Goal: Task Accomplishment & Management: Complete application form

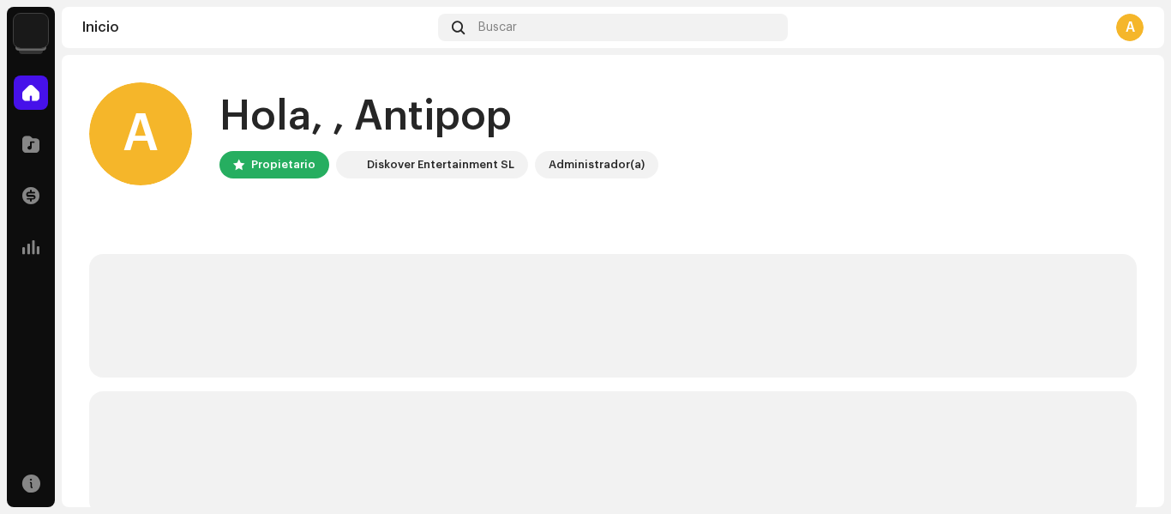
click at [34, 33] on img at bounding box center [31, 31] width 34 height 34
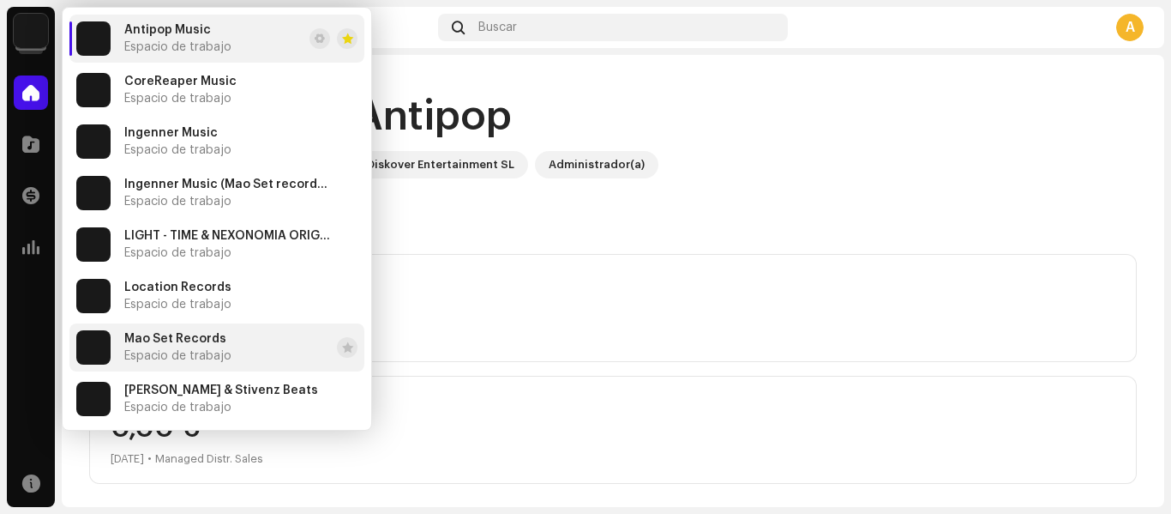
click at [220, 340] on span "Mao Set Records" at bounding box center [175, 339] width 102 height 14
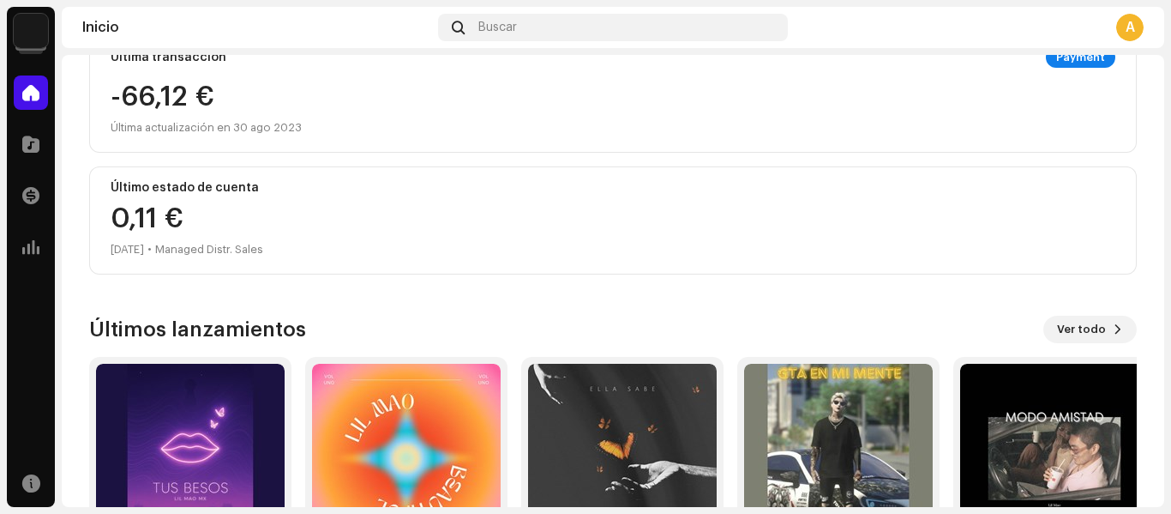
scroll to position [462, 0]
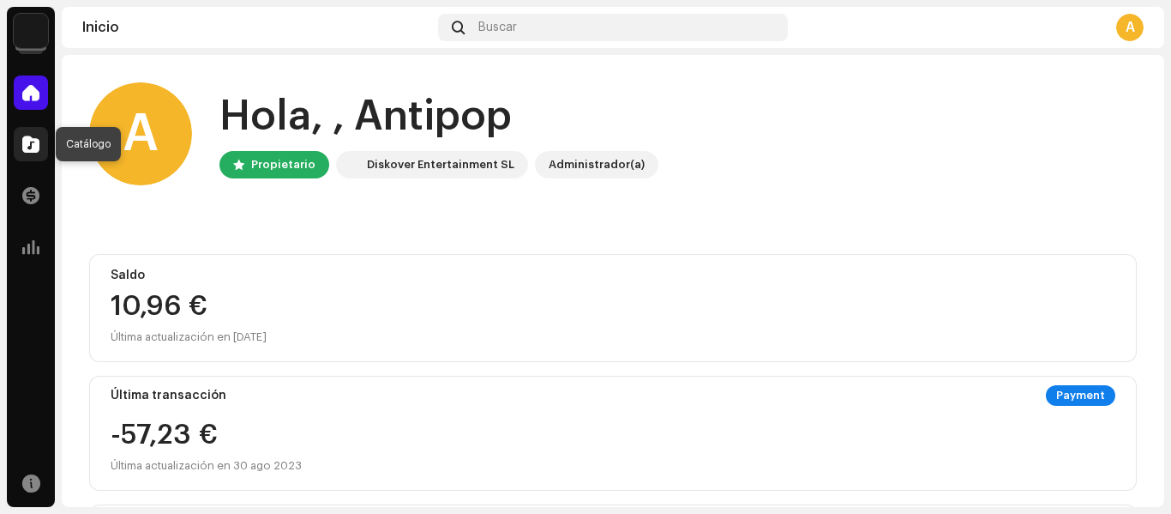
click at [27, 153] on div at bounding box center [31, 144] width 34 height 34
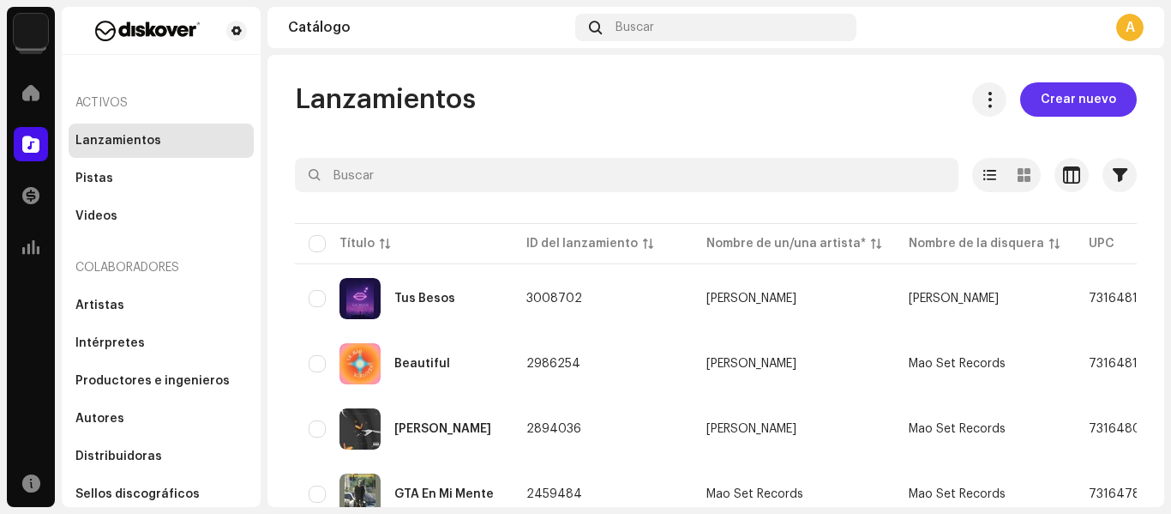
click at [1076, 99] on span "Crear nuevo" at bounding box center [1078, 99] width 75 height 34
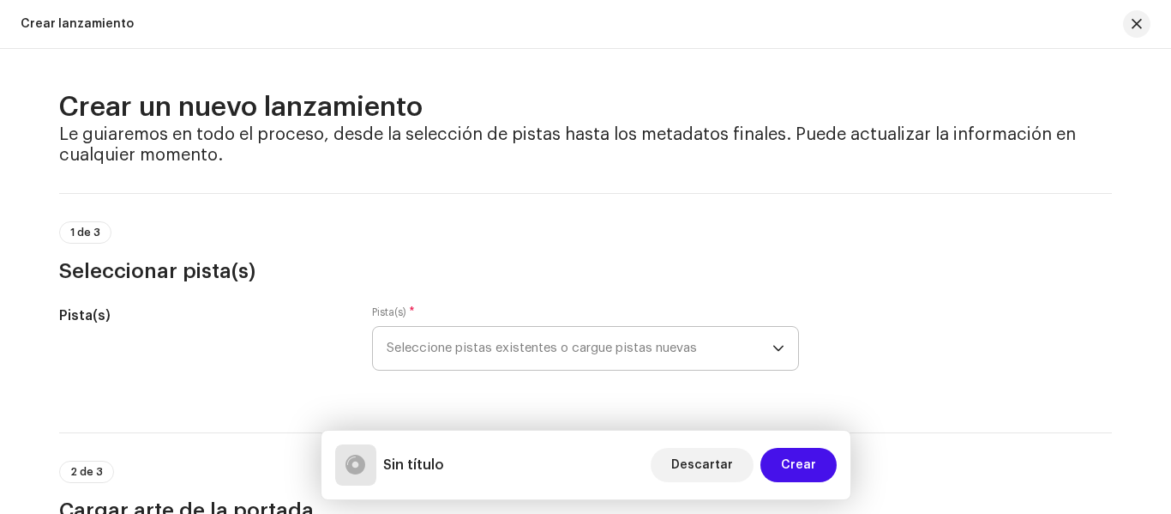
click at [541, 353] on span "Seleccione pistas existentes o cargue pistas nuevas" at bounding box center [580, 348] width 386 height 43
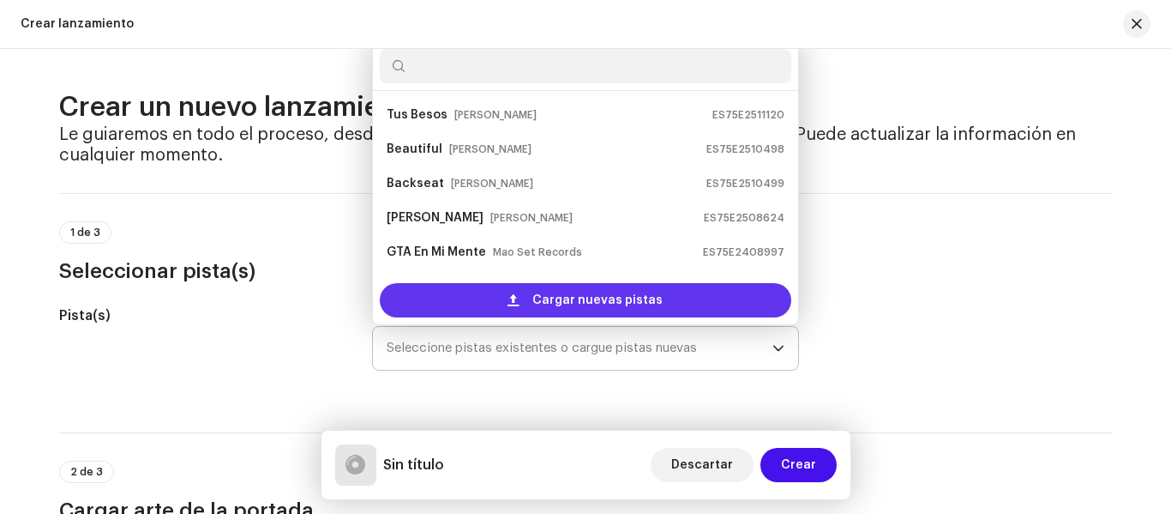
scroll to position [27, 0]
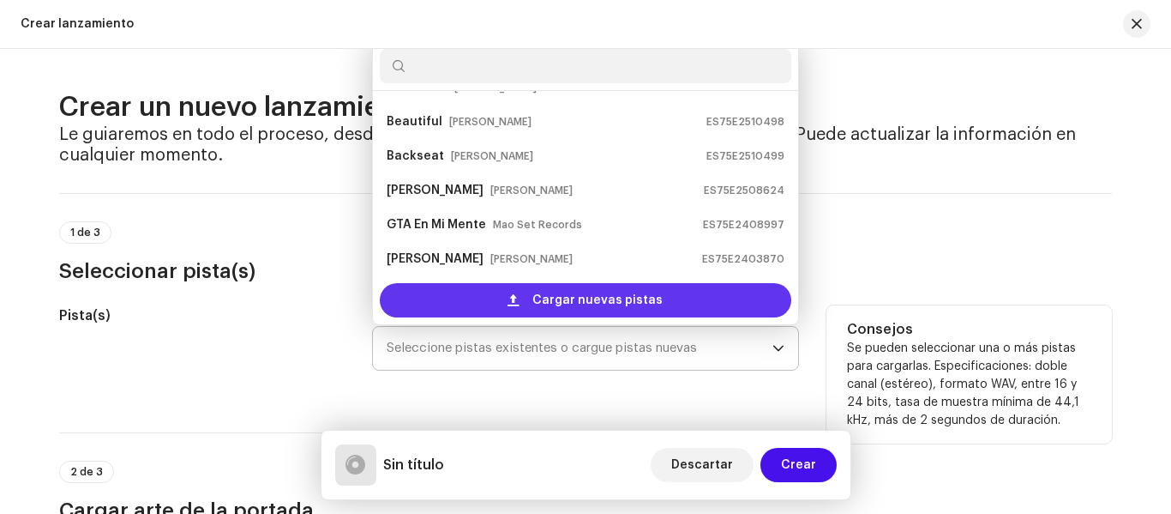
click at [560, 291] on span "Cargar nuevas pistas" at bounding box center [597, 300] width 130 height 34
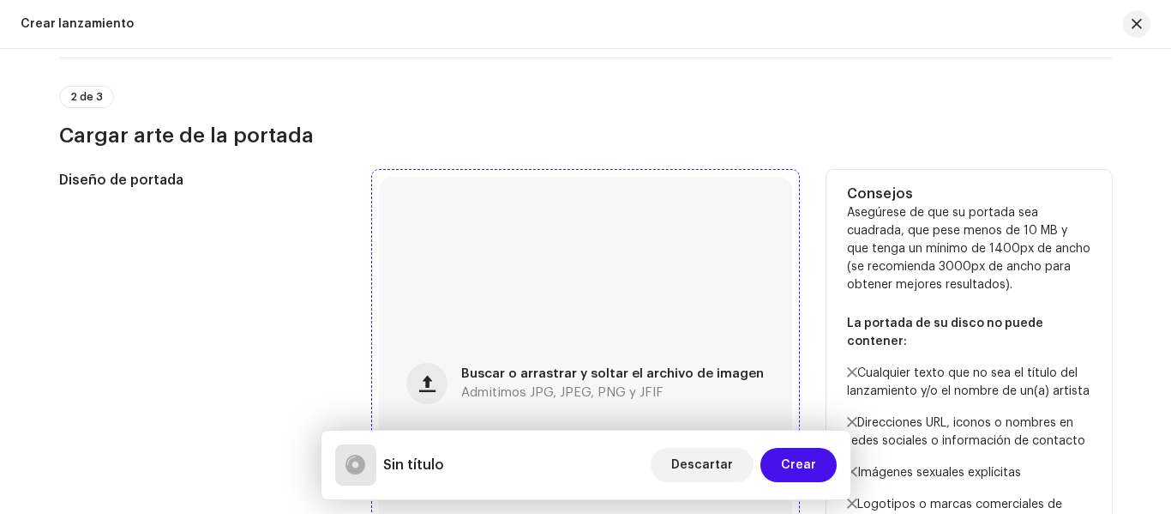
scroll to position [514, 0]
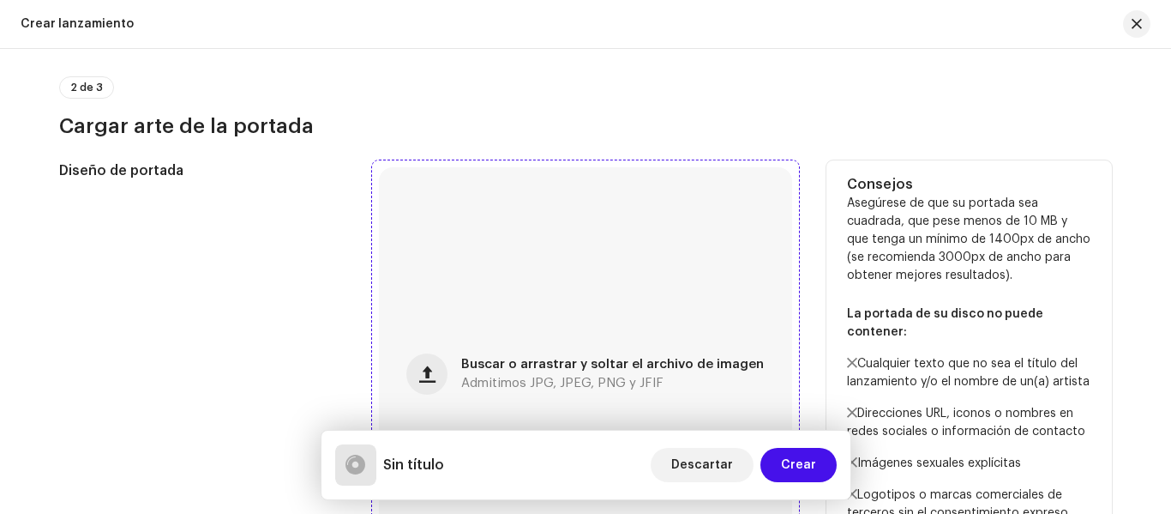
click at [551, 274] on div "Buscar o arrastrar y soltar el archivo de imagen Admitimos JPG, JPEG, PNG y JFIF" at bounding box center [585, 373] width 413 height 413
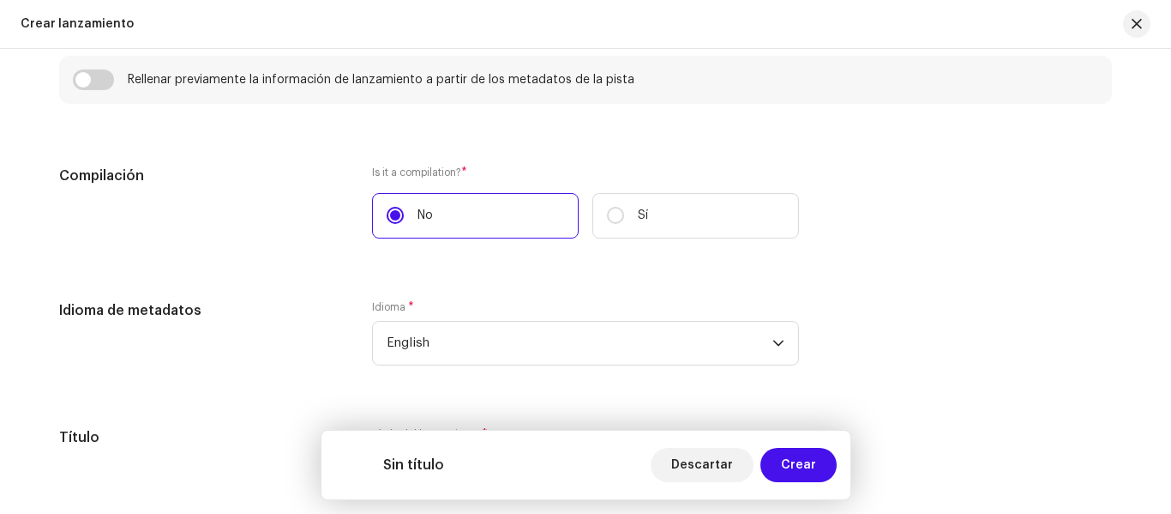
scroll to position [1270, 0]
click at [496, 217] on label "No" at bounding box center [475, 214] width 207 height 45
click at [404, 217] on input "No" at bounding box center [395, 214] width 17 height 17
click at [631, 207] on label "Sí" at bounding box center [695, 214] width 207 height 45
click at [624, 207] on input "Sí" at bounding box center [615, 214] width 17 height 17
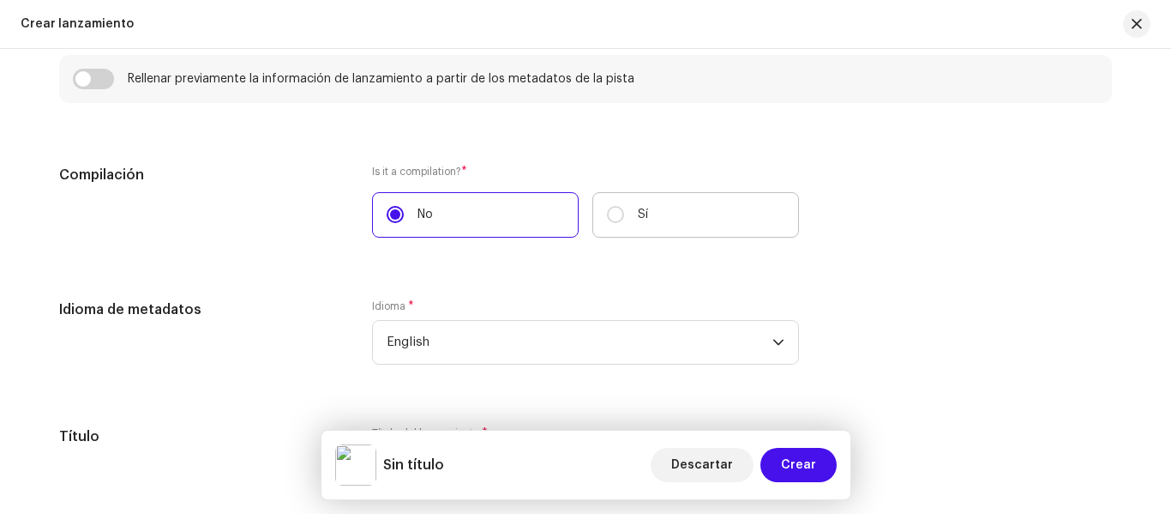
radio input "true"
click at [432, 219] on label "No" at bounding box center [475, 214] width 207 height 45
click at [404, 219] on input "No" at bounding box center [395, 214] width 17 height 17
radio input "true"
click at [432, 219] on label "No" at bounding box center [475, 214] width 207 height 45
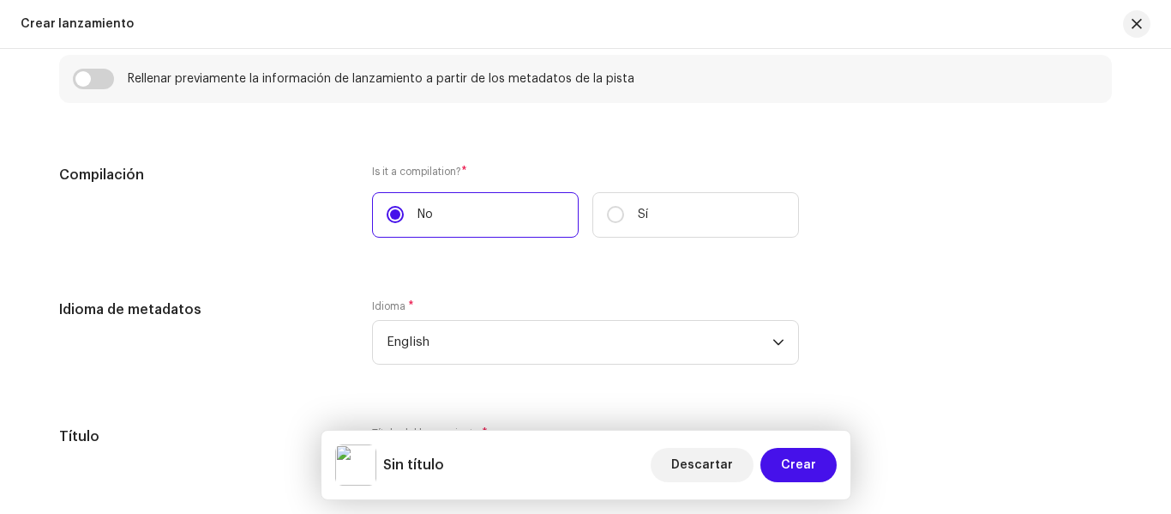
click at [404, 219] on input "No" at bounding box center [395, 214] width 17 height 17
click at [436, 201] on label "No" at bounding box center [475, 214] width 207 height 45
click at [404, 206] on input "No" at bounding box center [395, 214] width 17 height 17
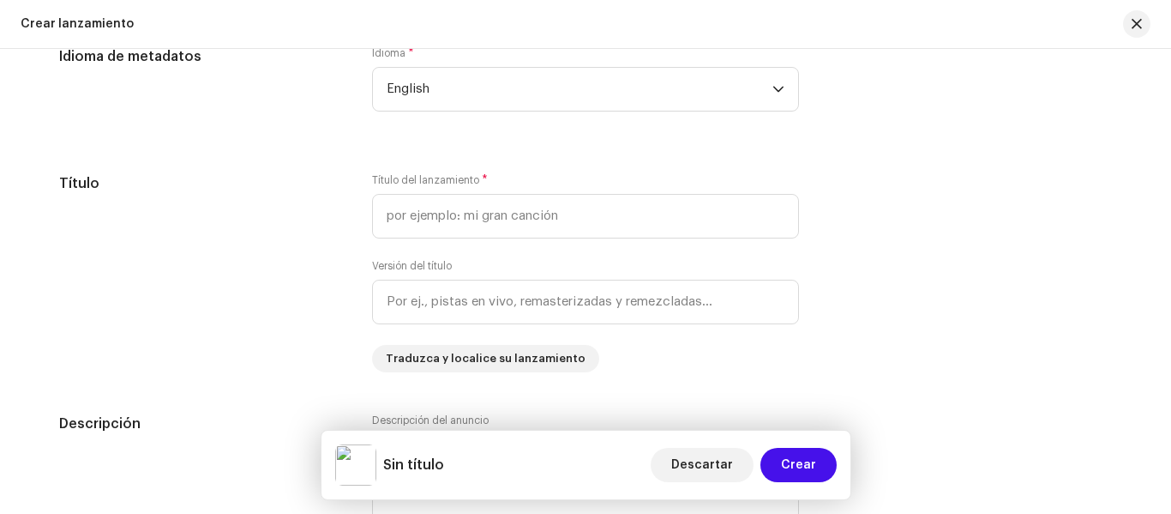
scroll to position [1527, 0]
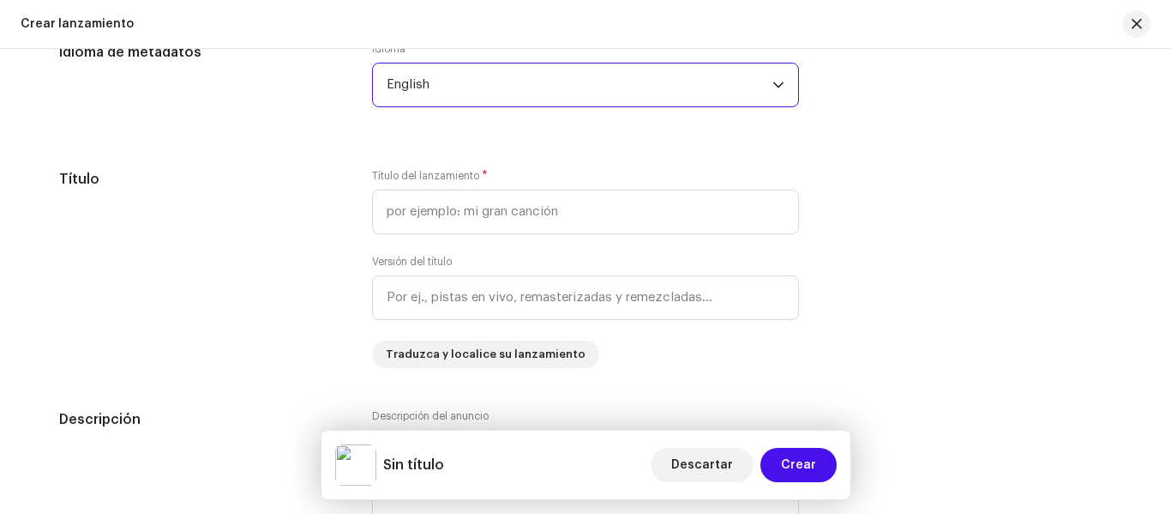
click at [504, 69] on span "English" at bounding box center [580, 84] width 386 height 43
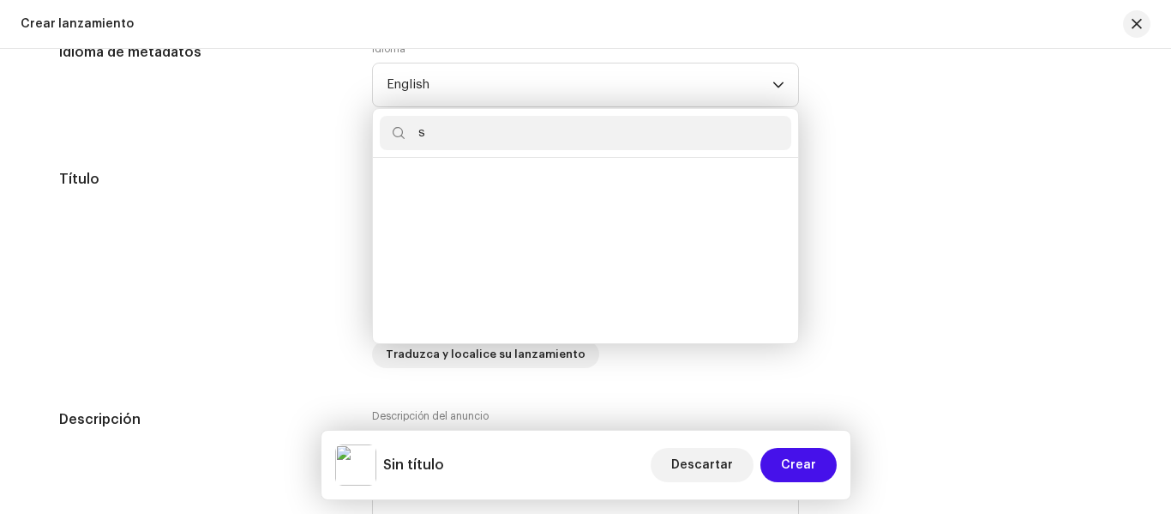
scroll to position [0, 0]
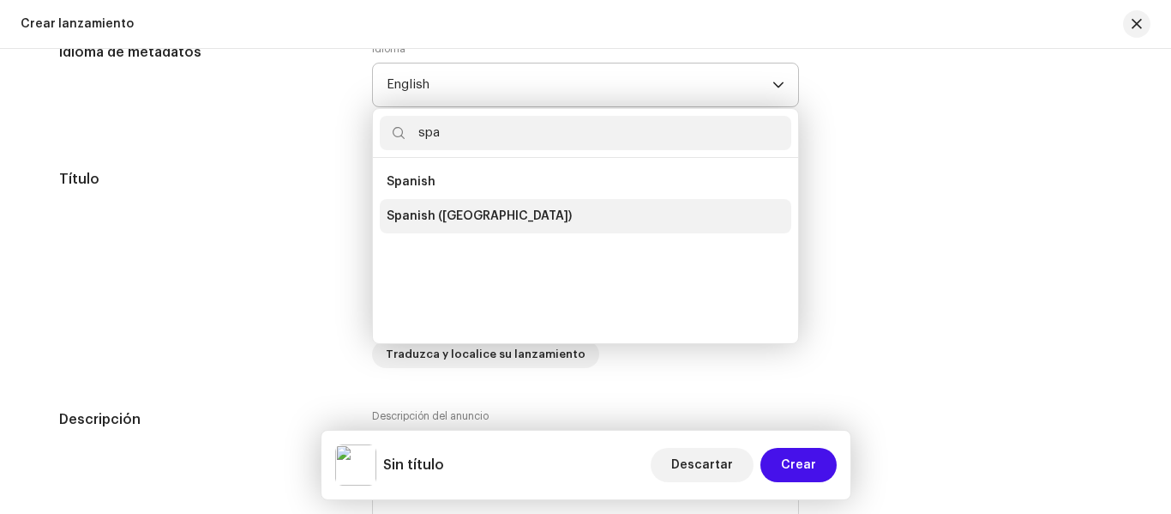
type input "spa"
click at [483, 201] on li "Spanish (Latin America)" at bounding box center [586, 216] width 412 height 34
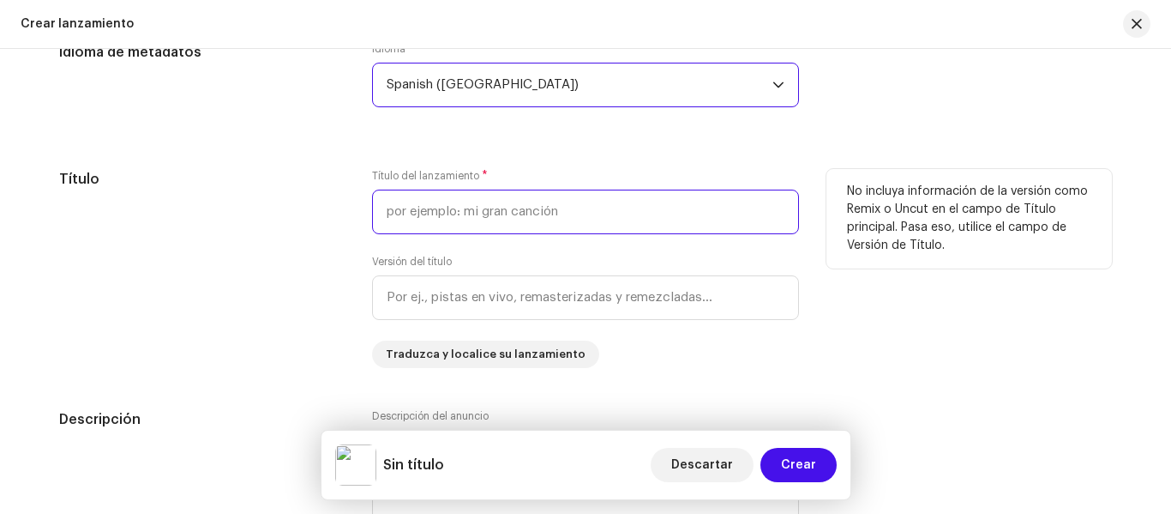
click at [497, 207] on input "text" at bounding box center [585, 211] width 427 height 45
type input "NO"
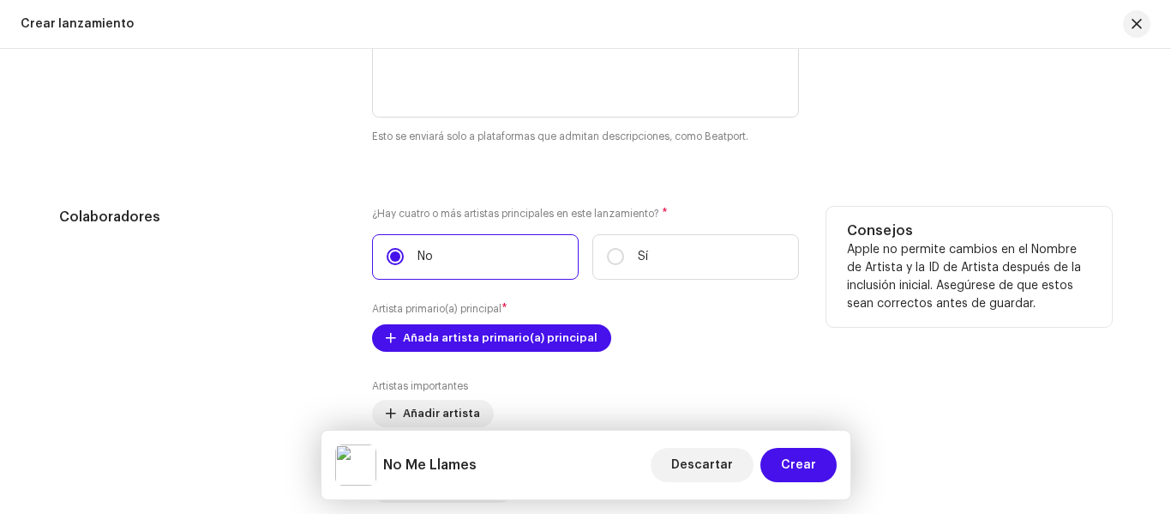
scroll to position [1956, 0]
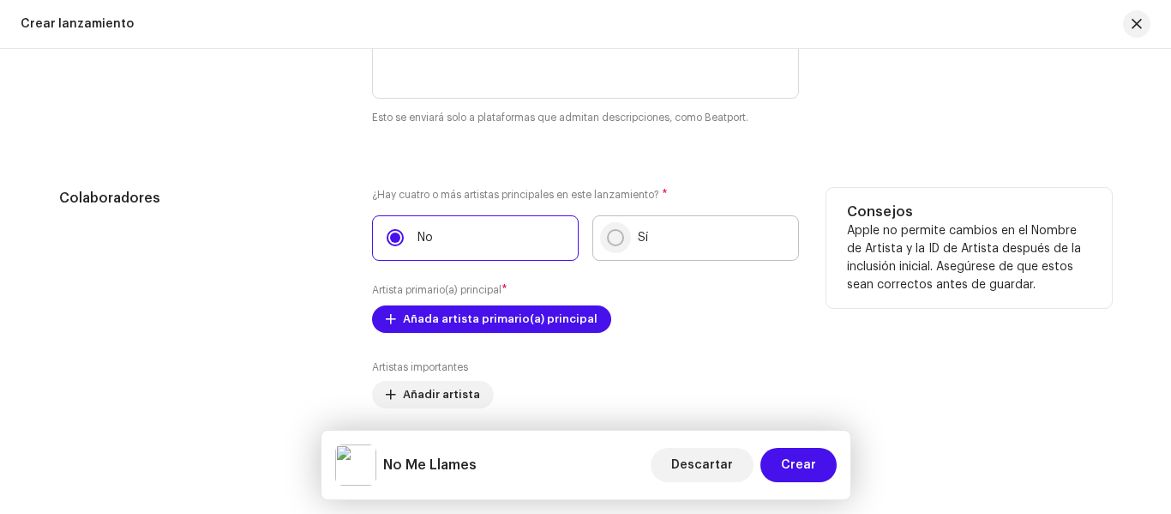
type input "No Me Llames"
click at [607, 237] on input "Sí" at bounding box center [615, 237] width 17 height 17
radio input "true"
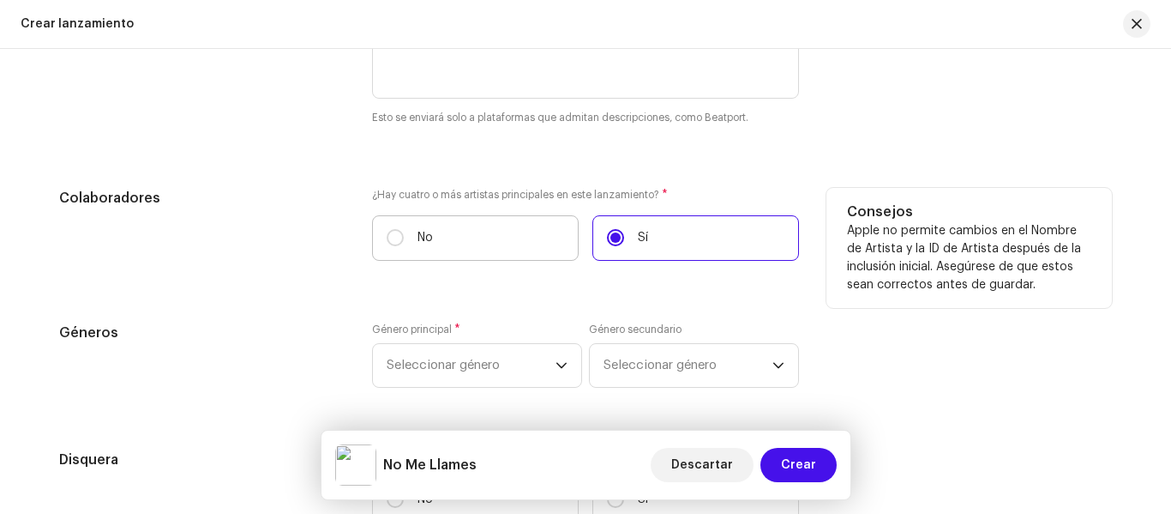
click at [524, 231] on label "No" at bounding box center [475, 237] width 207 height 45
click at [404, 231] on input "No" at bounding box center [395, 237] width 17 height 17
radio input "true"
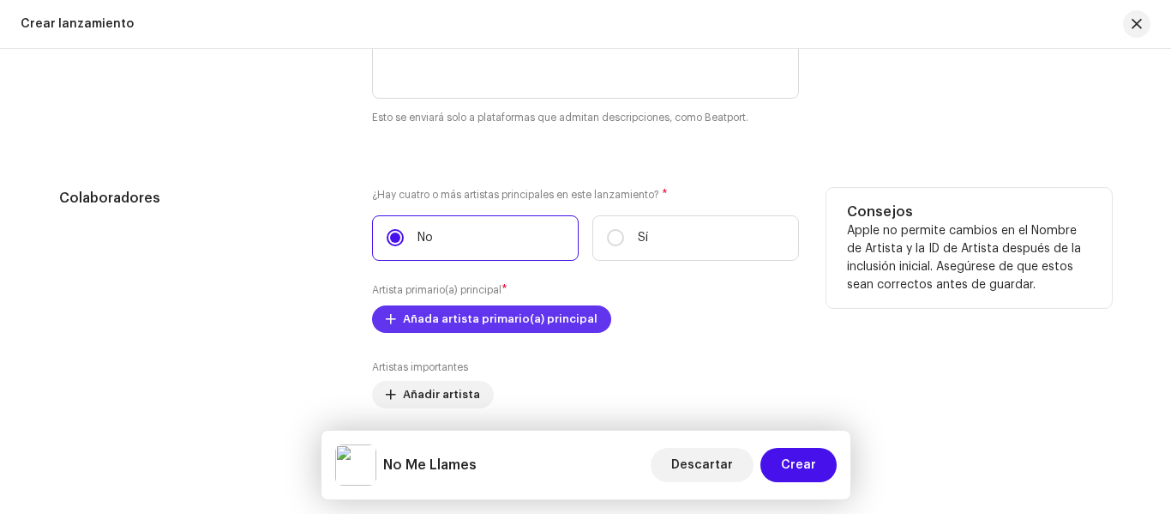
click at [506, 325] on span "Añada artista primario(a) principal" at bounding box center [500, 319] width 195 height 34
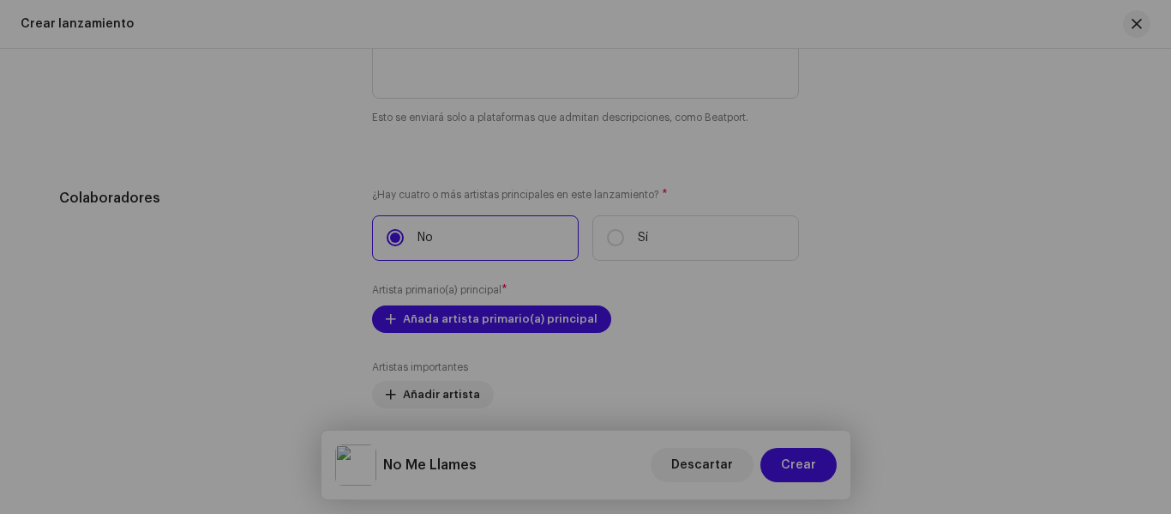
click at [196, 265] on div "Añada artista primario(a) principal El nombre del (de la) artista * Seleccionar…" at bounding box center [585, 257] width 1171 height 514
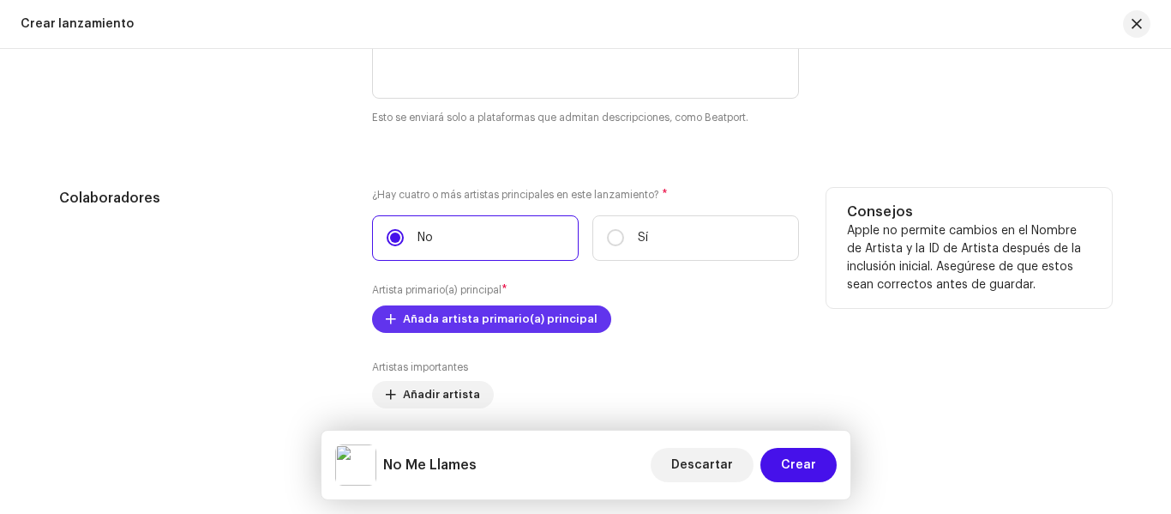
click at [484, 323] on span "Añada artista primario(a) principal" at bounding box center [500, 319] width 195 height 34
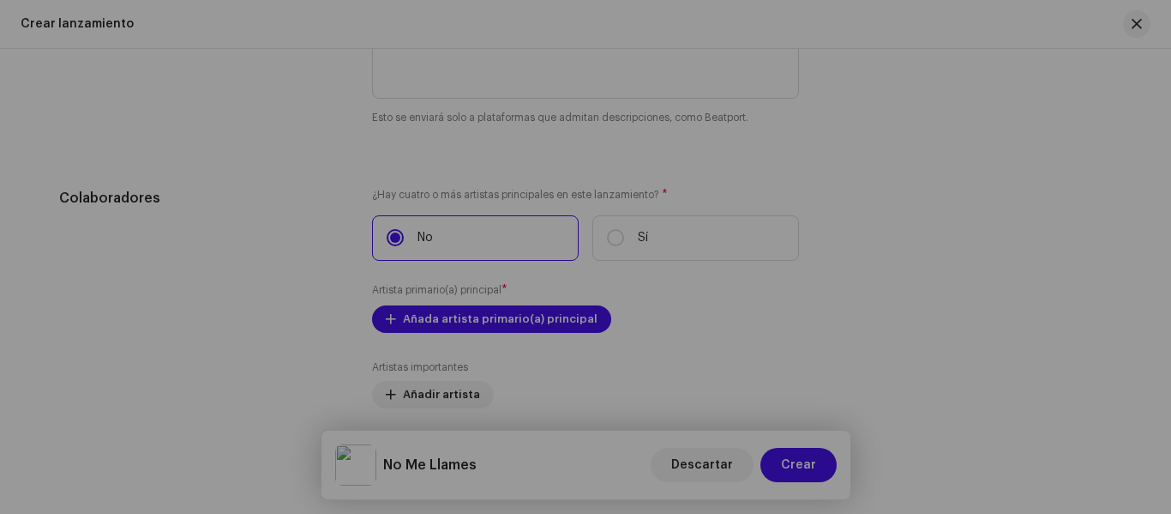
click at [236, 298] on div "Añada artista primario(a) principal El nombre del (de la) artista * Seleccionar…" at bounding box center [585, 257] width 1171 height 514
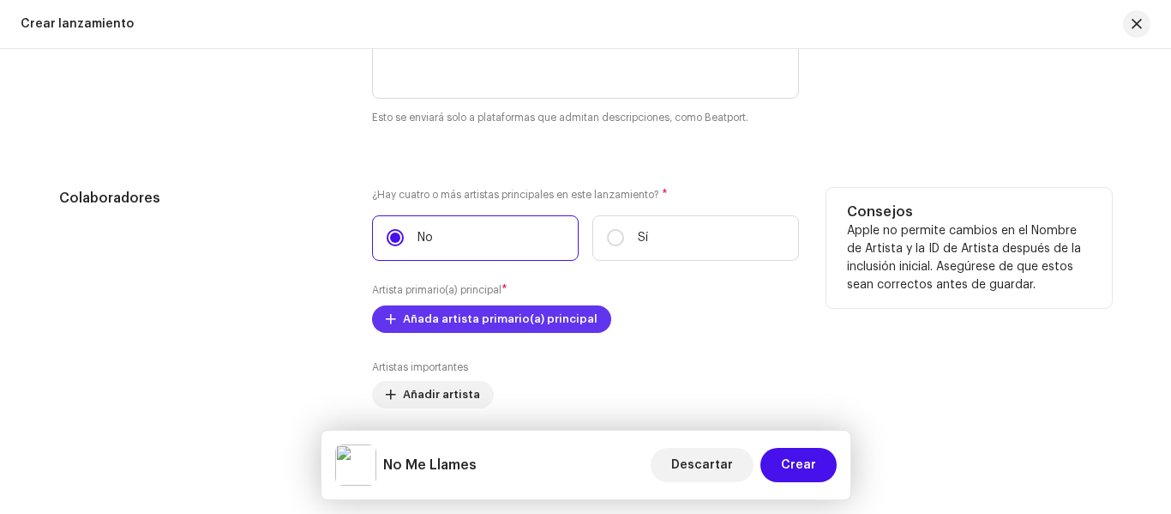
click at [484, 317] on span "Añada artista primario(a) principal" at bounding box center [500, 319] width 195 height 34
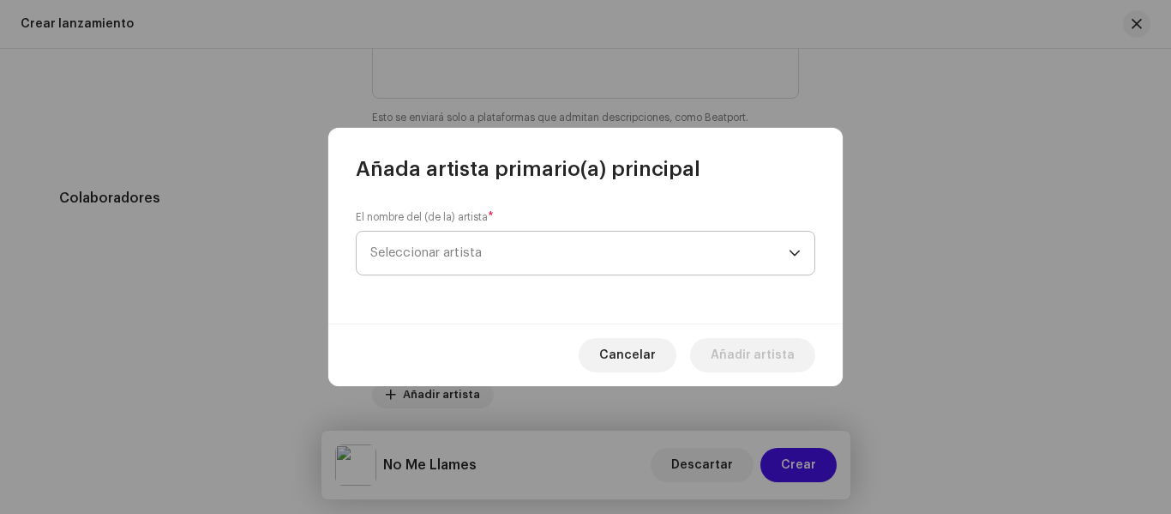
click at [488, 246] on span "Seleccionar artista" at bounding box center [579, 252] width 418 height 43
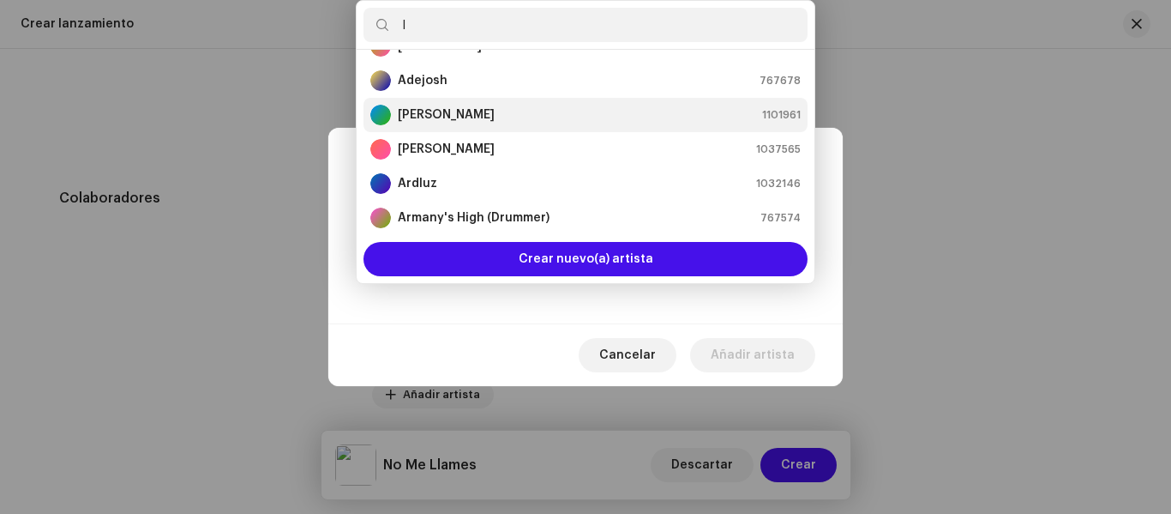
scroll to position [0, 0]
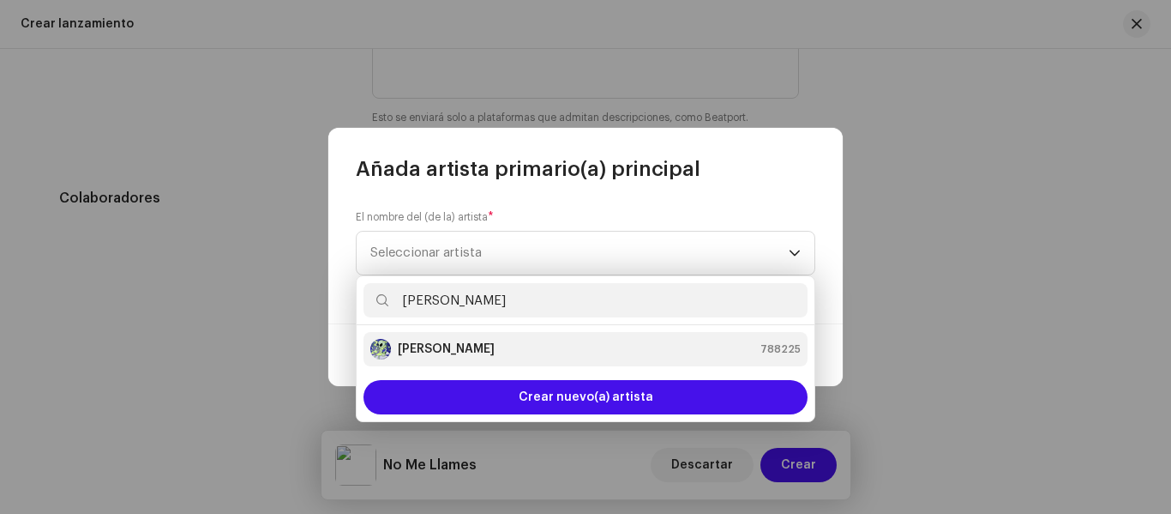
type input "lil mao"
click at [491, 337] on li "Lil Mao 788225" at bounding box center [586, 349] width 444 height 34
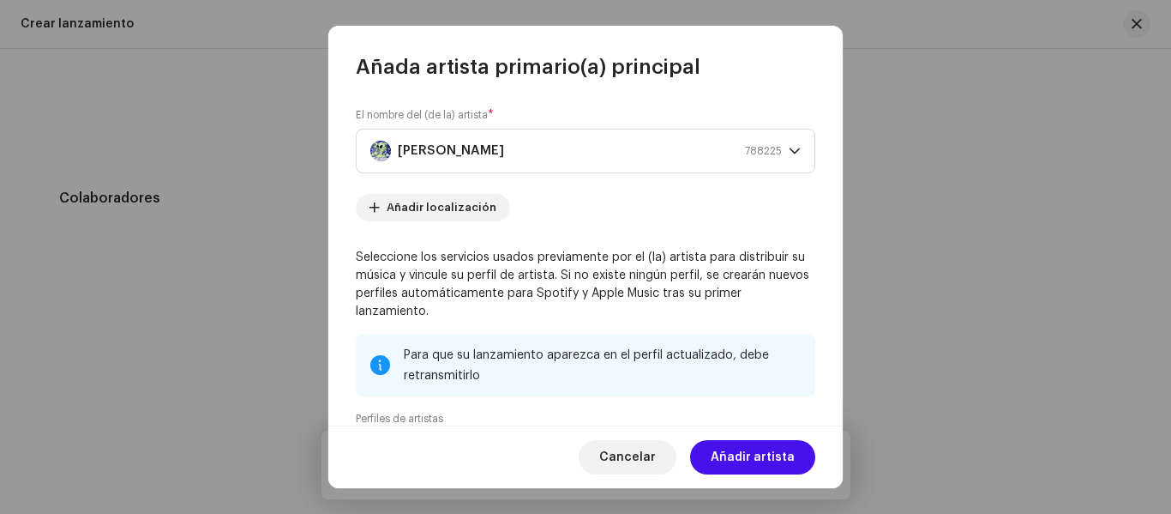
scroll to position [230, 0]
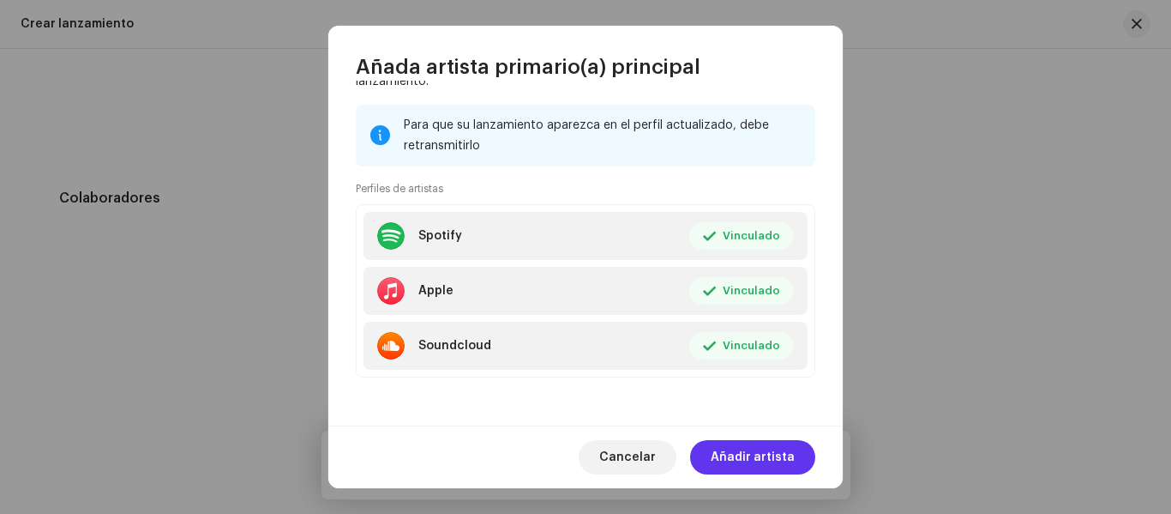
click at [755, 453] on span "Añadir artista" at bounding box center [753, 457] width 84 height 34
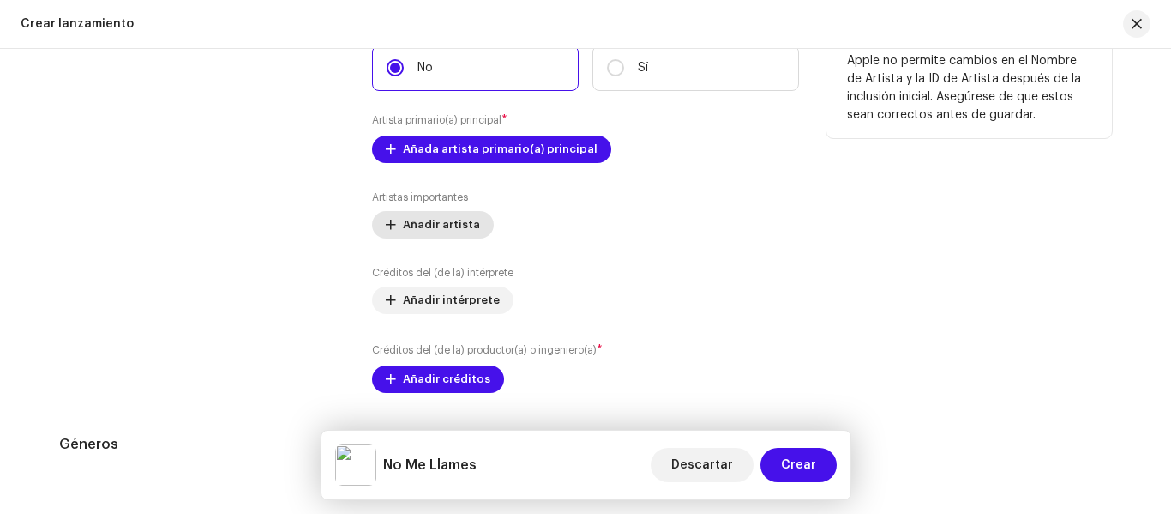
scroll to position [2127, 0]
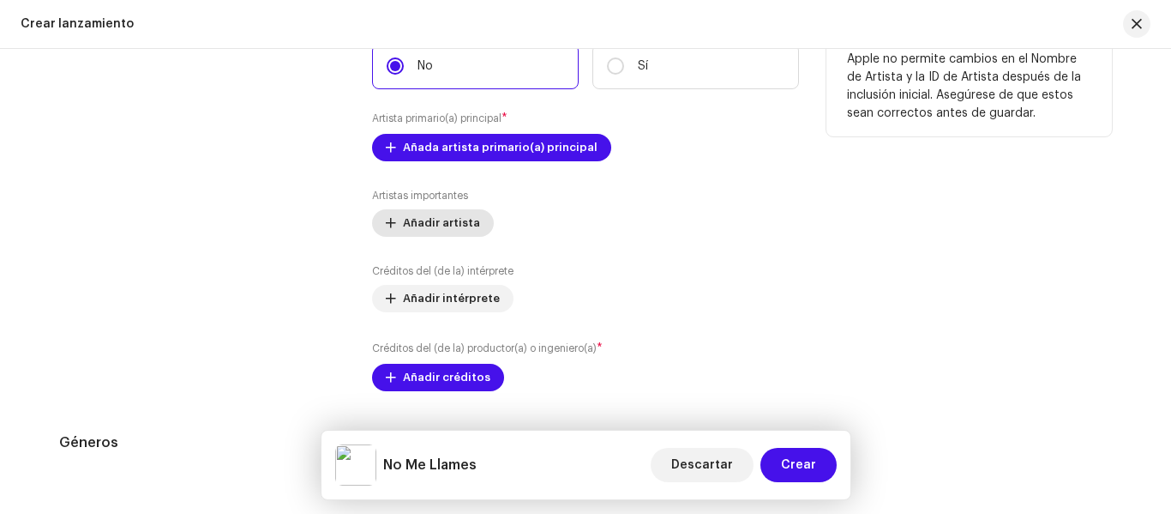
click at [450, 216] on span "Añadir artista" at bounding box center [441, 223] width 77 height 34
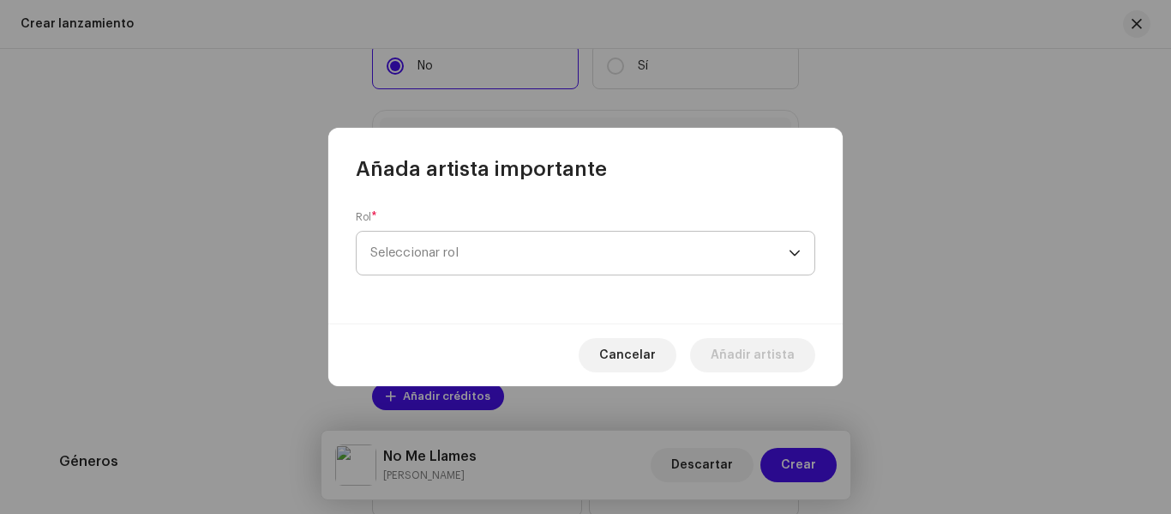
click at [480, 252] on span "Seleccionar rol" at bounding box center [579, 252] width 418 height 43
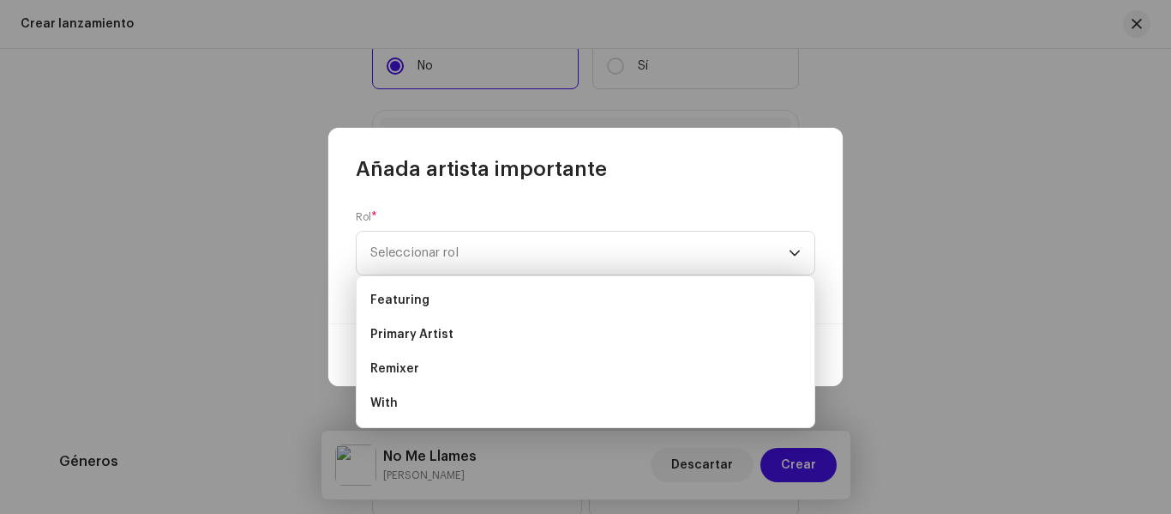
click at [611, 180] on div "Añada artista importante" at bounding box center [585, 155] width 514 height 55
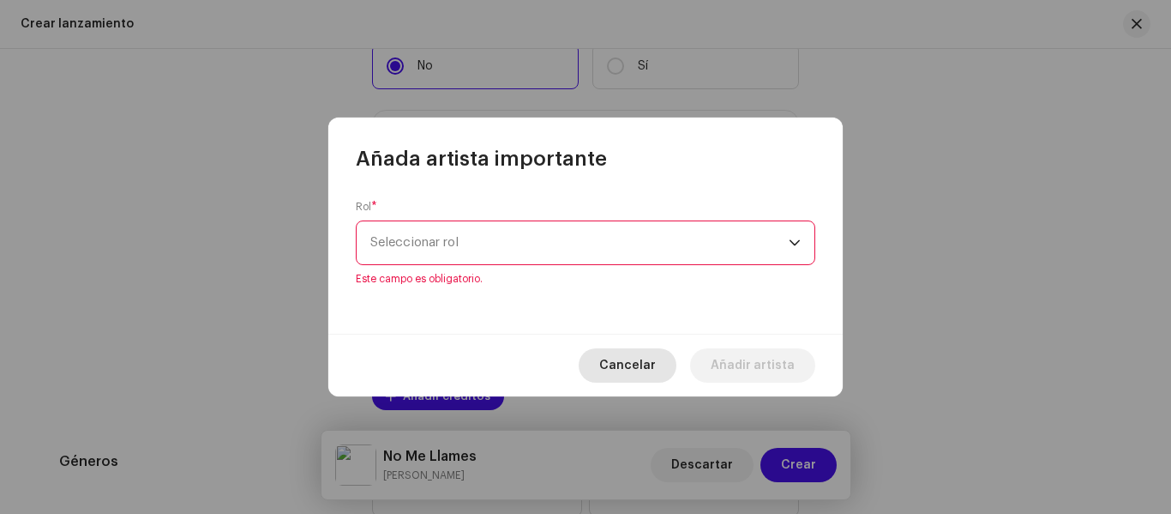
click at [642, 358] on span "Cancelar" at bounding box center [627, 365] width 57 height 34
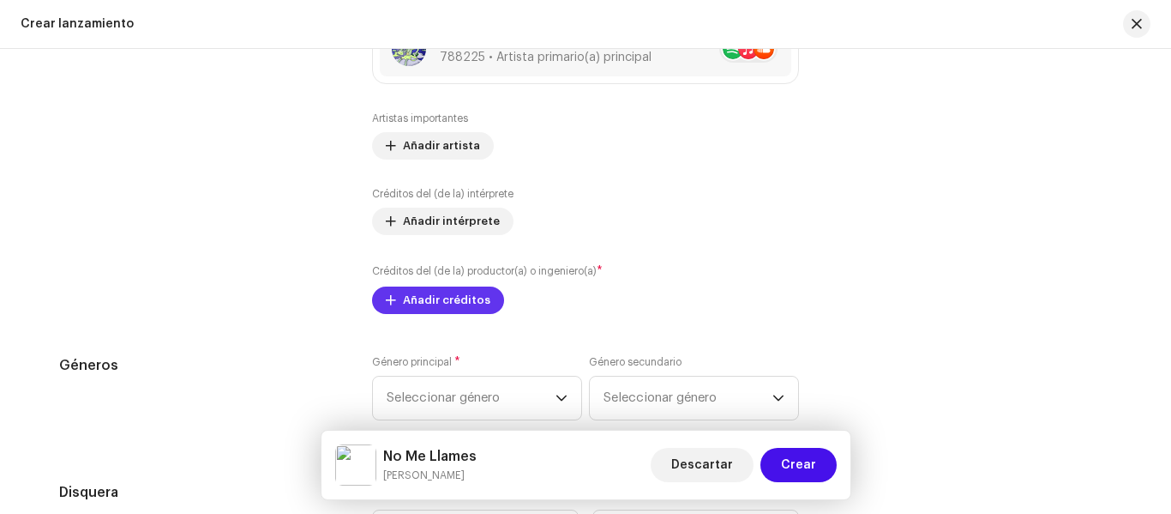
scroll to position [2299, 0]
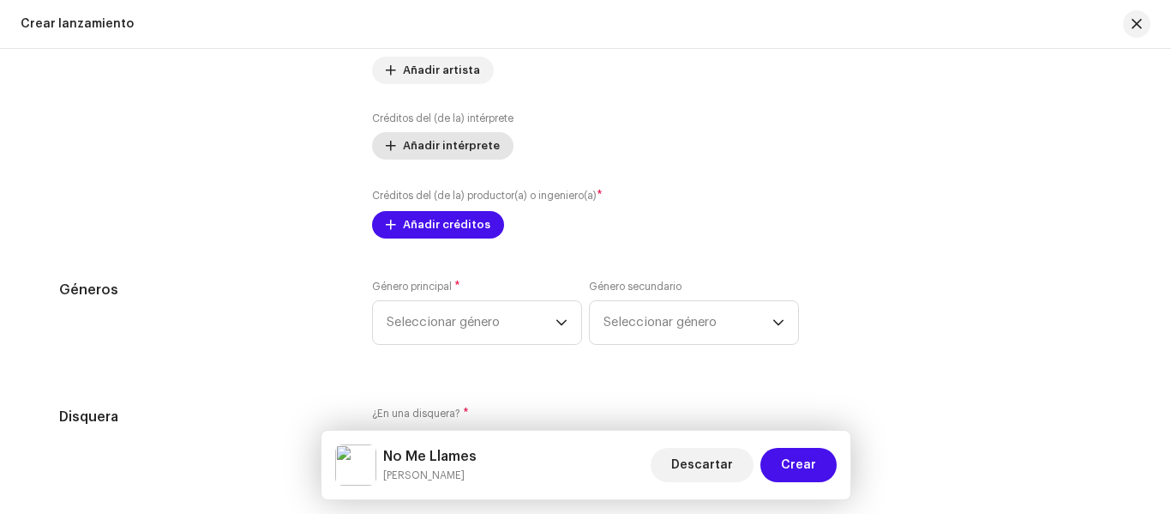
click at [460, 145] on span "Añadir intérprete" at bounding box center [451, 146] width 97 height 34
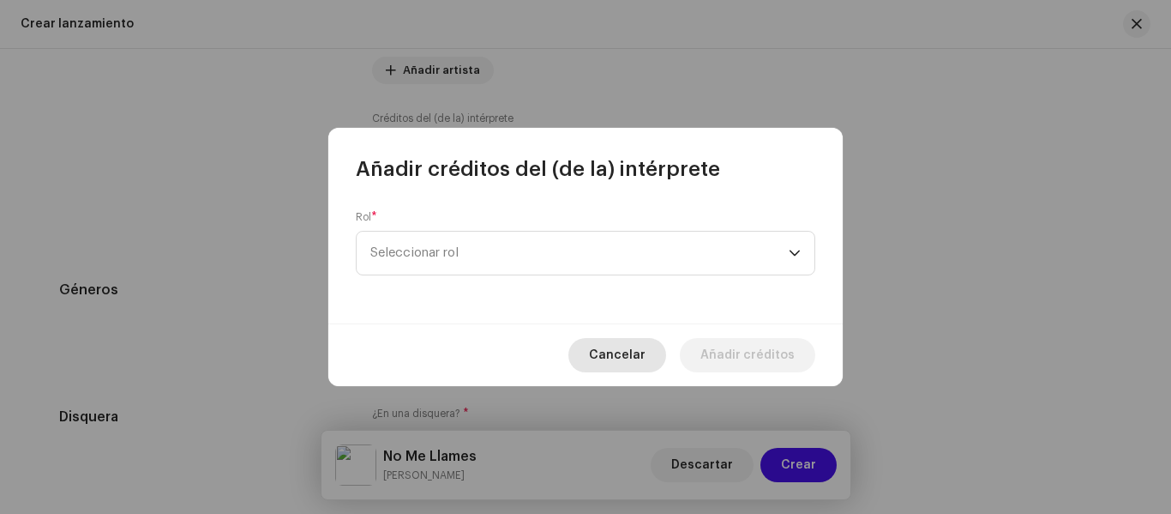
click at [620, 358] on span "Cancelar" at bounding box center [617, 355] width 57 height 34
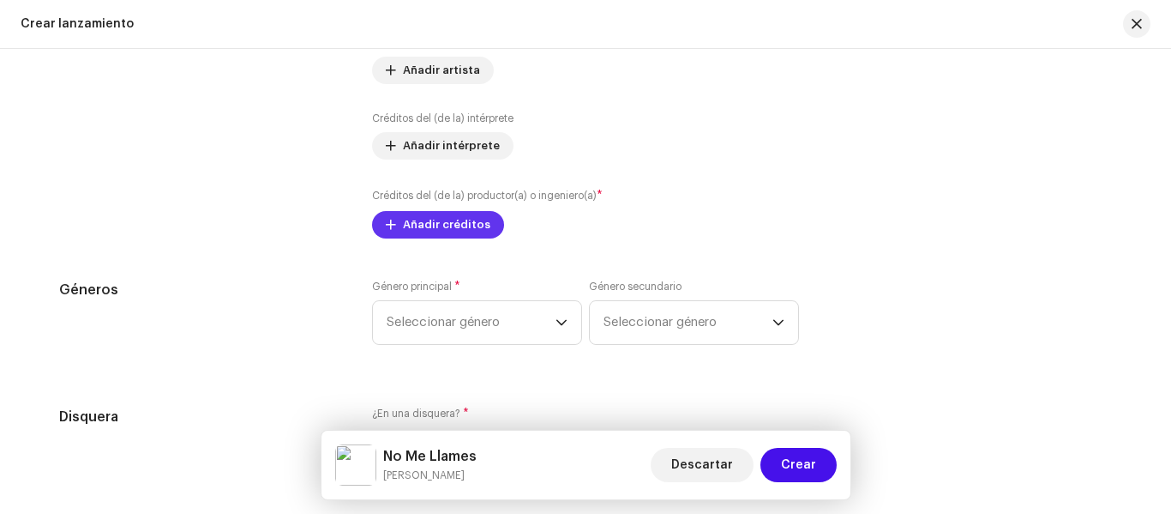
click at [442, 220] on span "Añadir créditos" at bounding box center [446, 224] width 87 height 34
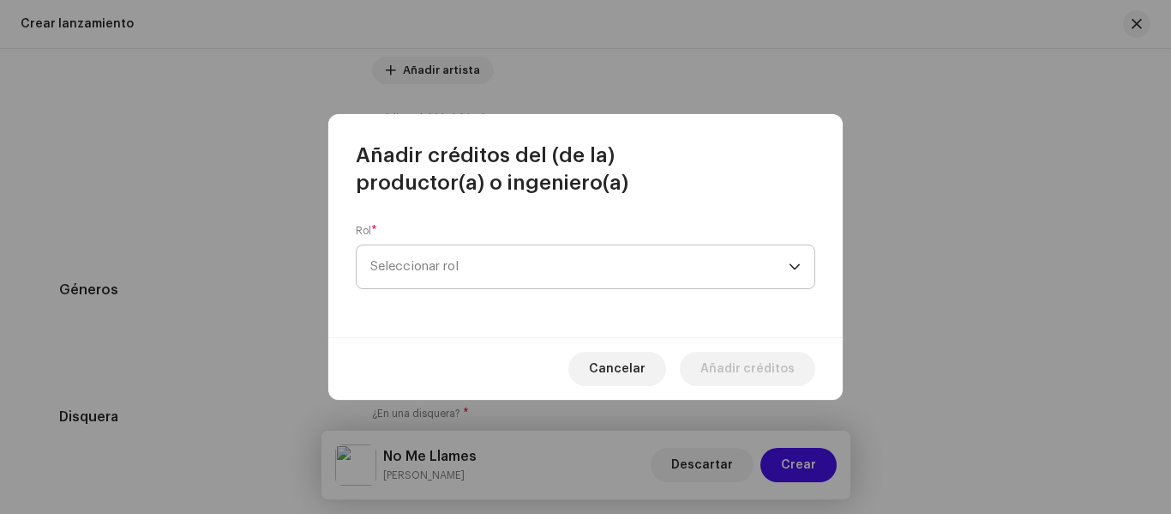
click at [485, 279] on span "Seleccionar rol" at bounding box center [579, 266] width 418 height 43
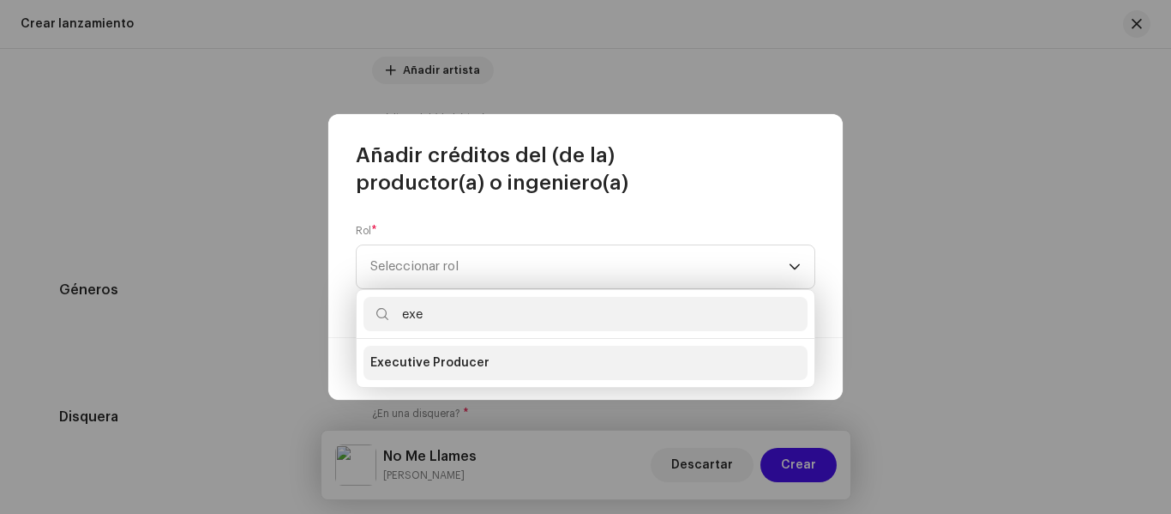
type input "exe"
click at [507, 353] on li "Executive Producer" at bounding box center [586, 363] width 444 height 34
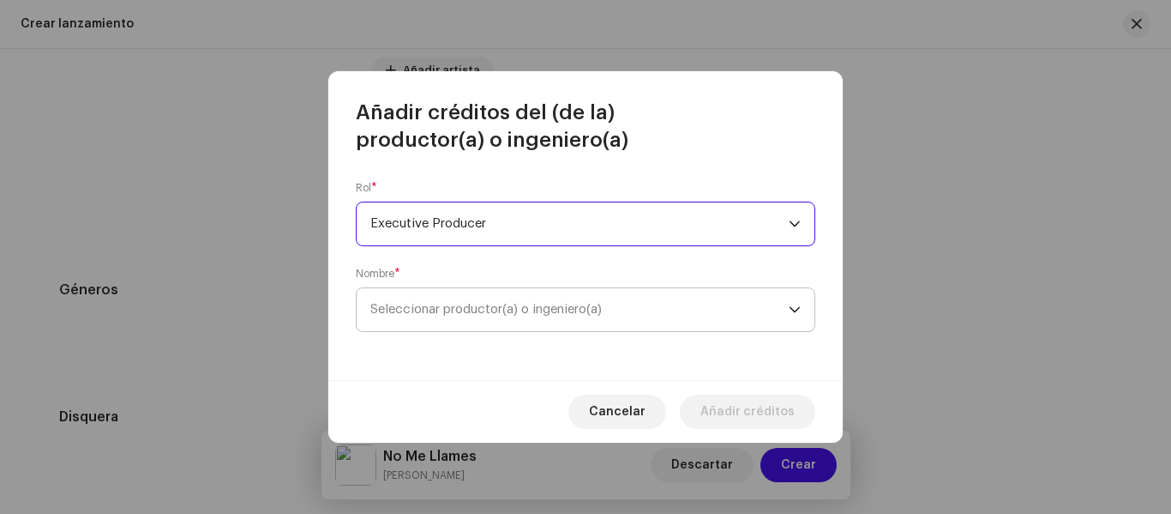
click at [535, 310] on span "Seleccionar productor(a) o ingeniero(a)" at bounding box center [485, 309] width 231 height 13
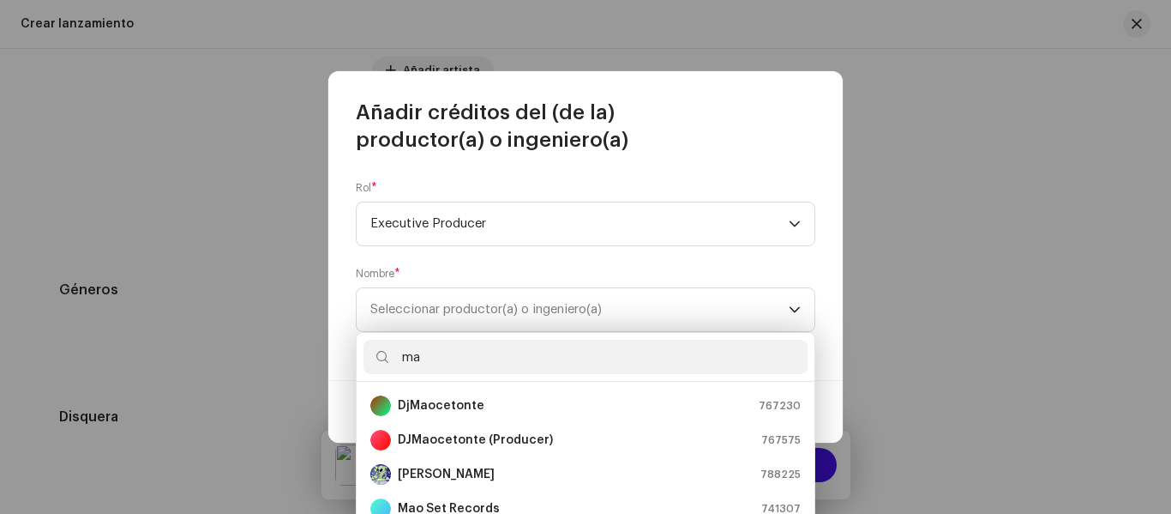
type input "m"
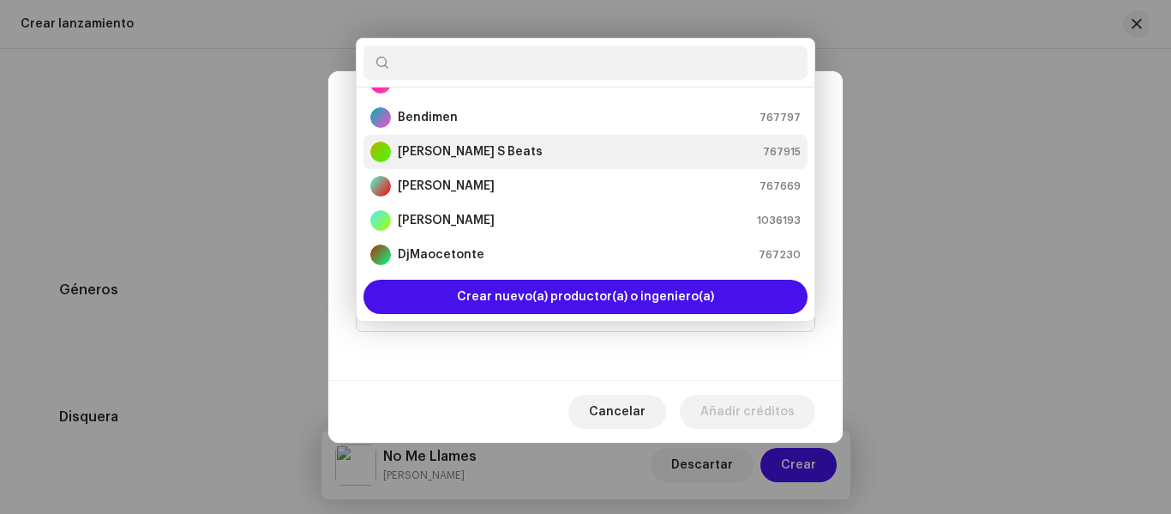
scroll to position [343, 0]
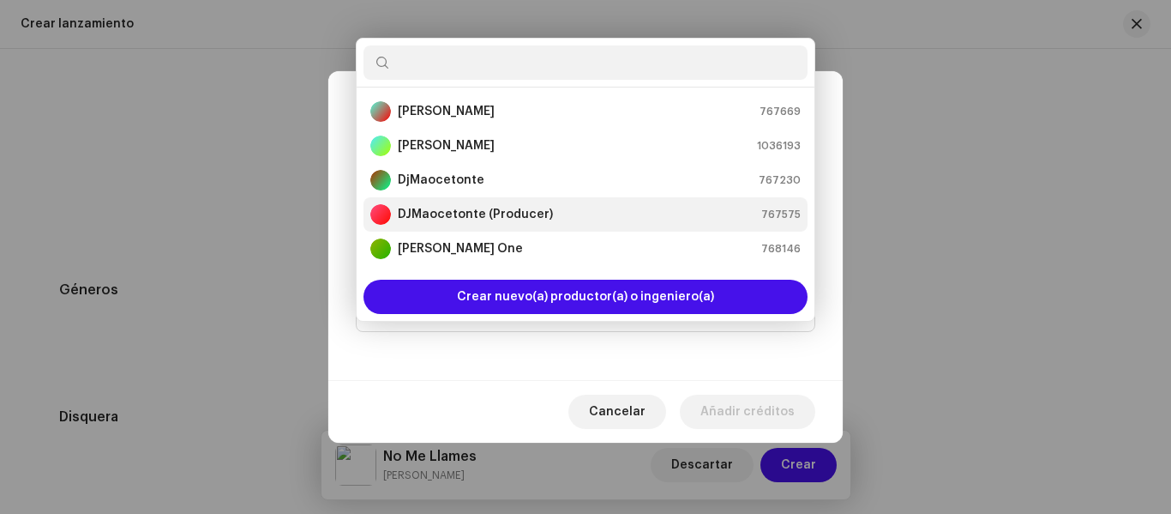
click at [513, 209] on strong "DJMaocetonte (Producer)" at bounding box center [475, 214] width 155 height 17
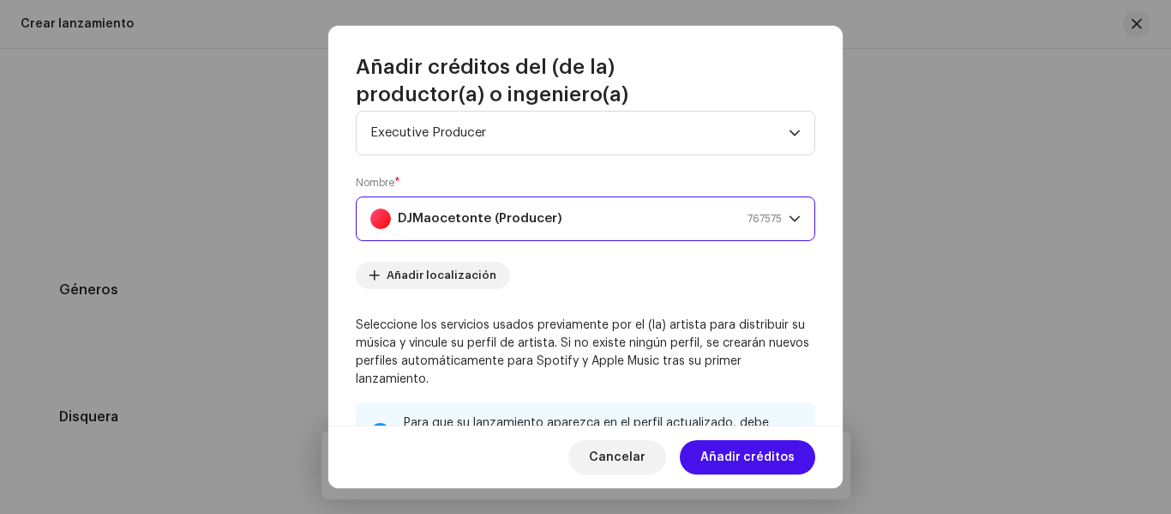
scroll to position [86, 0]
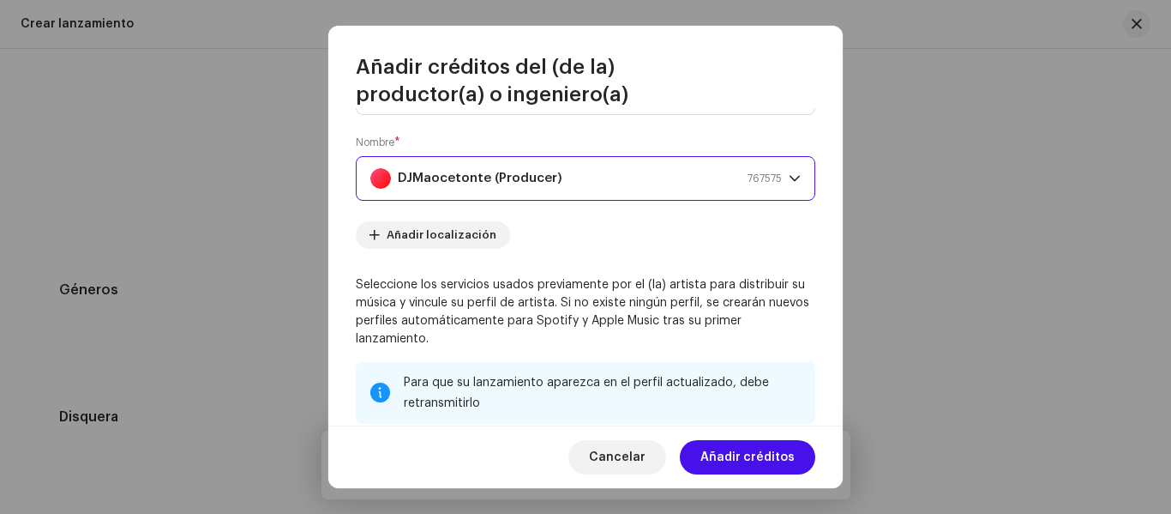
click at [604, 181] on div "DJMaocetonte (Producer) 767575" at bounding box center [576, 178] width 412 height 43
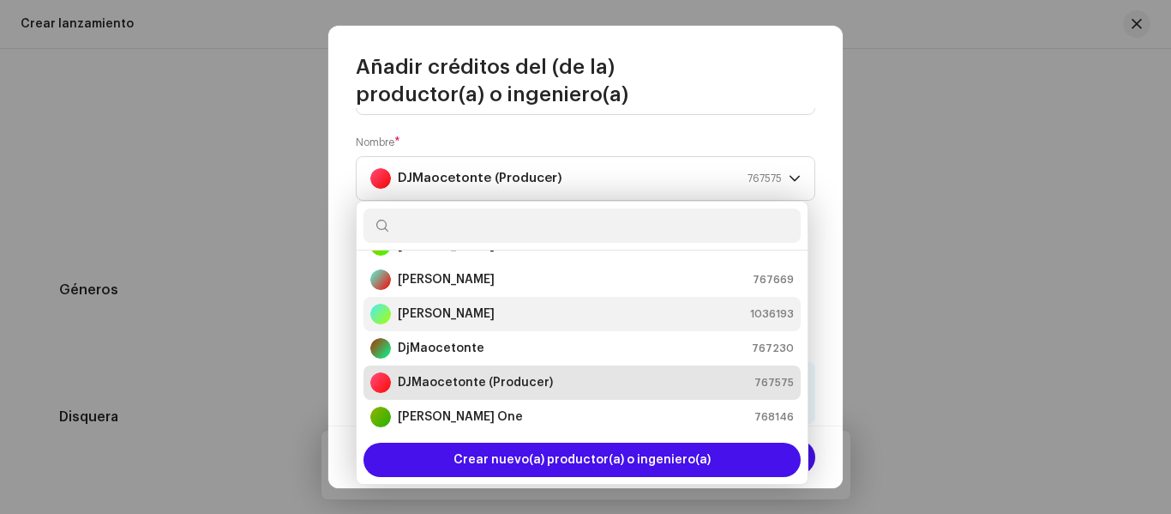
scroll to position [343, 0]
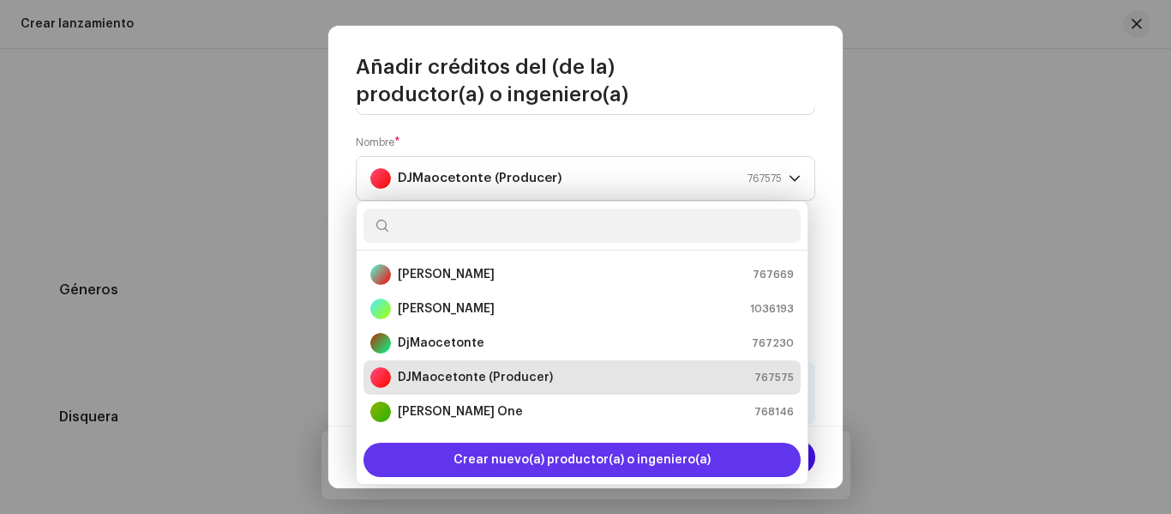
click at [557, 469] on span "Crear nuevo(a) productor(a) o ingeniero(a)" at bounding box center [582, 459] width 257 height 34
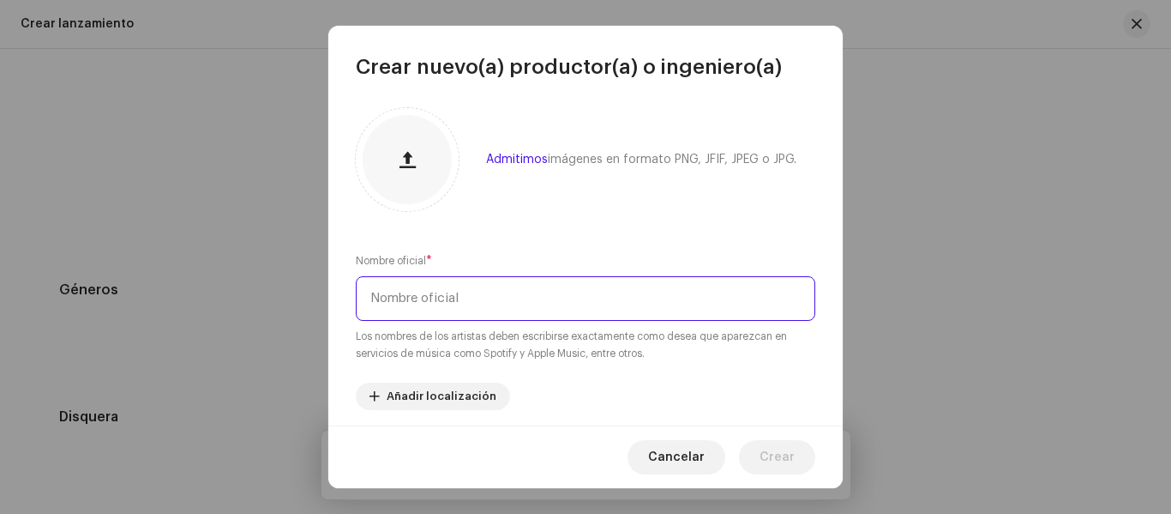
click at [514, 299] on input "text" at bounding box center [586, 298] width 460 height 45
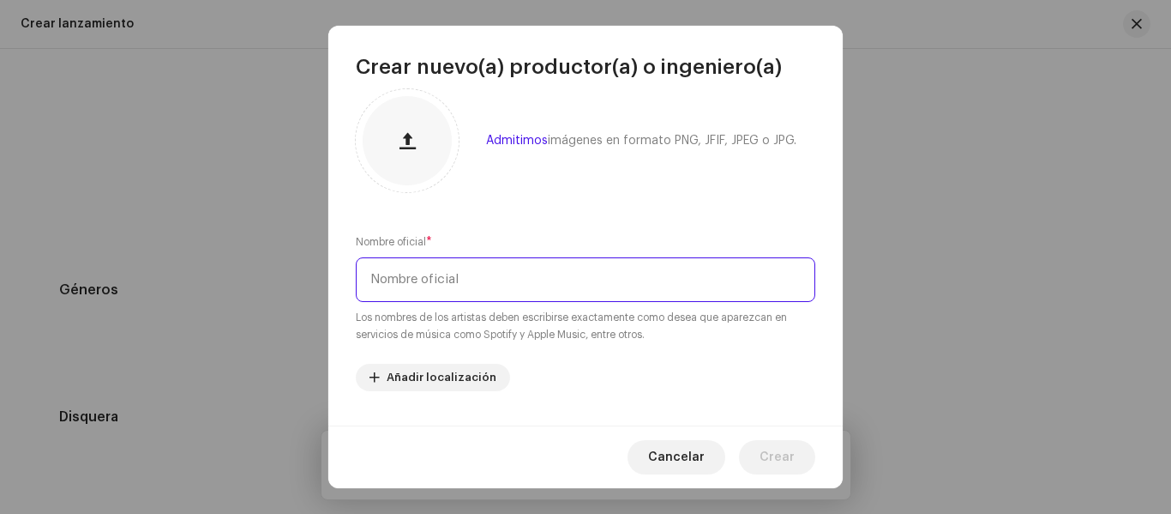
scroll to position [0, 0]
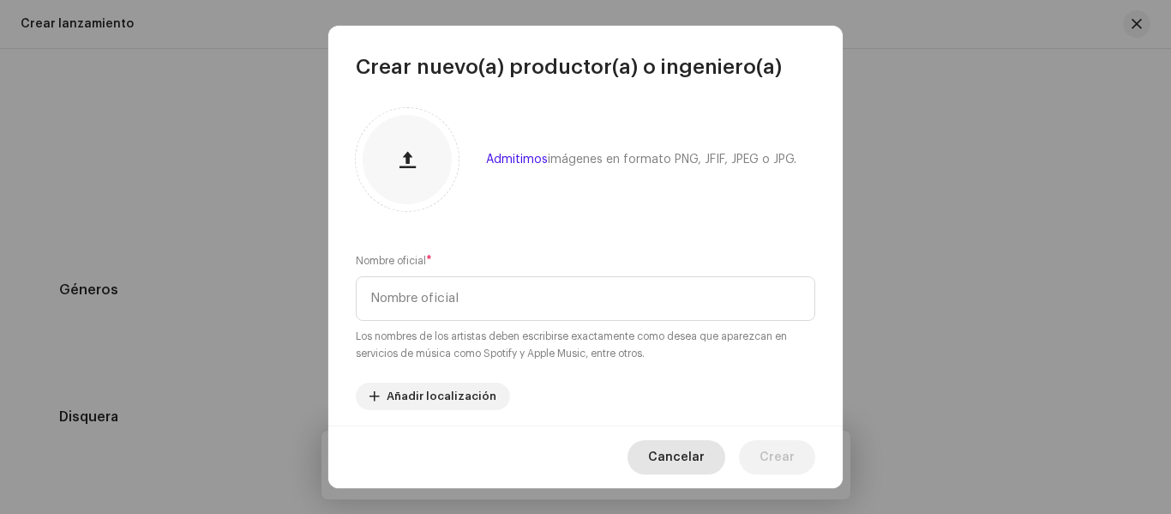
click at [665, 461] on span "Cancelar" at bounding box center [676, 457] width 57 height 34
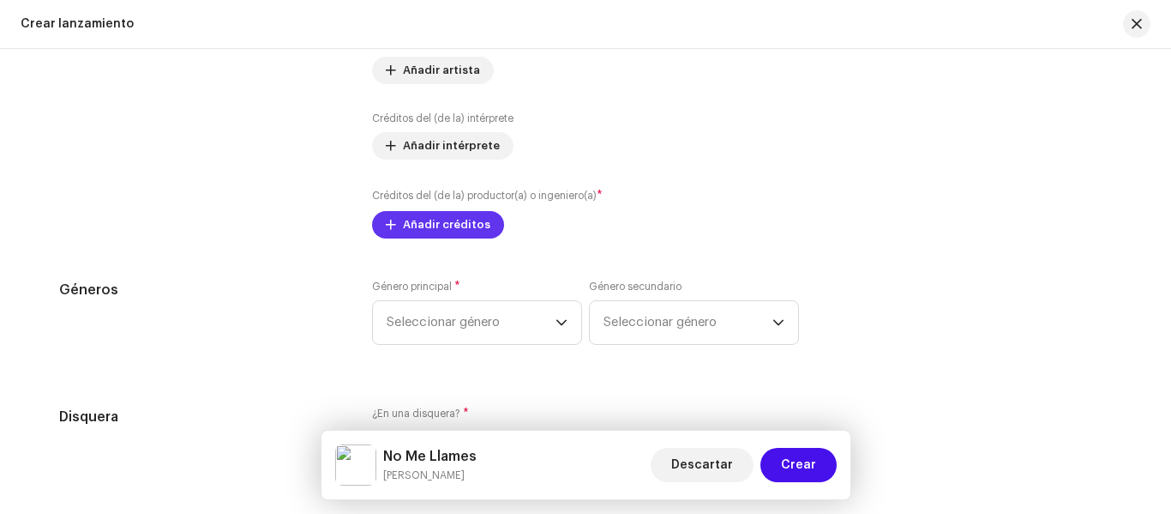
click at [433, 221] on span "Añadir créditos" at bounding box center [446, 224] width 87 height 34
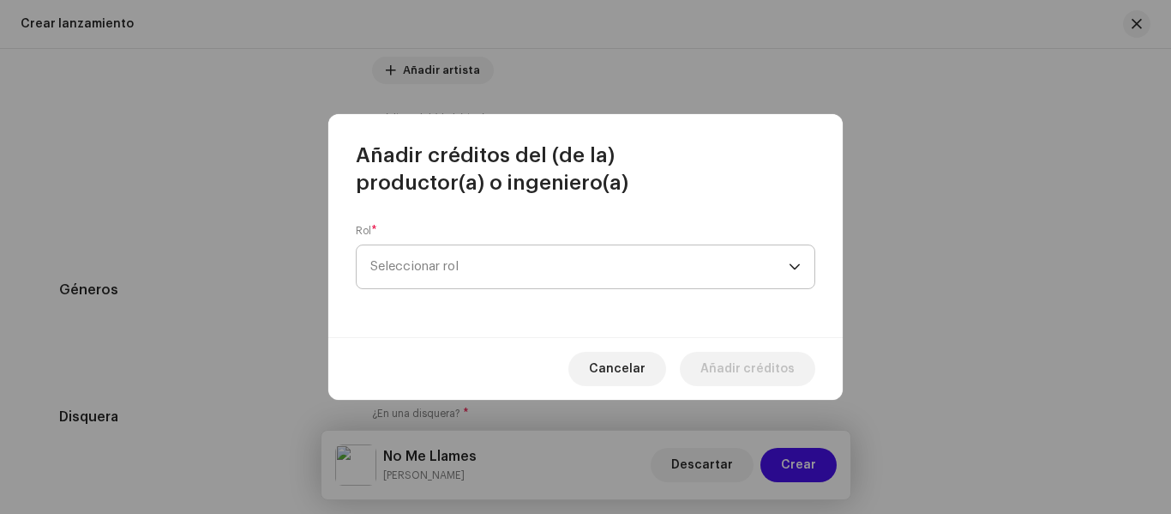
click at [522, 286] on span "Seleccionar rol" at bounding box center [579, 266] width 418 height 43
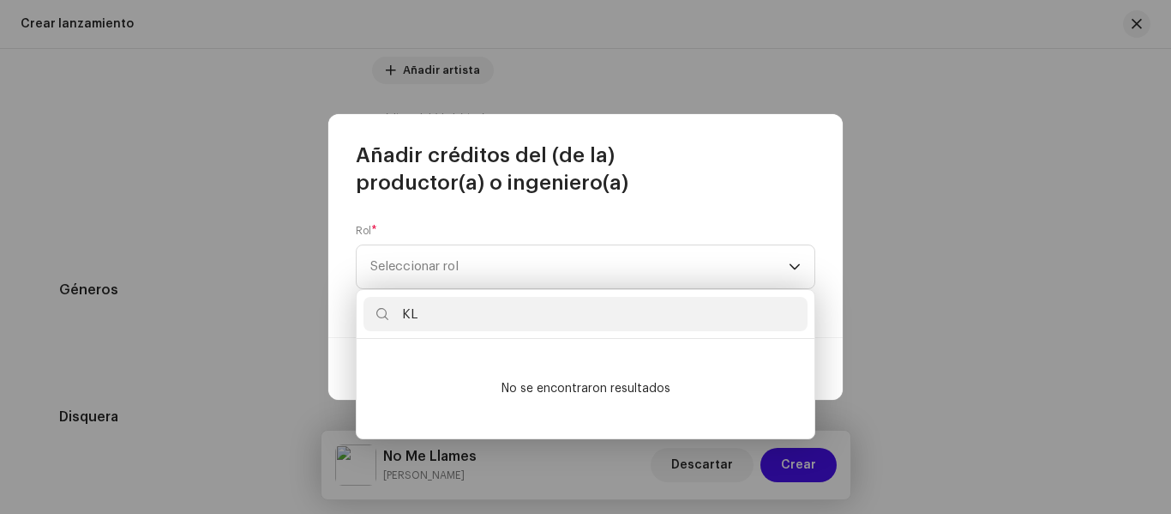
type input "K"
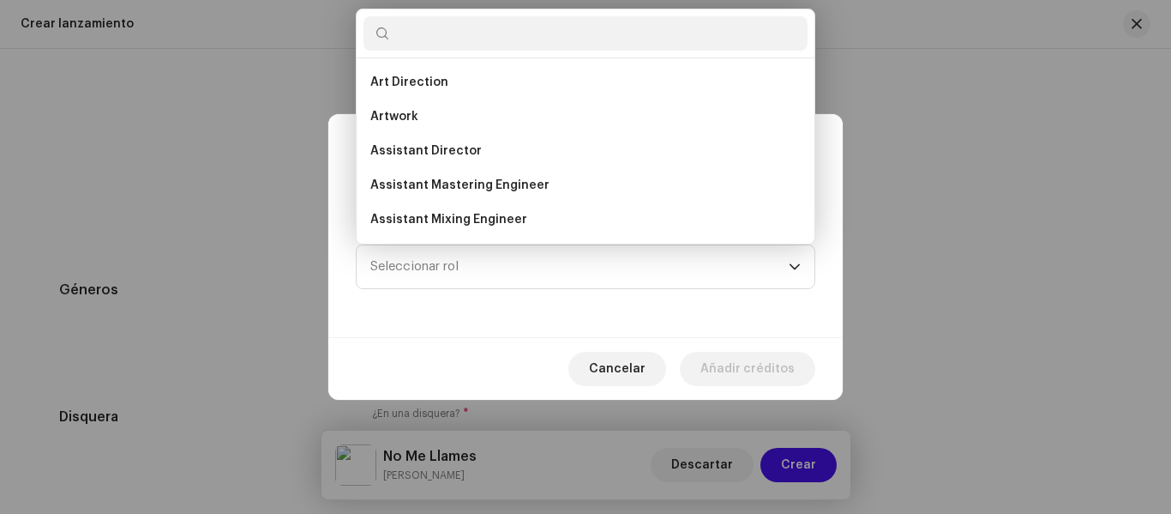
type input "l"
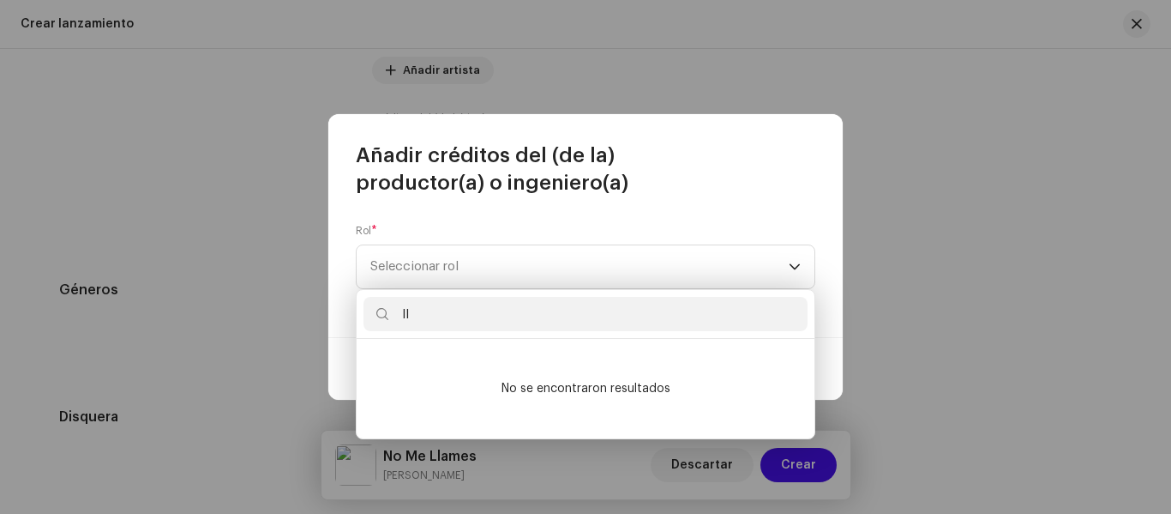
type input "l"
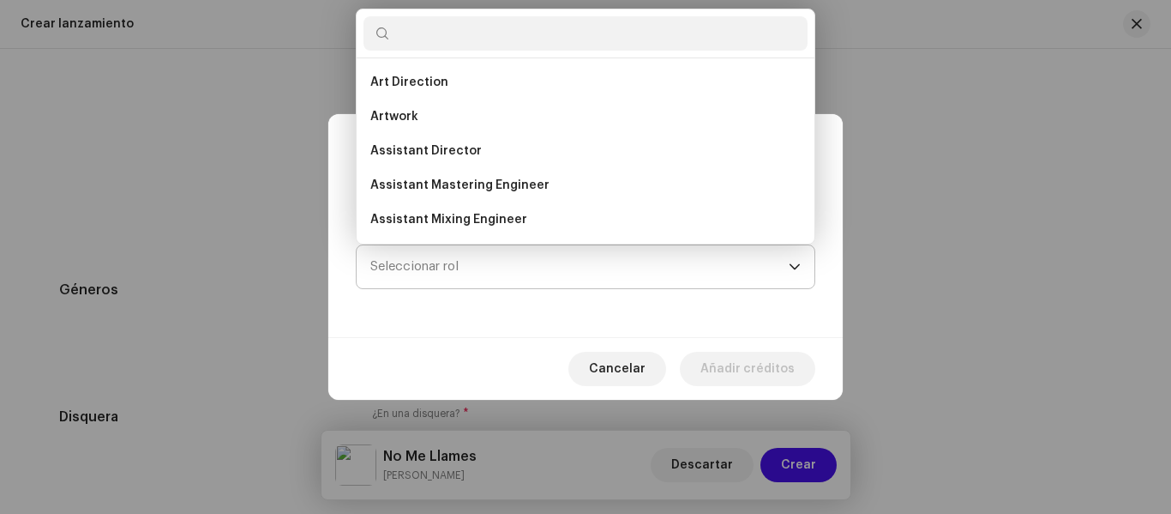
scroll to position [27, 0]
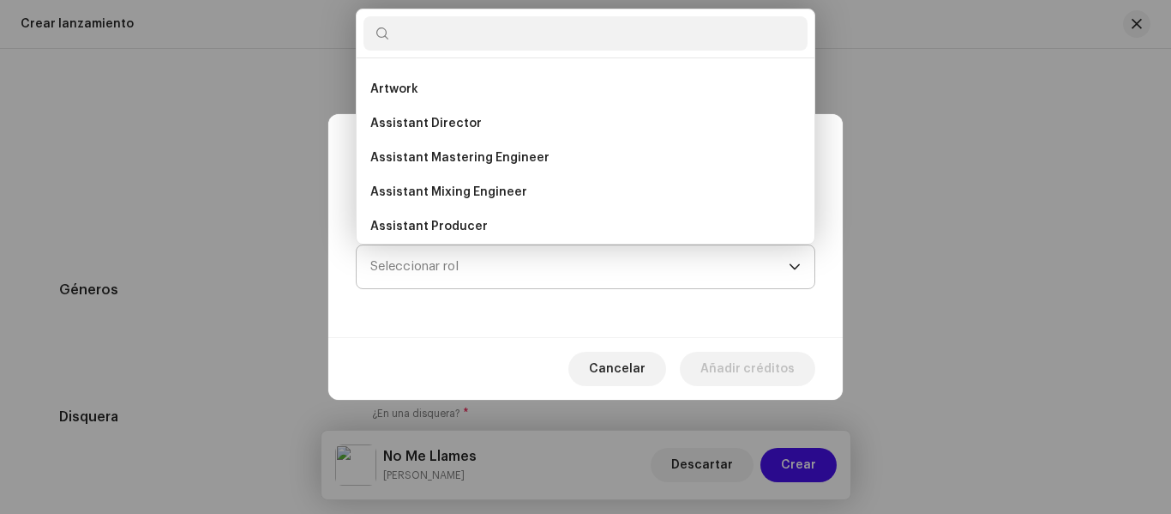
click at [568, 278] on span "Seleccionar rol" at bounding box center [579, 266] width 418 height 43
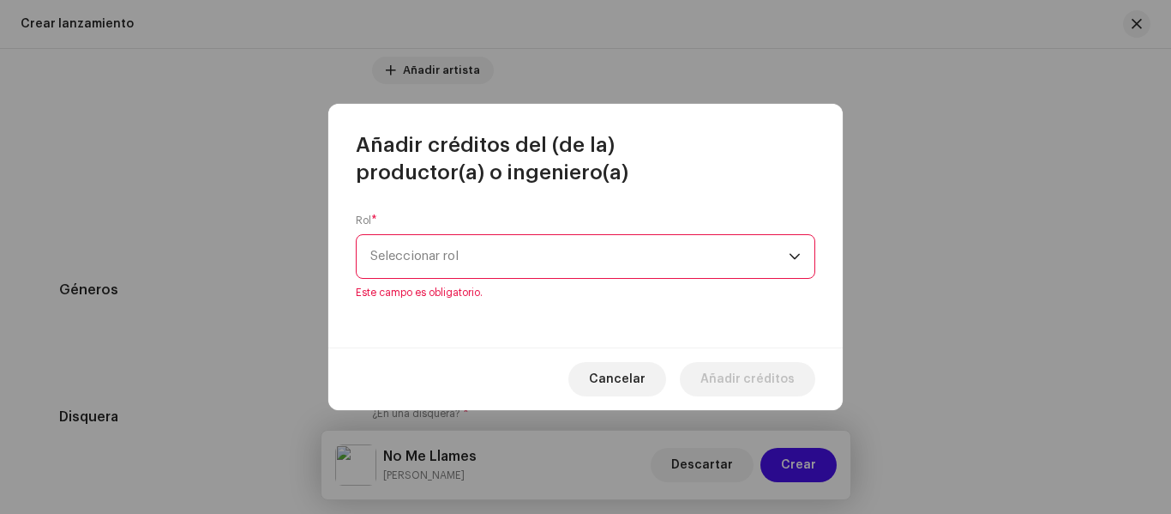
click at [568, 278] on p-select "Seleccionar rol" at bounding box center [586, 256] width 460 height 45
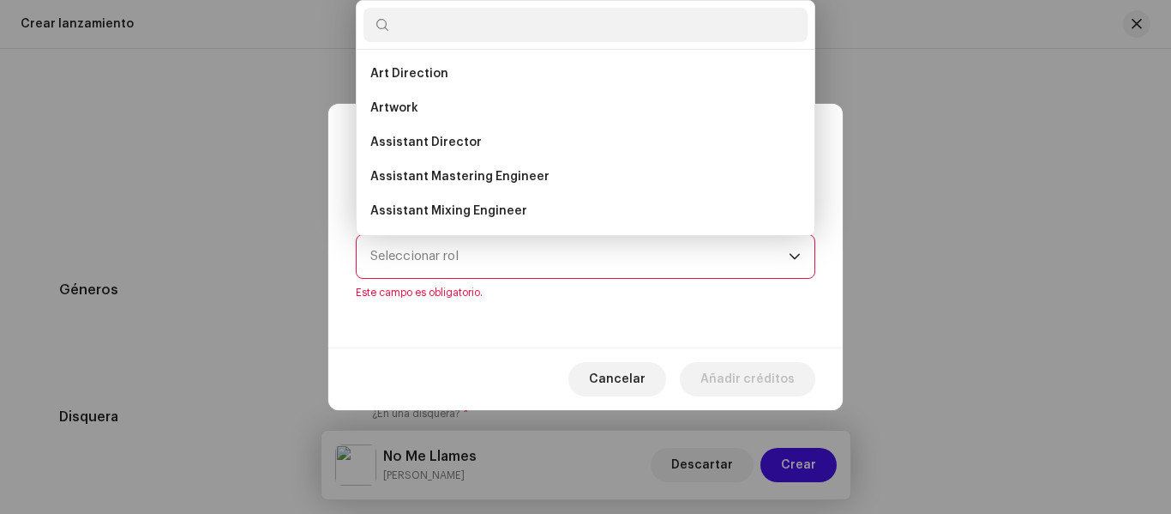
click at [568, 278] on p-select "Seleccionar rol" at bounding box center [586, 256] width 460 height 45
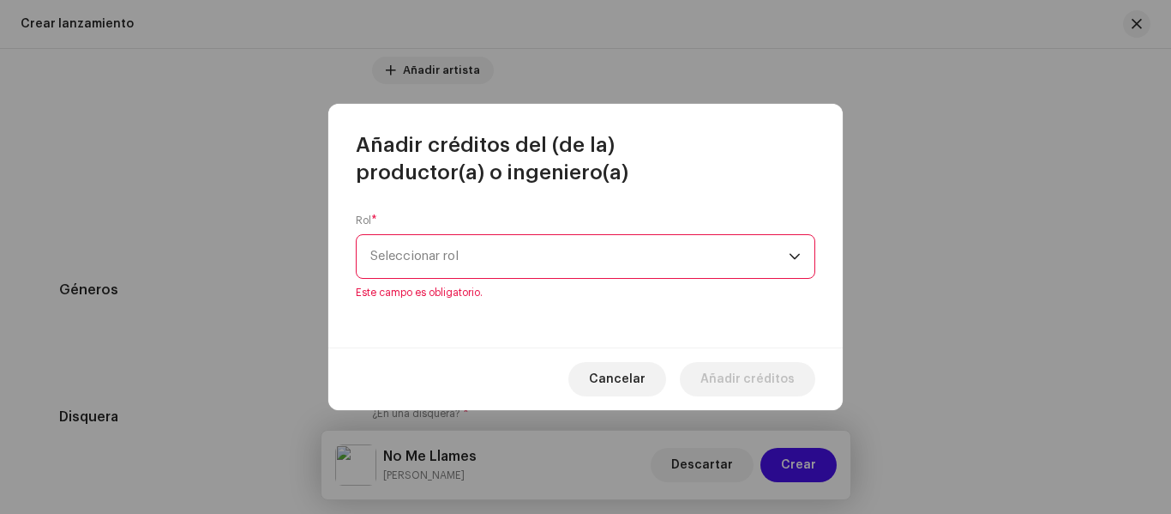
click at [564, 262] on span "Seleccionar rol" at bounding box center [579, 256] width 418 height 43
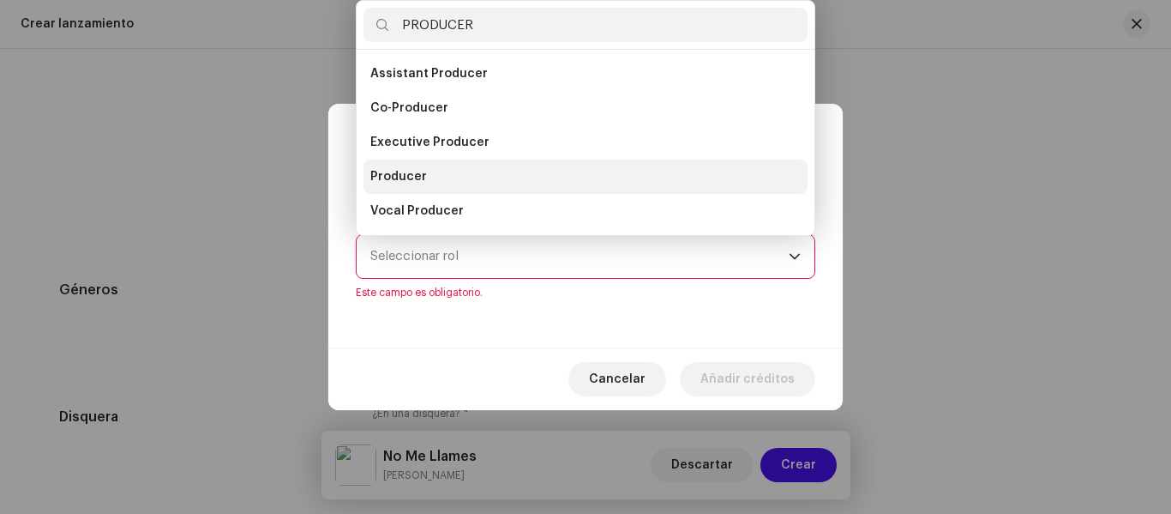
type input "PRODUCER"
click at [484, 187] on li "Producer" at bounding box center [586, 176] width 444 height 34
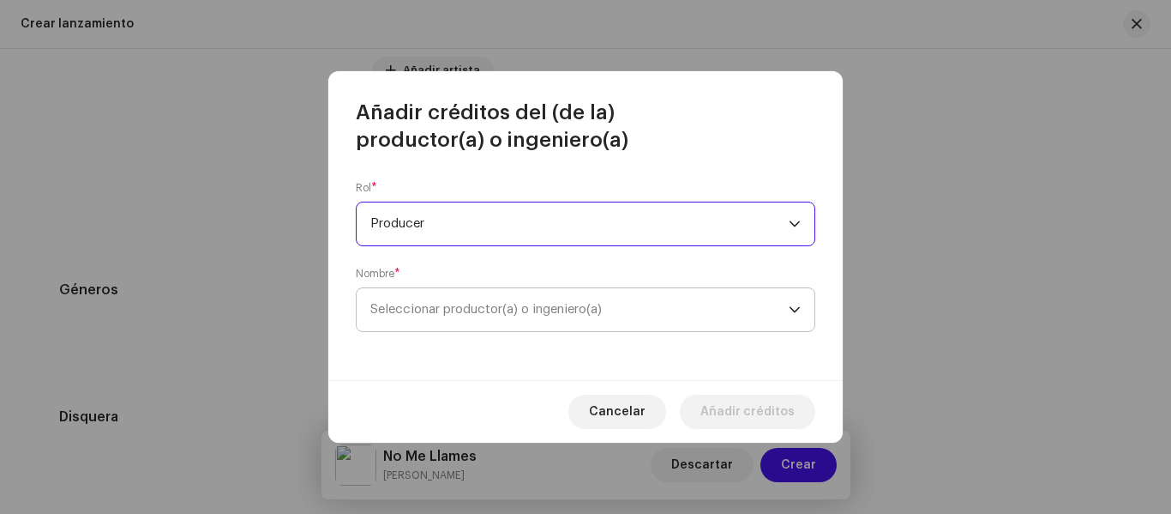
click at [525, 291] on span "Seleccionar productor(a) o ingeniero(a)" at bounding box center [579, 309] width 418 height 43
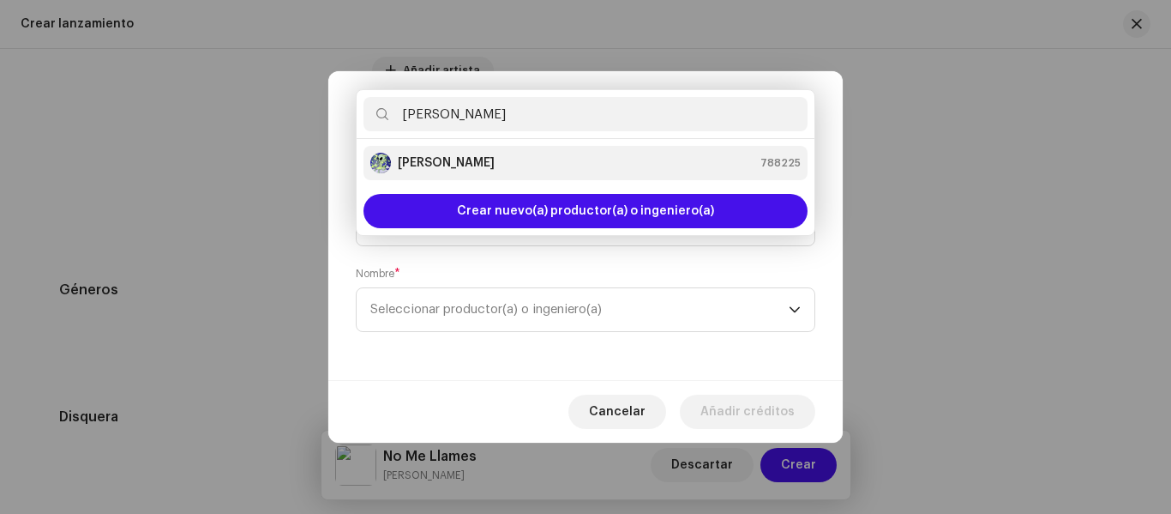
type input "LIL MAO"
click at [494, 172] on div "Lil Mao 788225" at bounding box center [585, 163] width 430 height 21
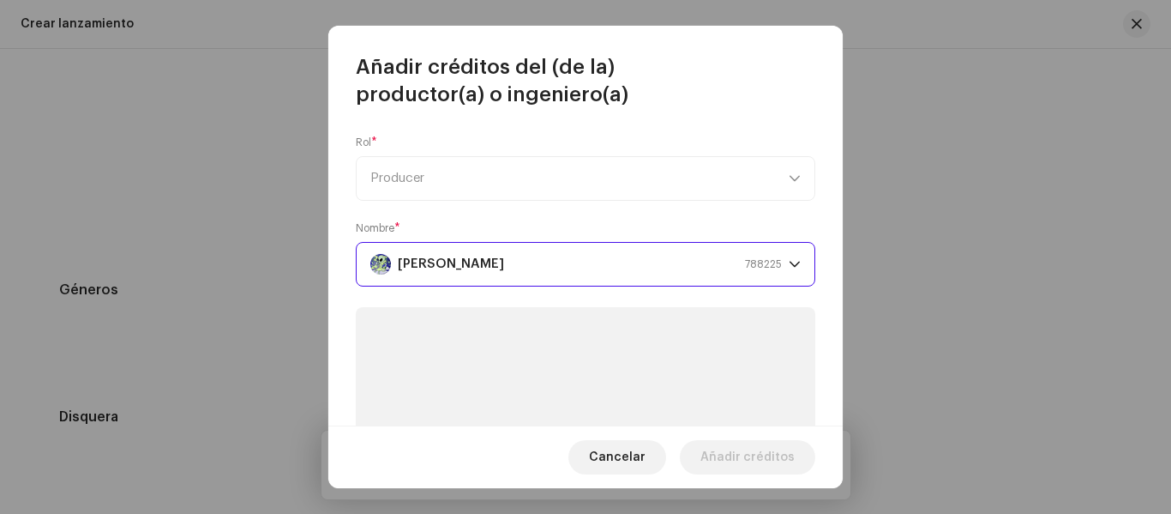
scroll to position [343, 0]
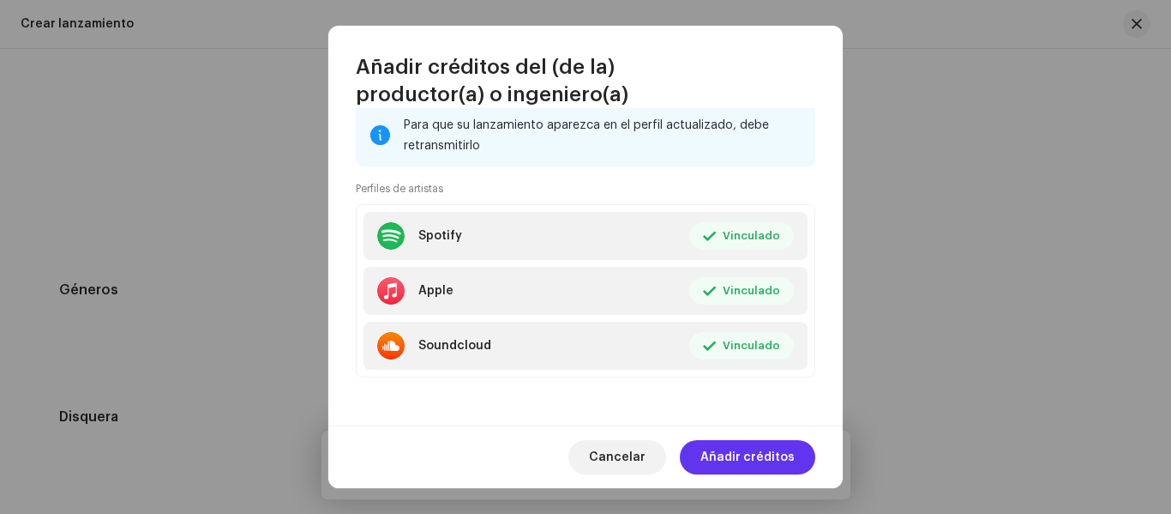
click at [739, 442] on span "Añadir créditos" at bounding box center [747, 457] width 94 height 34
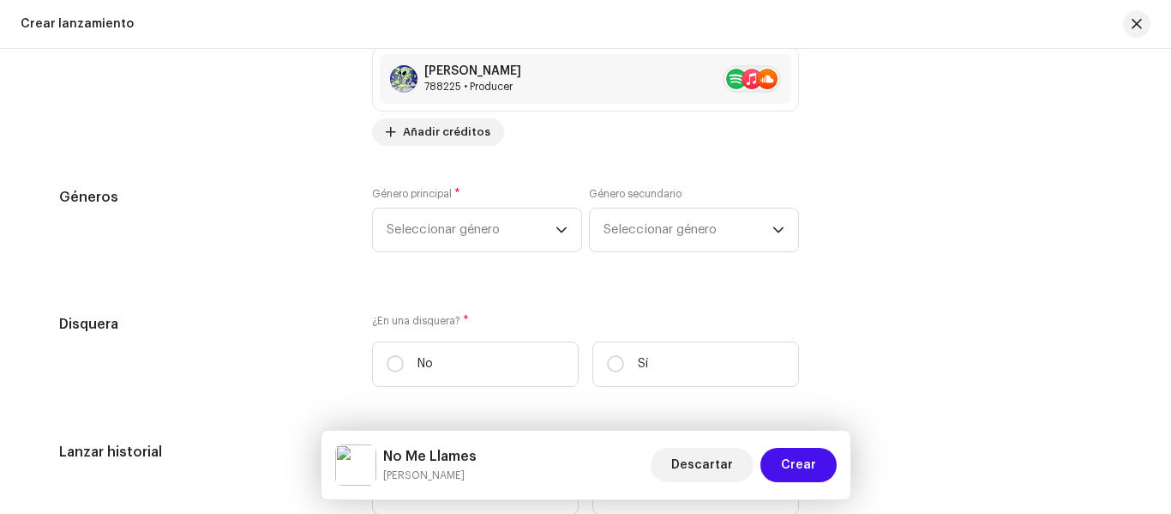
scroll to position [2470, 0]
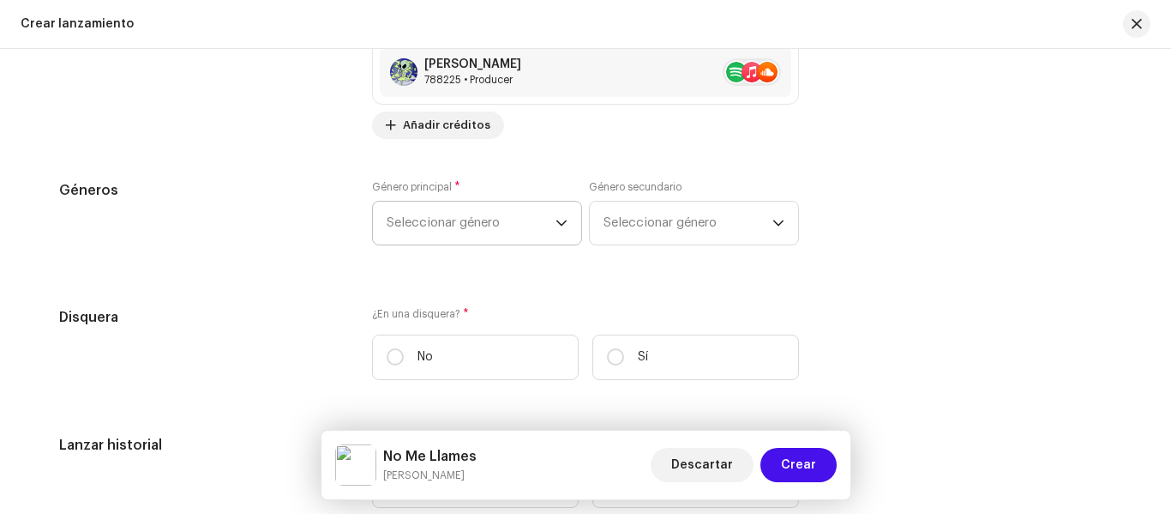
click at [509, 230] on span "Seleccionar género" at bounding box center [471, 222] width 169 height 43
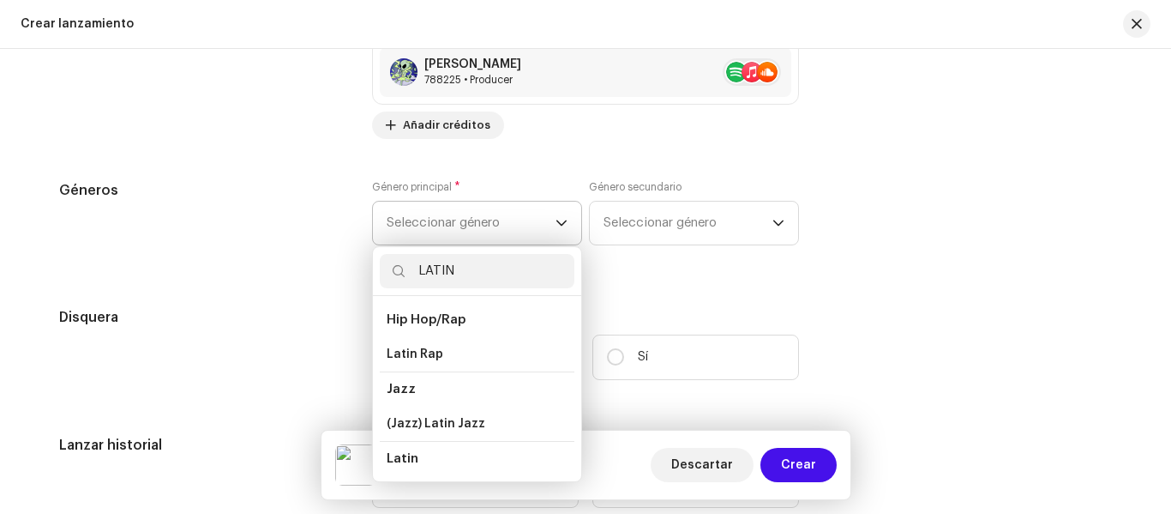
type input "LATIN"
click at [477, 461] on li "Latin" at bounding box center [477, 458] width 195 height 35
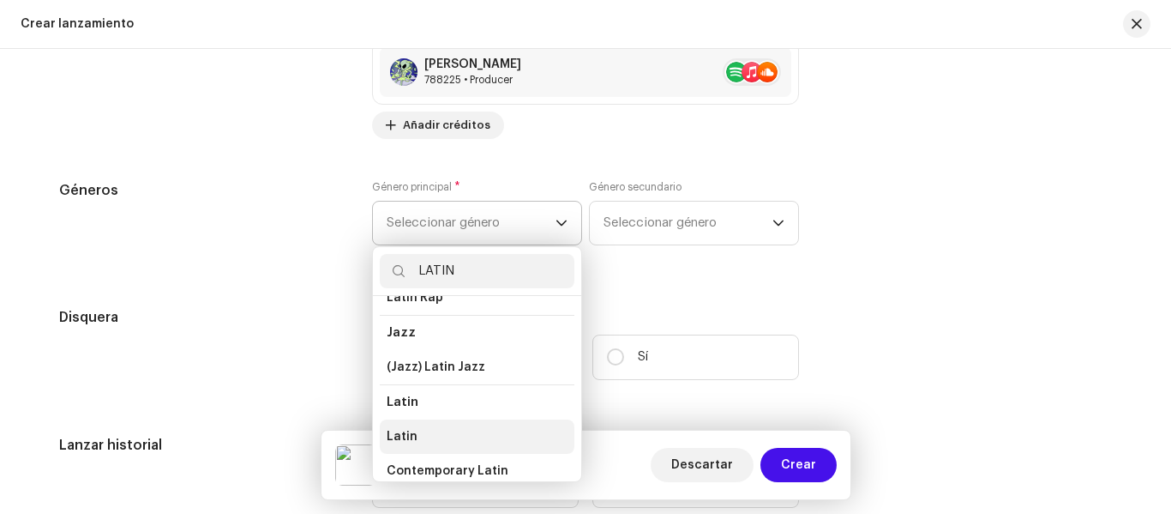
scroll to position [86, 0]
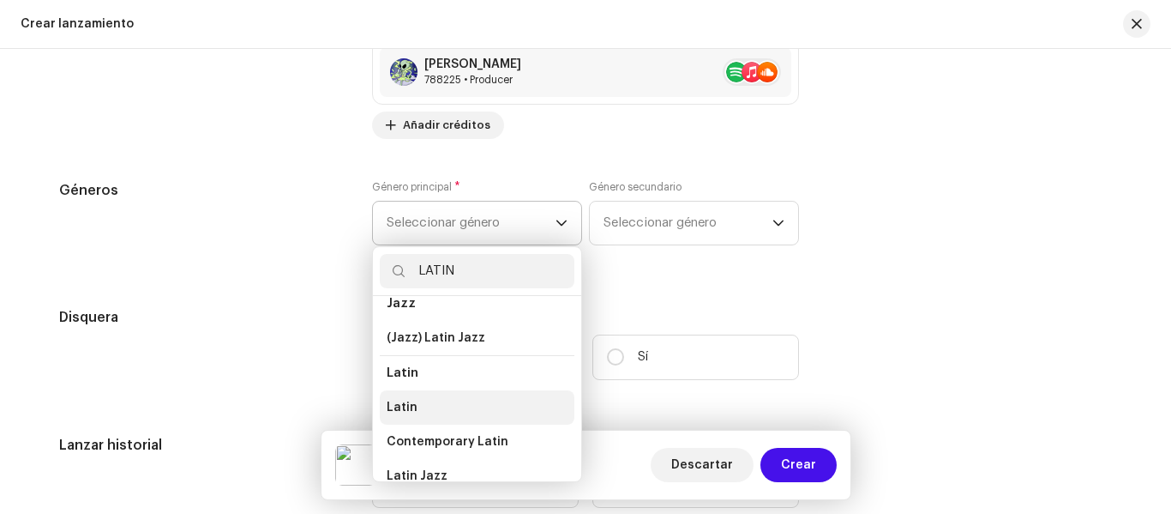
click at [465, 404] on li "Latin" at bounding box center [477, 407] width 195 height 34
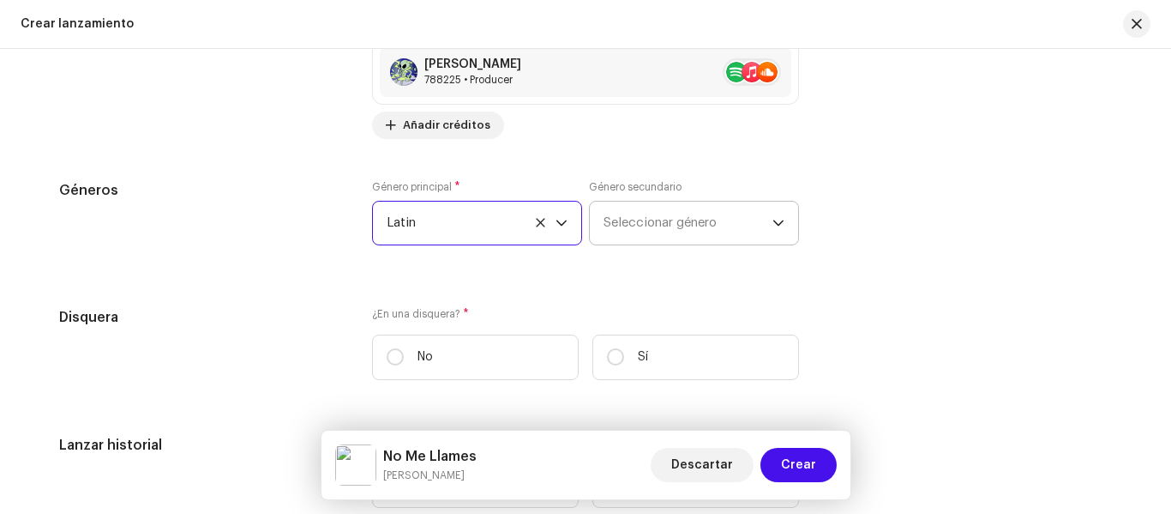
click at [673, 210] on span "Seleccionar género" at bounding box center [688, 222] width 169 height 43
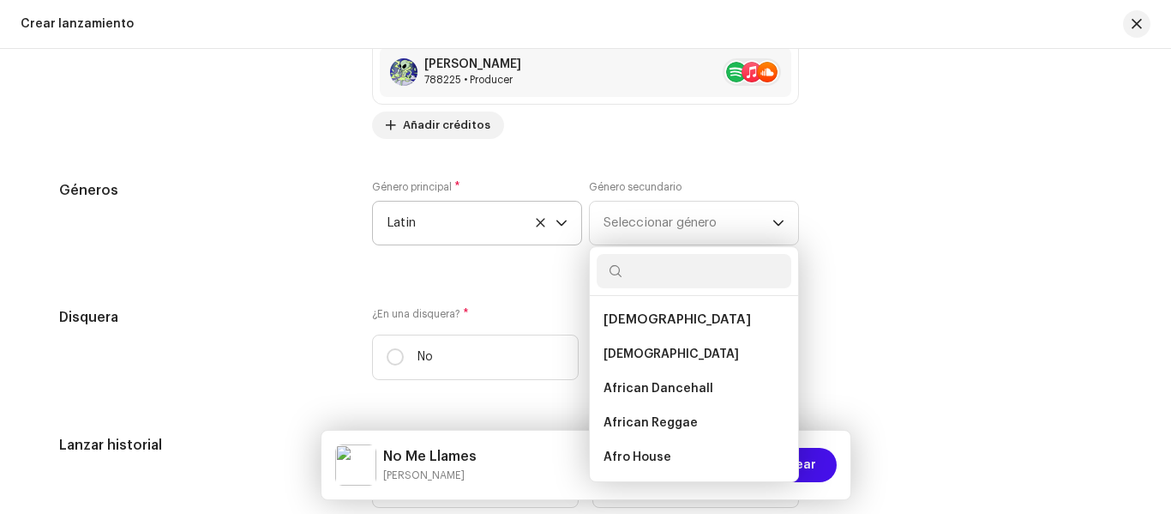
click at [440, 237] on span "Latin" at bounding box center [471, 222] width 169 height 43
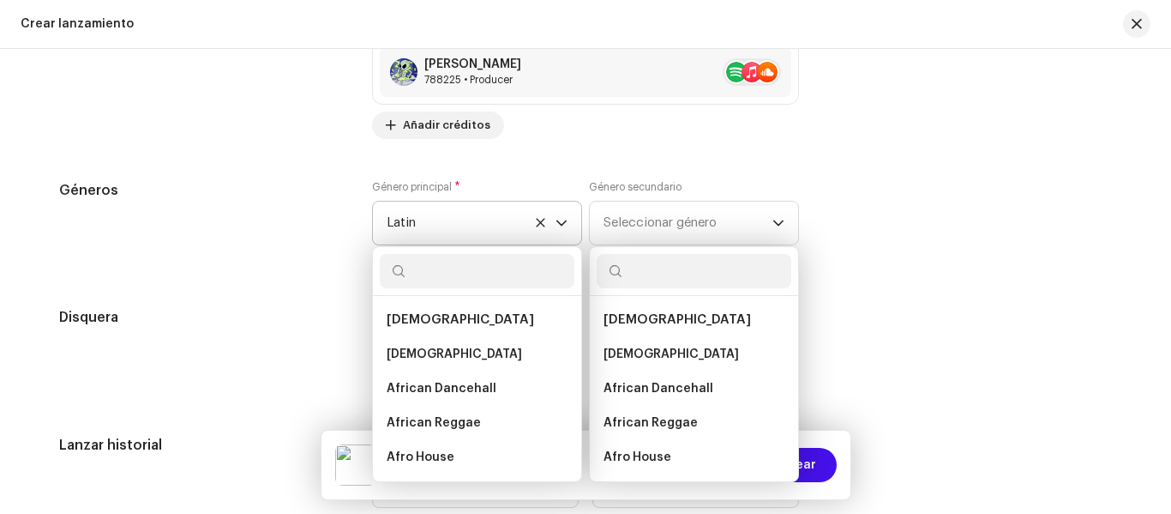
scroll to position [9586, 0]
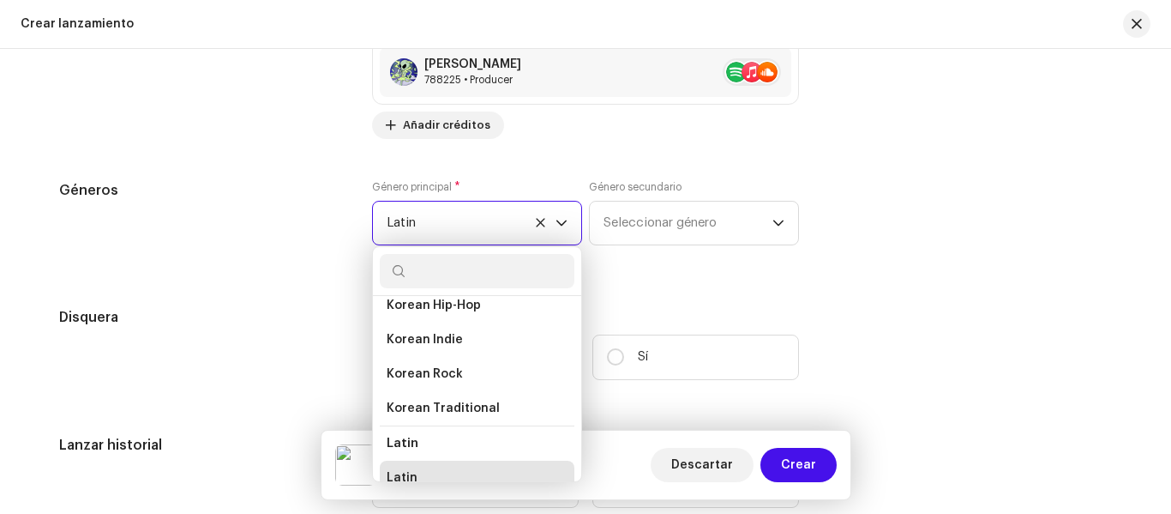
click at [442, 226] on span "Latin" at bounding box center [471, 222] width 169 height 43
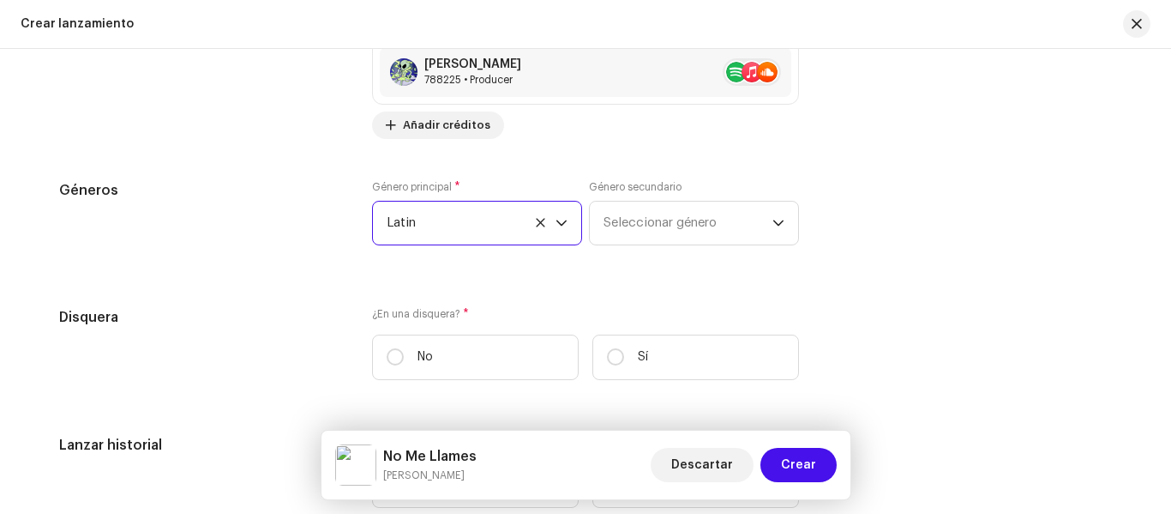
click at [486, 207] on span "Latin" at bounding box center [471, 222] width 169 height 43
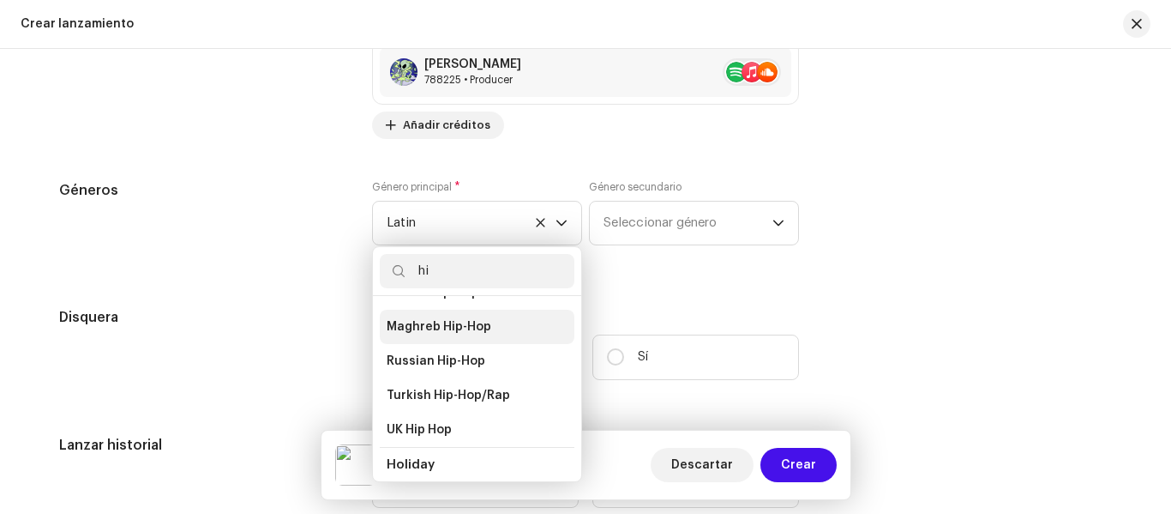
type input "h"
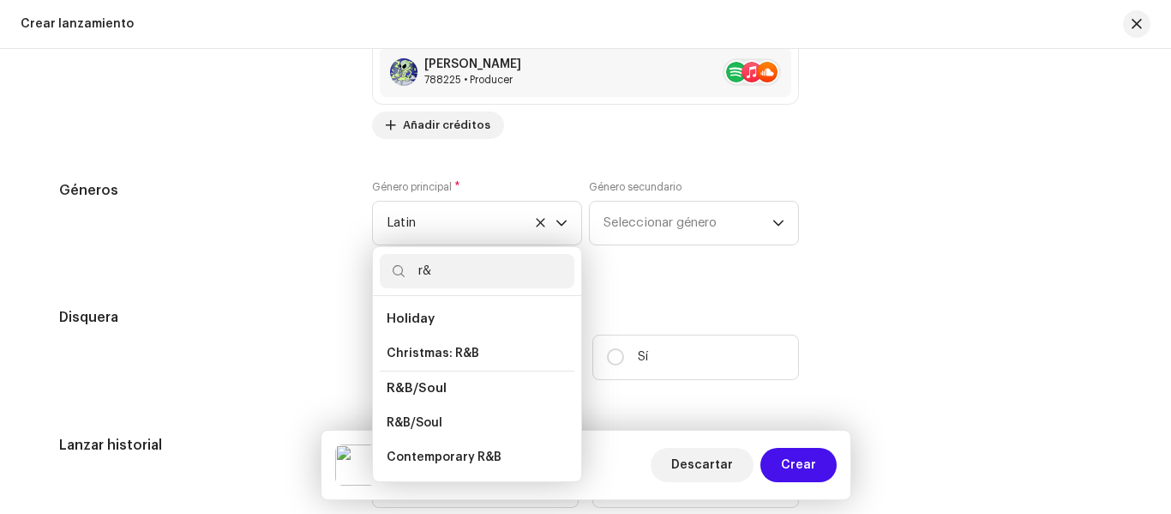
scroll to position [1, 0]
type input "r&b"
click at [442, 394] on li "R&B/Soul" at bounding box center [477, 387] width 195 height 35
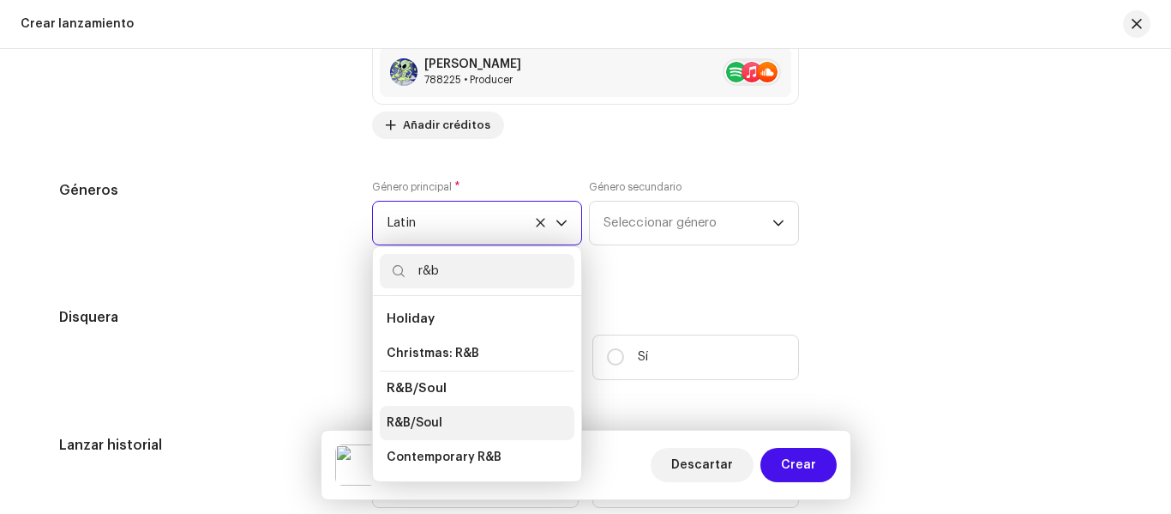
click at [454, 417] on li "R&B/Soul" at bounding box center [477, 423] width 195 height 34
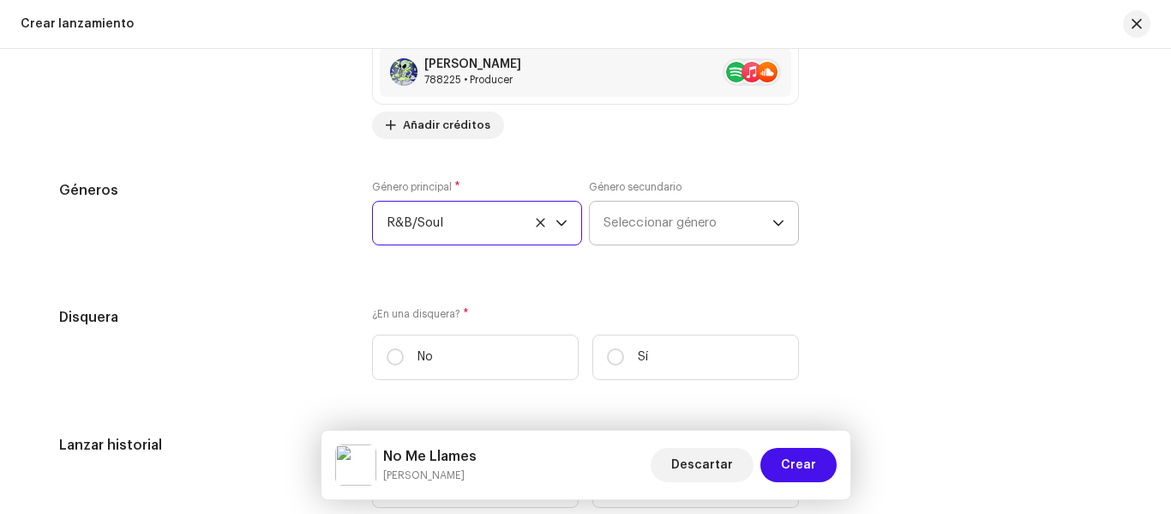
click at [658, 212] on span "Seleccionar género" at bounding box center [688, 222] width 169 height 43
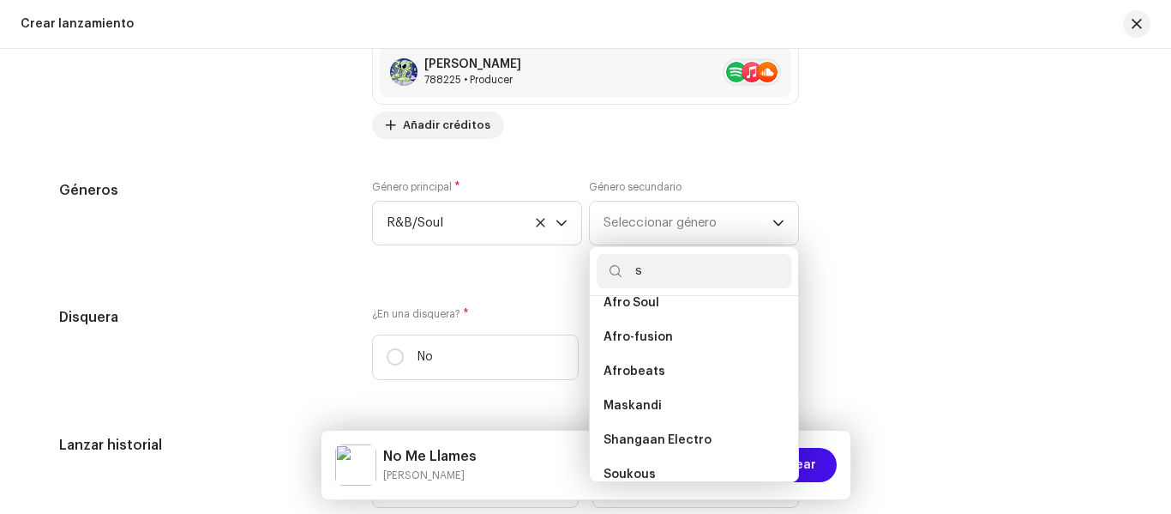
scroll to position [0, 0]
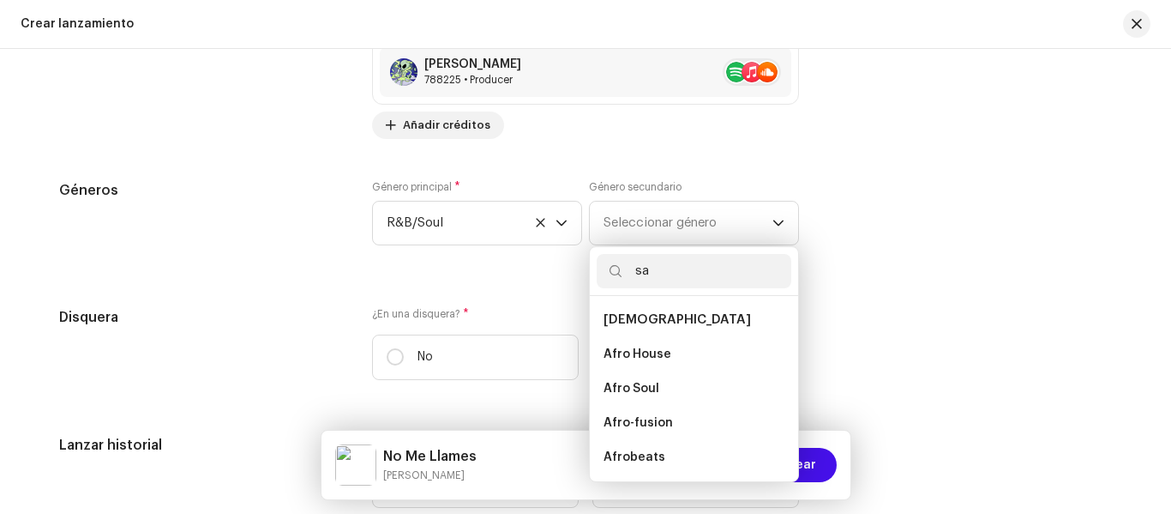
type input "sad"
type input "t"
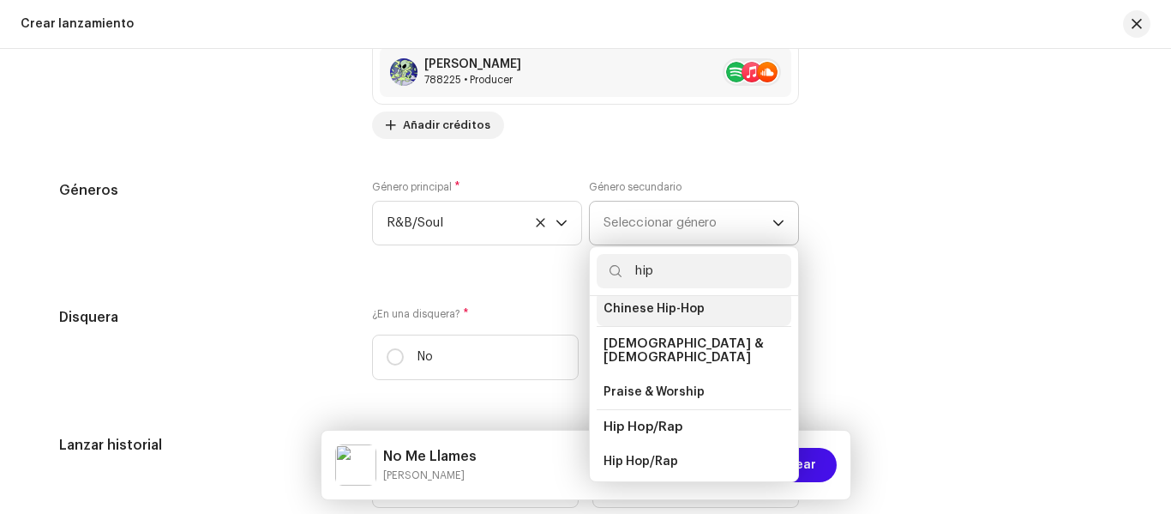
scroll to position [86, 0]
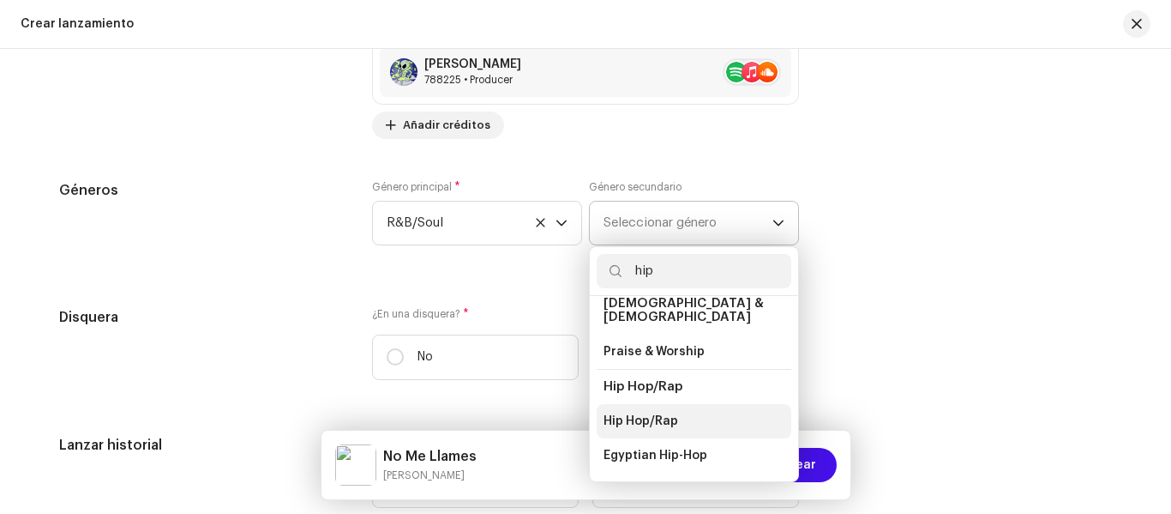
type input "hip"
click at [684, 404] on li "Hip Hop/Rap" at bounding box center [694, 421] width 195 height 34
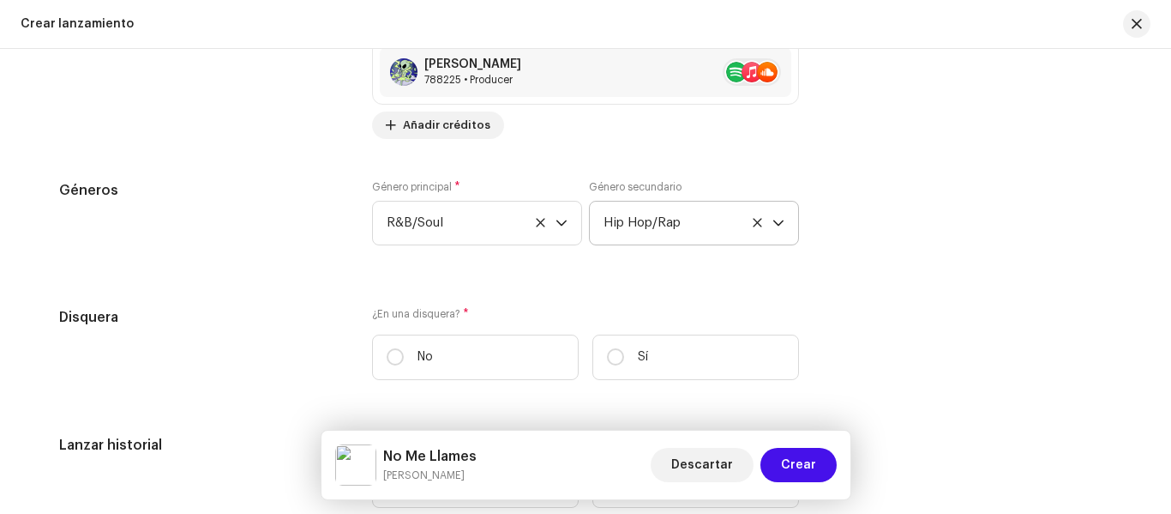
click at [575, 258] on div "Género principal * R&B/Soul Género secundario Hip Hop/Rap" at bounding box center [585, 223] width 427 height 86
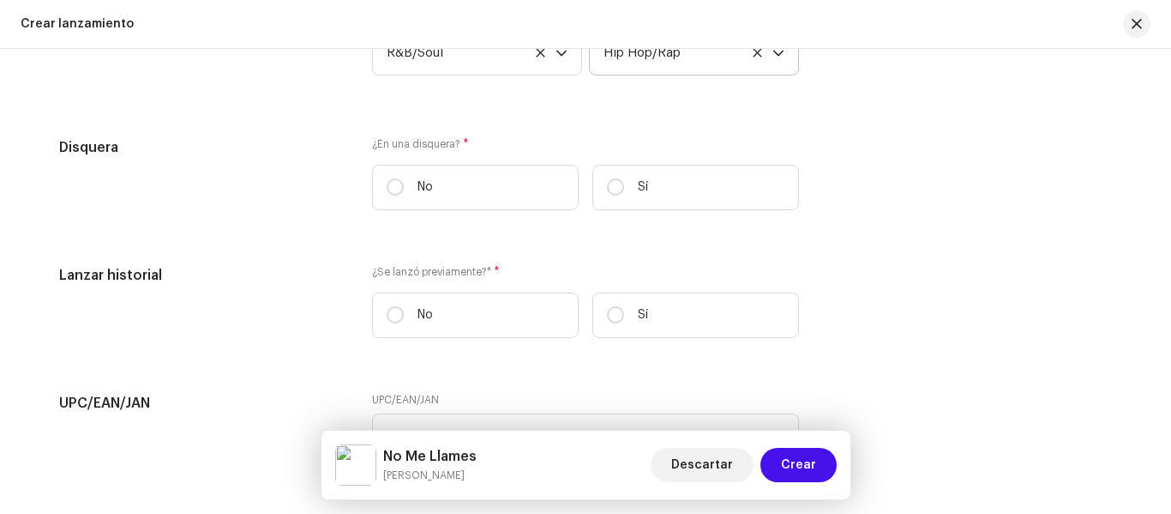
scroll to position [2641, 0]
click at [599, 178] on label "Sí" at bounding box center [695, 185] width 207 height 45
click at [607, 178] on input "Sí" at bounding box center [615, 185] width 17 height 17
radio input "true"
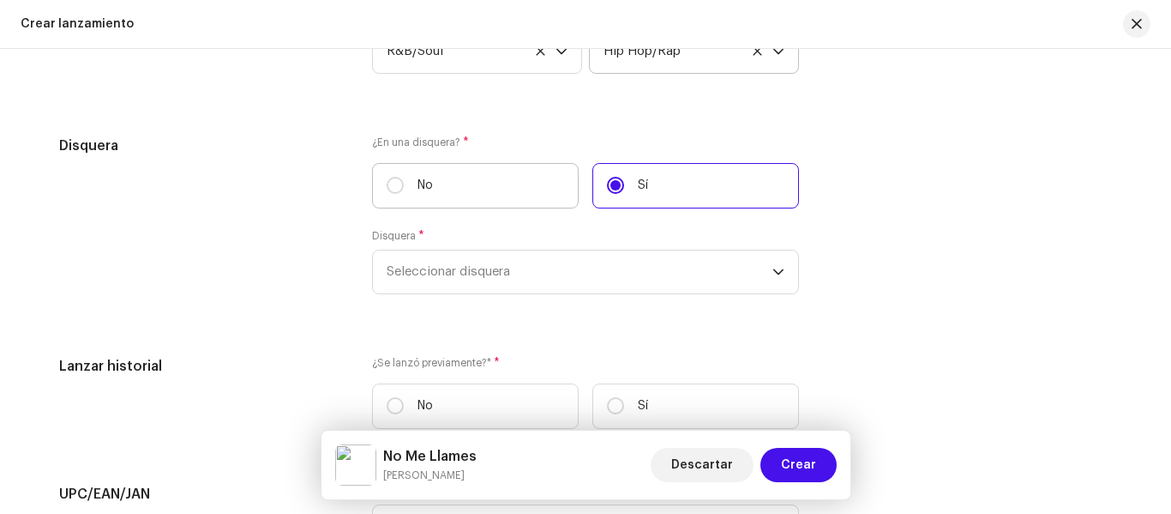
click at [458, 191] on label "No" at bounding box center [475, 185] width 207 height 45
click at [404, 191] on input "No" at bounding box center [395, 185] width 17 height 17
radio input "true"
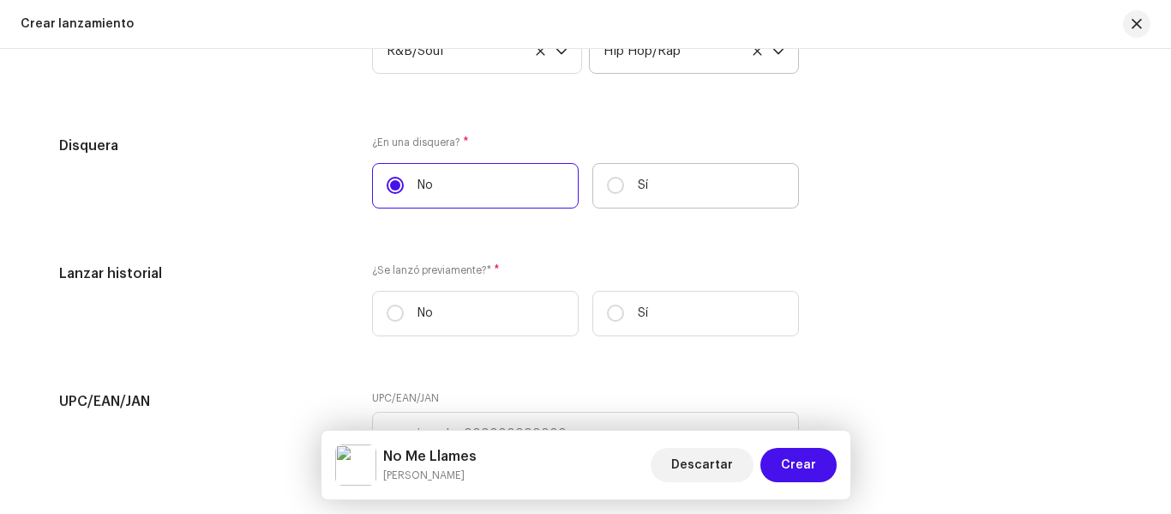
click at [692, 193] on label "Sí" at bounding box center [695, 185] width 207 height 45
click at [624, 193] on input "Sí" at bounding box center [615, 185] width 17 height 17
radio input "true"
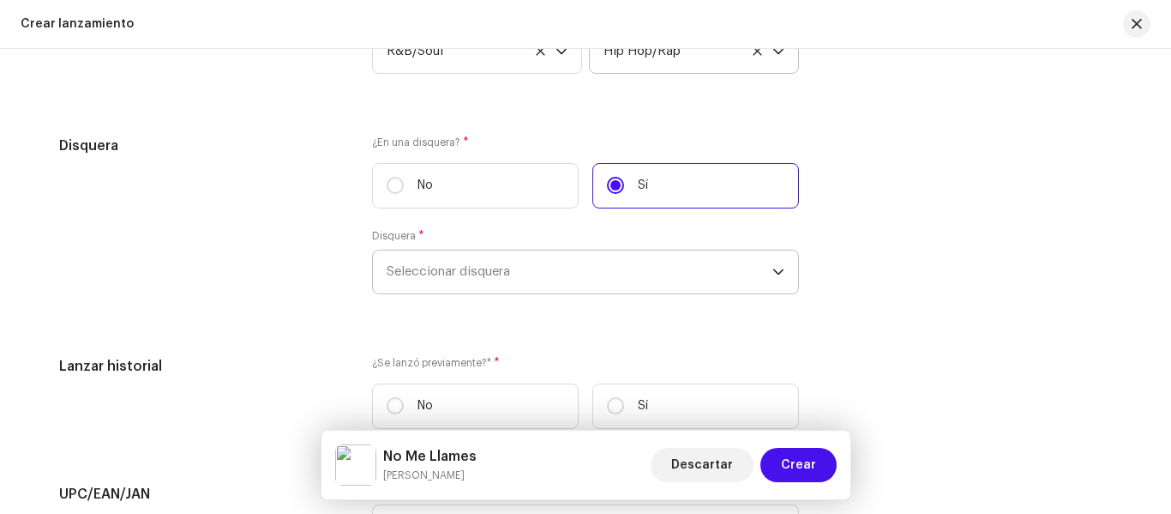
click at [585, 269] on span "Seleccionar disquera" at bounding box center [580, 271] width 386 height 43
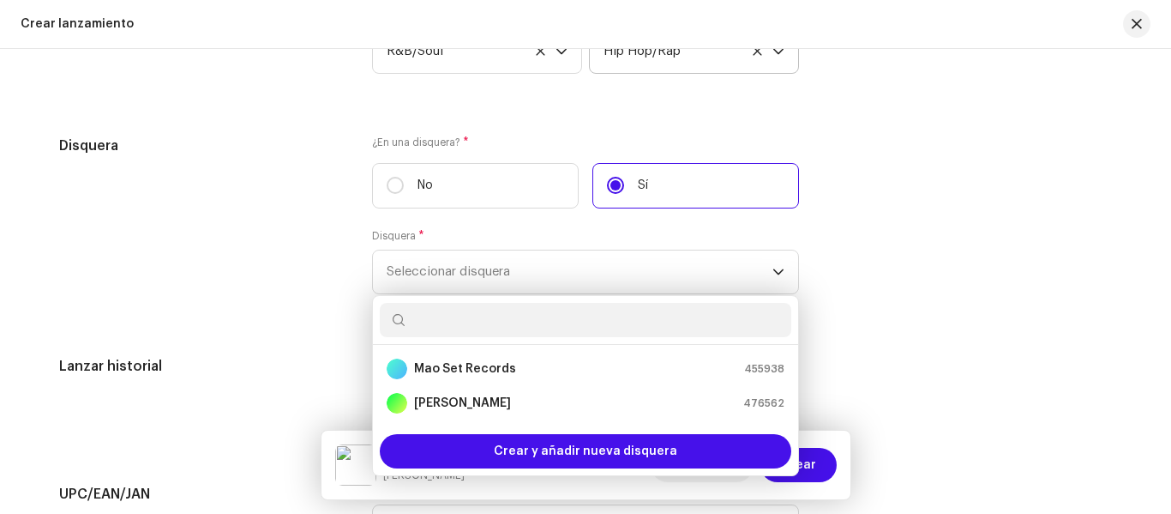
click at [532, 238] on div "Disquera * Seleccionar disquera Mao Set Records 455938 Lil Mao 476562 Crear y a…" at bounding box center [585, 261] width 427 height 65
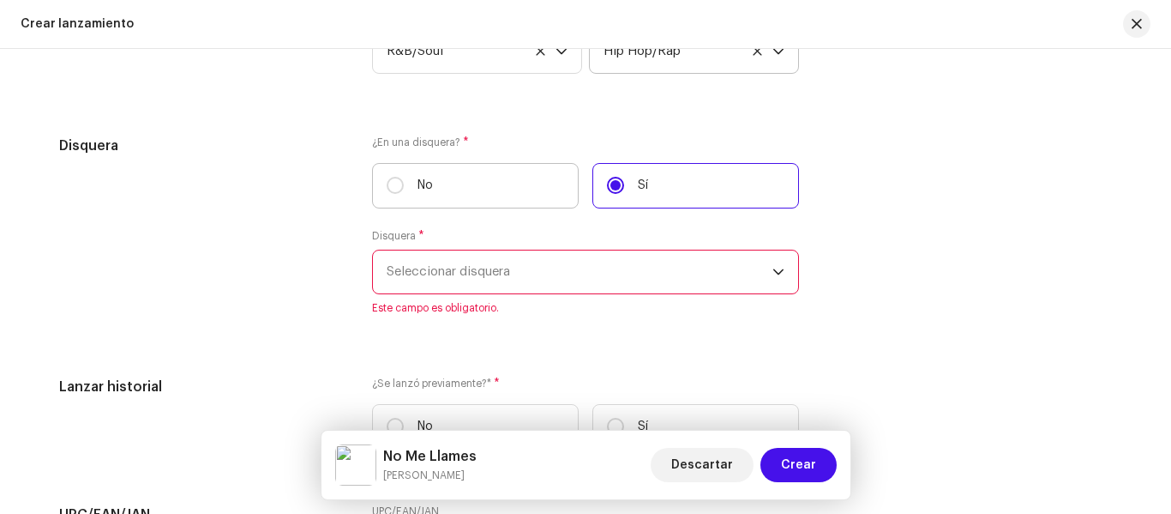
click at [464, 177] on label "No" at bounding box center [475, 185] width 207 height 45
click at [404, 177] on input "No" at bounding box center [395, 185] width 17 height 17
radio input "true"
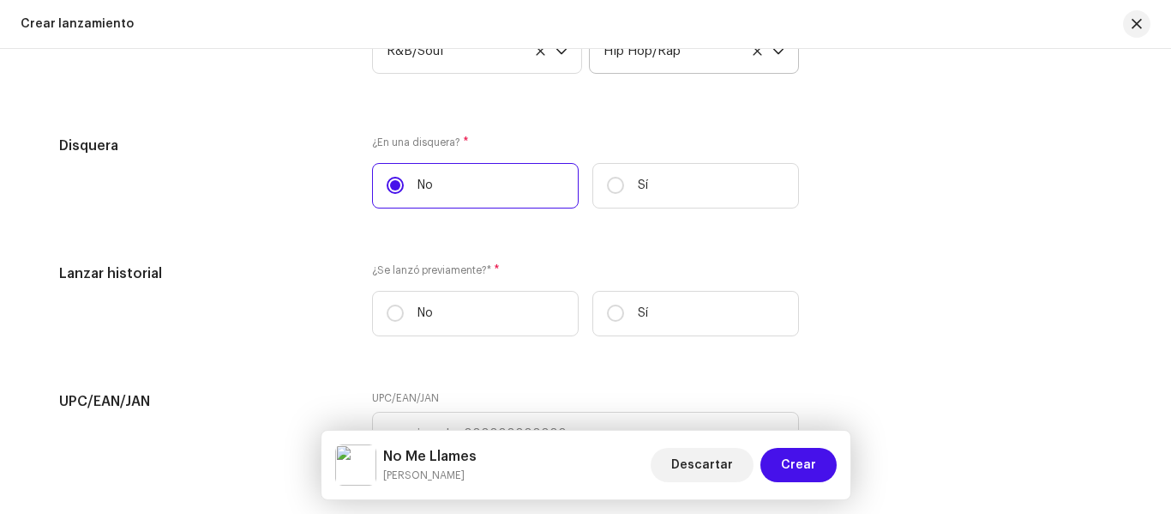
click at [471, 184] on label "No" at bounding box center [475, 185] width 207 height 45
click at [404, 184] on input "No" at bounding box center [395, 185] width 17 height 17
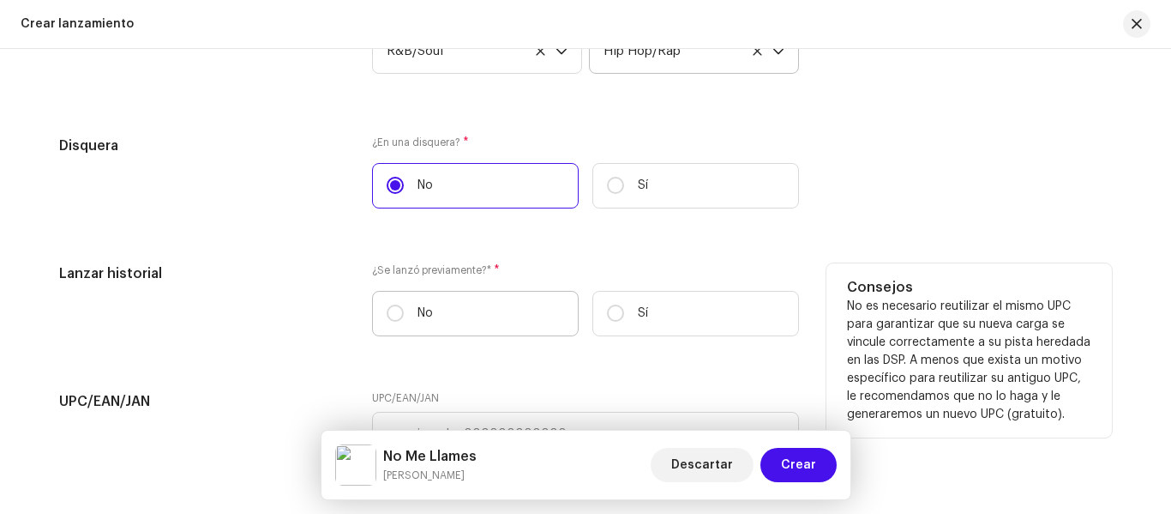
click at [454, 315] on label "No" at bounding box center [475, 313] width 207 height 45
click at [404, 315] on input "No" at bounding box center [395, 312] width 17 height 17
radio input "true"
click at [649, 303] on label "Sí" at bounding box center [695, 313] width 207 height 45
click at [624, 304] on input "Sí" at bounding box center [615, 312] width 17 height 17
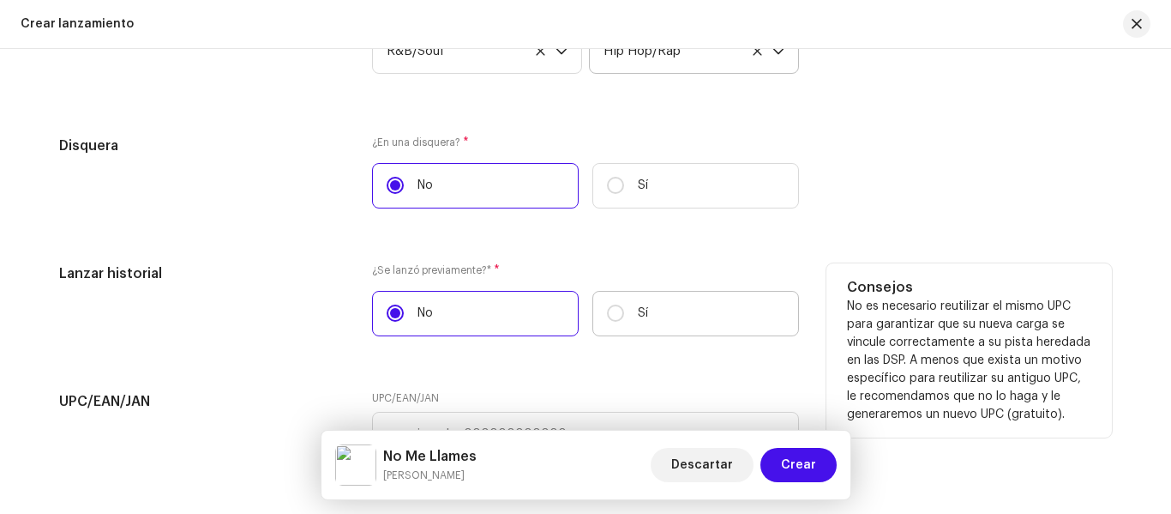
radio input "true"
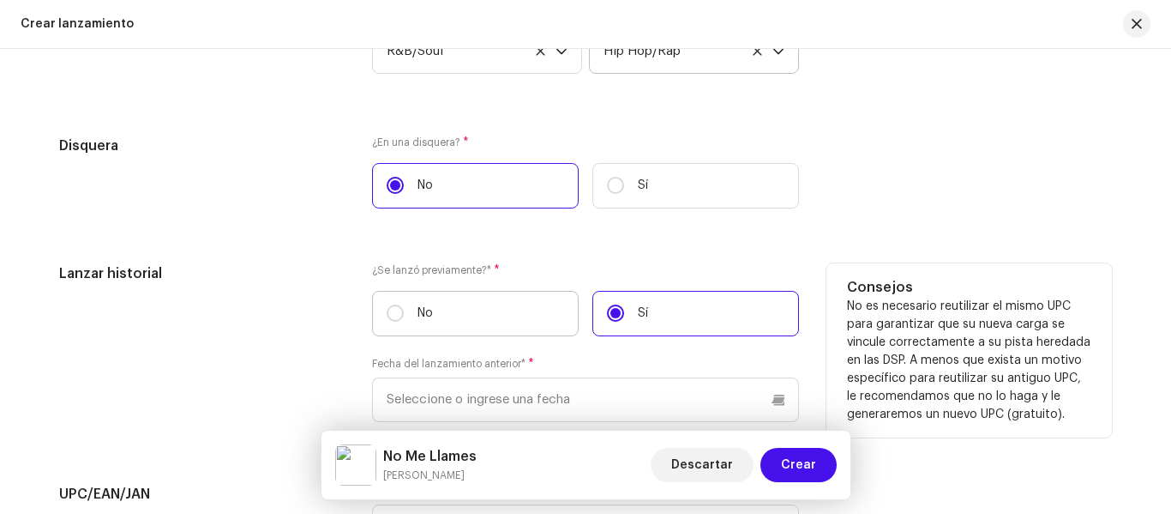
click at [448, 310] on label "No" at bounding box center [475, 313] width 207 height 45
click at [404, 310] on input "No" at bounding box center [395, 312] width 17 height 17
radio input "true"
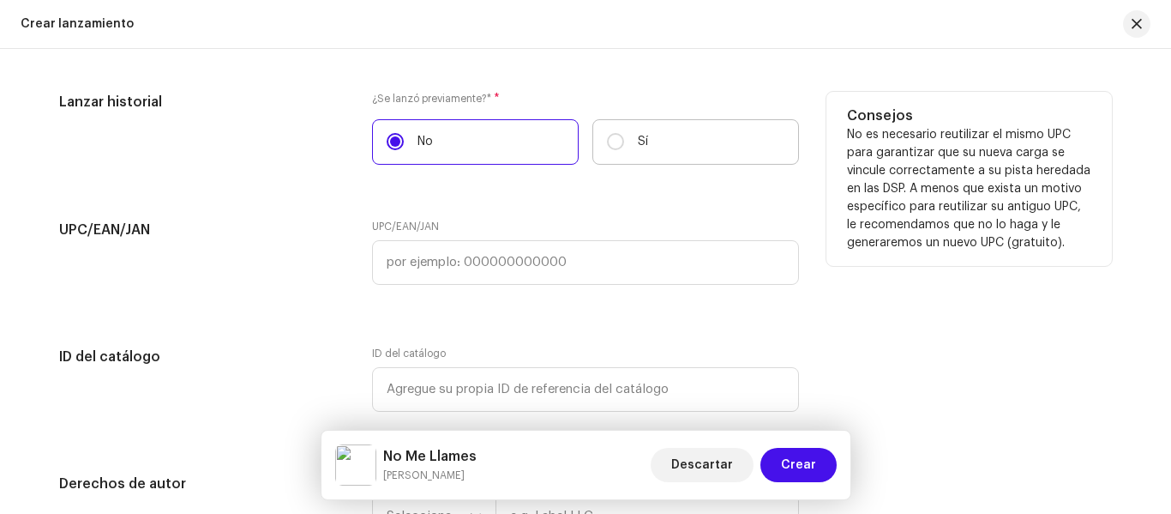
click at [638, 134] on p "Sí" at bounding box center [643, 142] width 10 height 18
click at [624, 134] on input "Sí" at bounding box center [615, 141] width 17 height 17
radio input "true"
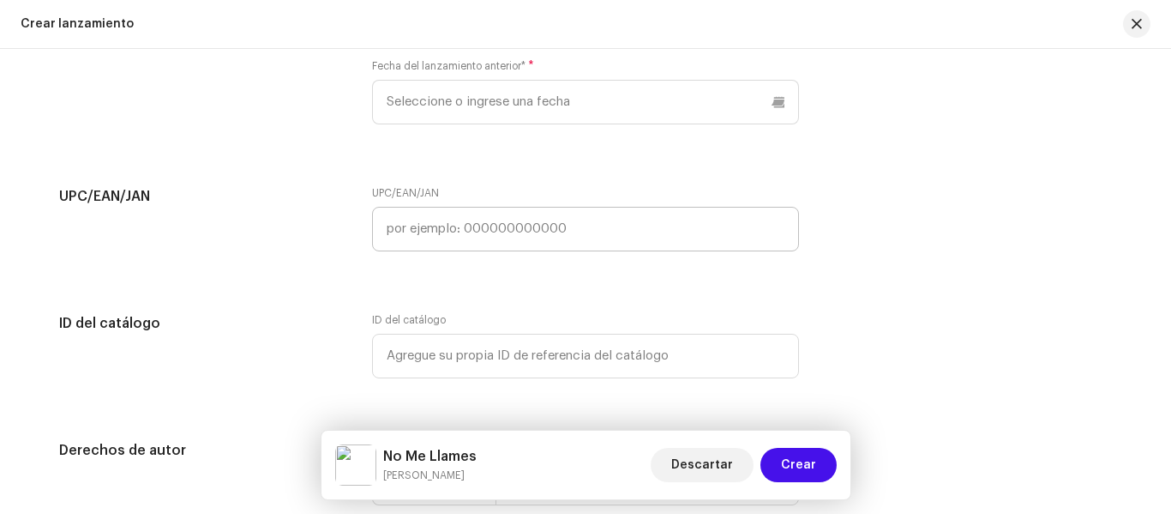
scroll to position [2899, 0]
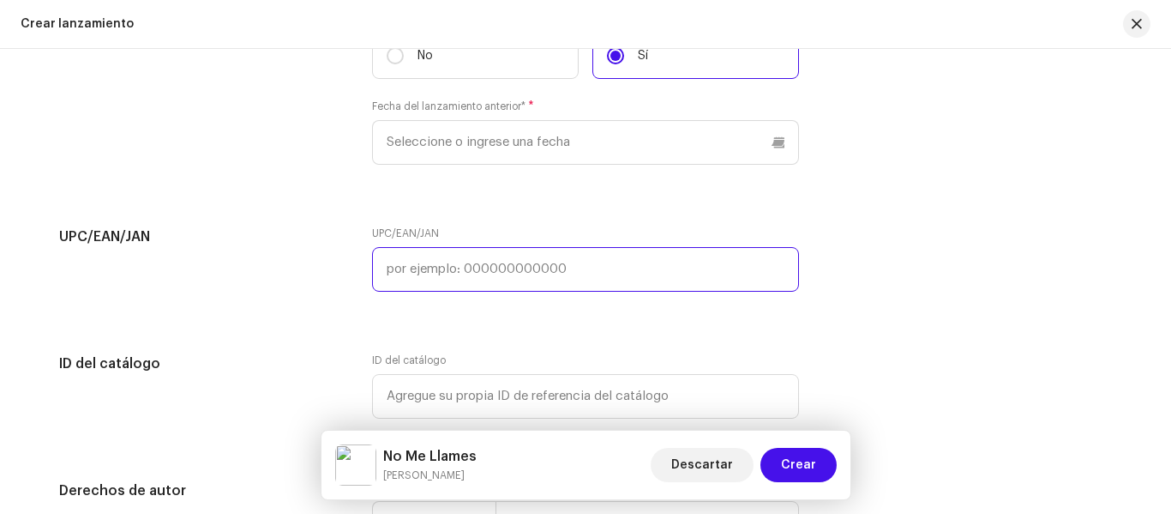
click at [496, 285] on input "text" at bounding box center [585, 269] width 427 height 45
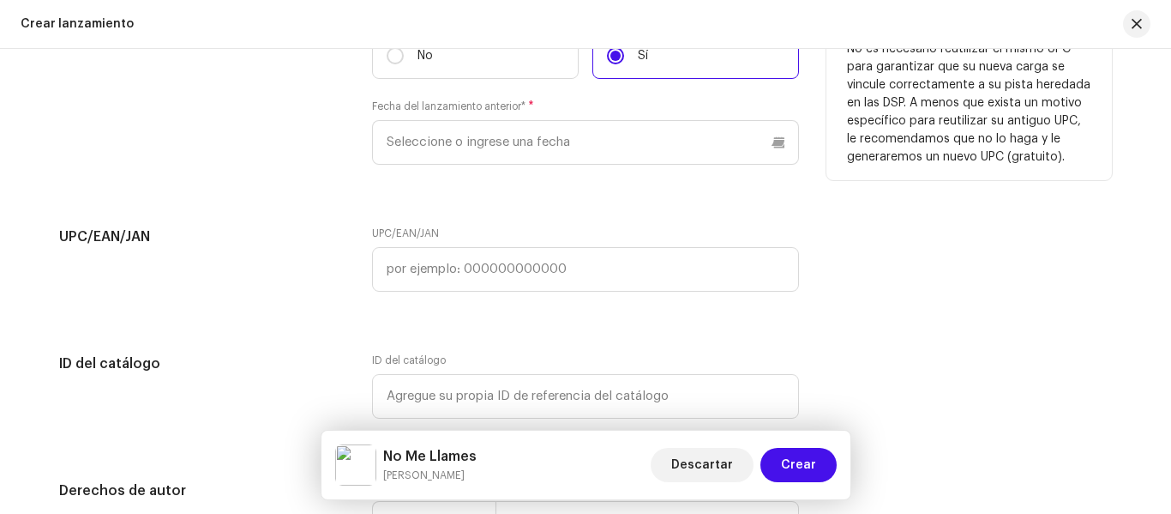
click at [493, 178] on div "¿Se lanzó previamente?* * No Sí Fecha del lanzamiento anterior* *" at bounding box center [585, 95] width 427 height 179
click at [501, 126] on input "text" at bounding box center [585, 142] width 427 height 45
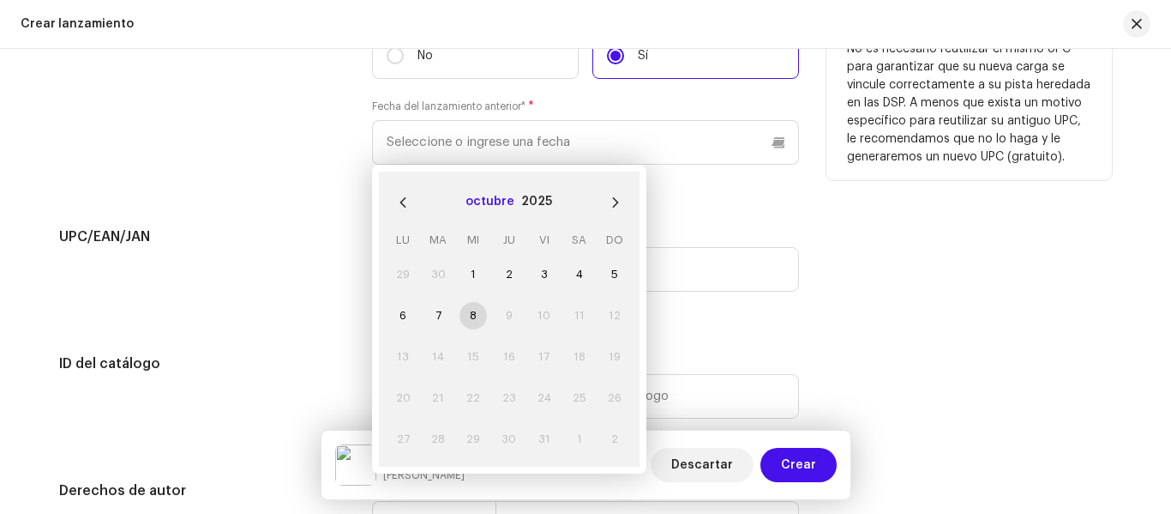
click at [498, 205] on button "octubre" at bounding box center [490, 202] width 49 height 27
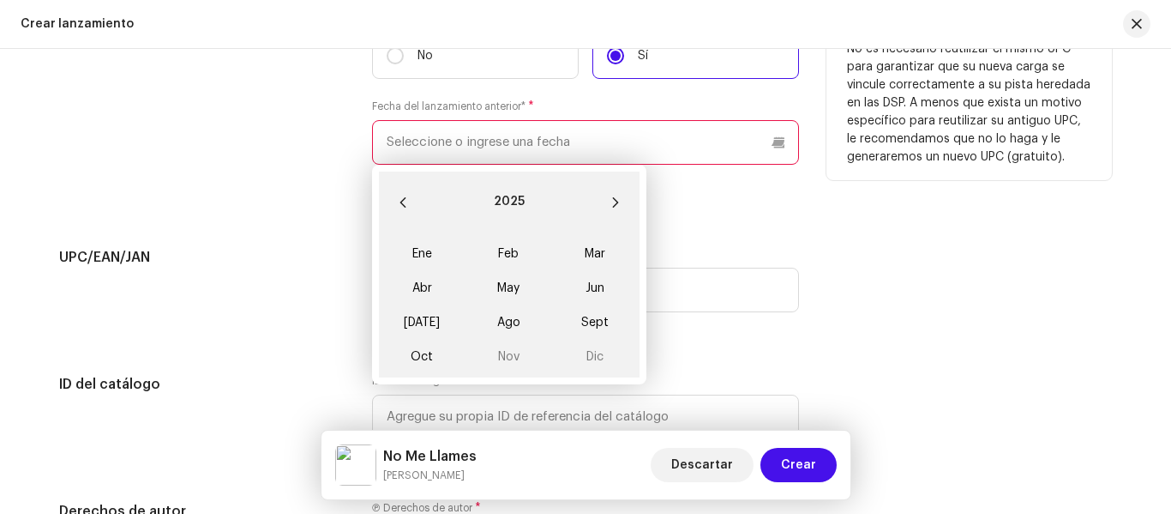
click at [718, 188] on div "¿Se lanzó previamente?* * No Sí Fecha del lanzamiento anterior* * 2025 Ene Feb …" at bounding box center [585, 106] width 427 height 200
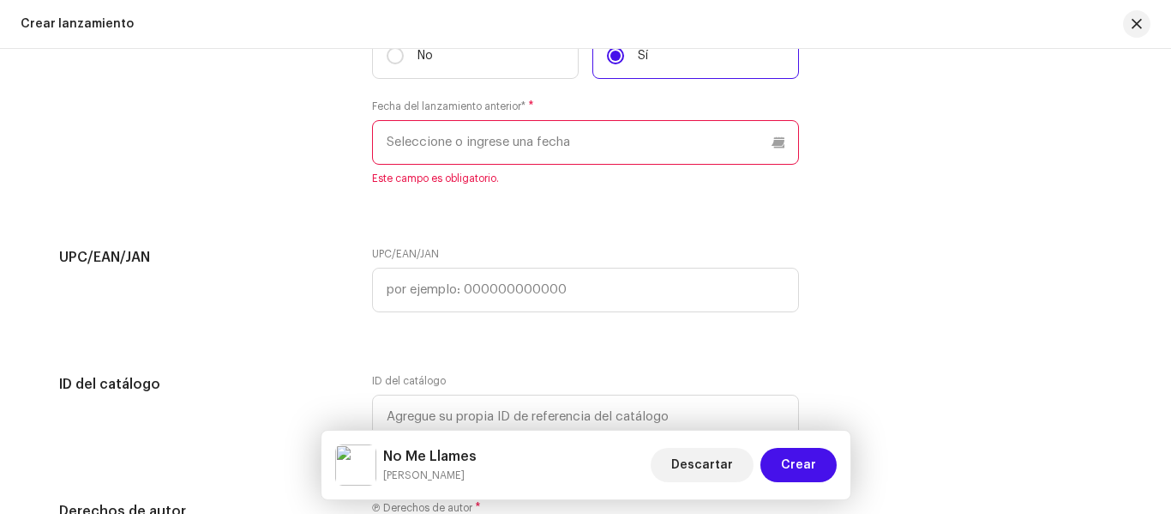
click at [503, 41] on div "Crear lanzamiento" at bounding box center [585, 24] width 1171 height 49
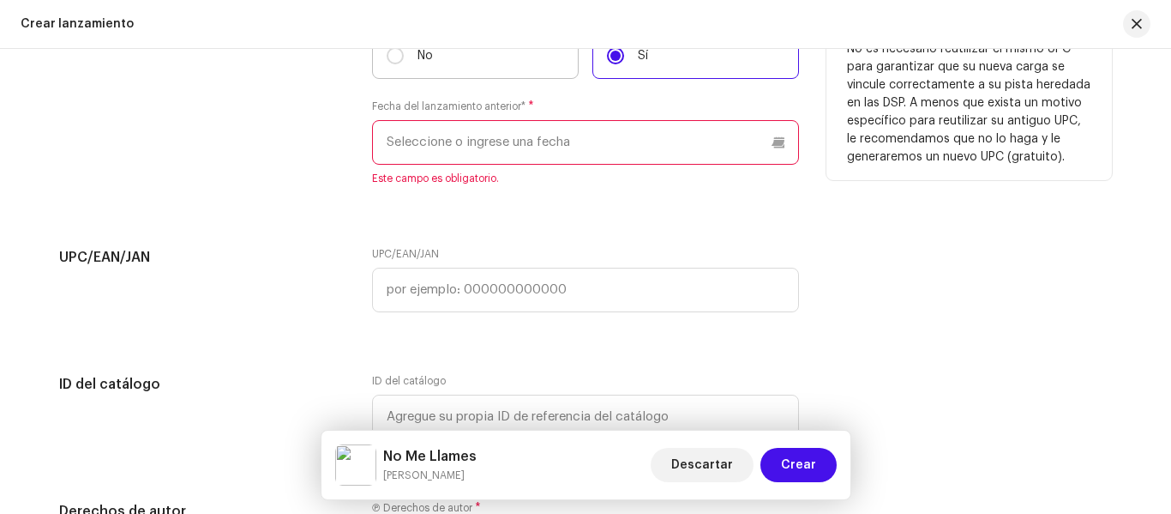
click at [489, 67] on label "No" at bounding box center [475, 55] width 207 height 45
click at [404, 64] on input "No" at bounding box center [395, 55] width 17 height 17
radio input "true"
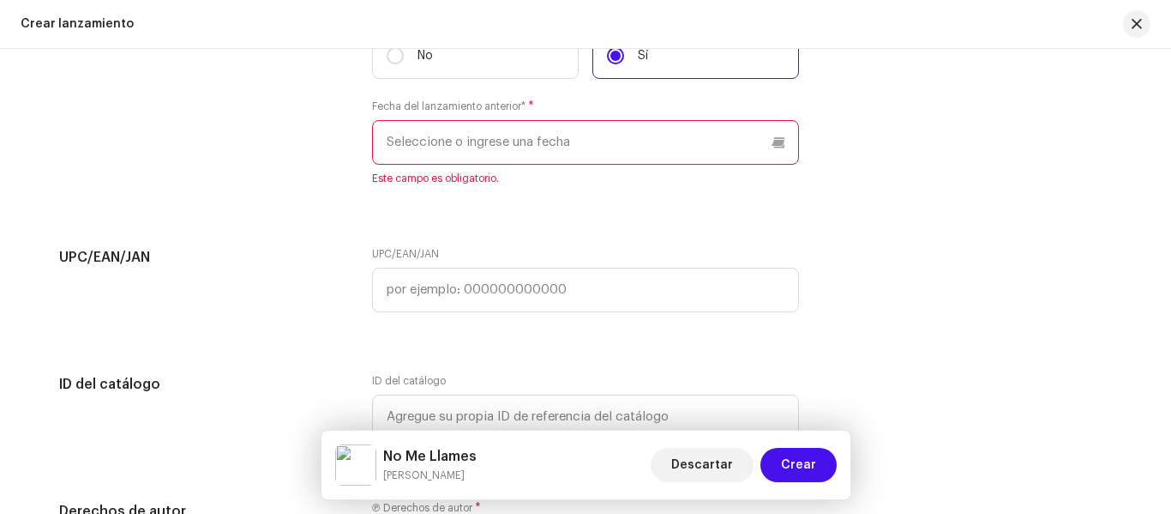
scroll to position [2897, 0]
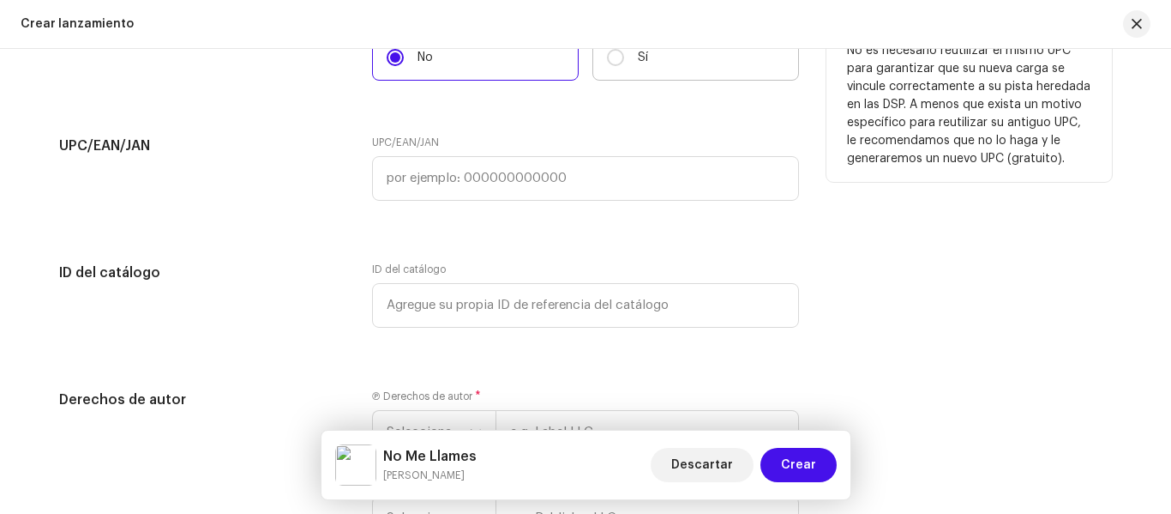
click at [597, 74] on label "Sí" at bounding box center [695, 57] width 207 height 45
click at [607, 66] on input "Sí" at bounding box center [615, 57] width 17 height 17
radio input "true"
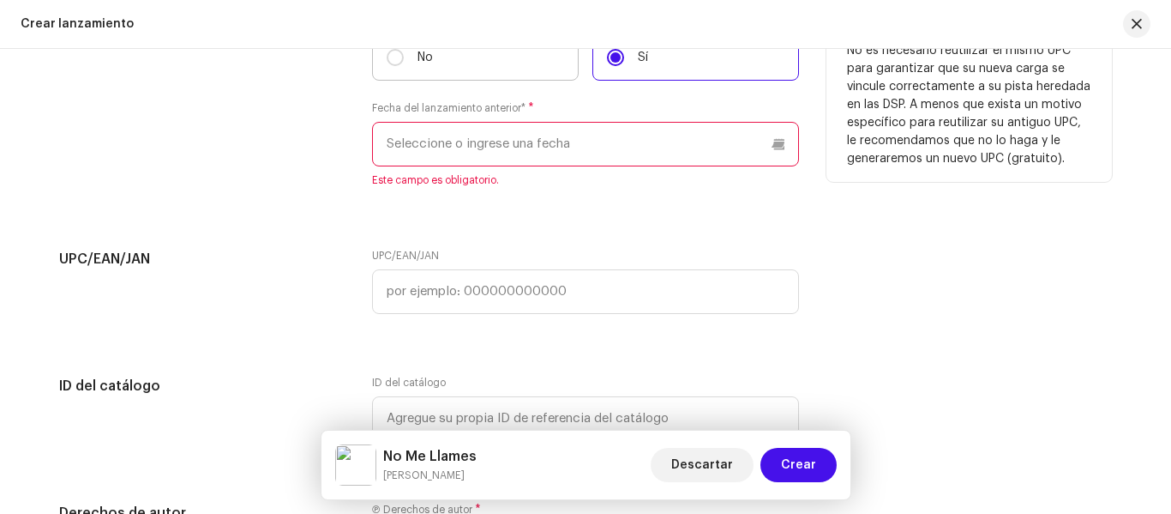
click at [493, 75] on label "No" at bounding box center [475, 57] width 207 height 45
click at [404, 66] on input "No" at bounding box center [395, 57] width 17 height 17
radio input "true"
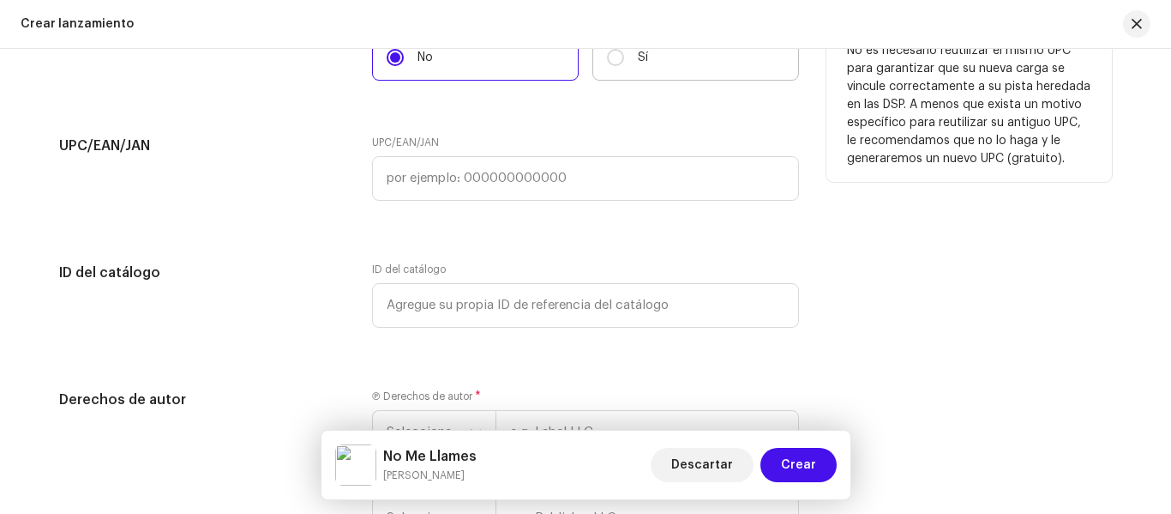
click at [601, 57] on label "Sí" at bounding box center [695, 57] width 207 height 45
click at [607, 57] on input "Sí" at bounding box center [615, 57] width 17 height 17
radio input "true"
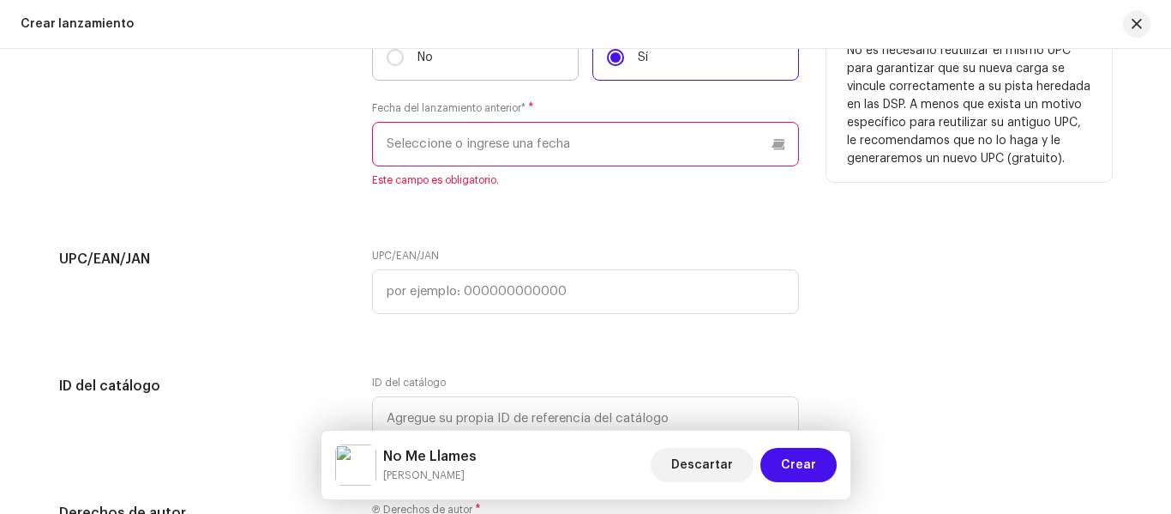
click at [514, 73] on label "No" at bounding box center [475, 57] width 207 height 45
click at [404, 66] on input "No" at bounding box center [395, 57] width 17 height 17
radio input "true"
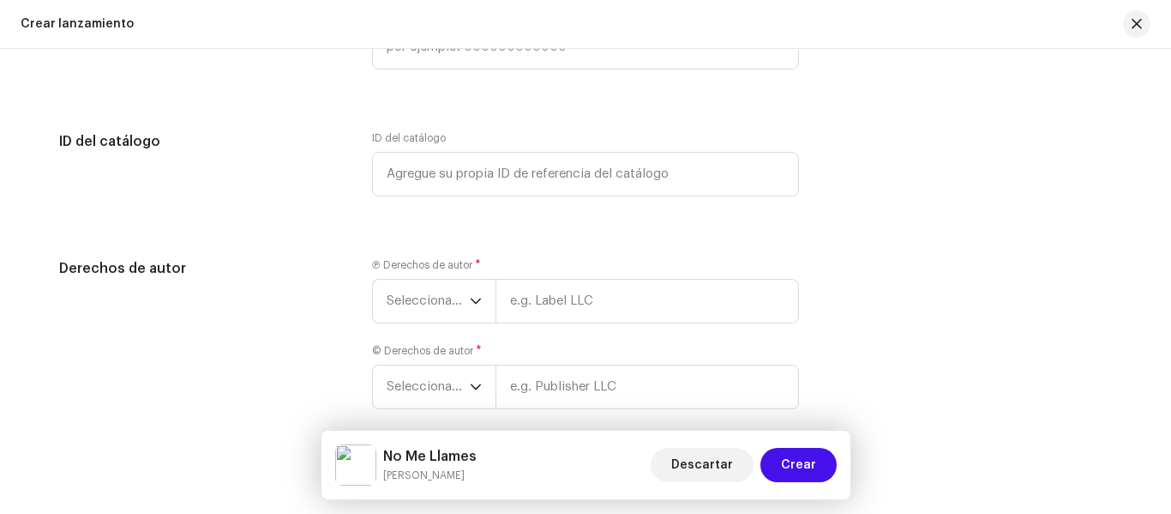
scroll to position [3068, 0]
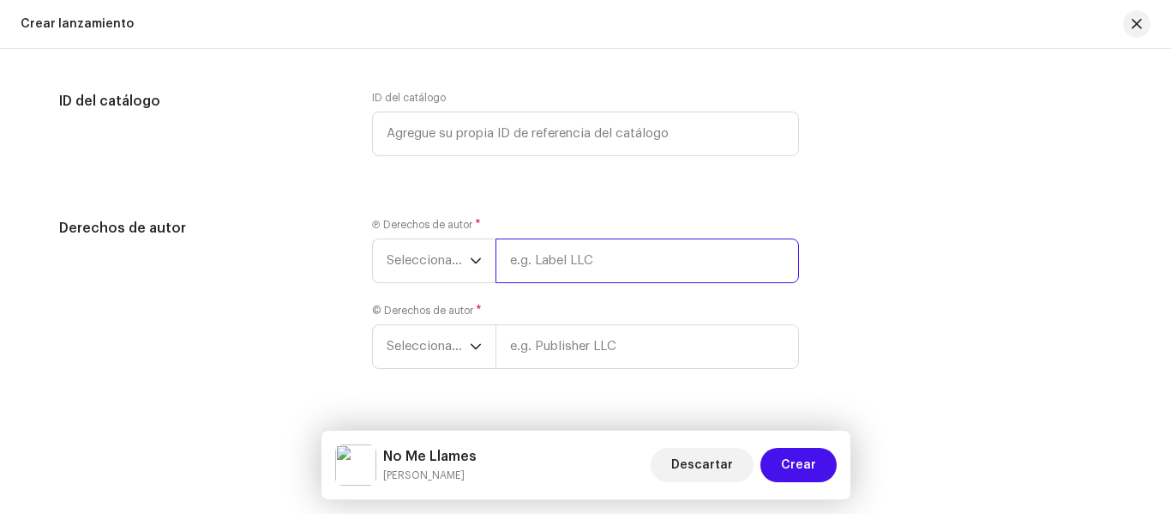
click at [561, 264] on input "text" at bounding box center [647, 260] width 303 height 45
type input "Lil Mao"
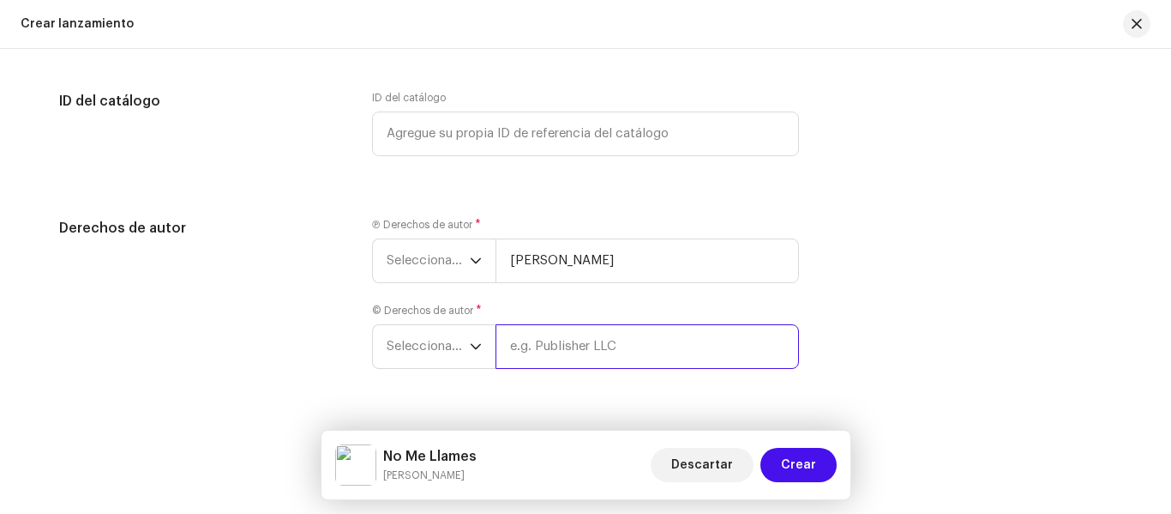
click at [597, 343] on div "© Derechos de autor * Seleccionar año" at bounding box center [585, 335] width 427 height 65
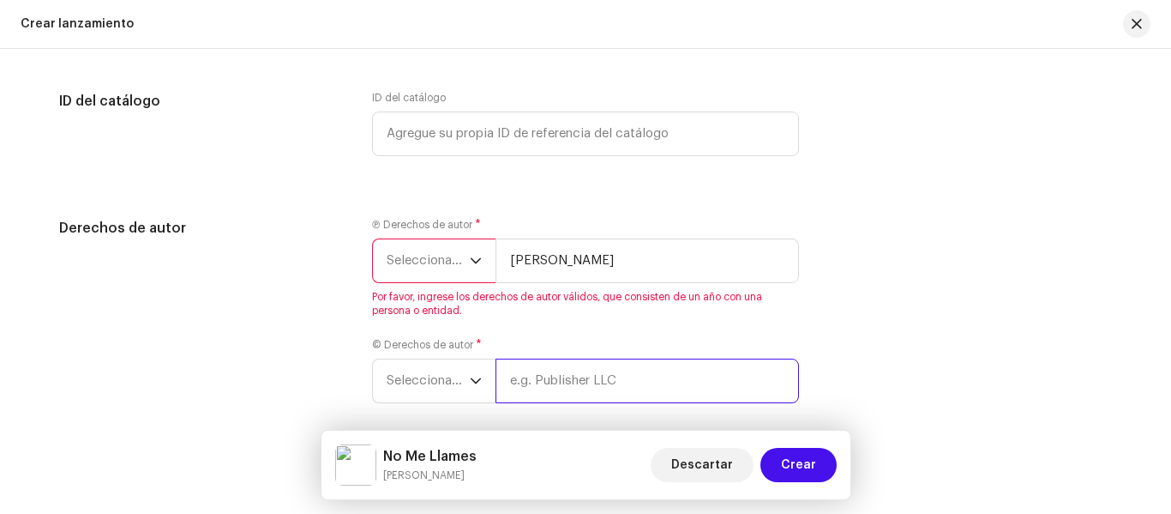
type input "Lil Mao"
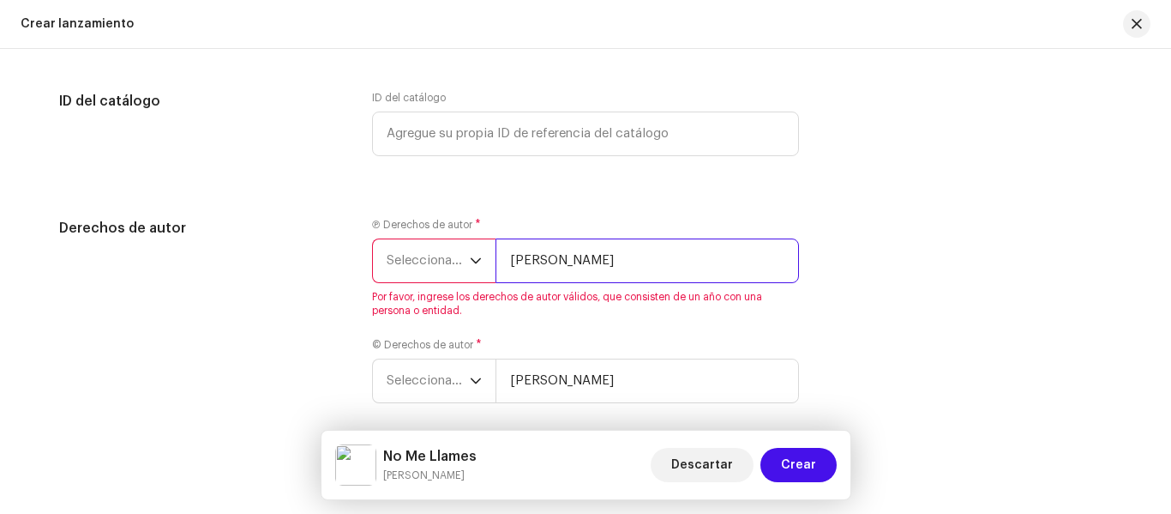
click at [612, 260] on input "Lil Mao" at bounding box center [647, 260] width 303 height 45
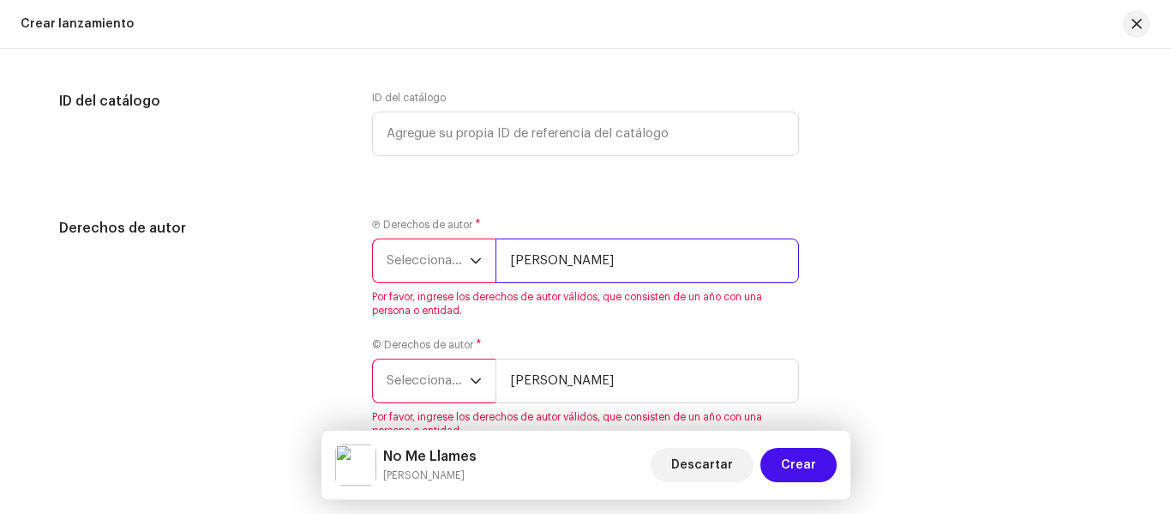
type input "Lil Mao Mx"
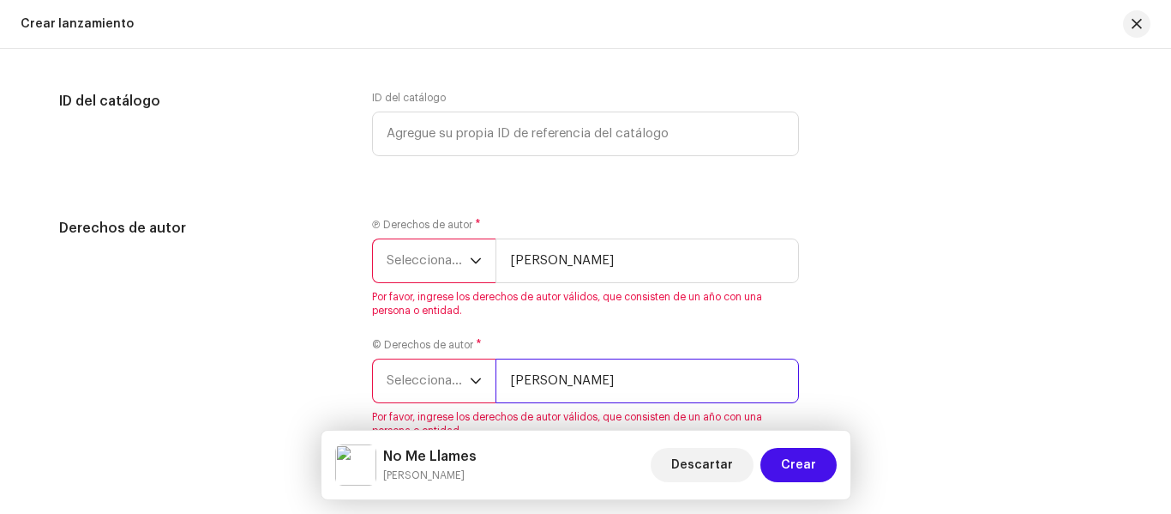
click at [615, 383] on input "Lil Mao" at bounding box center [647, 380] width 303 height 45
type input "Lil Mao Mx"
click at [438, 386] on span "Seleccionar año" at bounding box center [428, 380] width 83 height 43
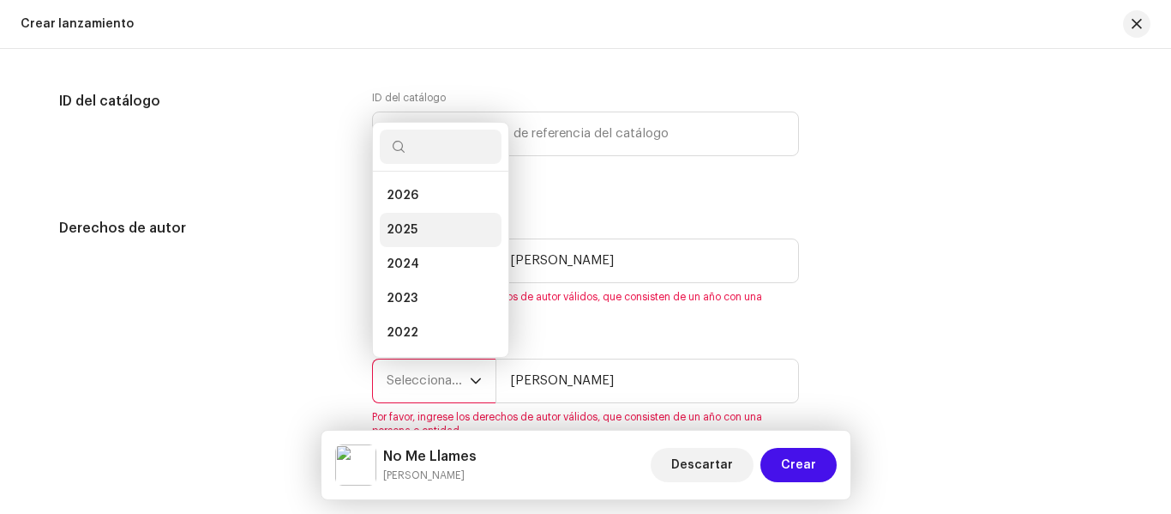
click at [410, 228] on span "2025" at bounding box center [402, 229] width 31 height 17
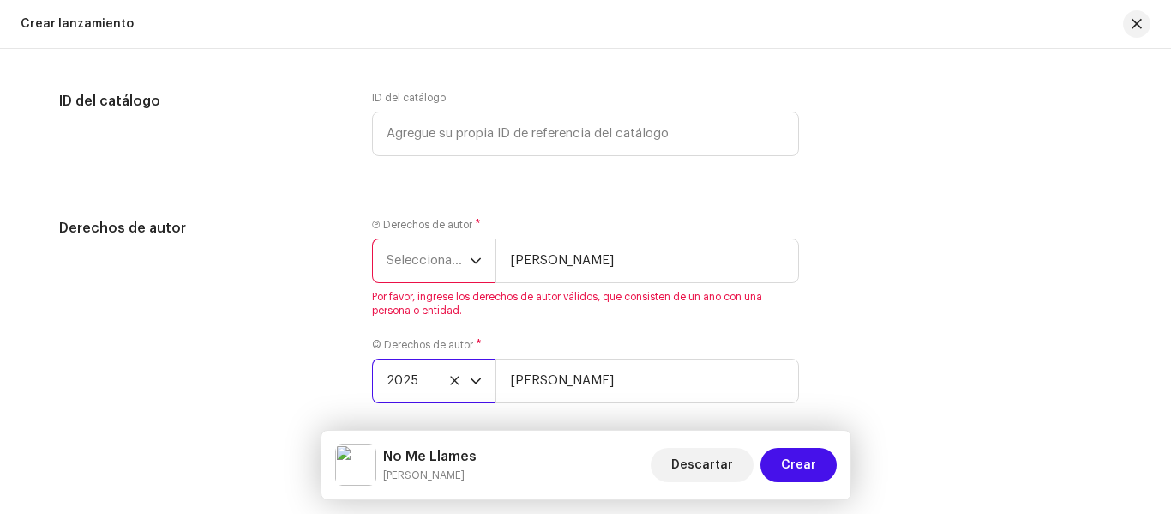
click at [424, 258] on span "Seleccionar año" at bounding box center [428, 260] width 83 height 43
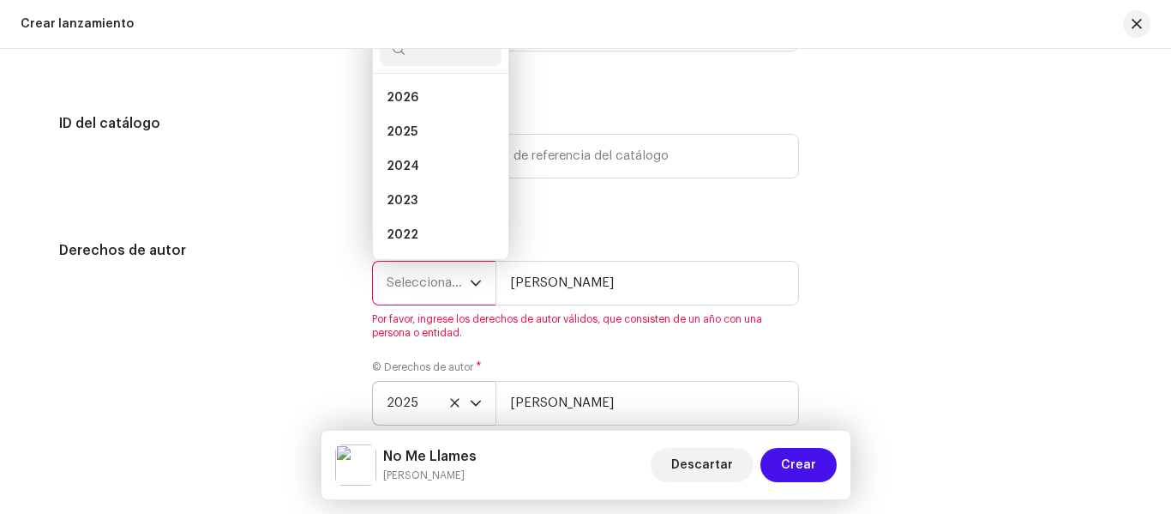
scroll to position [27, 0]
click at [413, 111] on li "2025" at bounding box center [441, 104] width 122 height 34
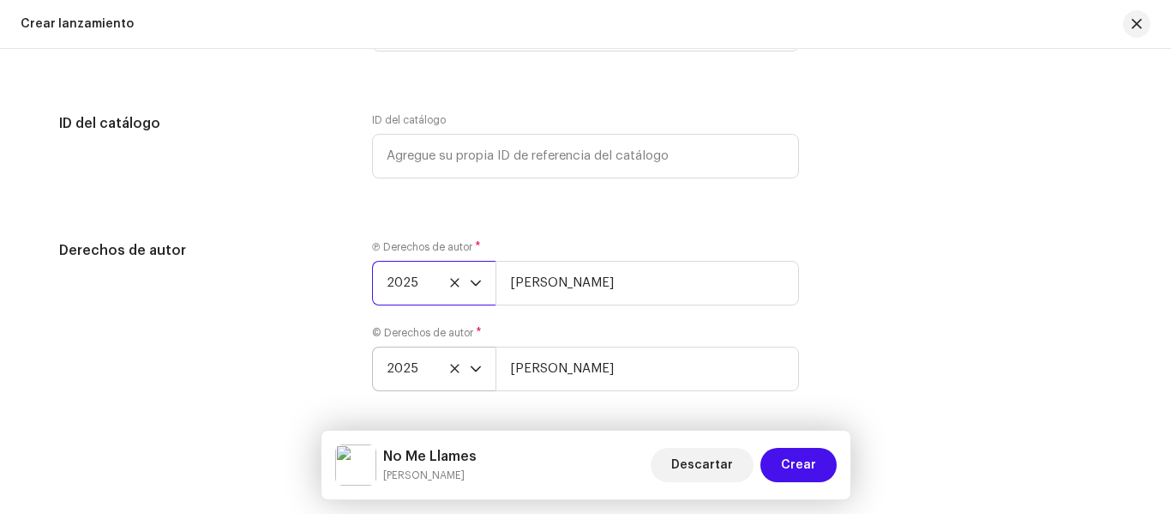
click at [324, 347] on div "Derechos de autor" at bounding box center [201, 325] width 285 height 171
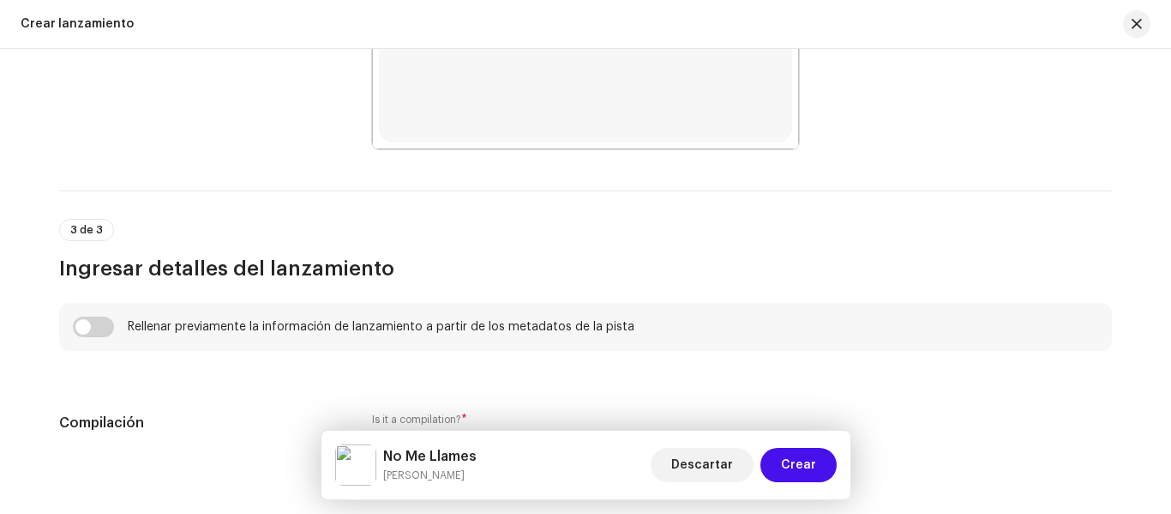
scroll to position [1137, 0]
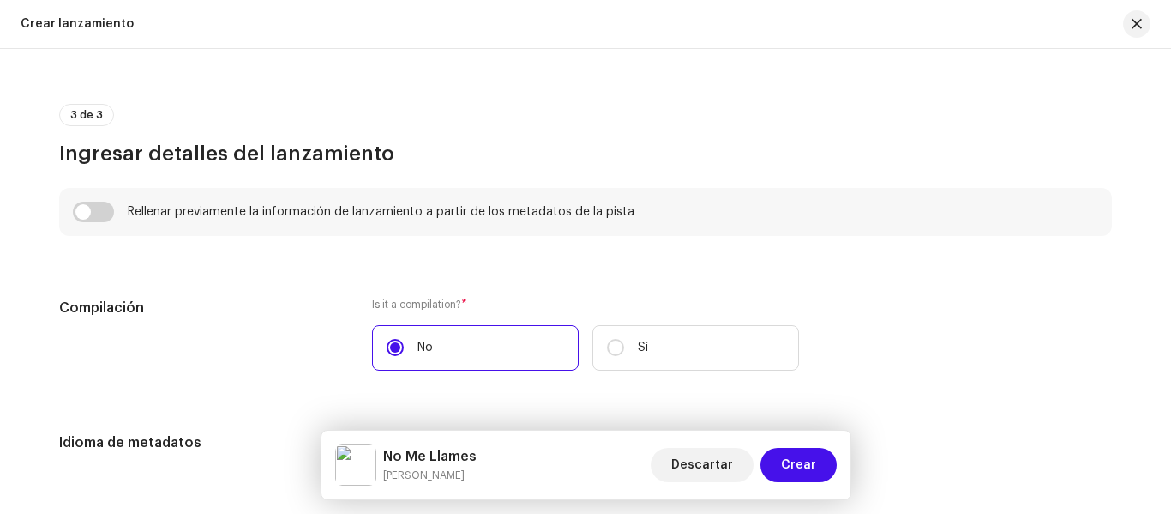
click at [92, 199] on div "Rellenar previamente la información de lanzamiento a partir de los metadatos de…" at bounding box center [585, 212] width 1053 height 48
click at [92, 216] on input "checkbox" at bounding box center [93, 211] width 41 height 21
checkbox input "true"
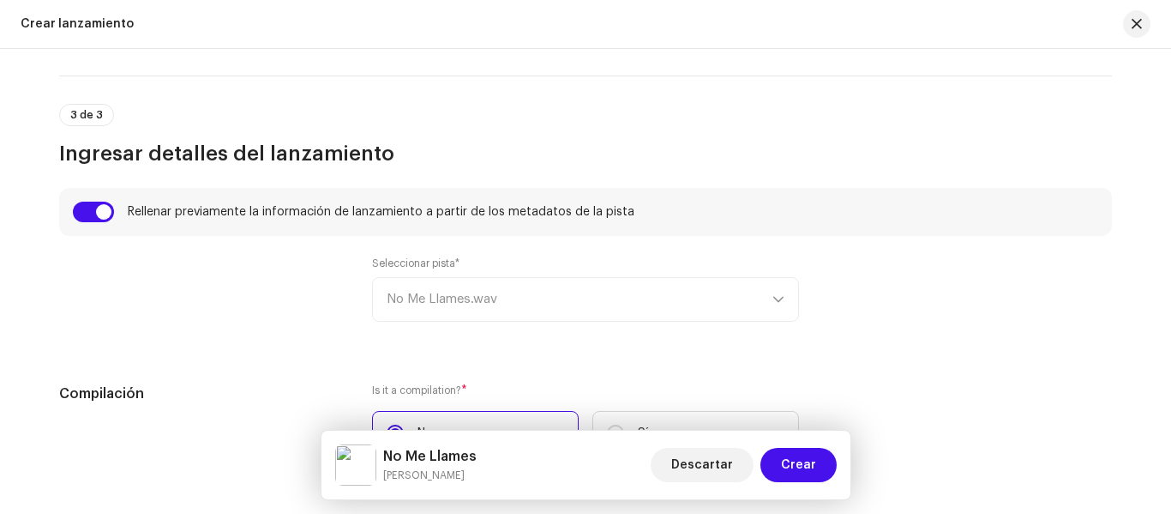
click at [514, 291] on div "Seleccionar pista* No Me Llames.wav" at bounding box center [585, 288] width 427 height 65
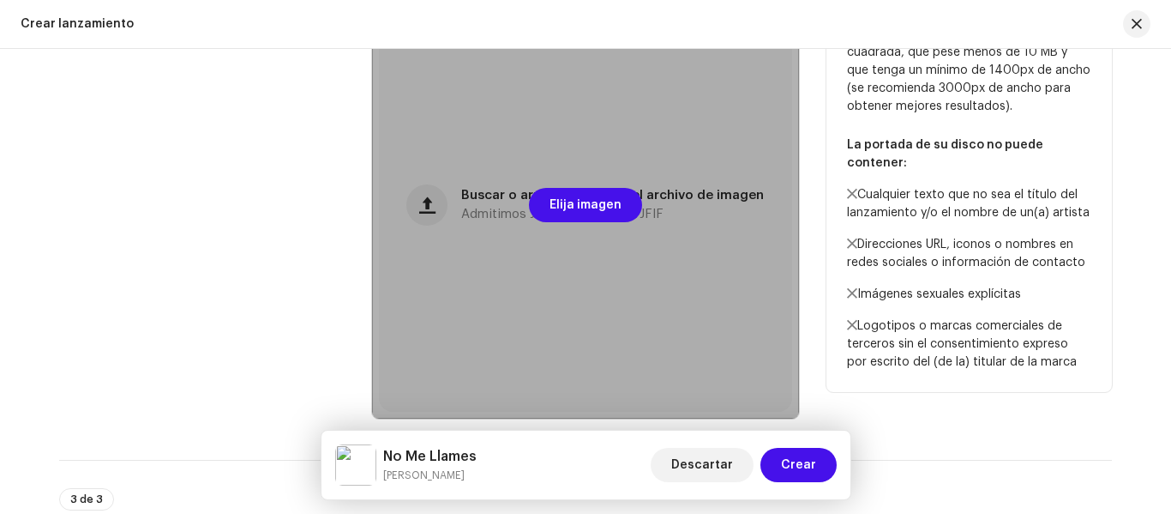
scroll to position [365, 0]
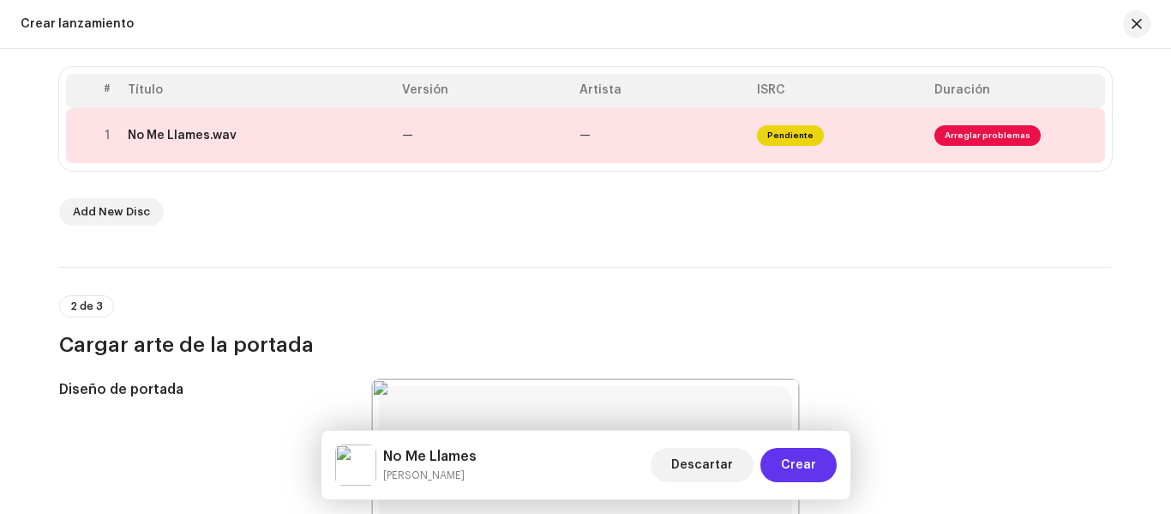
click at [806, 472] on span "Crear" at bounding box center [798, 465] width 35 height 34
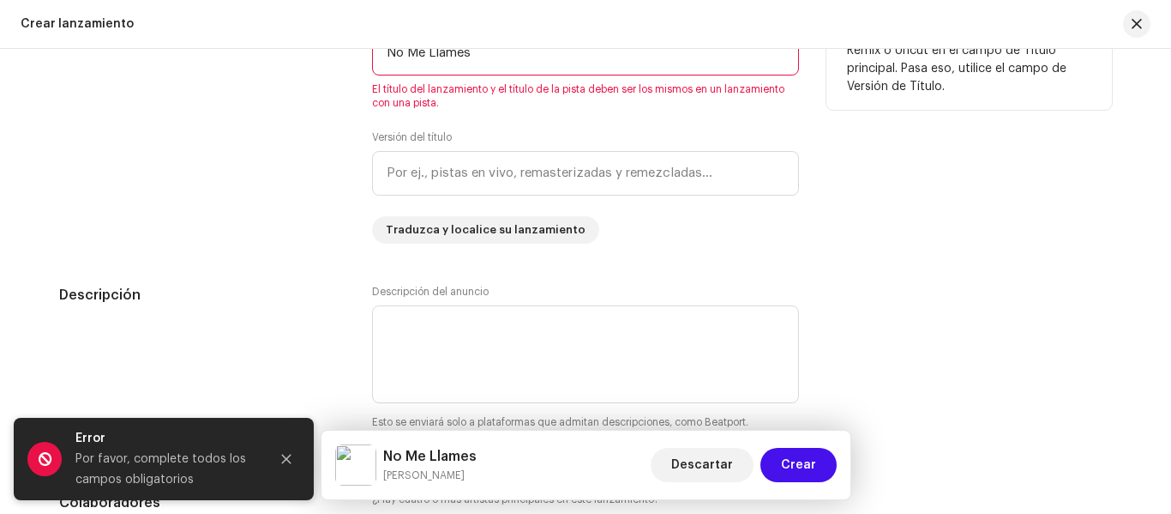
scroll to position [1686, 0]
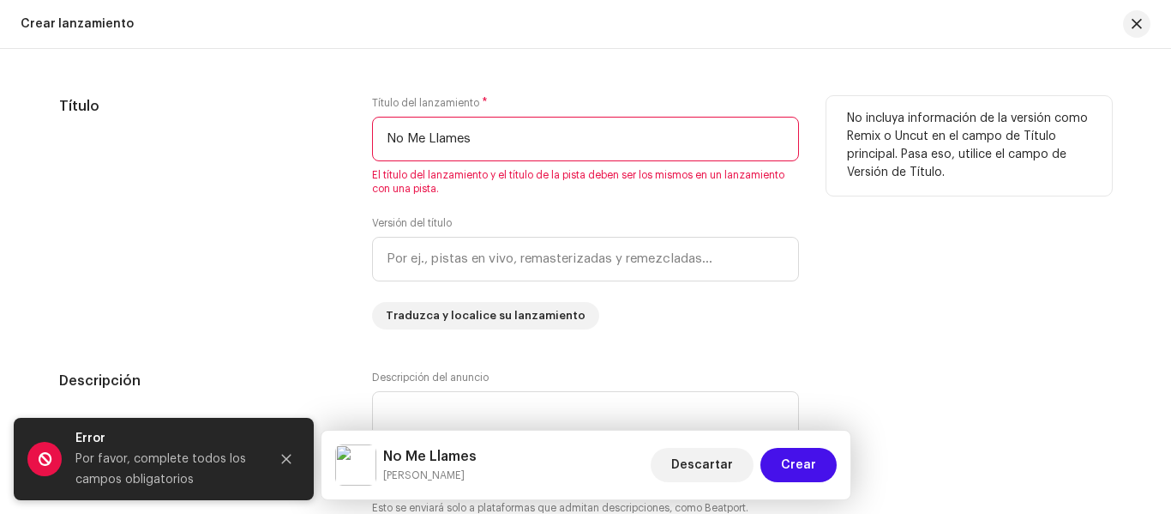
click at [562, 128] on input "No Me Llames" at bounding box center [585, 139] width 427 height 45
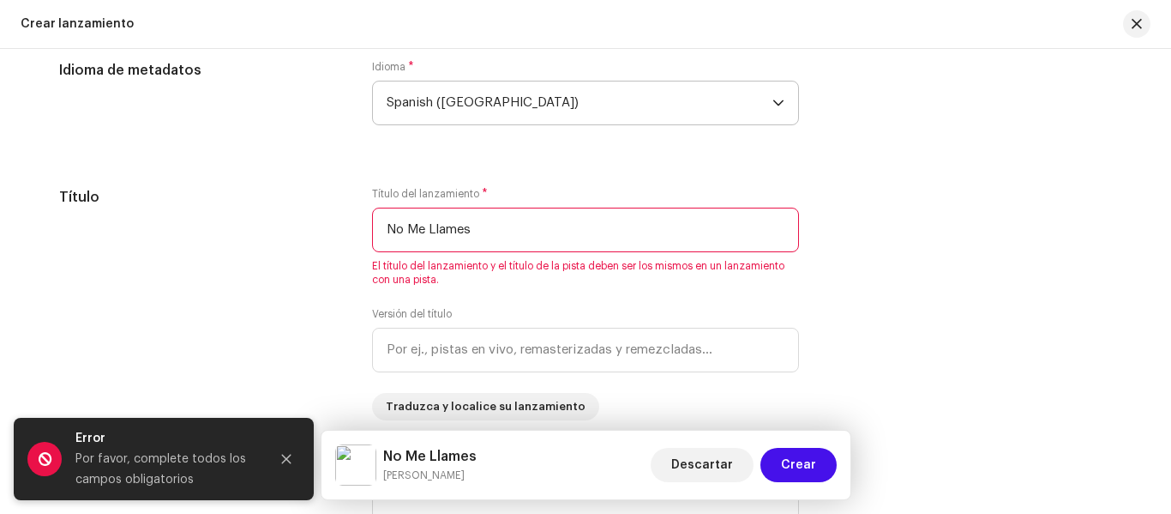
scroll to position [1771, 0]
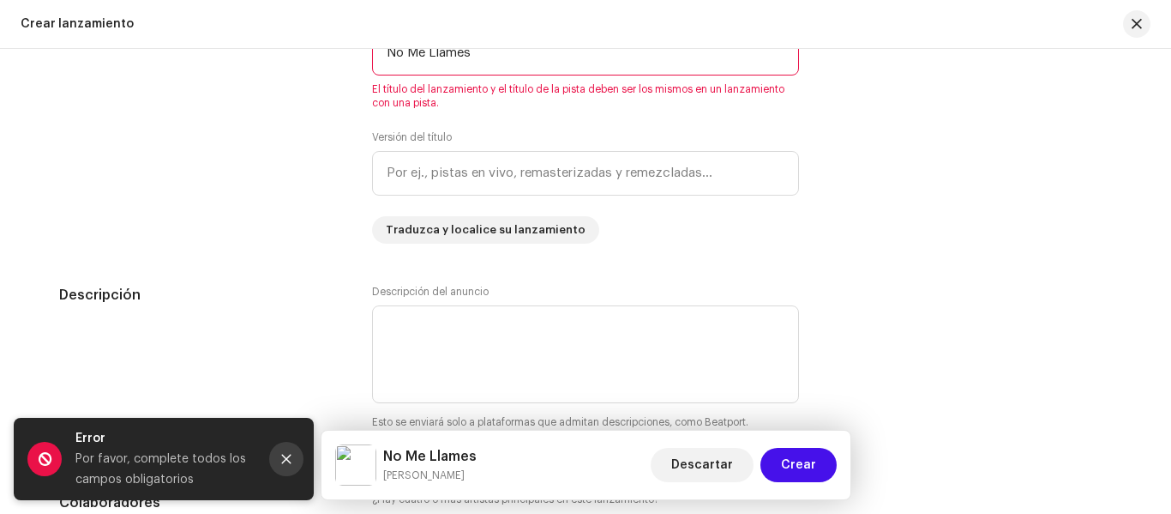
click at [285, 459] on icon "Close" at bounding box center [286, 458] width 9 height 9
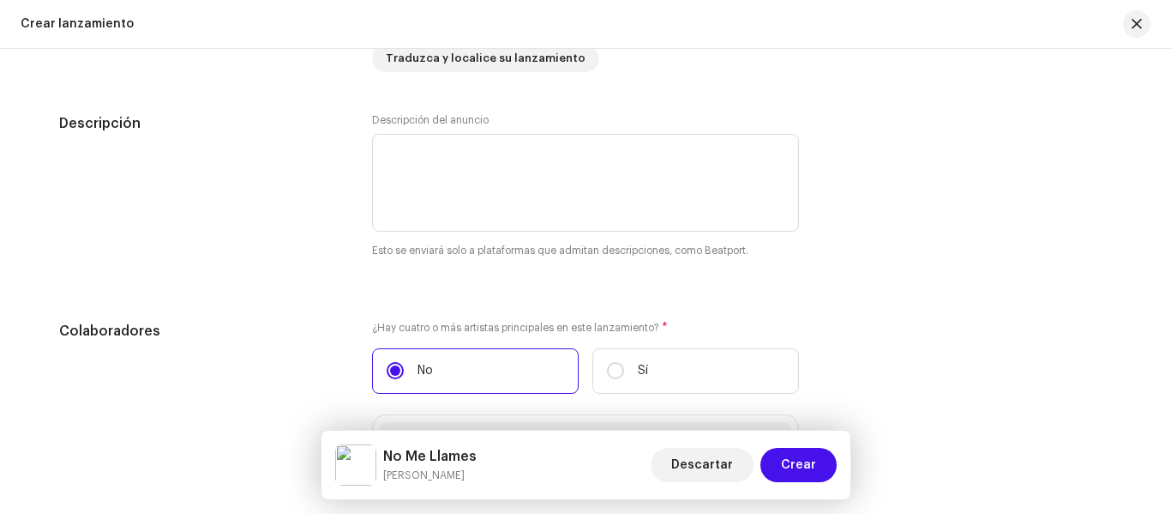
scroll to position [1857, 0]
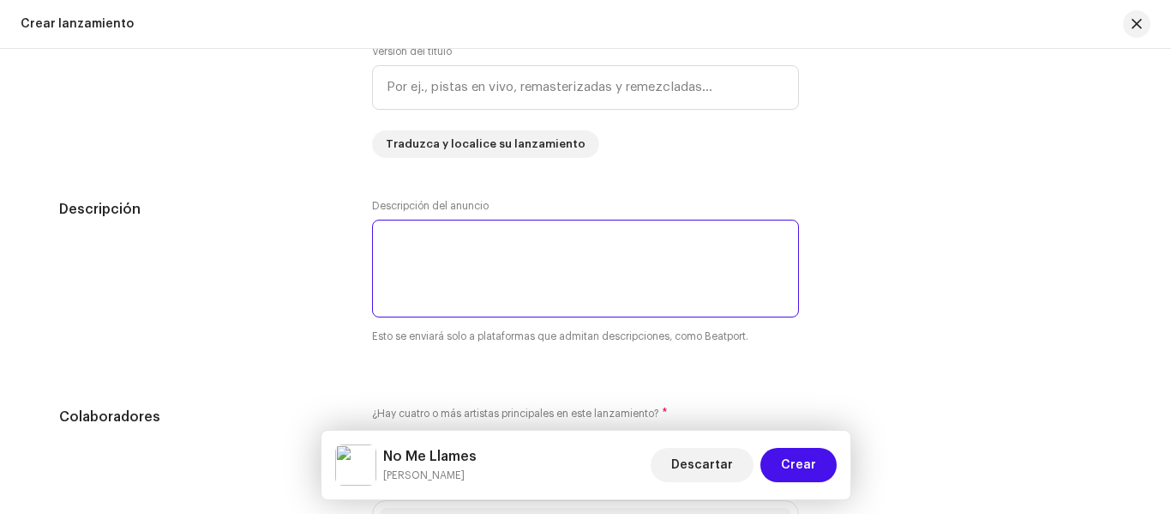
click at [659, 279] on textarea at bounding box center [585, 268] width 427 height 98
click at [520, 235] on textarea at bounding box center [585, 268] width 427 height 98
paste textarea "“No Me Llames” es un himno de desamor que se mueve entre la vulnerabilidad y la…"
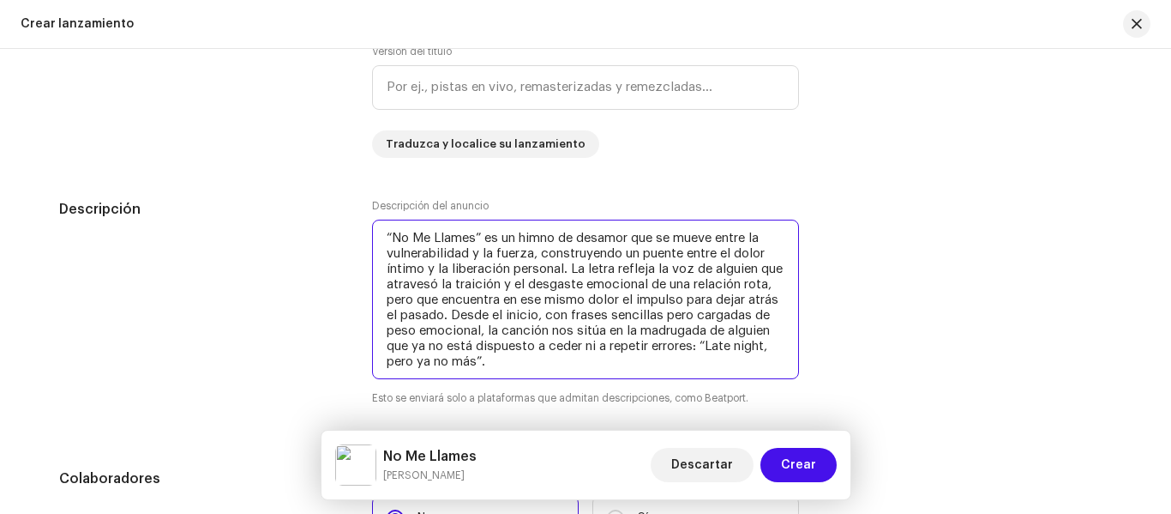
type textarea "“No Me Llames” es un himno de desamor que se mueve entre la vulnerabilidad y la…"
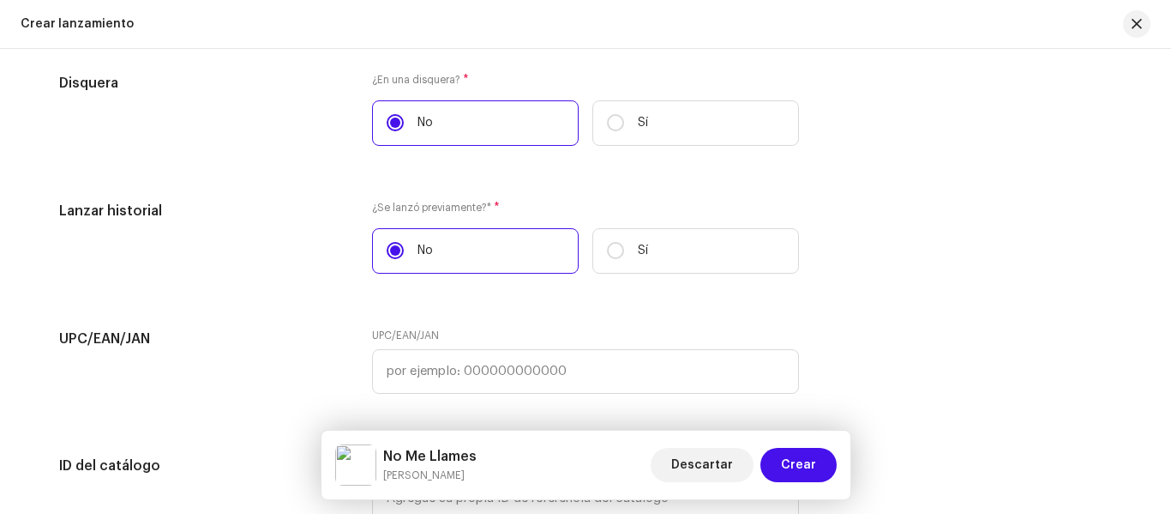
scroll to position [3290, 0]
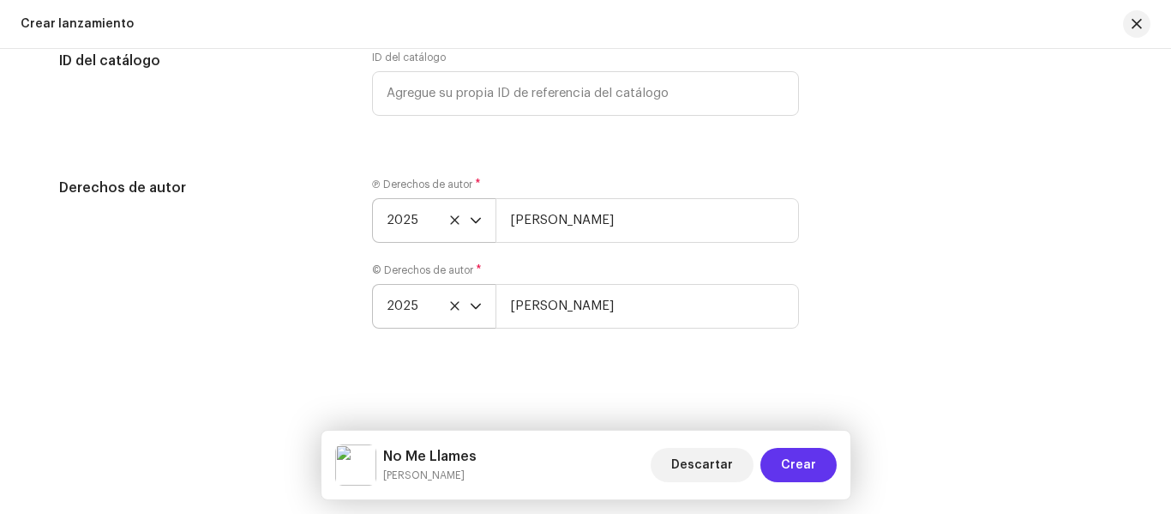
click at [791, 460] on span "Crear" at bounding box center [798, 465] width 35 height 34
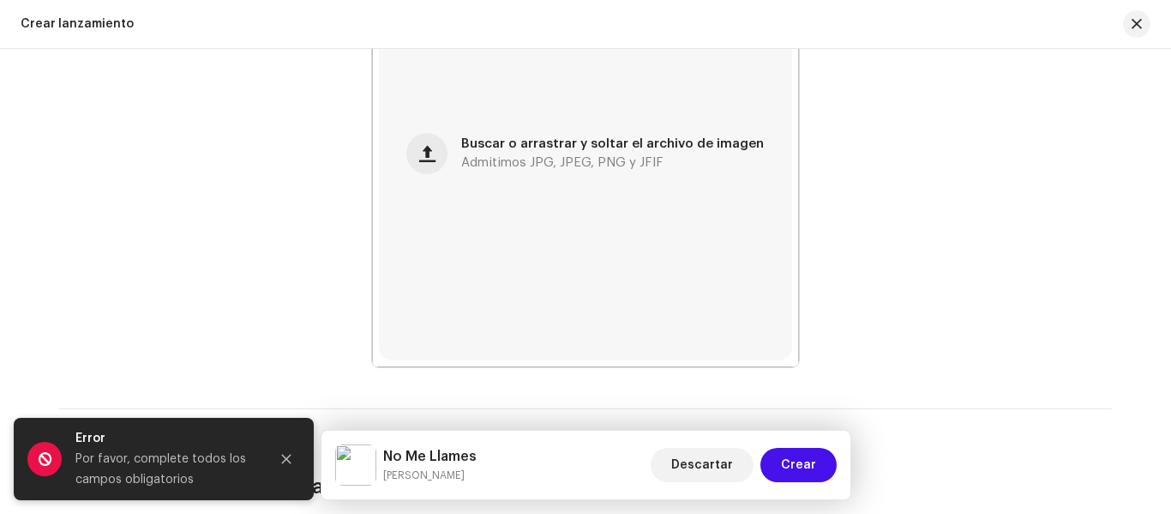
scroll to position [118, 0]
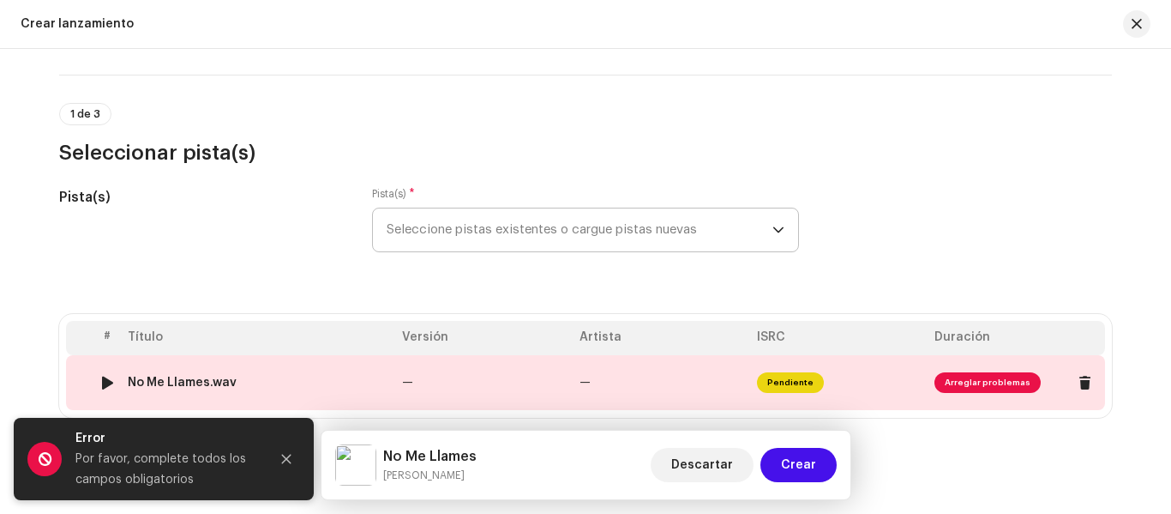
click at [991, 388] on span "Arreglar problemas" at bounding box center [988, 382] width 106 height 21
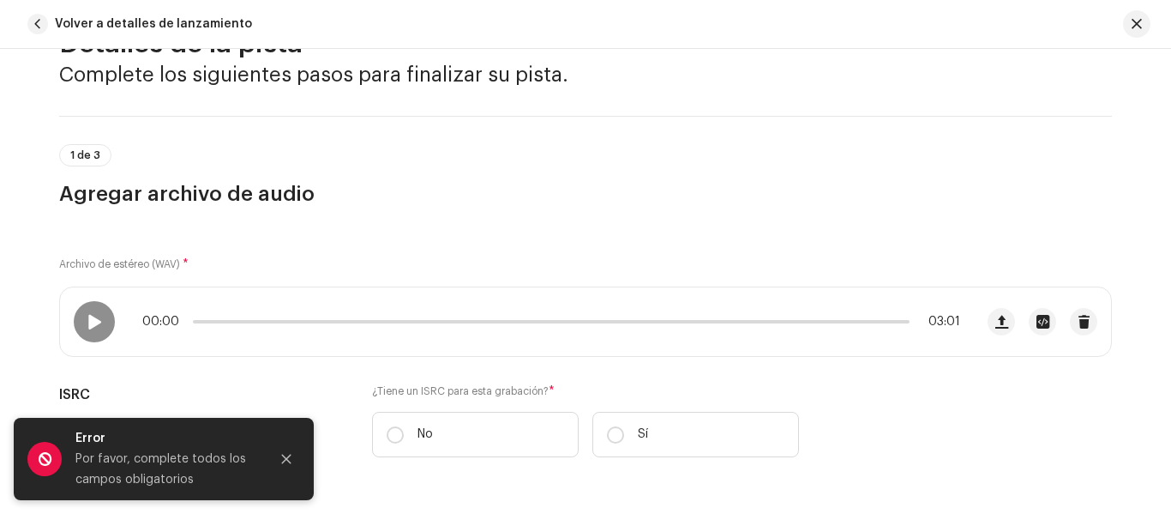
scroll to position [257, 0]
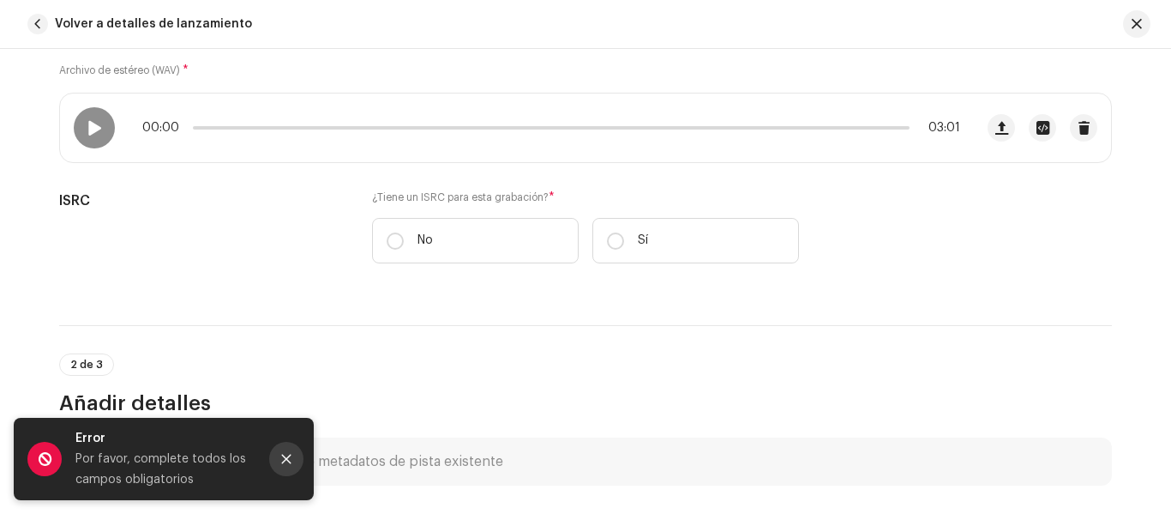
click at [288, 455] on icon "Close" at bounding box center [286, 459] width 12 height 12
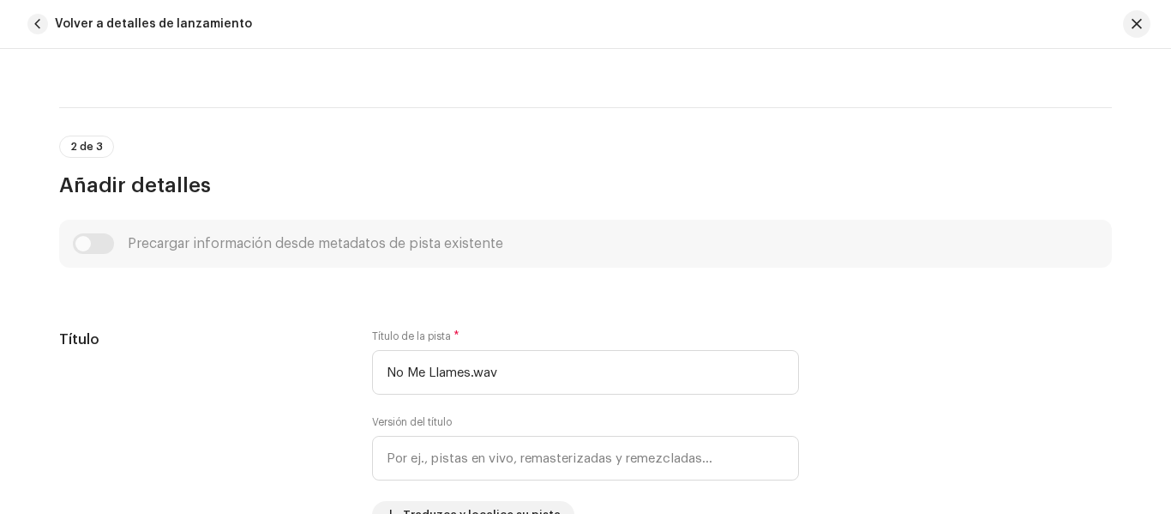
scroll to position [514, 0]
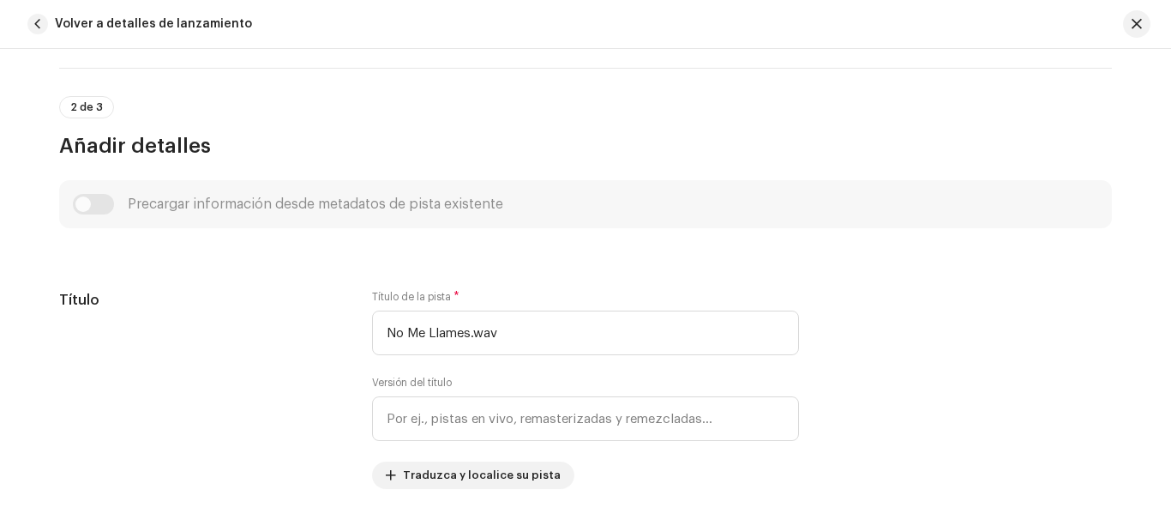
click at [101, 196] on div "Precargar información desde metadatos de pista existente" at bounding box center [585, 204] width 1025 height 21
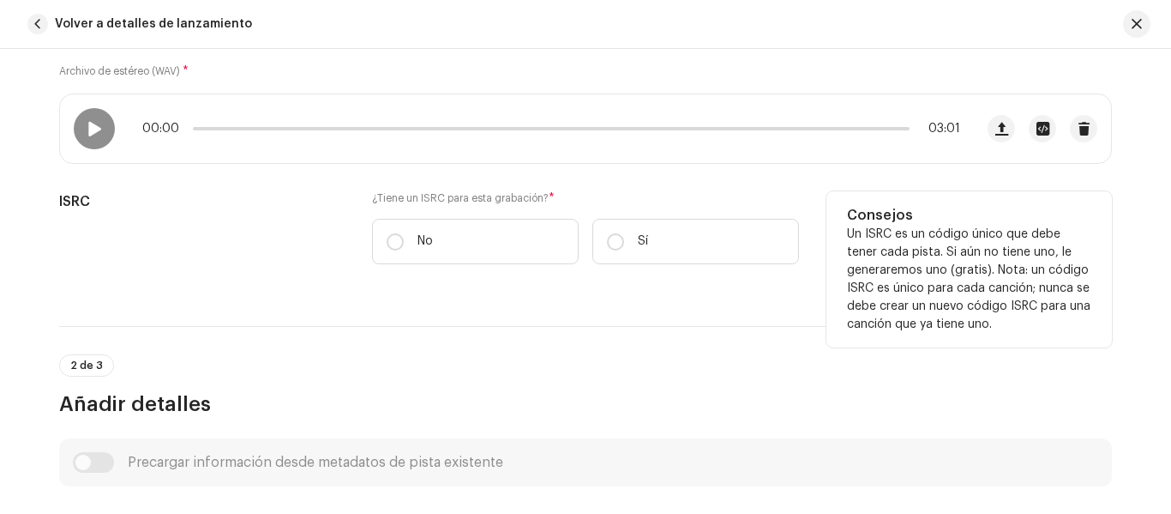
scroll to position [257, 0]
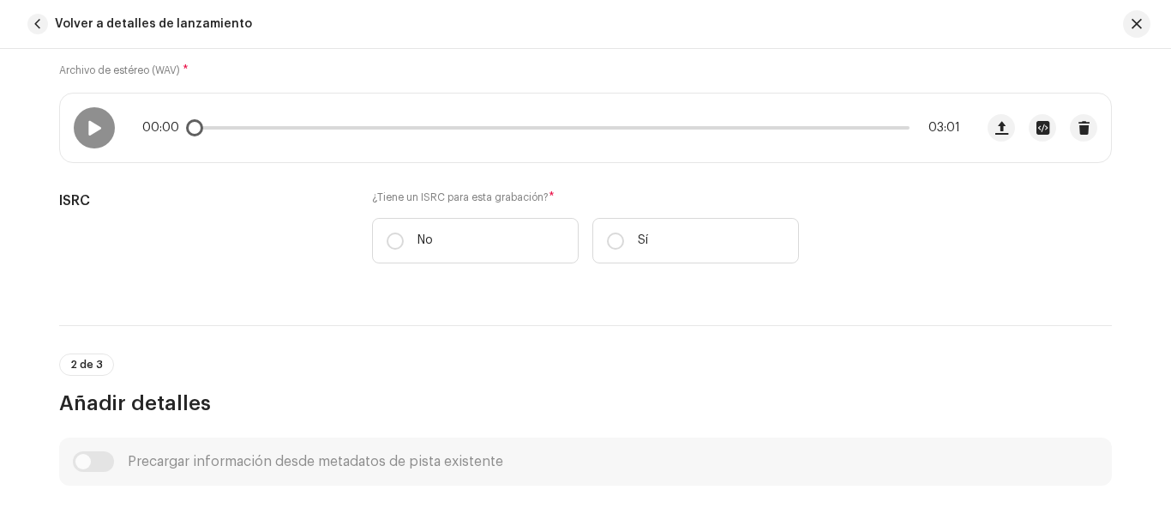
click at [111, 130] on div "00:00 03:01" at bounding box center [517, 127] width 914 height 69
click at [105, 130] on div at bounding box center [94, 127] width 41 height 41
click at [301, 127] on p-slider at bounding box center [551, 127] width 717 height 3
click at [227, 129] on span at bounding box center [254, 127] width 123 height 3
click at [266, 129] on div "00:11 03:01" at bounding box center [551, 128] width 818 height 14
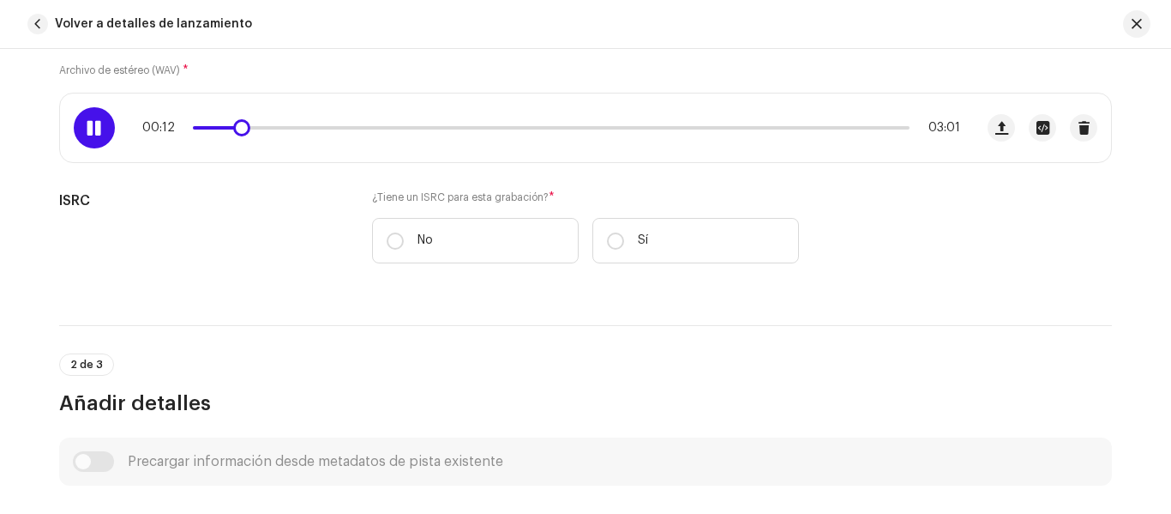
click at [252, 117] on div "00:12 03:01" at bounding box center [517, 127] width 914 height 69
click at [260, 123] on div "00:12 03:01" at bounding box center [551, 128] width 818 height 14
click at [268, 128] on p-slider at bounding box center [551, 127] width 717 height 3
click at [374, 123] on div "00:20 03:01" at bounding box center [551, 128] width 818 height 14
click at [377, 128] on p-slider at bounding box center [551, 127] width 717 height 3
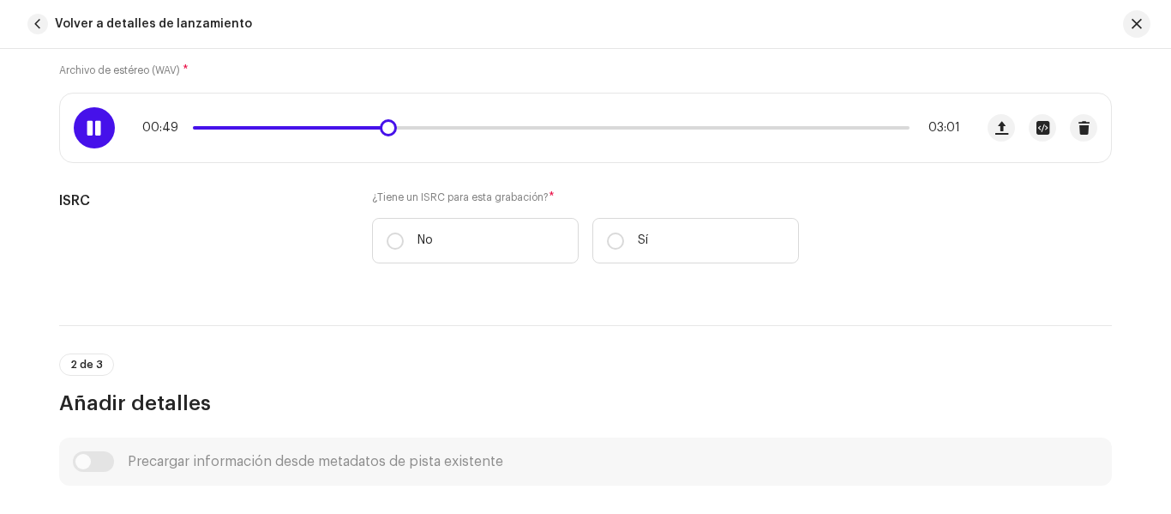
drag, startPoint x: 367, startPoint y: 136, endPoint x: 176, endPoint y: 135, distance: 191.2
click at [176, 135] on div "00:49 03:01" at bounding box center [517, 127] width 914 height 69
click at [310, 130] on div "00:53 03:01" at bounding box center [551, 128] width 818 height 14
click at [309, 123] on div "00:54 03:01" at bounding box center [551, 128] width 818 height 14
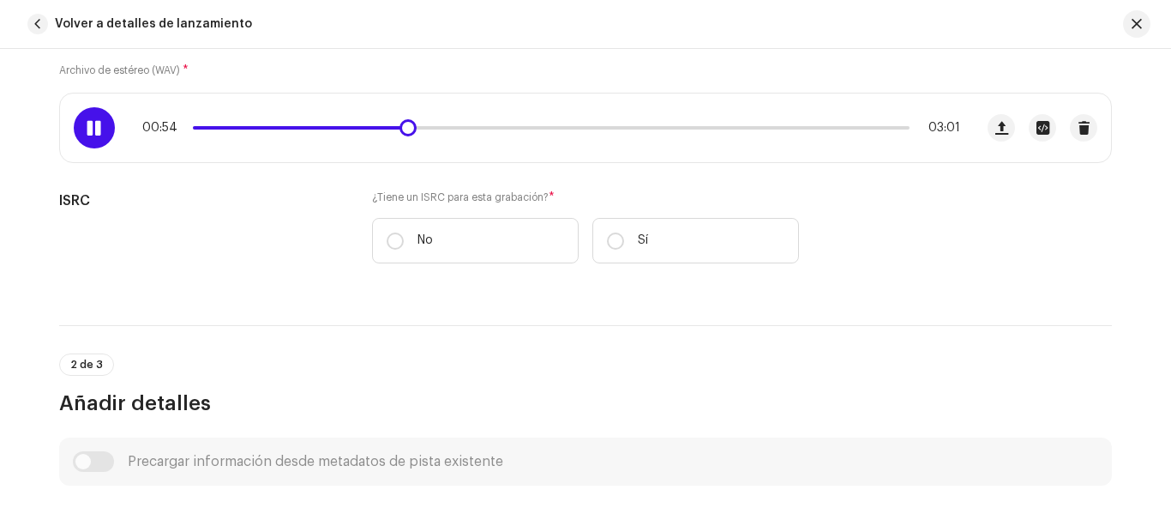
click at [302, 130] on div "00:54 03:01" at bounding box center [551, 128] width 818 height 14
click at [300, 127] on span at bounding box center [302, 127] width 218 height 3
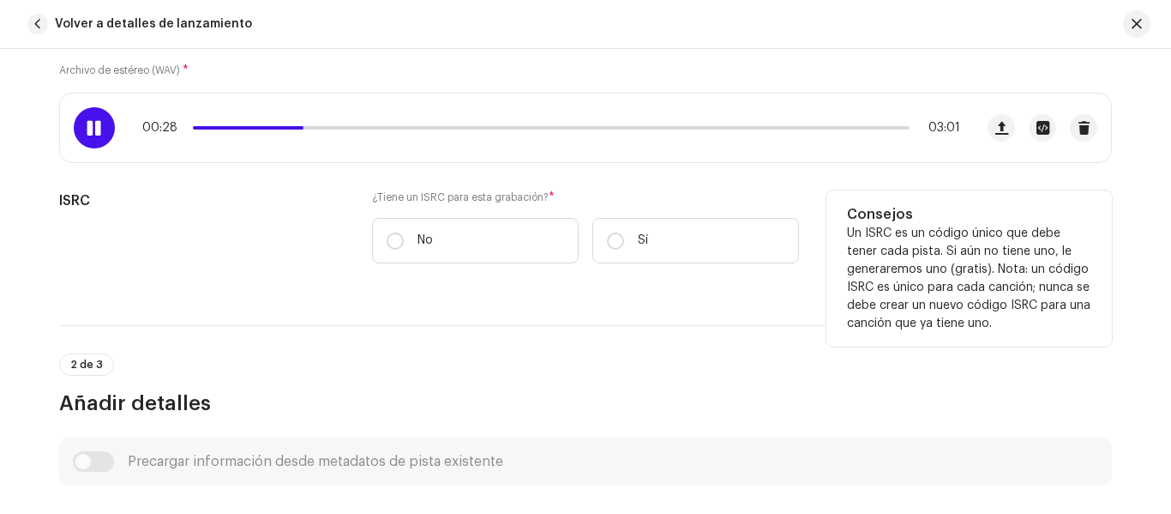
click at [265, 195] on h5 "ISRC" at bounding box center [201, 200] width 285 height 21
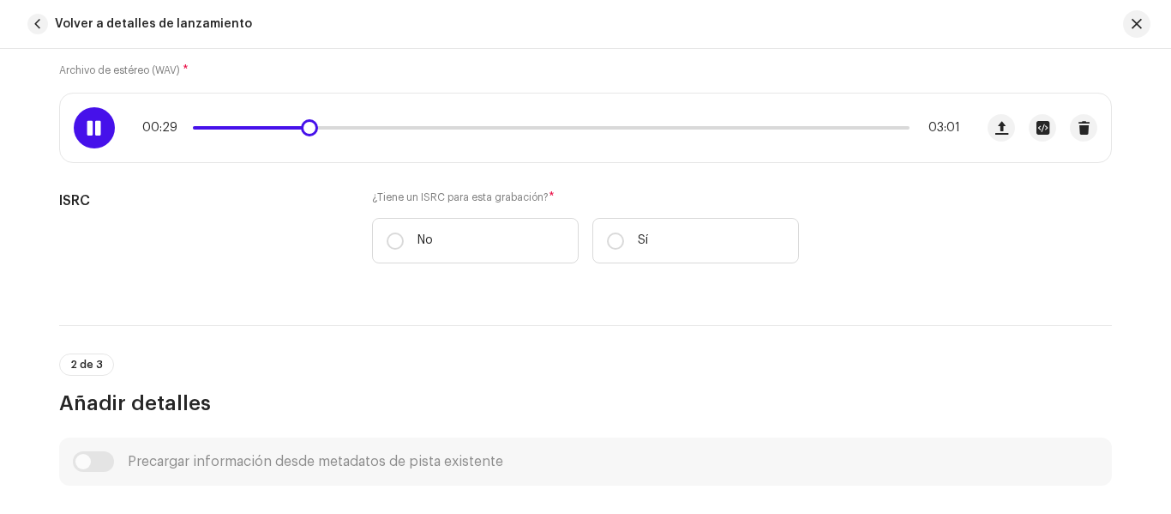
click at [263, 124] on div "00:29 03:01" at bounding box center [551, 128] width 818 height 14
click at [261, 128] on span at bounding box center [252, 127] width 119 height 3
click at [249, 126] on span at bounding box center [230, 127] width 75 height 3
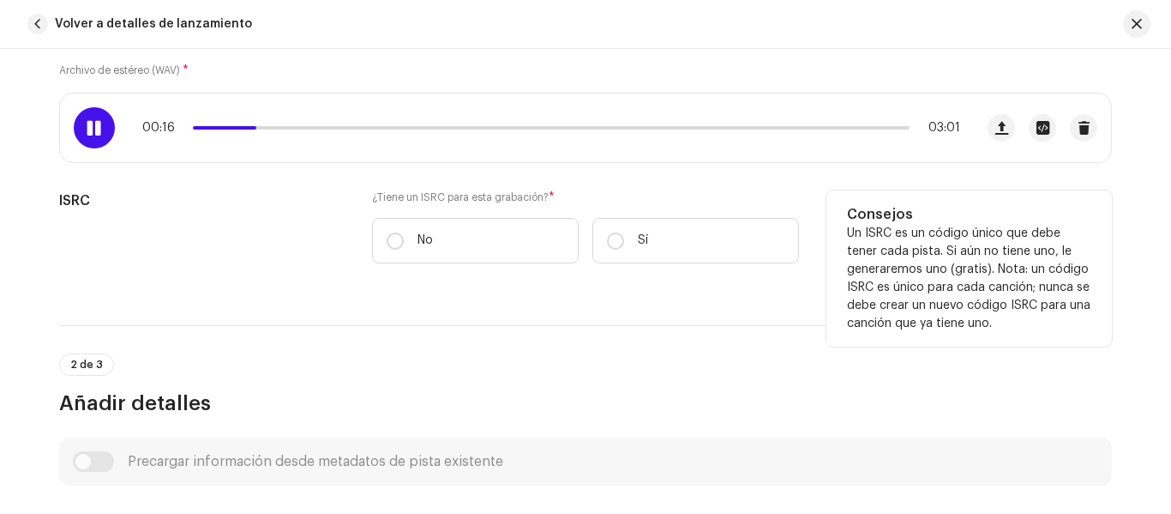
click at [254, 209] on h5 "ISRC" at bounding box center [201, 200] width 285 height 21
click at [444, 242] on label "No" at bounding box center [475, 240] width 207 height 45
click at [404, 242] on input "No" at bounding box center [395, 240] width 17 height 17
radio input "true"
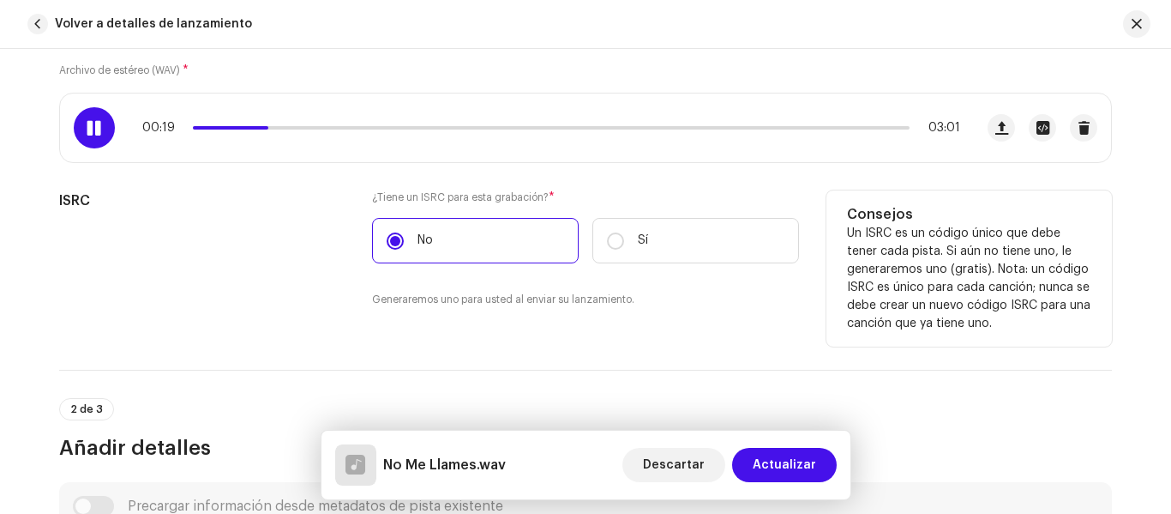
click at [574, 219] on div "No Sí" at bounding box center [585, 240] width 427 height 45
click at [615, 231] on label "Sí" at bounding box center [695, 240] width 207 height 45
click at [615, 232] on input "Sí" at bounding box center [615, 240] width 17 height 17
radio input "true"
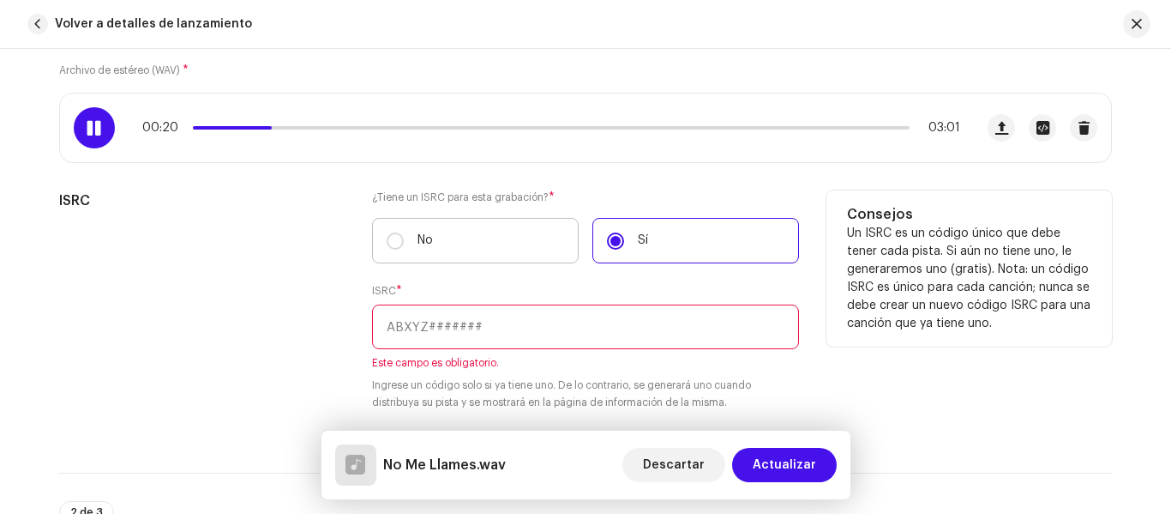
click at [394, 253] on label "No" at bounding box center [475, 240] width 207 height 45
click at [394, 249] on input "No" at bounding box center [395, 240] width 17 height 17
radio input "true"
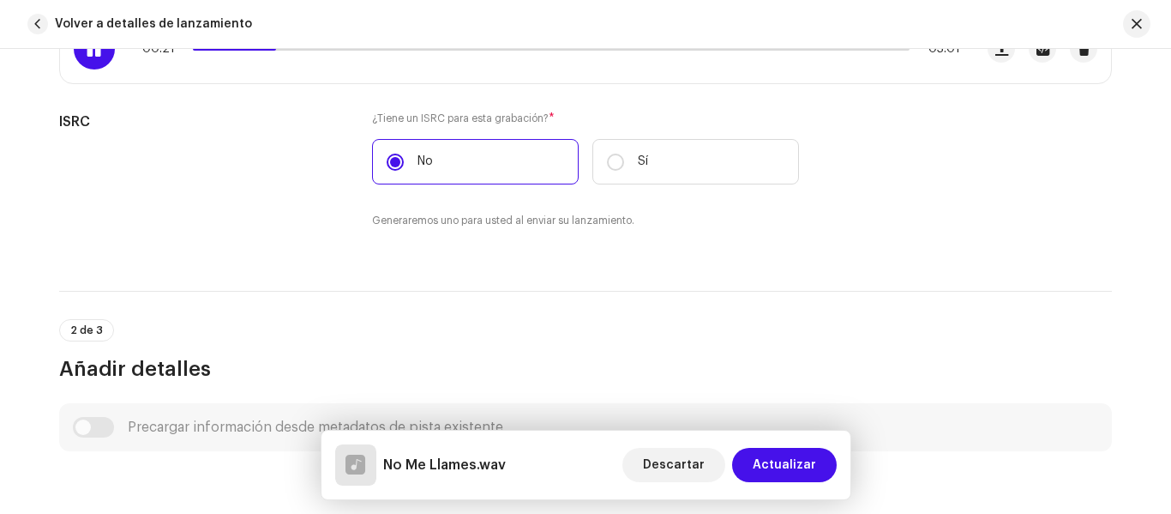
scroll to position [429, 0]
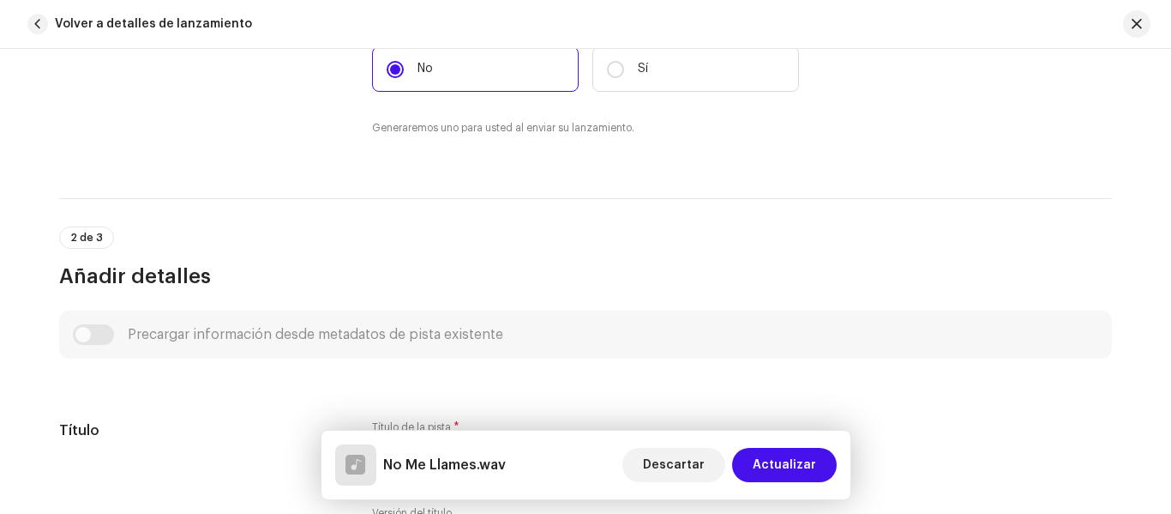
click at [249, 233] on div "2 de 3 Añadir detalles" at bounding box center [585, 257] width 1053 height 63
click at [87, 336] on div "Precargar información desde metadatos de pista existente" at bounding box center [585, 334] width 1025 height 21
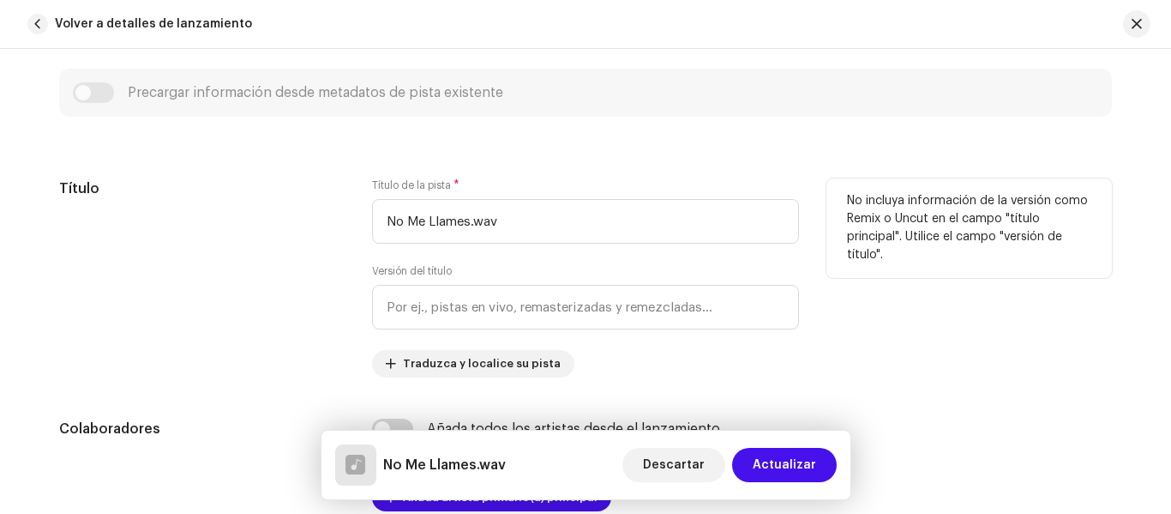
scroll to position [686, 0]
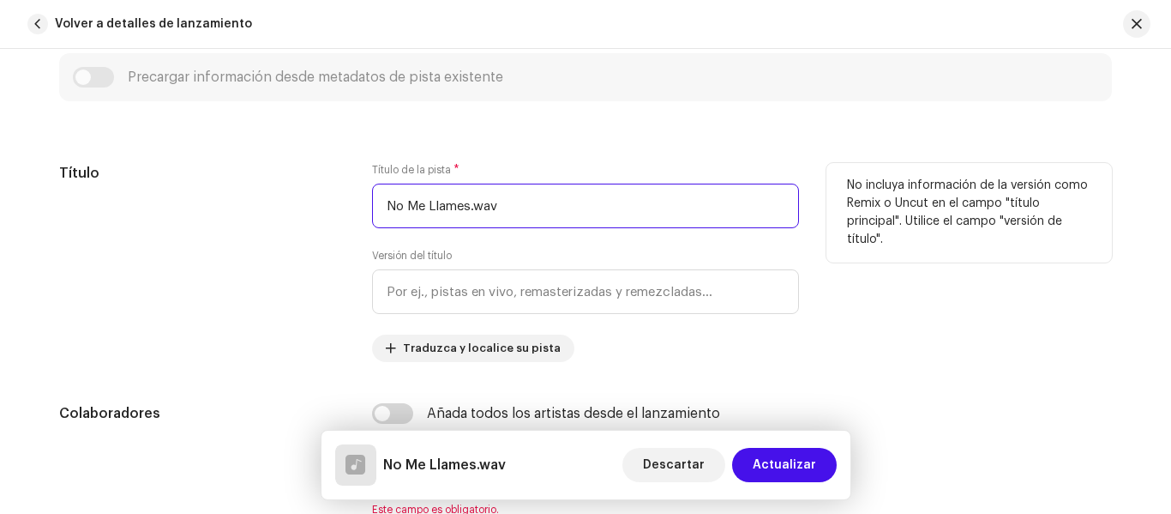
click at [544, 201] on input "No Me Llames.wav" at bounding box center [585, 205] width 427 height 45
type input "No"
type input "puta"
type input "No"
type input ":"
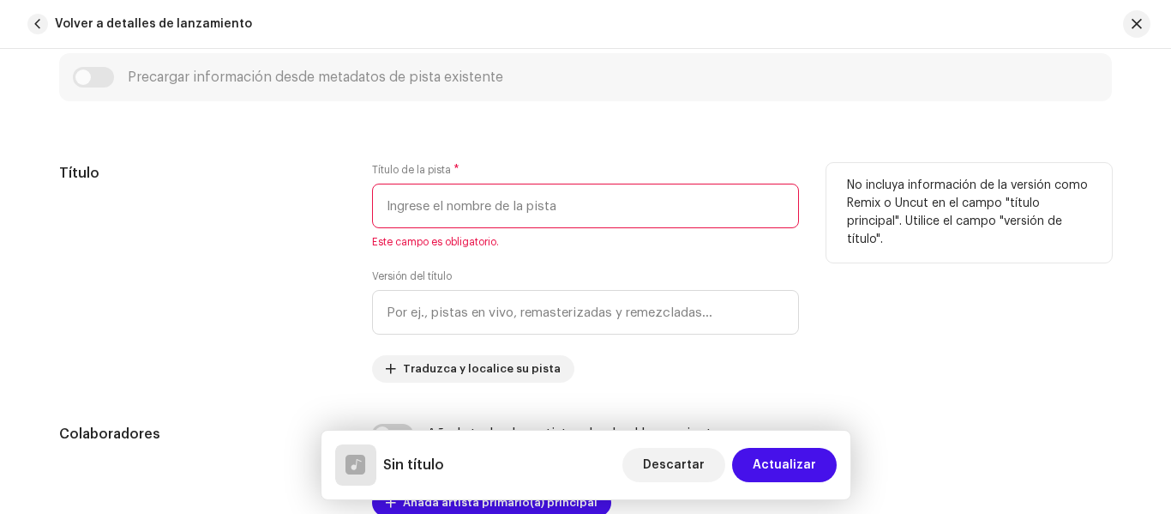
type input "1"
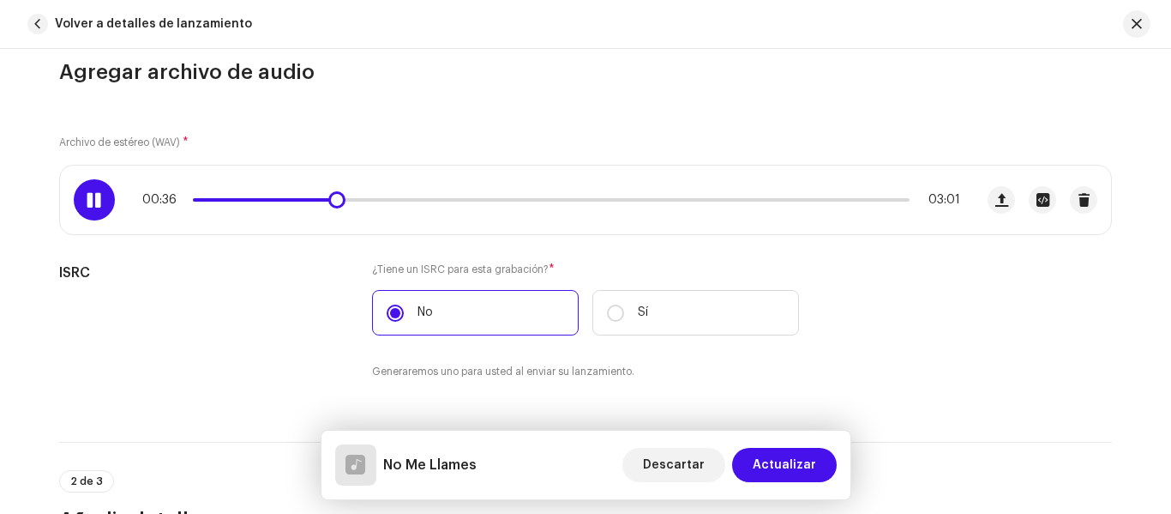
scroll to position [171, 0]
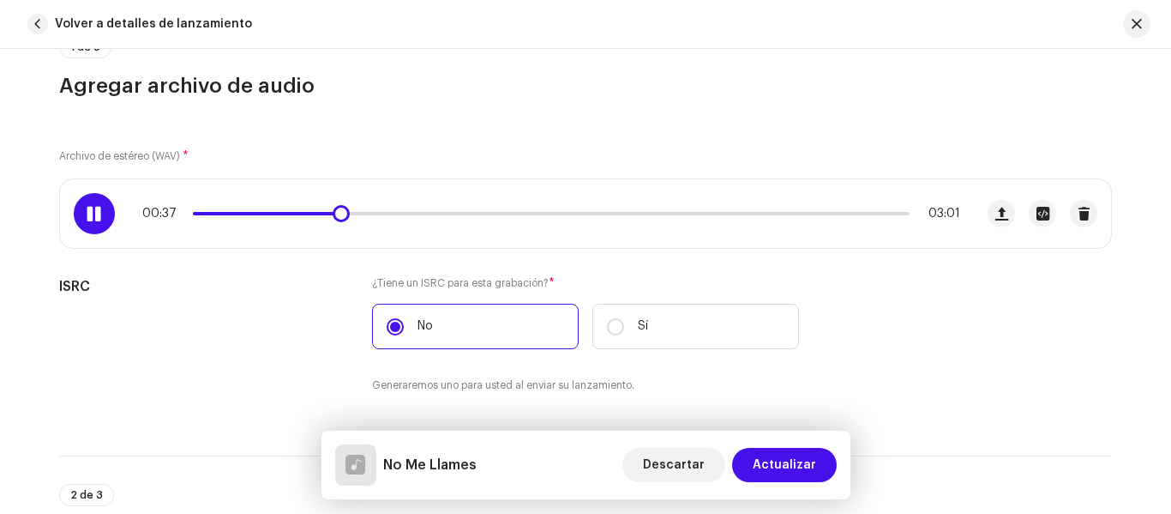
type input "No Me Llames"
click at [272, 213] on span at bounding box center [266, 213] width 147 height 3
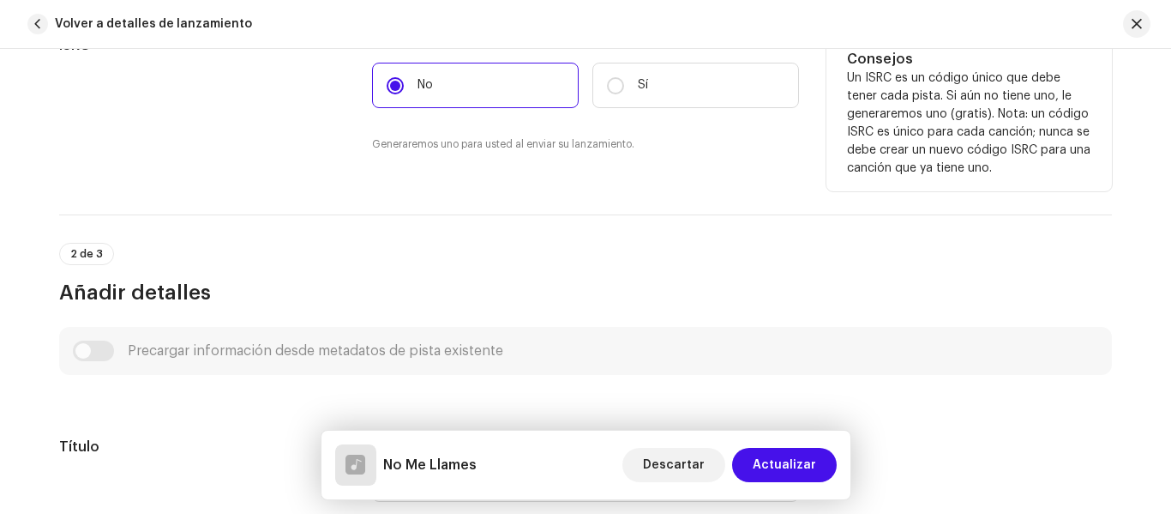
scroll to position [772, 0]
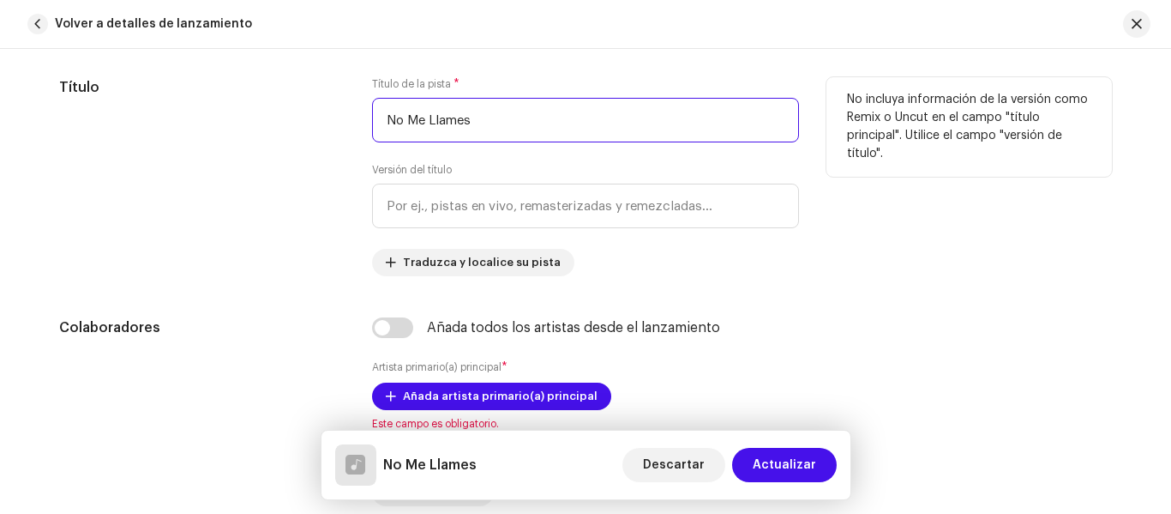
click at [607, 115] on input "No Me Llames" at bounding box center [585, 120] width 427 height 45
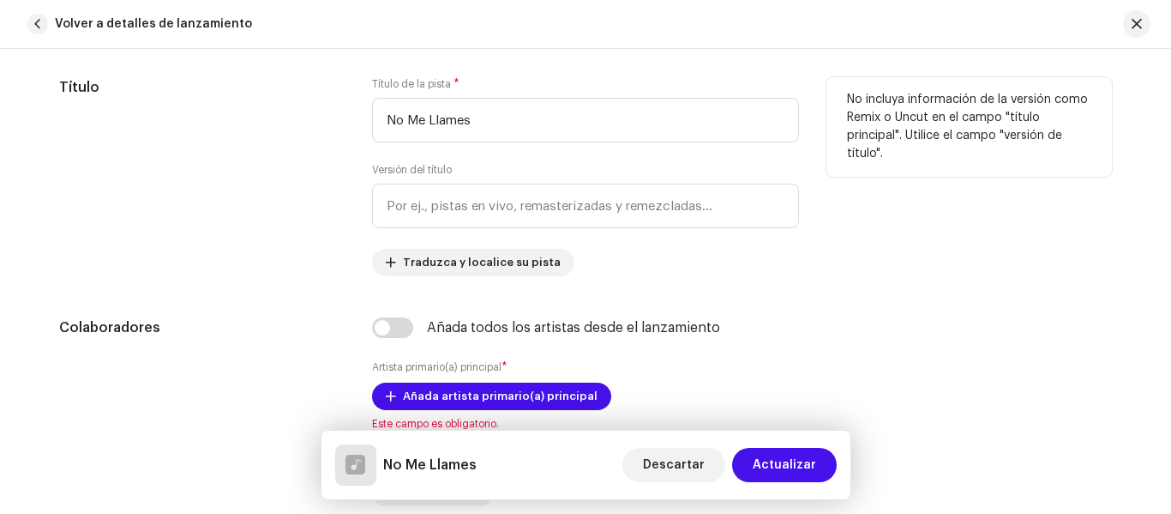
click at [210, 243] on div "Título" at bounding box center [201, 176] width 285 height 199
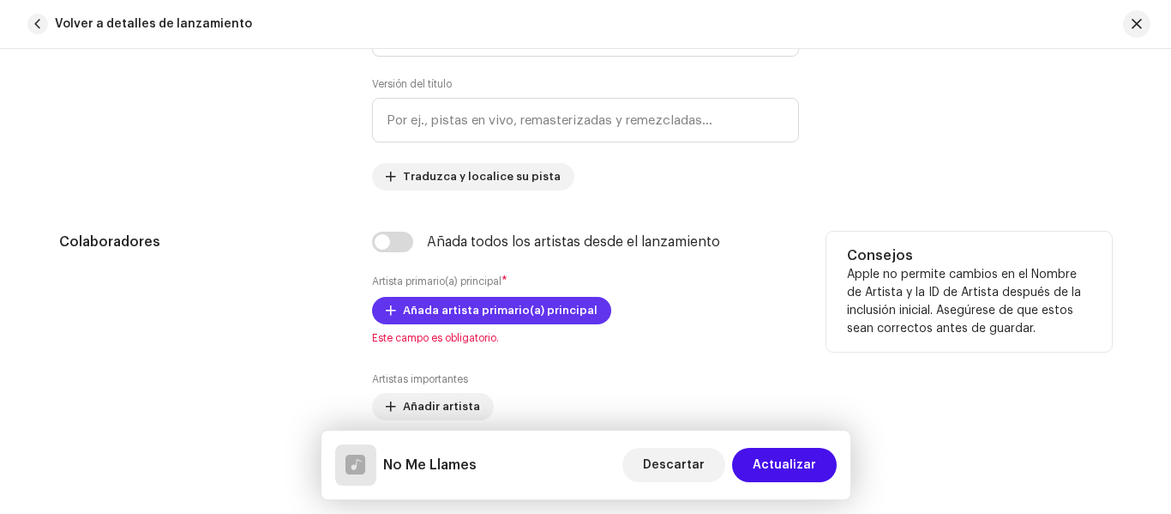
click at [460, 309] on span "Añada artista primario(a) principal" at bounding box center [500, 310] width 195 height 34
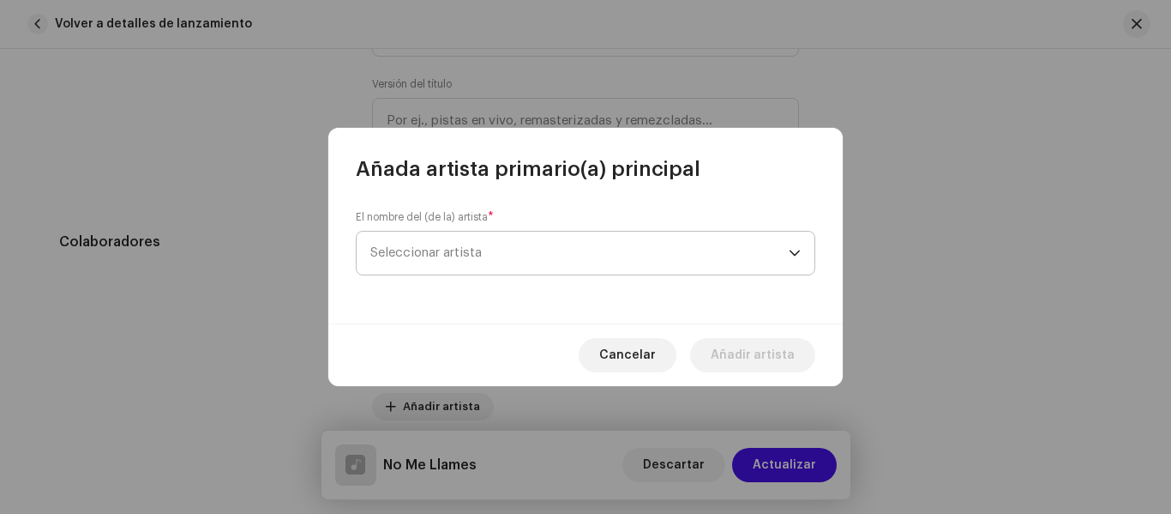
click at [490, 233] on span "Seleccionar artista" at bounding box center [579, 252] width 418 height 43
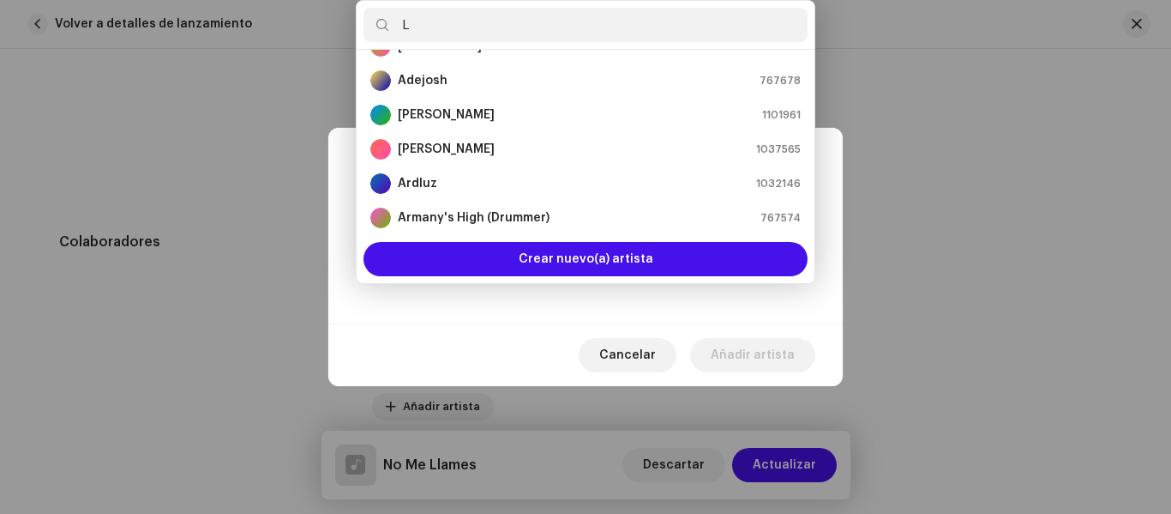
scroll to position [0, 0]
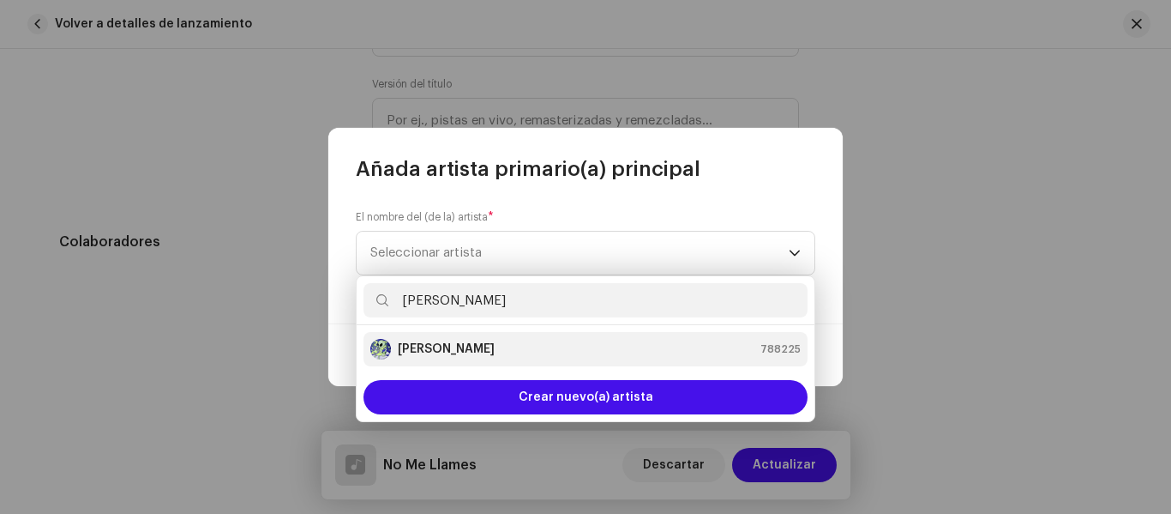
type input "Lil Mao"
click at [535, 343] on div "Lil Mao 788225" at bounding box center [585, 349] width 430 height 21
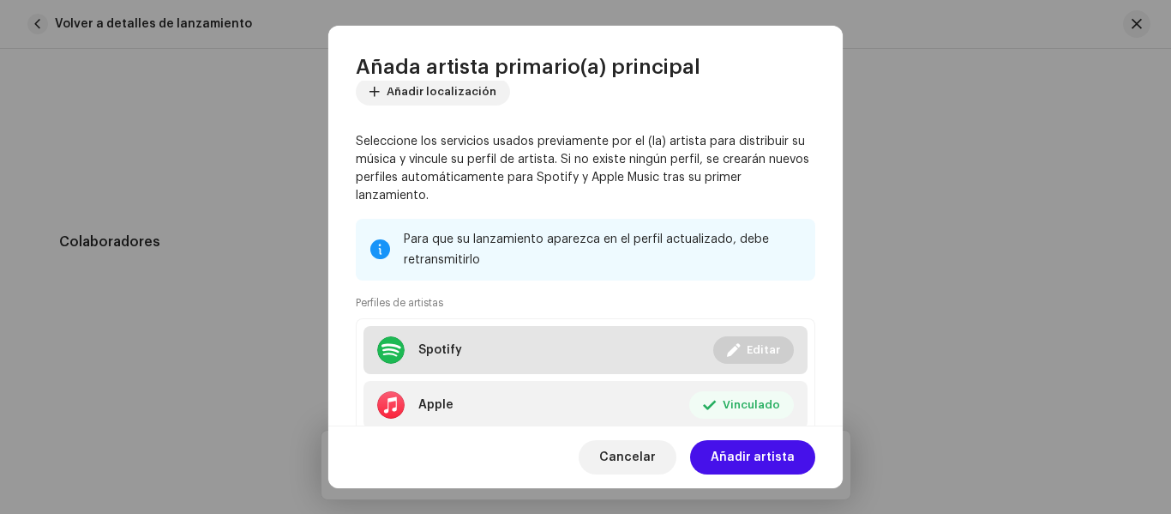
scroll to position [230, 0]
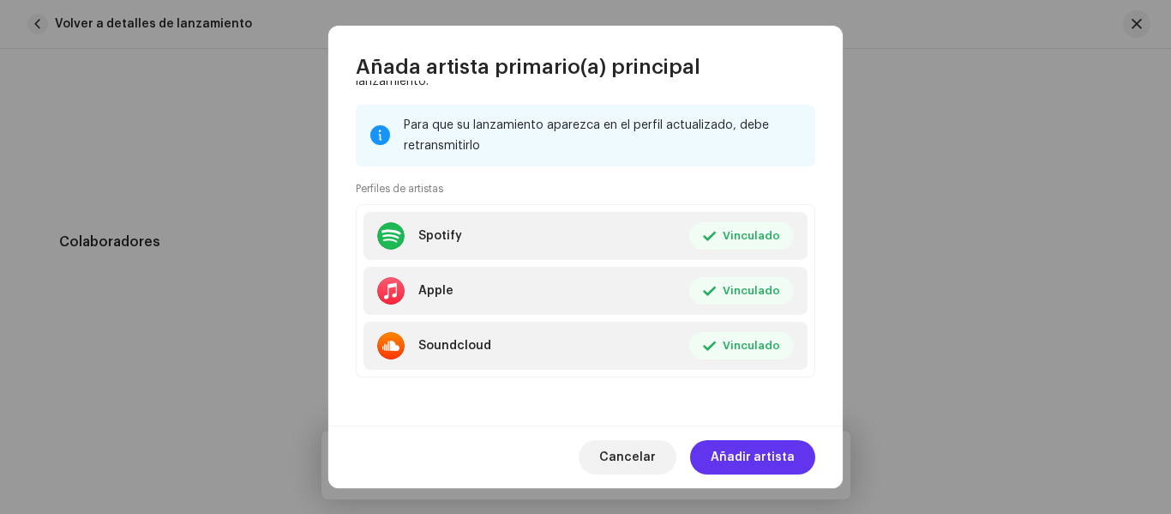
click at [775, 450] on span "Añadir artista" at bounding box center [753, 457] width 84 height 34
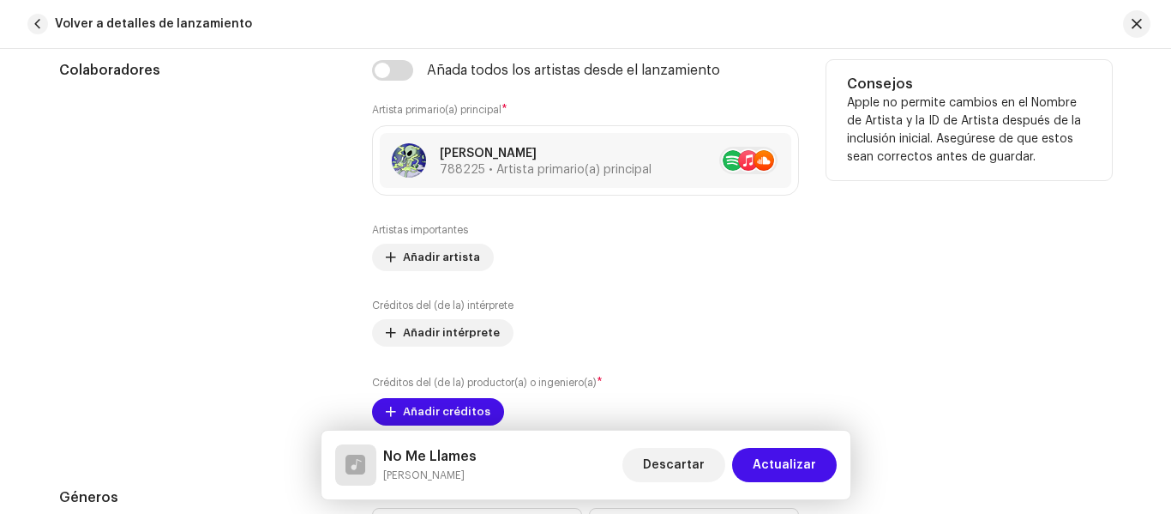
scroll to position [1115, 0]
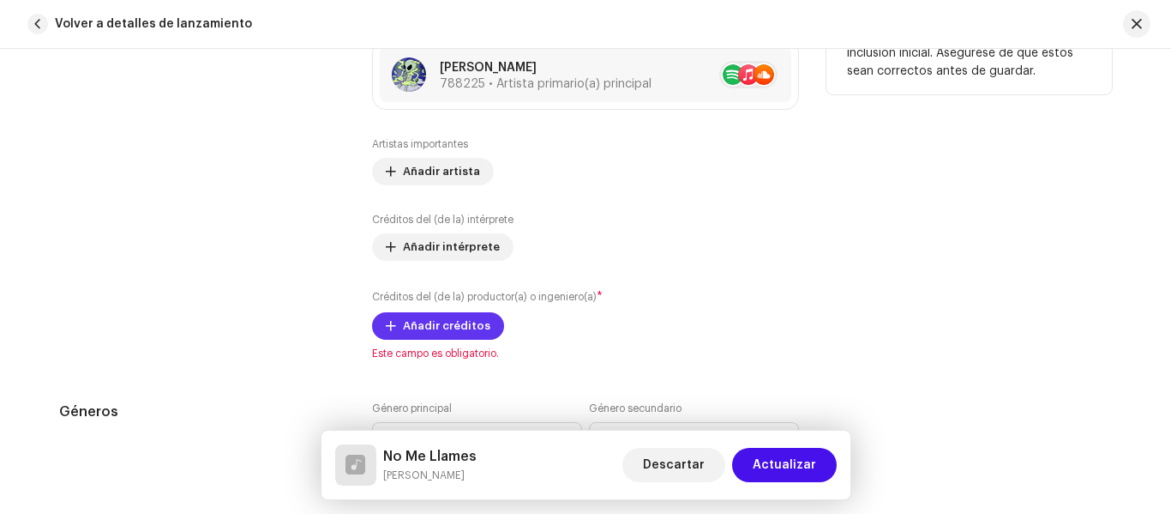
click at [430, 313] on span "Añadir créditos" at bounding box center [446, 326] width 87 height 34
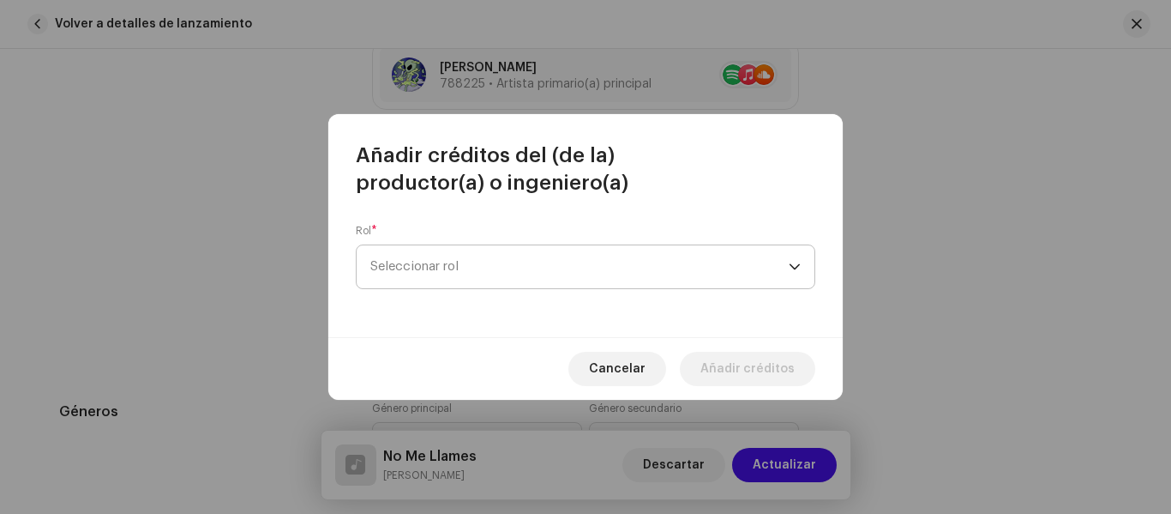
click at [563, 253] on span "Seleccionar rol" at bounding box center [579, 266] width 418 height 43
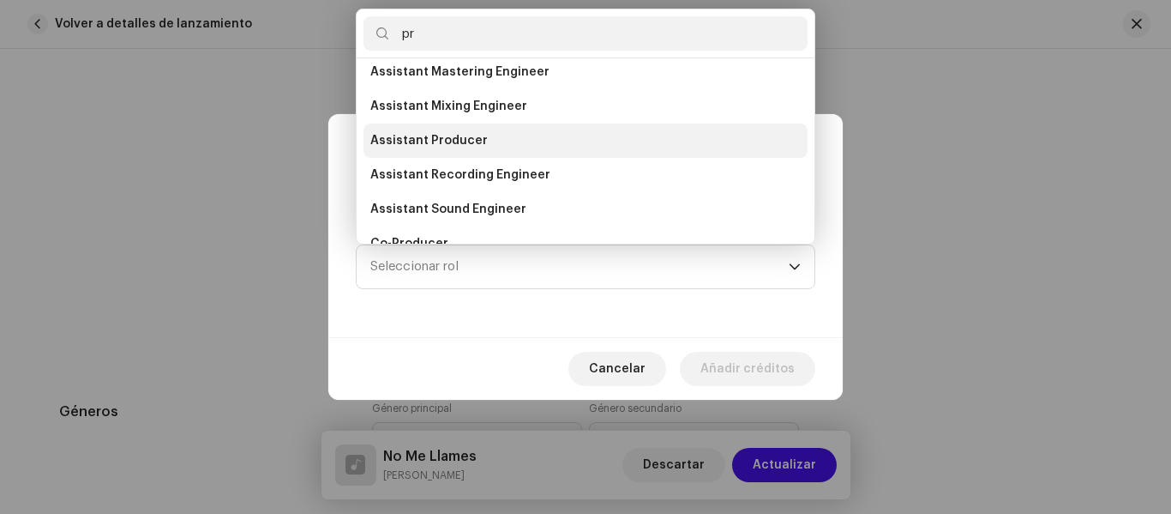
scroll to position [0, 0]
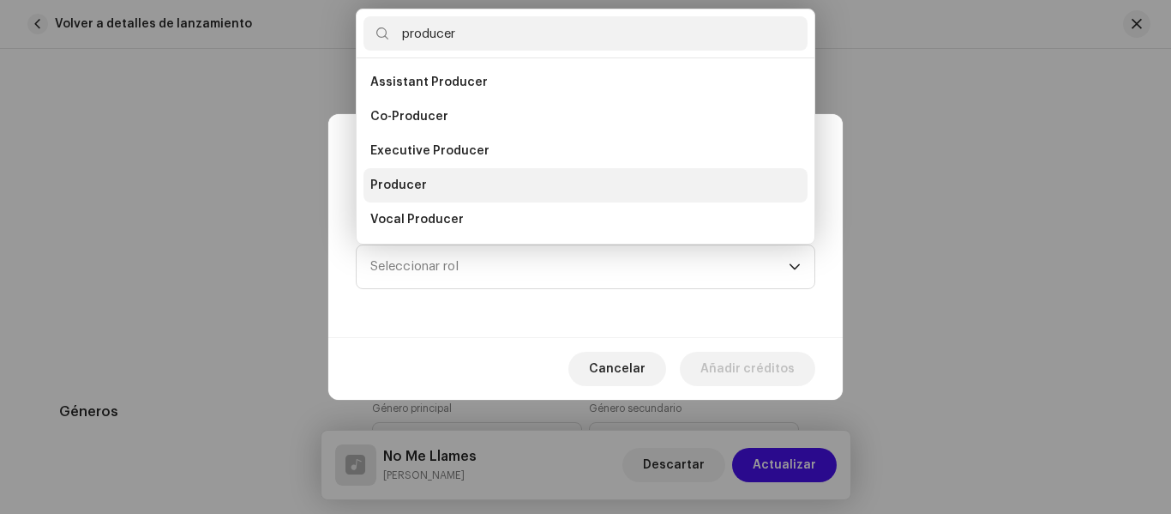
type input "producer"
click at [448, 173] on li "Producer" at bounding box center [586, 185] width 444 height 34
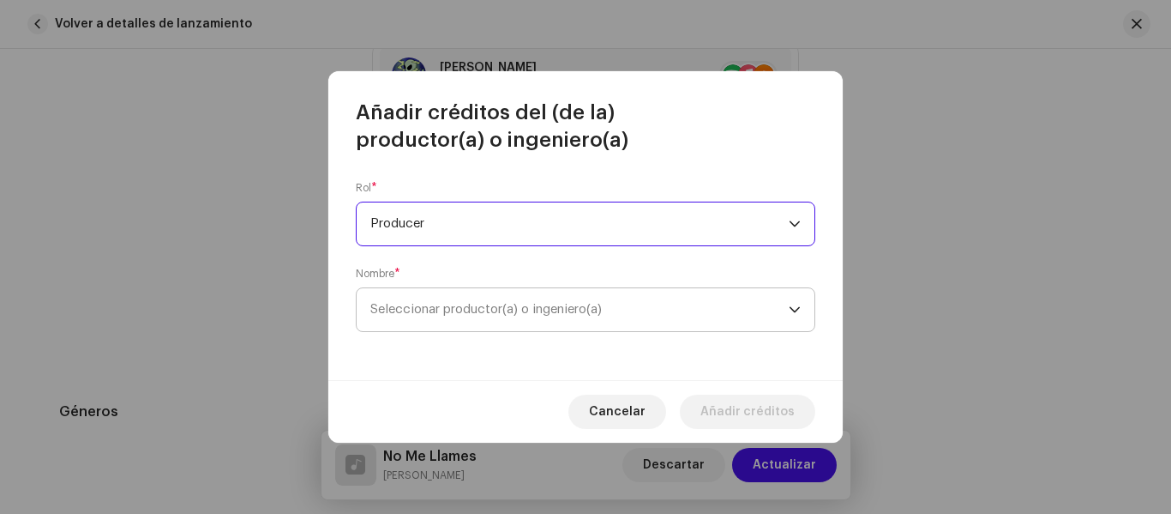
click at [483, 307] on span "Seleccionar productor(a) o ingeniero(a)" at bounding box center [485, 309] width 231 height 13
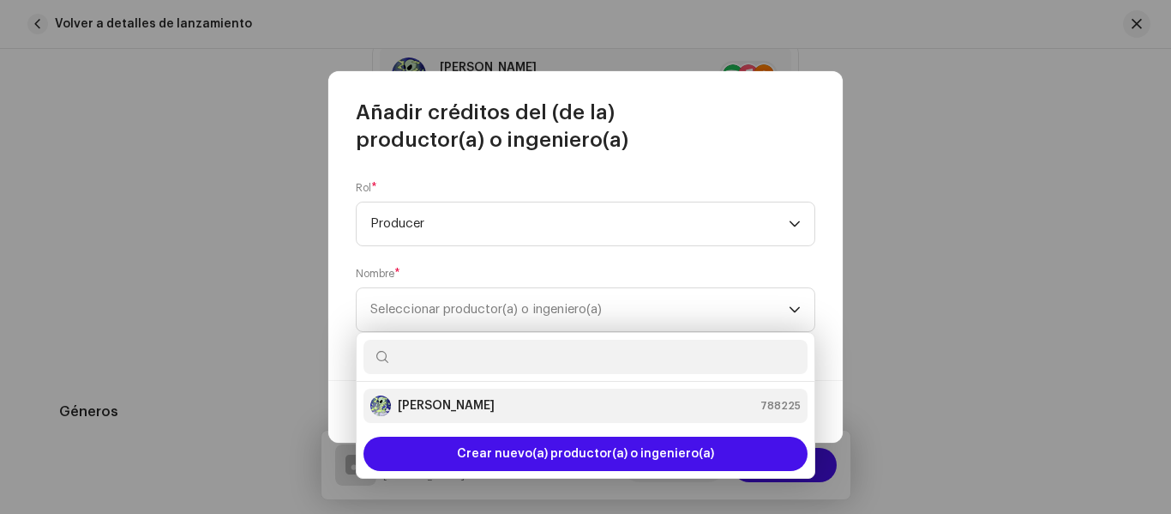
click at [499, 403] on div "Lil Mao 788225" at bounding box center [585, 405] width 430 height 21
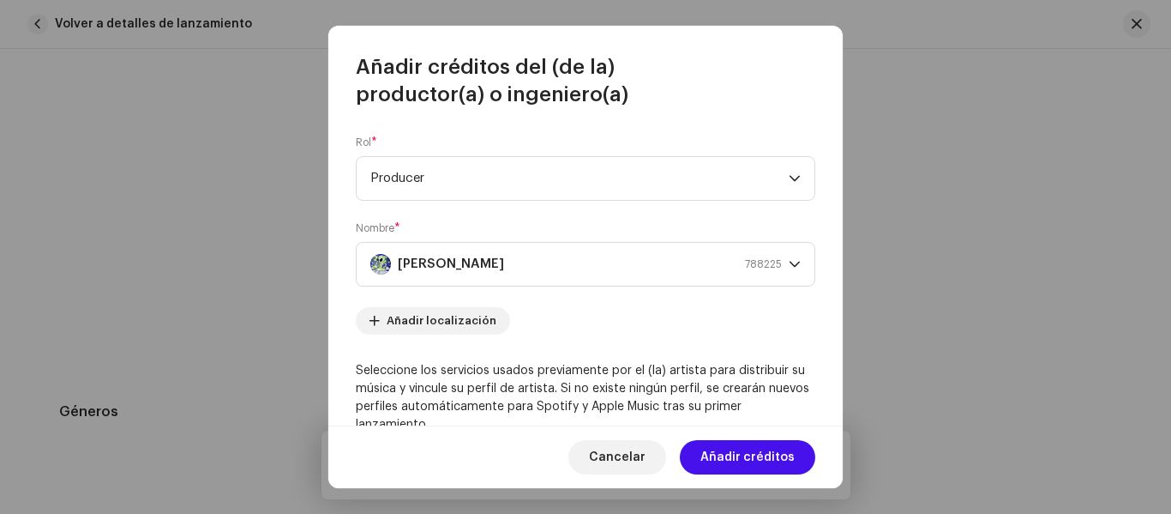
click at [736, 460] on span "Añadir créditos" at bounding box center [747, 457] width 94 height 34
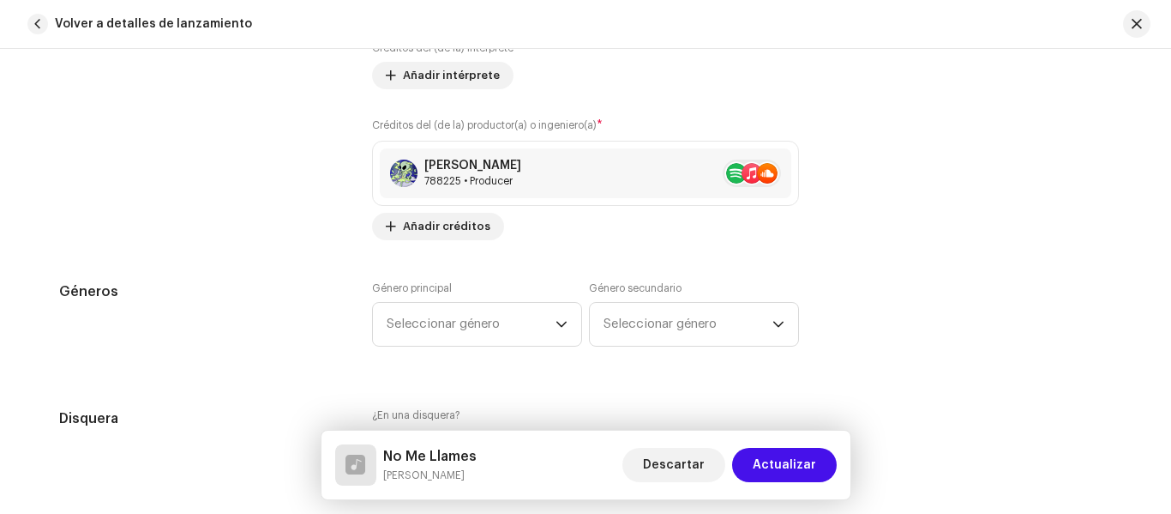
scroll to position [1372, 0]
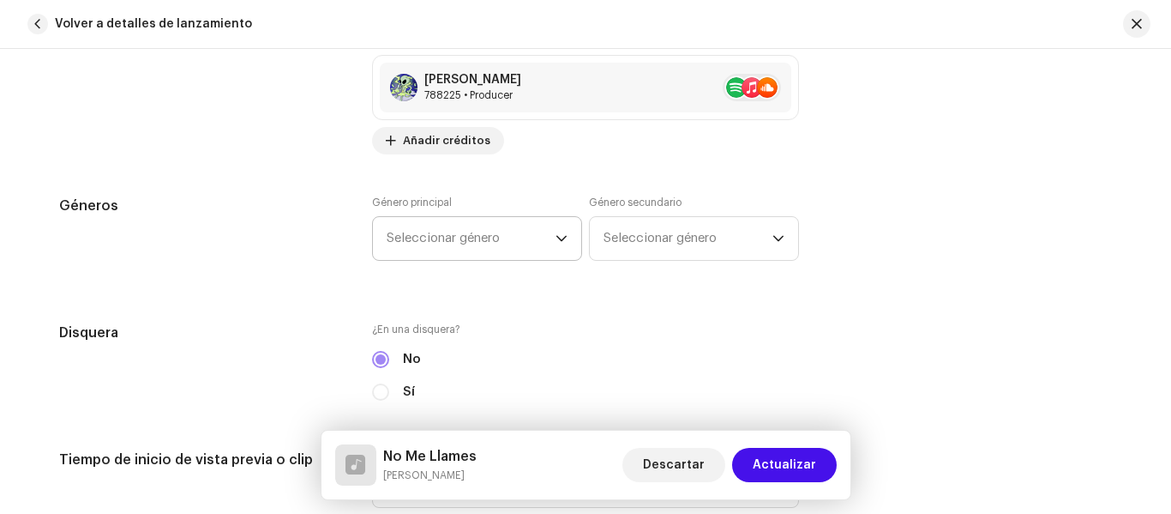
click at [531, 235] on span "Seleccionar género" at bounding box center [471, 238] width 169 height 43
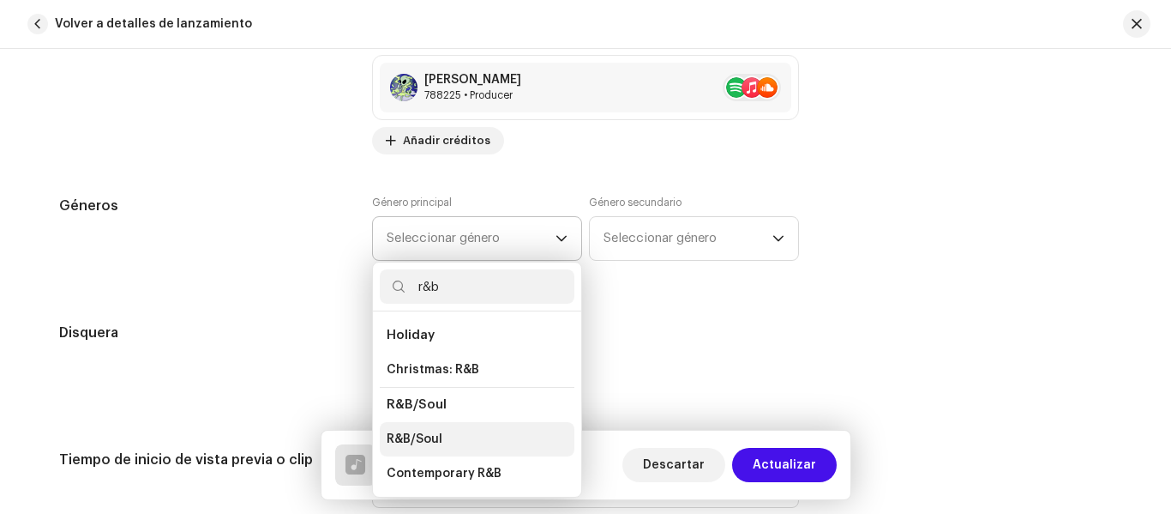
type input "r&b"
click at [484, 432] on li "R&B/Soul" at bounding box center [477, 439] width 195 height 34
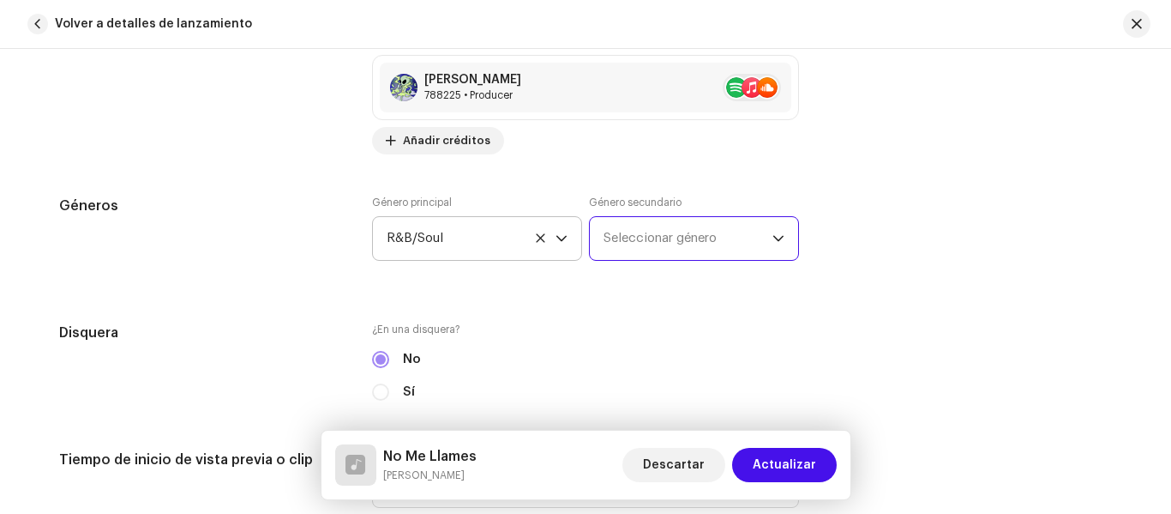
click at [643, 247] on span "Seleccionar género" at bounding box center [688, 238] width 169 height 43
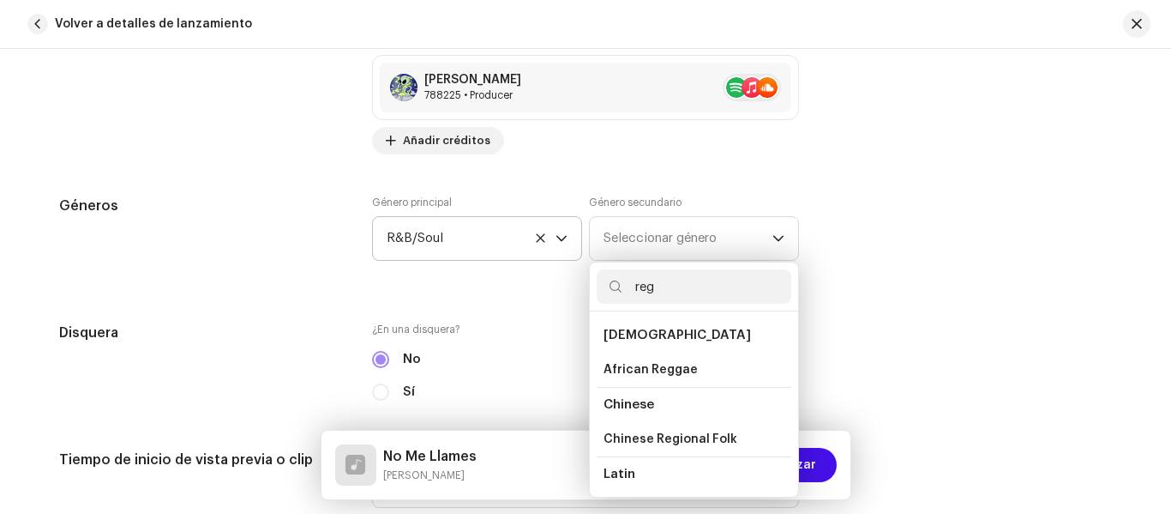
type input "regg"
type input "latin"
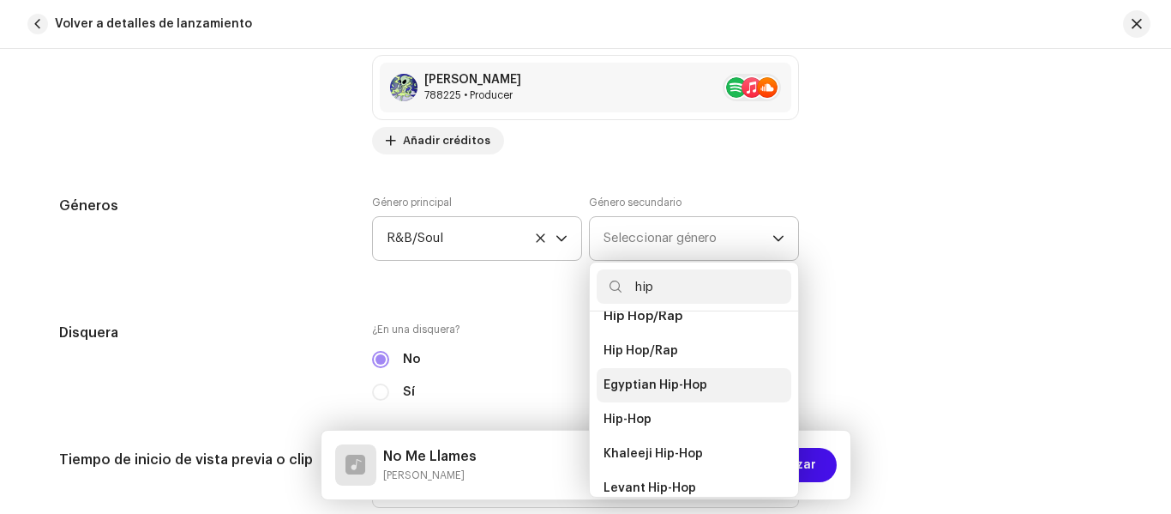
scroll to position [86, 0]
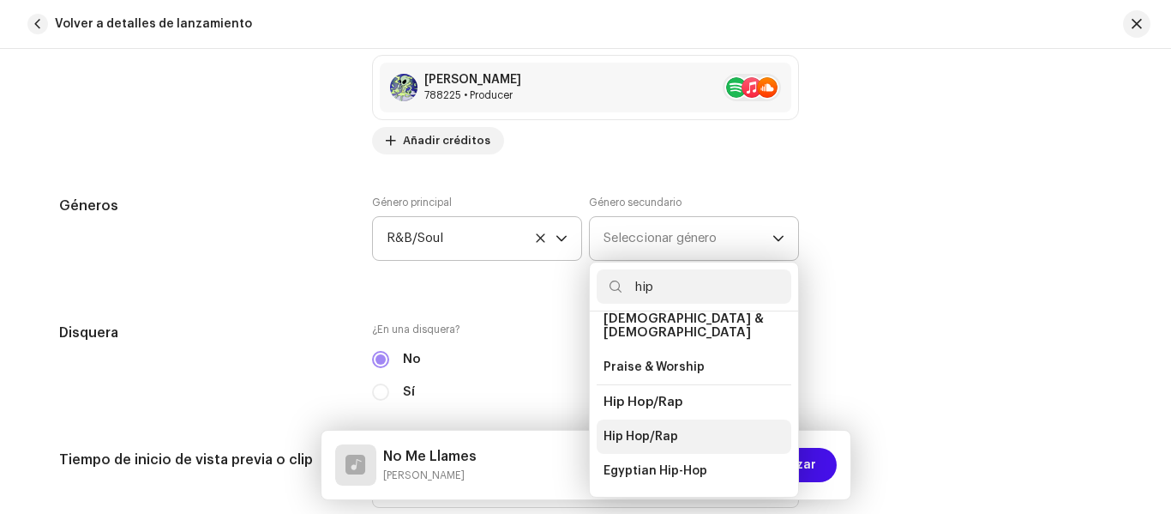
type input "hip"
click at [676, 419] on li "Hip Hop/Rap" at bounding box center [694, 436] width 195 height 34
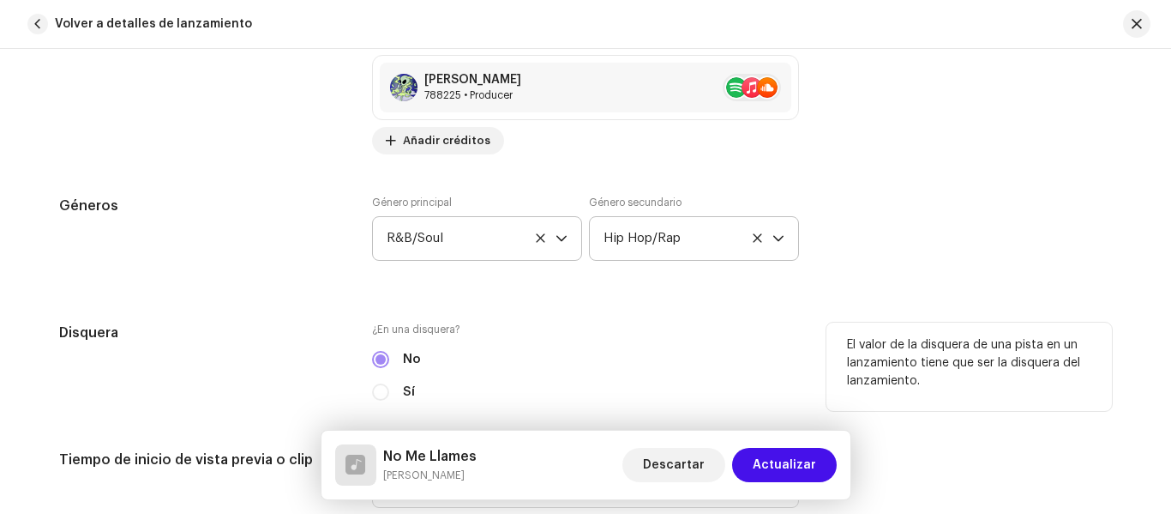
click at [664, 327] on label "¿En una disquera?" at bounding box center [585, 329] width 427 height 14
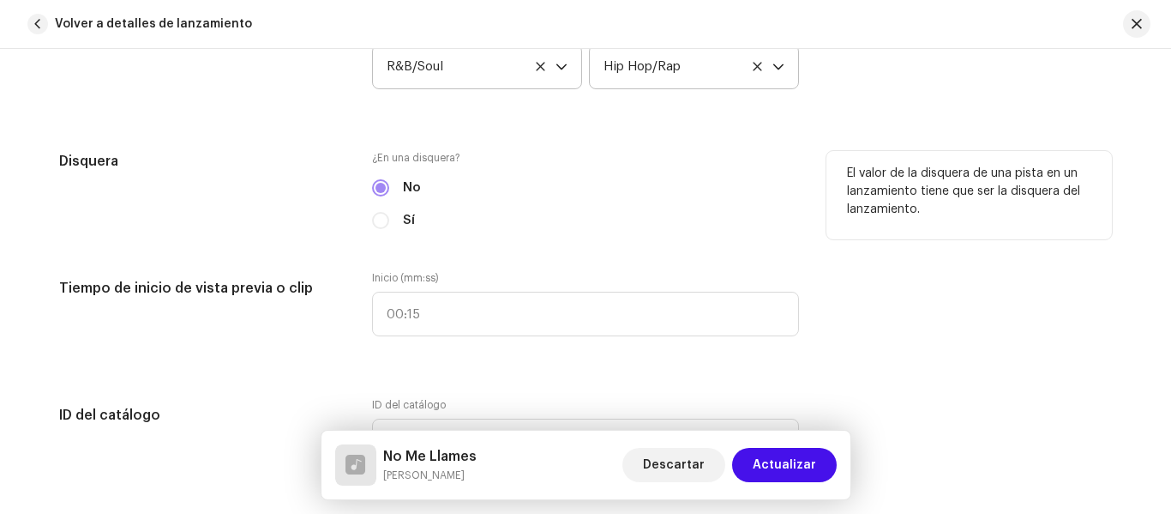
click at [385, 214] on div "Sí" at bounding box center [585, 220] width 427 height 19
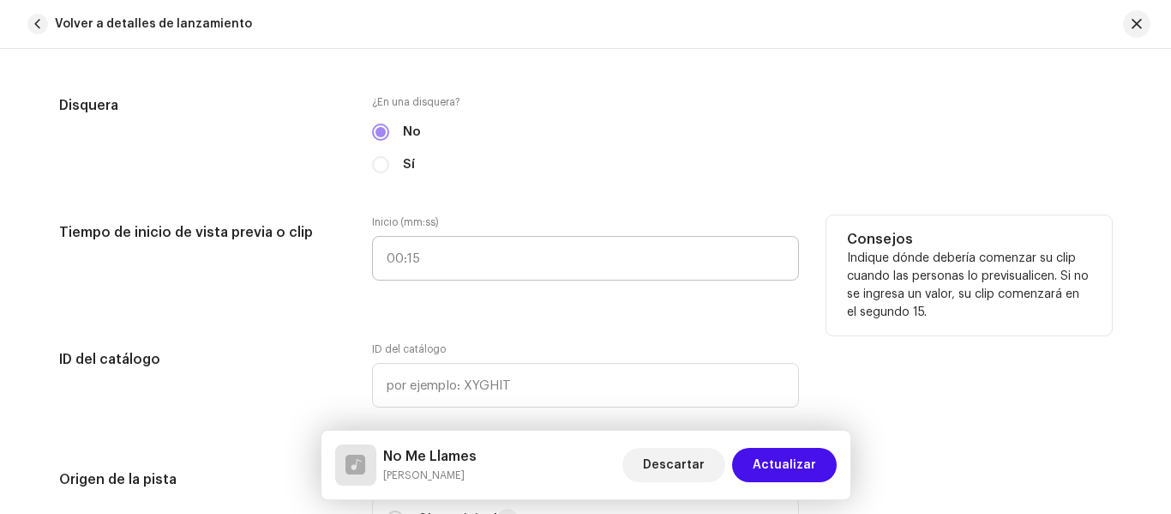
scroll to position [1629, 0]
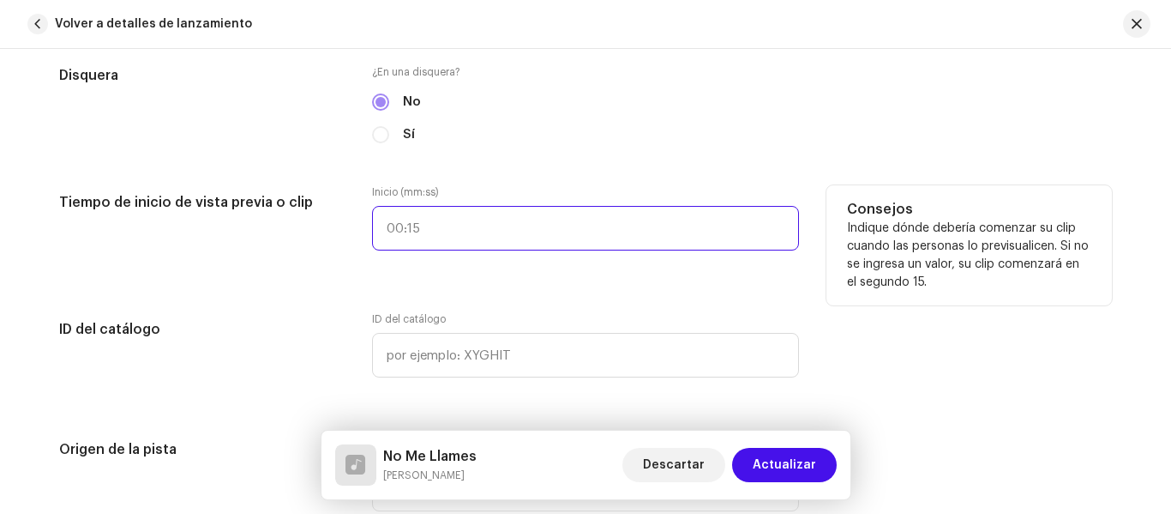
type input ":"
click at [411, 243] on input ":" at bounding box center [585, 228] width 427 height 45
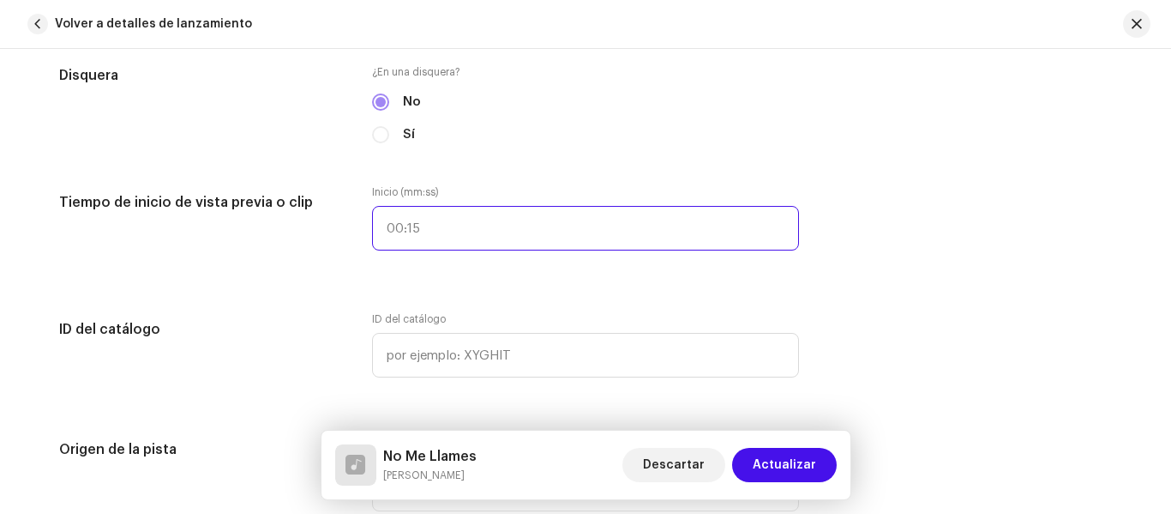
type input ":"
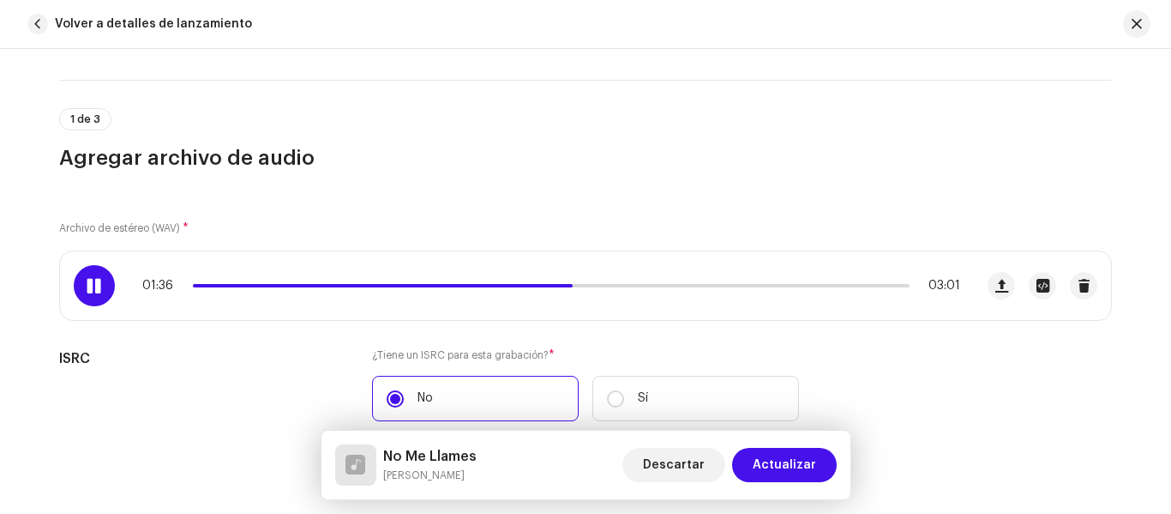
scroll to position [0, 0]
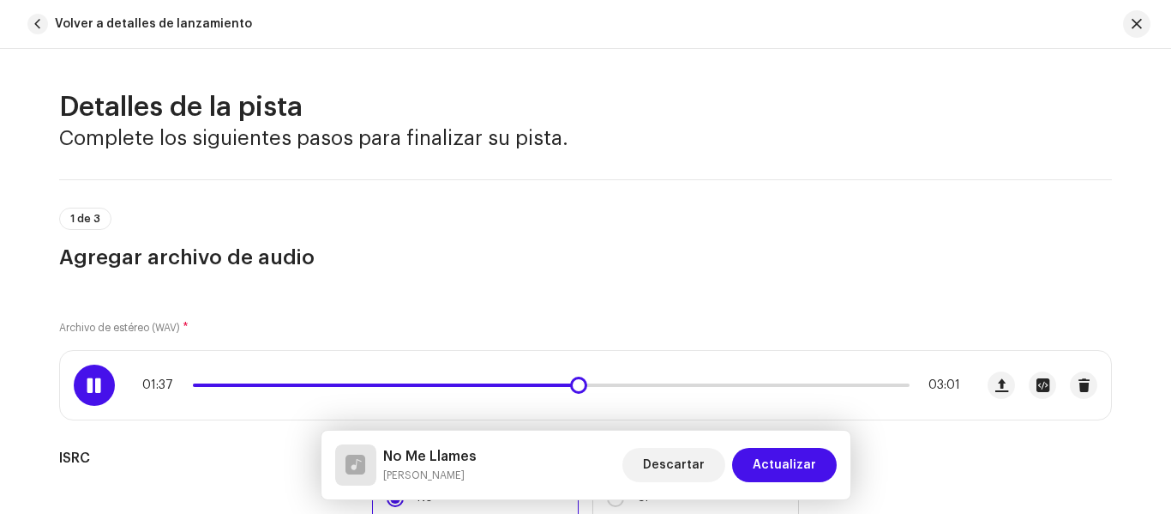
drag, startPoint x: 86, startPoint y: 383, endPoint x: 106, endPoint y: 388, distance: 21.0
click at [89, 383] on span at bounding box center [94, 385] width 15 height 14
drag, startPoint x: 225, startPoint y: 381, endPoint x: 66, endPoint y: 366, distance: 159.3
click at [66, 366] on div "01:38 03:01" at bounding box center [517, 385] width 914 height 69
drag, startPoint x: 576, startPoint y: 382, endPoint x: 69, endPoint y: 371, distance: 506.8
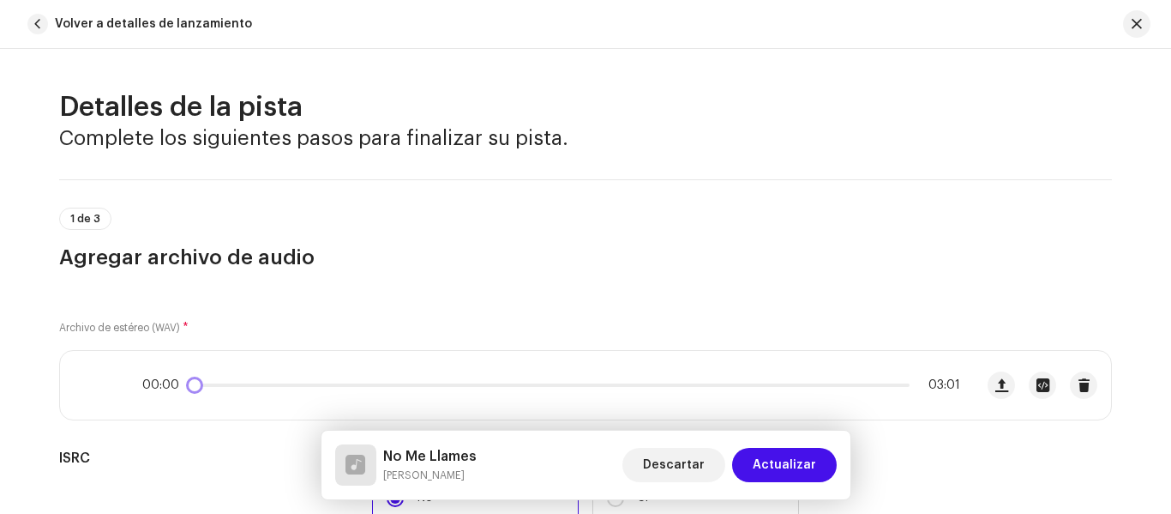
click at [69, 371] on div "00:00 03:01" at bounding box center [517, 385] width 914 height 69
click at [99, 386] on div at bounding box center [94, 384] width 41 height 41
drag, startPoint x: 195, startPoint y: 385, endPoint x: 156, endPoint y: 375, distance: 39.9
click at [156, 375] on div "00:01 03:01" at bounding box center [517, 385] width 914 height 69
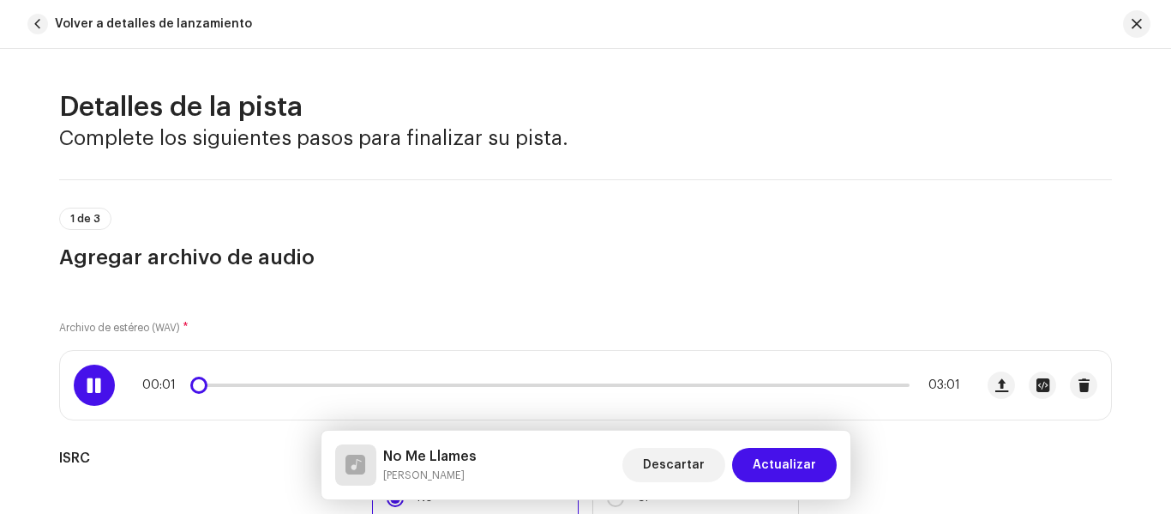
click at [87, 381] on span at bounding box center [94, 385] width 15 height 14
drag, startPoint x: 191, startPoint y: 388, endPoint x: 165, endPoint y: 382, distance: 27.1
click at [166, 382] on div "00:01 03:01" at bounding box center [551, 385] width 818 height 14
click at [97, 387] on span at bounding box center [94, 385] width 15 height 14
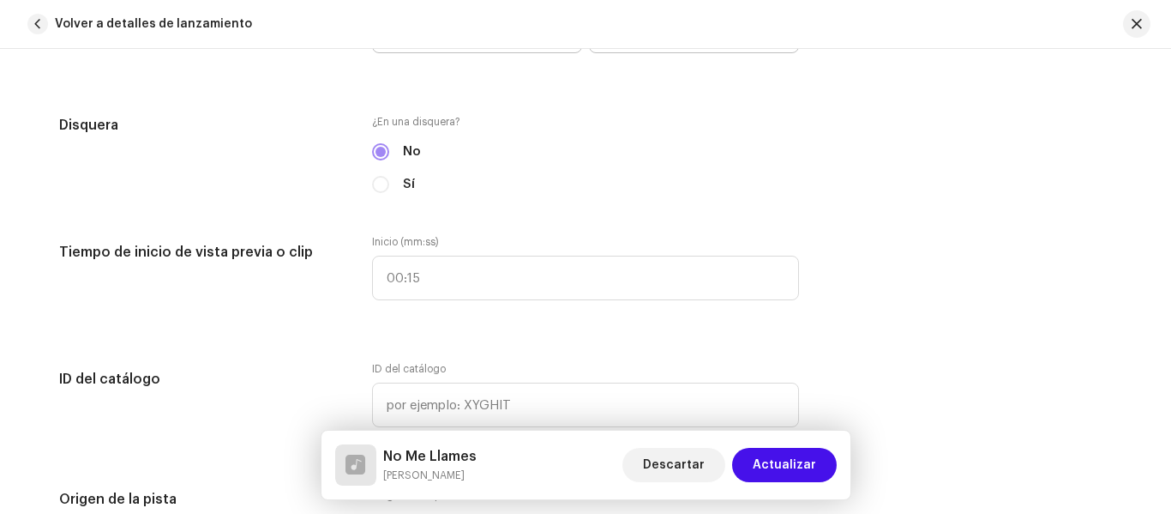
scroll to position [1629, 0]
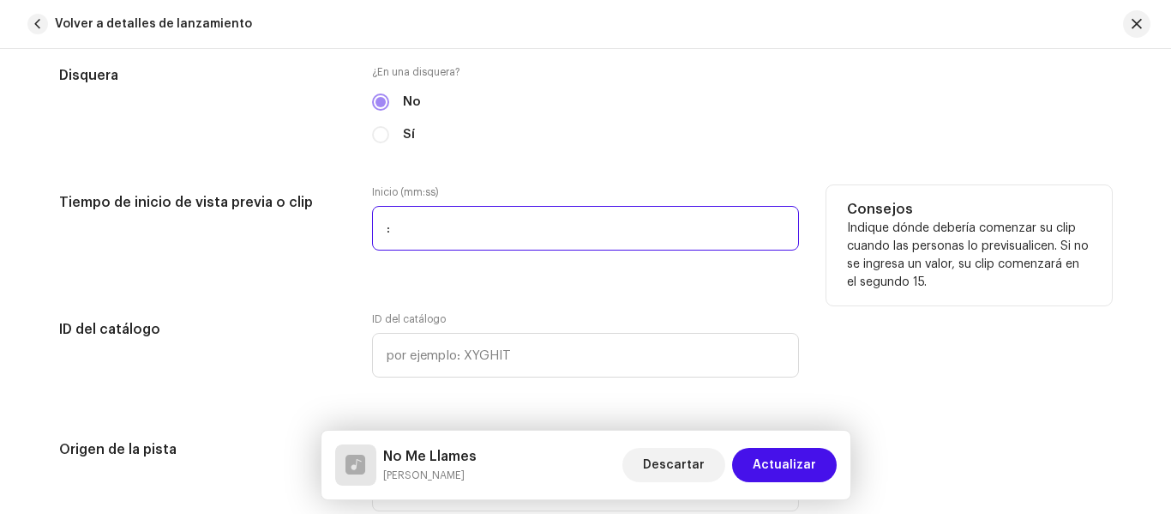
drag, startPoint x: 448, startPoint y: 233, endPoint x: 441, endPoint y: 226, distance: 9.7
click at [442, 226] on input ":" at bounding box center [585, 228] width 427 height 45
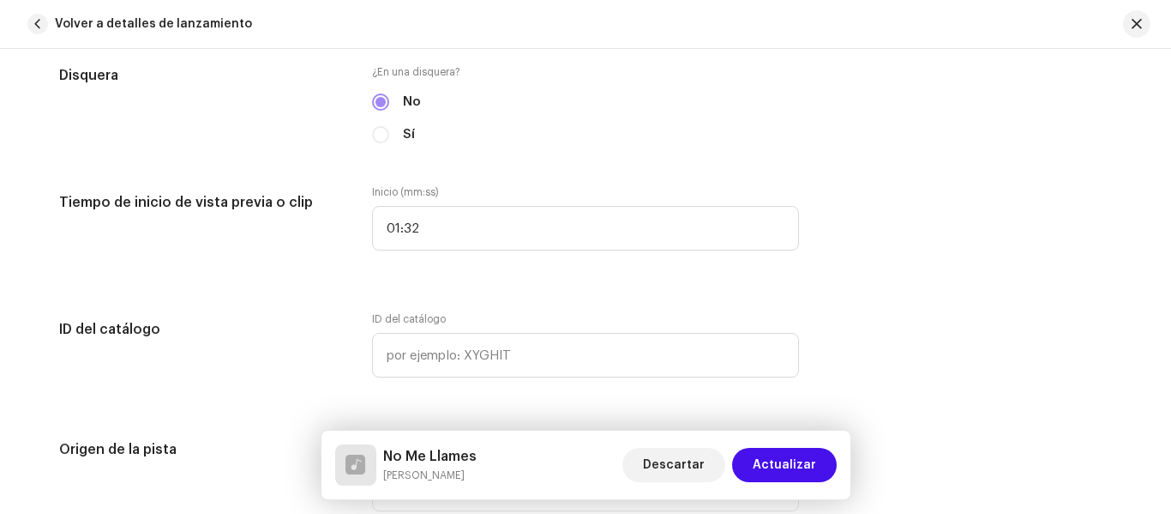
click at [328, 279] on div "Detalles de la pista Complete los siguientes pasos para finalizar su pista. 1 d…" at bounding box center [586, 340] width 1108 height 3759
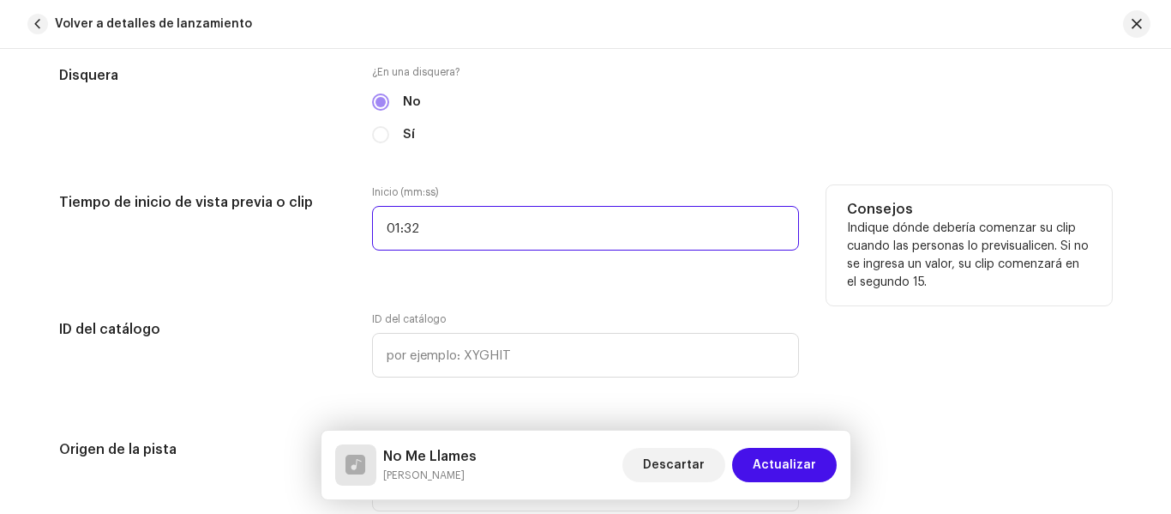
drag, startPoint x: 439, startPoint y: 210, endPoint x: 408, endPoint y: 201, distance: 32.3
click at [408, 201] on div "Inicio (mm:ss) 01:32" at bounding box center [585, 217] width 427 height 65
type input "00:52"
click at [424, 260] on div "Inicio (mm:ss) 00:52" at bounding box center [585, 228] width 427 height 86
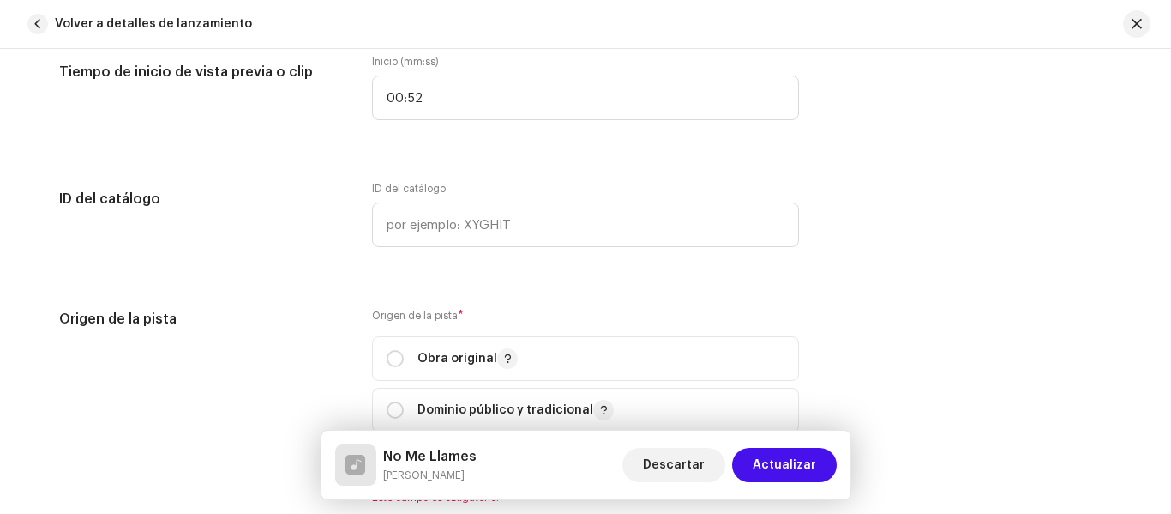
scroll to position [1800, 0]
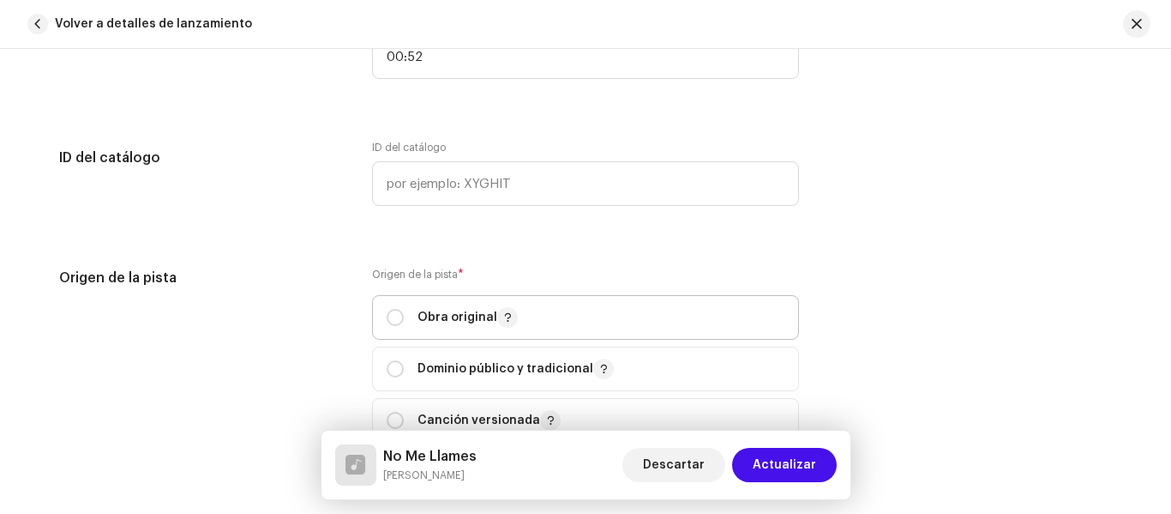
drag, startPoint x: 411, startPoint y: 313, endPoint x: 405, endPoint y: 301, distance: 13.4
click at [411, 311] on div "Obra original" at bounding box center [452, 317] width 131 height 21
radio input "true"
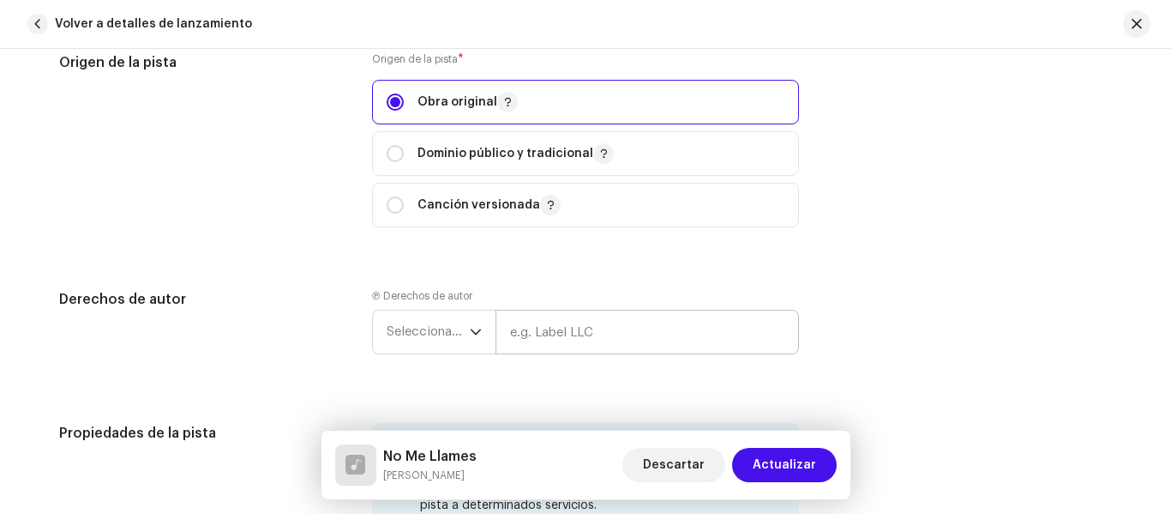
scroll to position [2058, 0]
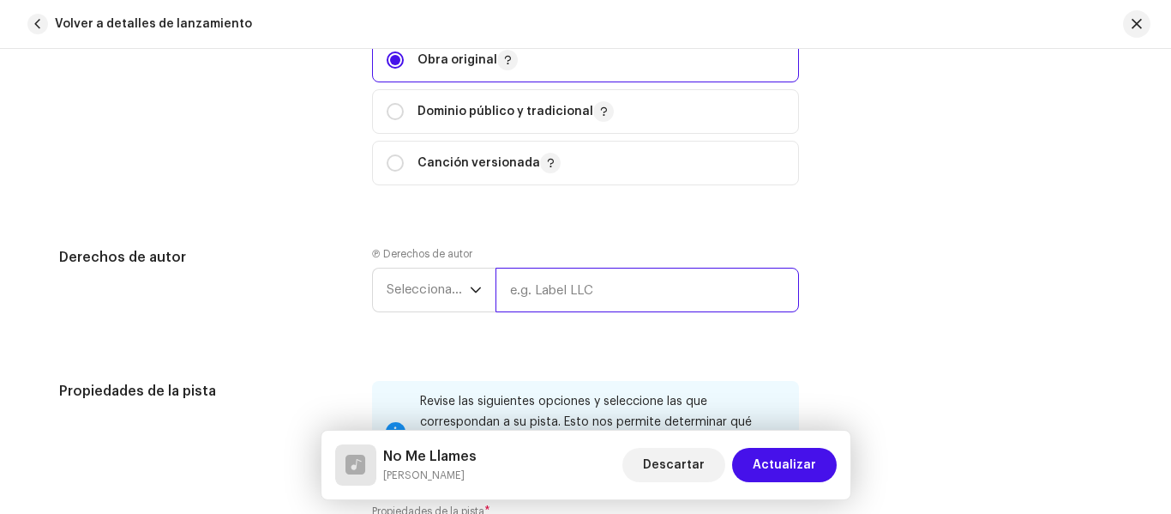
click at [614, 282] on input "text" at bounding box center [647, 289] width 303 height 45
type input "Lil Mao Mx"
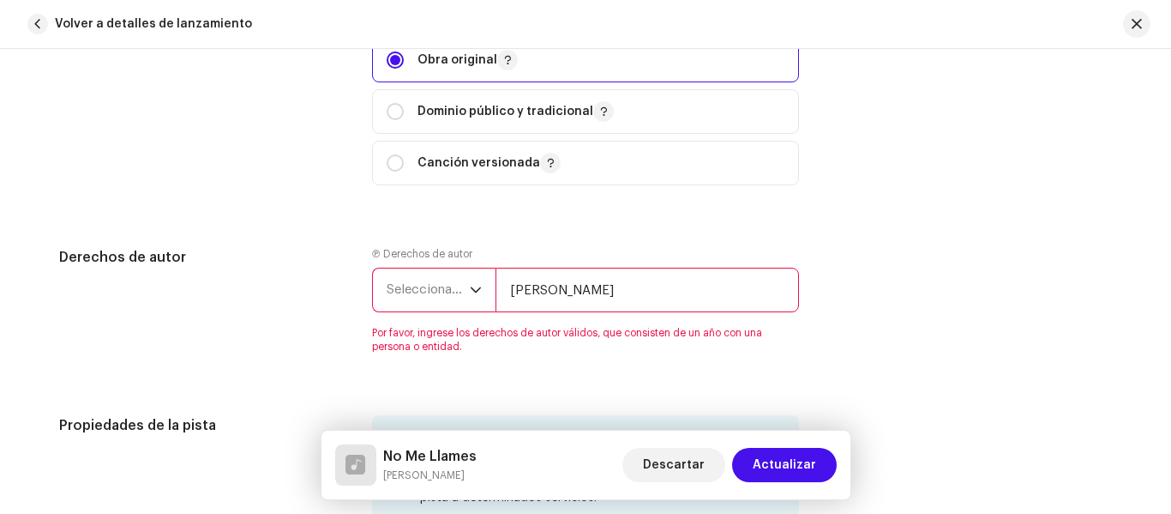
click at [456, 292] on span "Seleccionar año" at bounding box center [428, 289] width 83 height 43
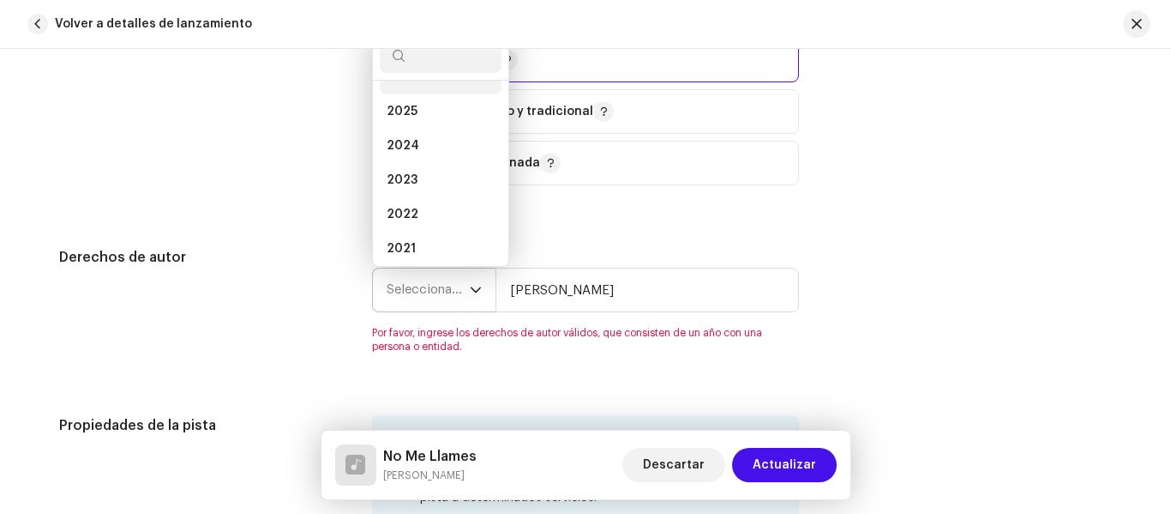
scroll to position [7, 0]
drag, startPoint x: 425, startPoint y: 125, endPoint x: 435, endPoint y: 147, distance: 24.2
click at [427, 125] on li "2025" at bounding box center [441, 132] width 122 height 34
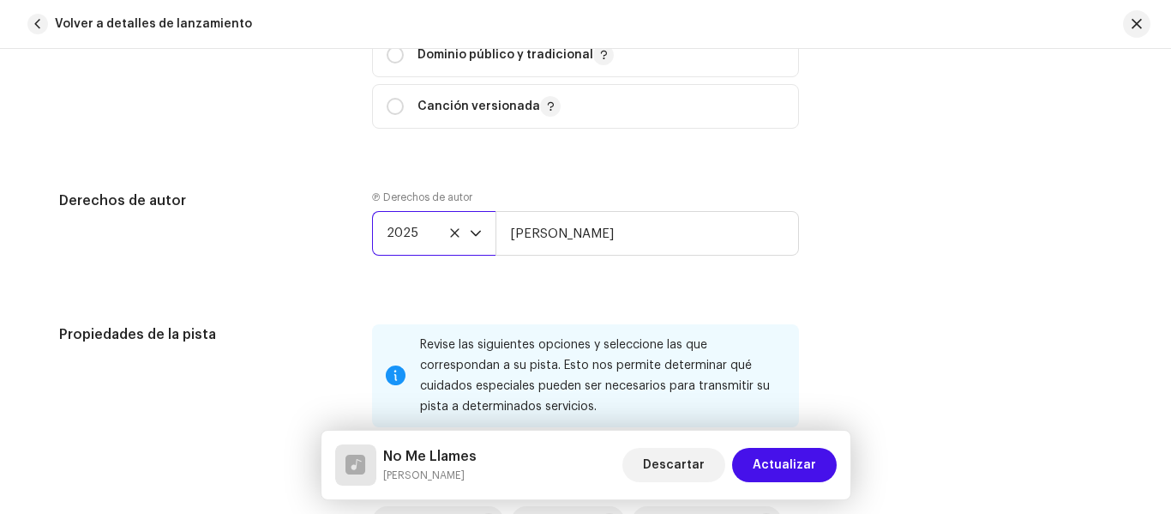
scroll to position [2401, 0]
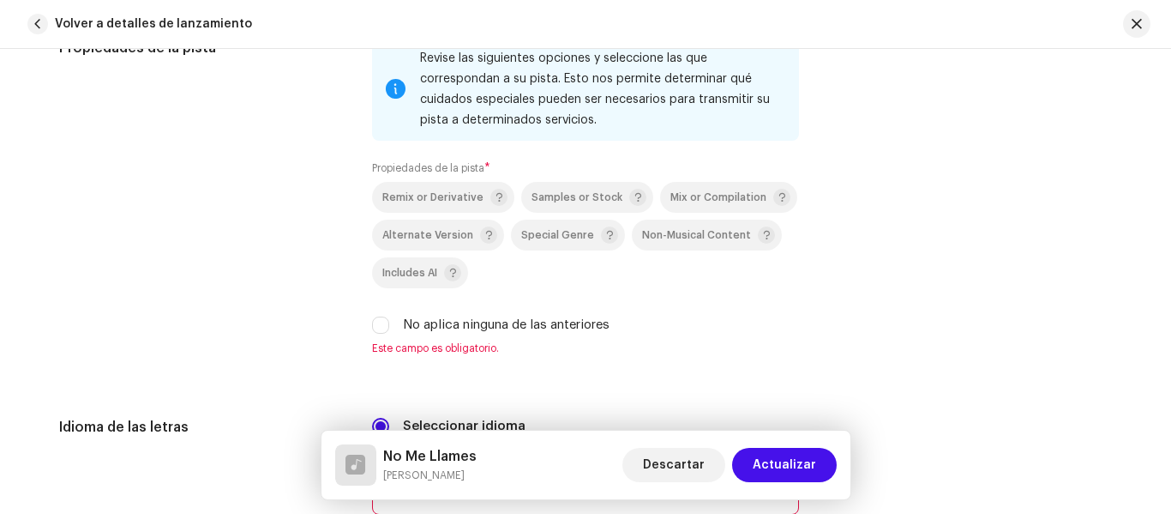
click at [484, 288] on div "Remix or Derivative Samples or Stock Mix or Compilation Alternate Version Speci…" at bounding box center [585, 258] width 427 height 153
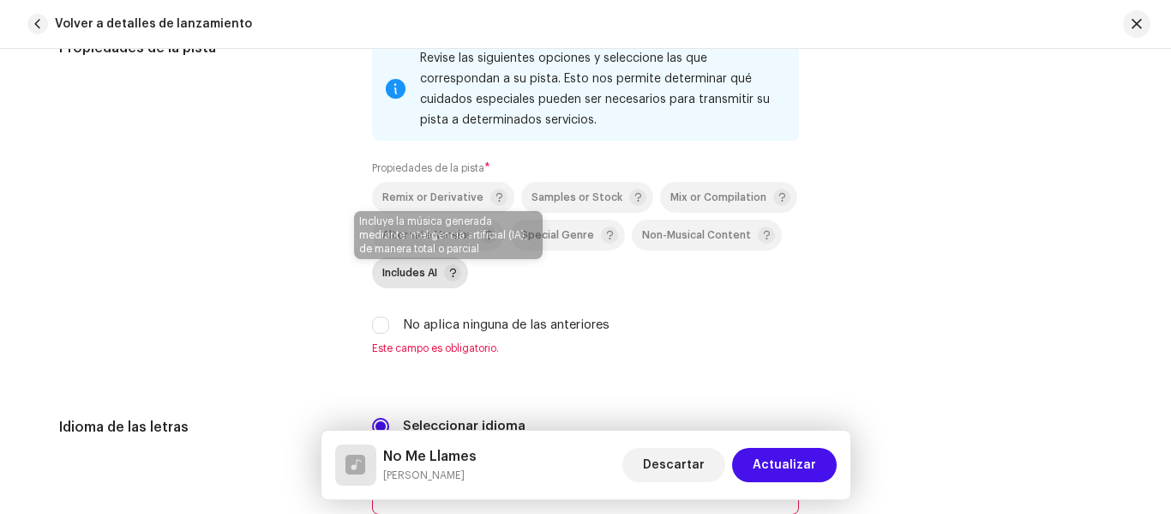
click at [446, 273] on span at bounding box center [452, 272] width 17 height 17
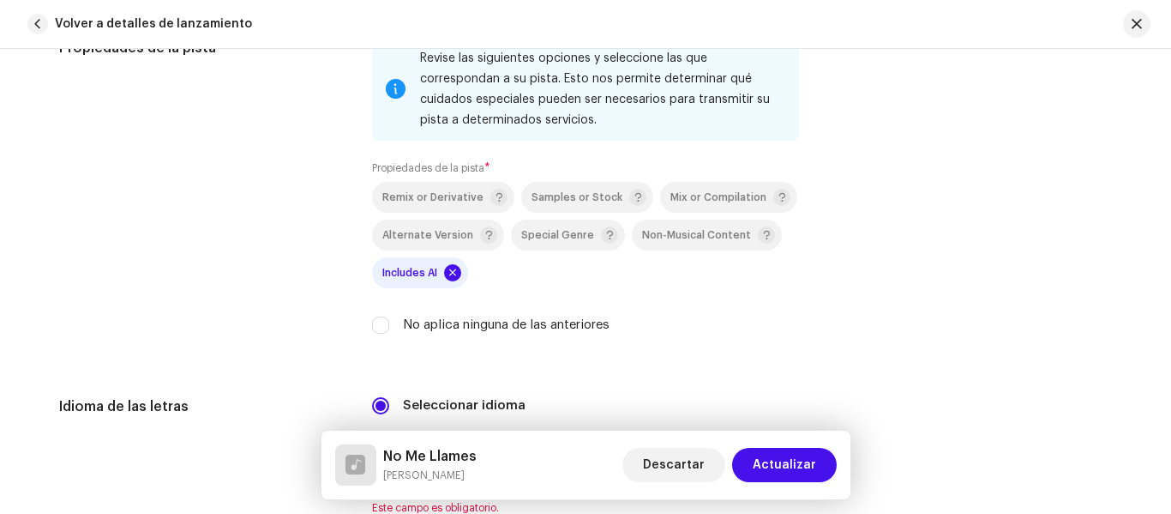
click at [452, 273] on span at bounding box center [452, 272] width 17 height 17
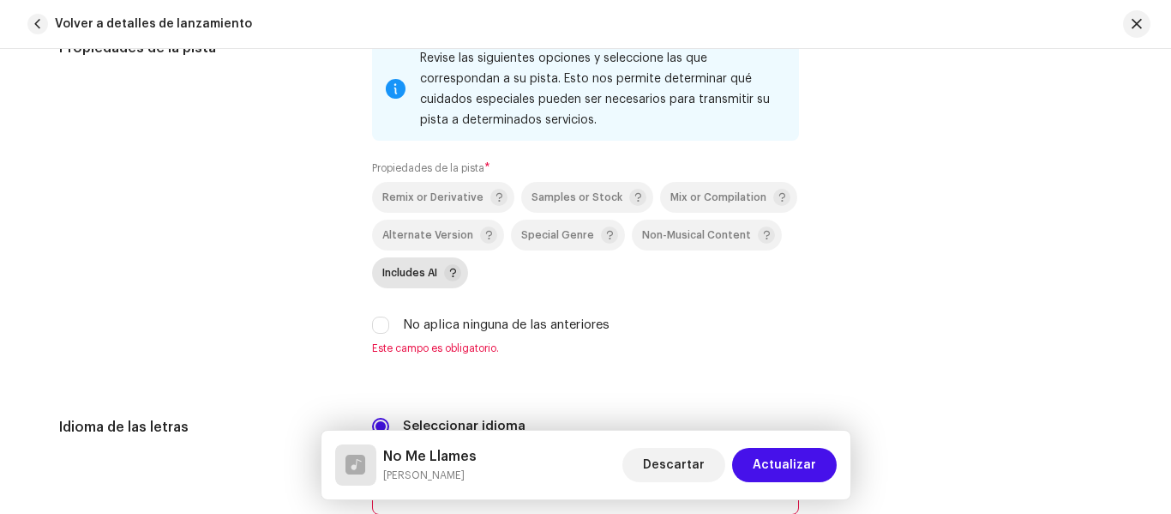
click at [560, 287] on p-selectbutton "Remix or Derivative Samples or Stock Mix or Compilation Alternate Version Speci…" at bounding box center [585, 235] width 427 height 106
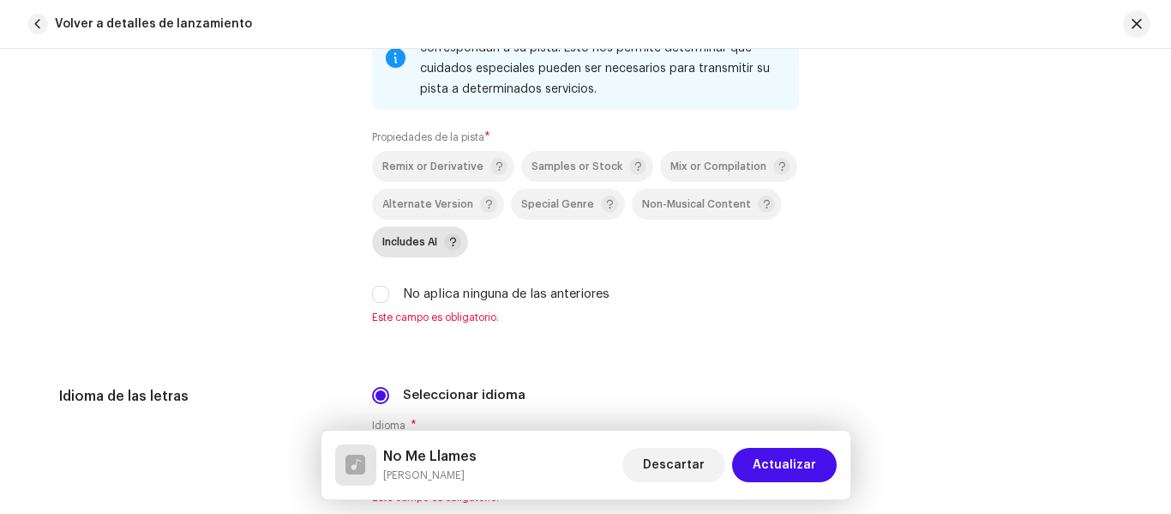
scroll to position [2486, 0]
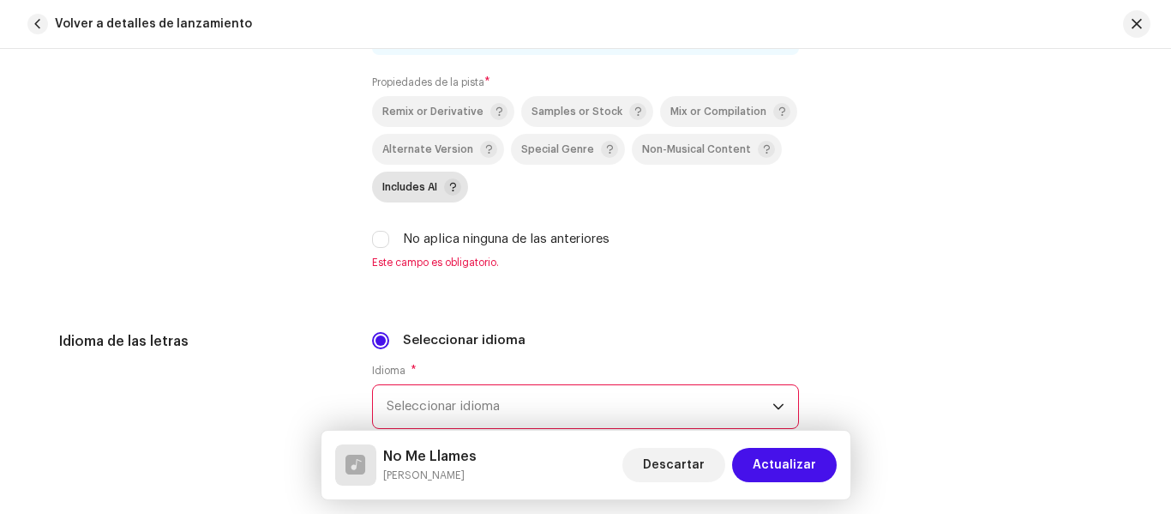
click at [417, 236] on label "No aplica ninguna de las anteriores" at bounding box center [506, 239] width 207 height 19
click at [389, 236] on input "No aplica ninguna de las anteriores" at bounding box center [380, 239] width 17 height 17
checkbox input "true"
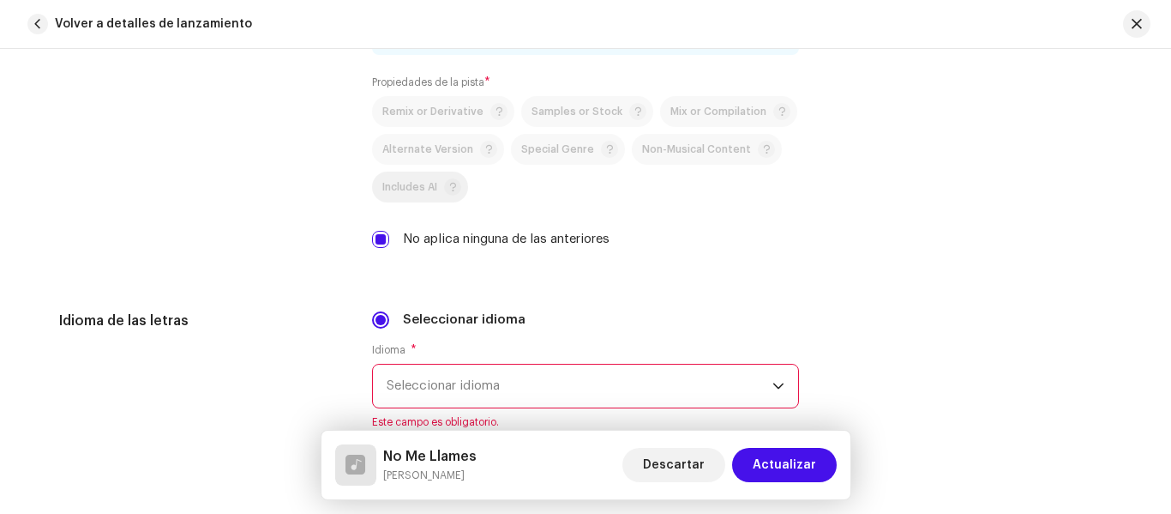
click at [468, 366] on span "Seleccionar idioma" at bounding box center [580, 385] width 386 height 43
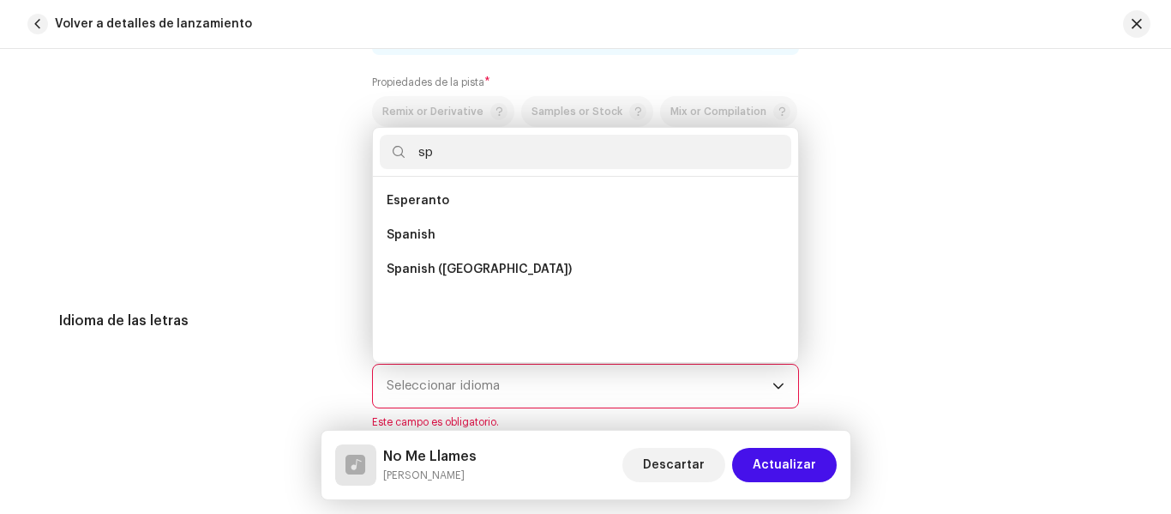
scroll to position [0, 0]
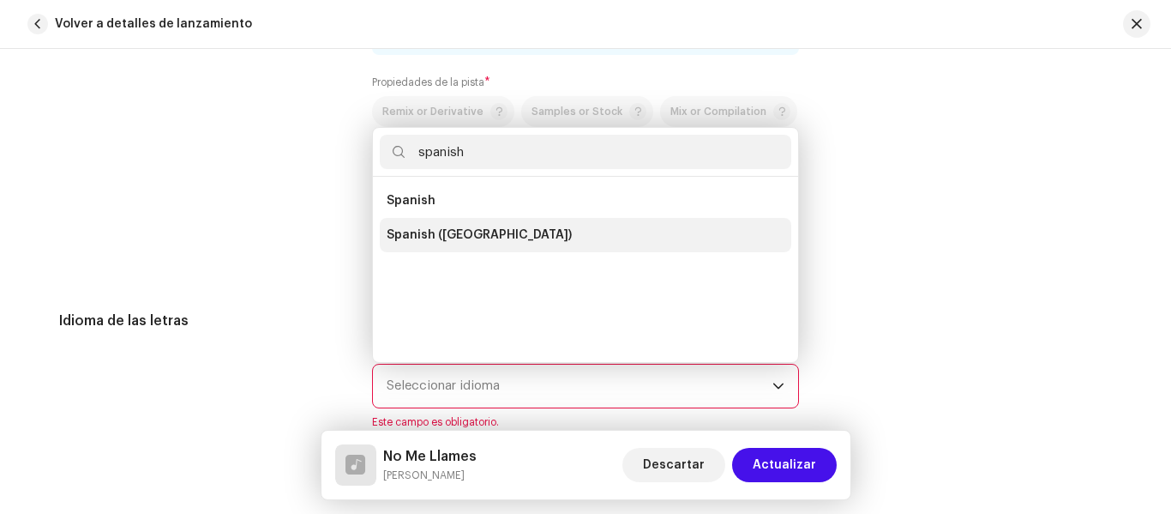
type input "spanish"
click at [593, 224] on li "Spanish (Latin America)" at bounding box center [586, 235] width 412 height 34
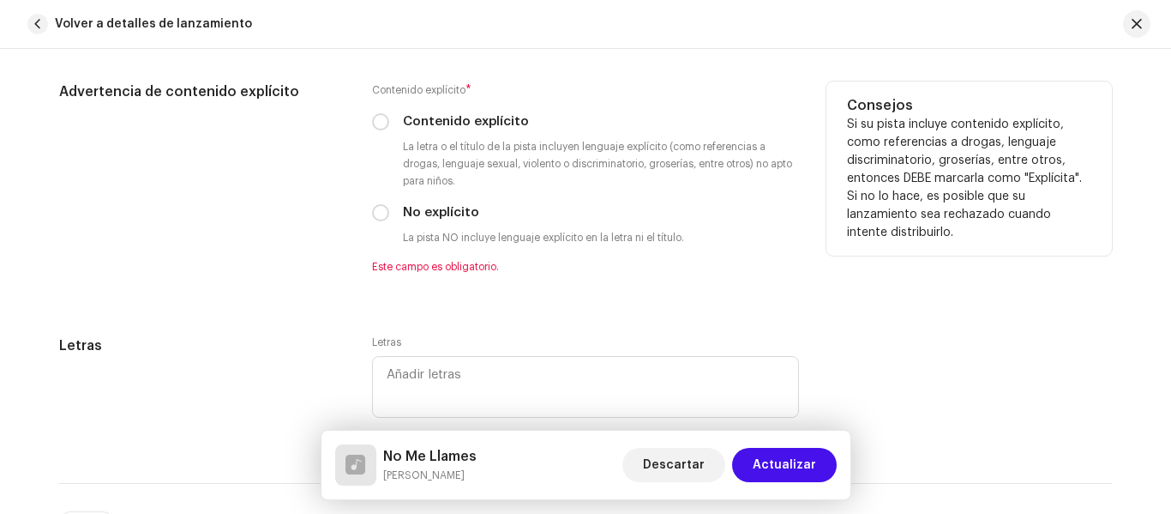
scroll to position [2915, 0]
click at [431, 207] on label "No explícito" at bounding box center [441, 211] width 76 height 19
click at [389, 207] on input "No explícito" at bounding box center [380, 211] width 17 height 17
radio input "true"
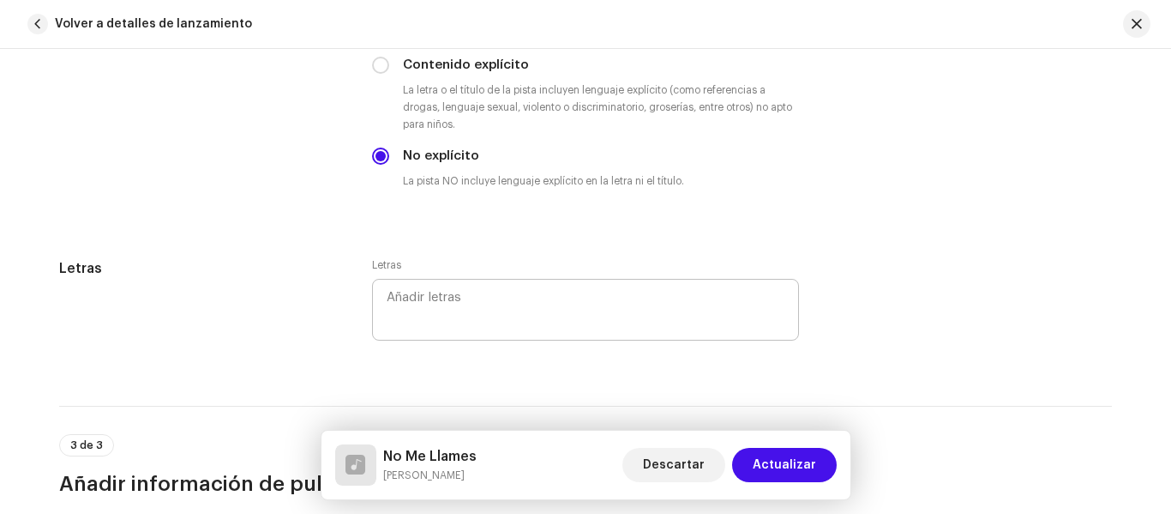
scroll to position [3001, 0]
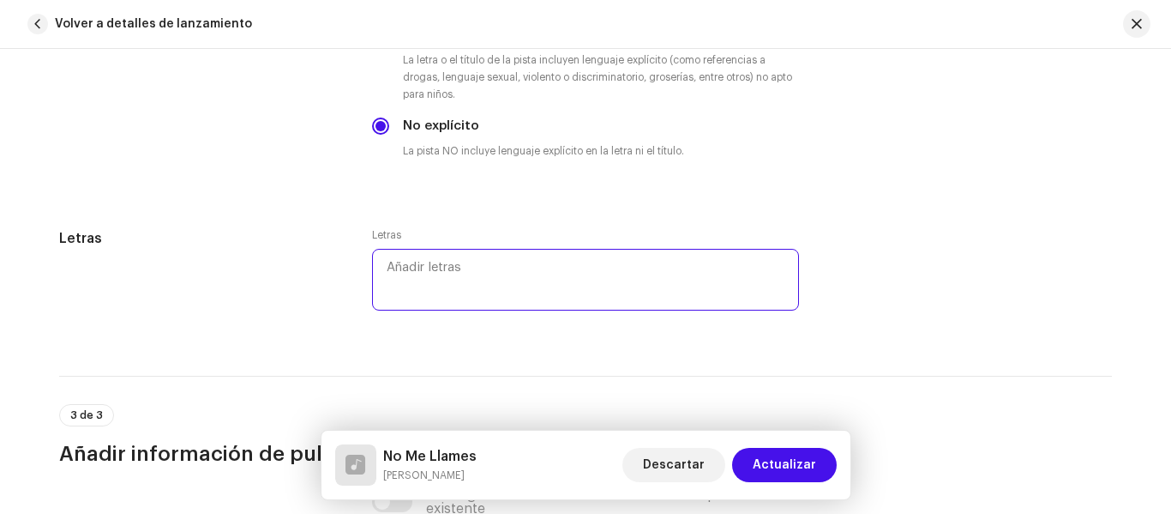
click at [511, 254] on textarea at bounding box center [585, 280] width 427 height 62
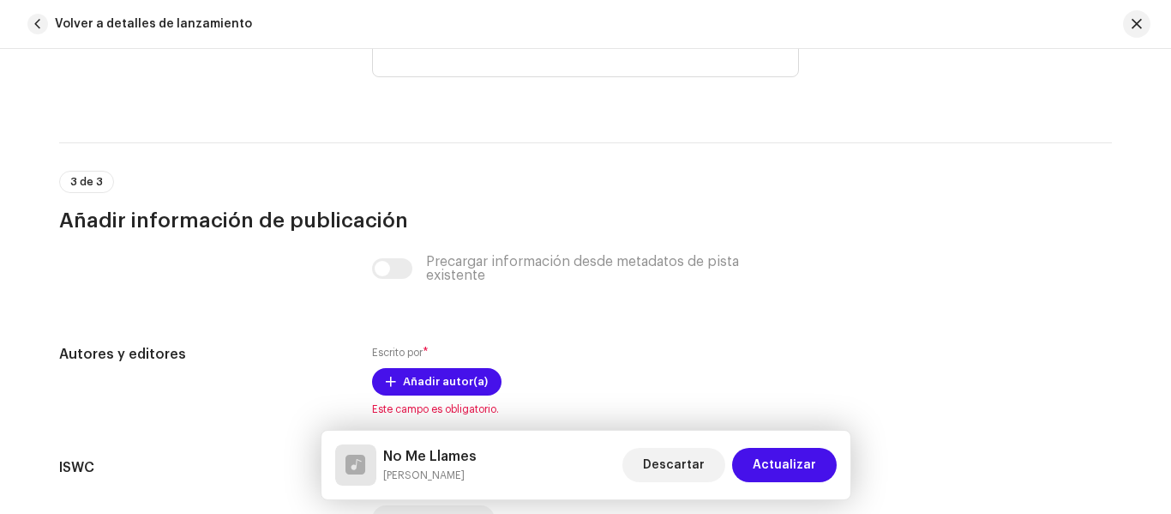
scroll to position [3258, 0]
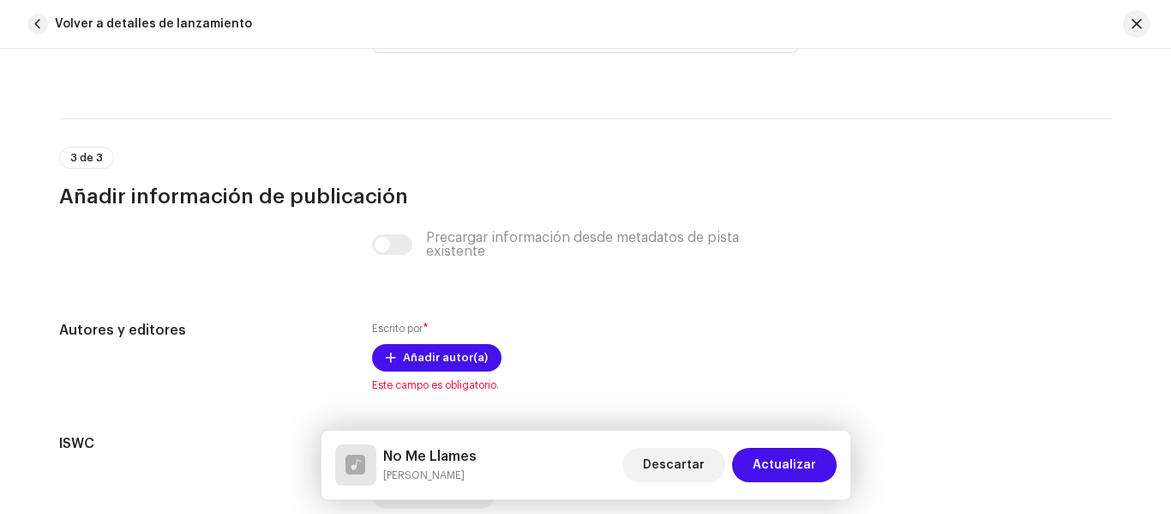
click at [500, 196] on h3 "Añadir información de publicación" at bounding box center [585, 196] width 1053 height 27
click at [505, 193] on h3 "Añadir información de publicación" at bounding box center [585, 196] width 1053 height 27
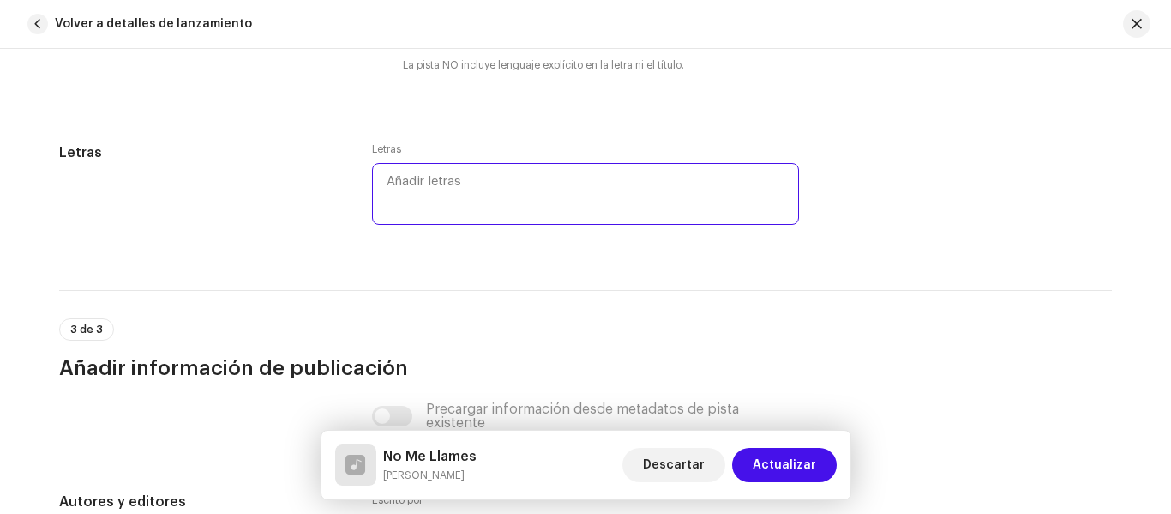
click at [538, 215] on textarea at bounding box center [585, 194] width 427 height 62
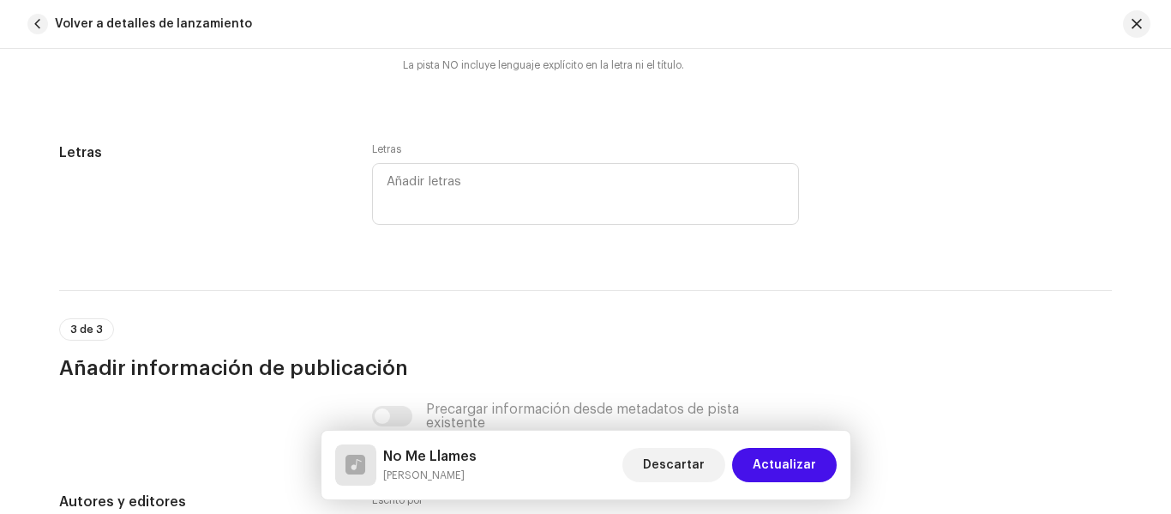
click at [478, 298] on div "3 de 3 Añadir información de publicación" at bounding box center [585, 336] width 1053 height 92
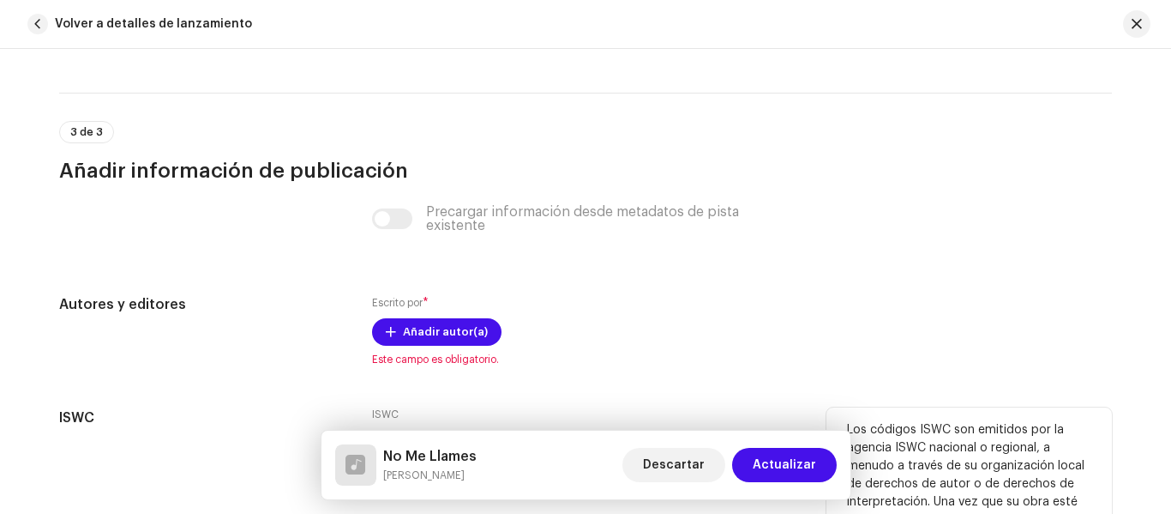
scroll to position [3417, 0]
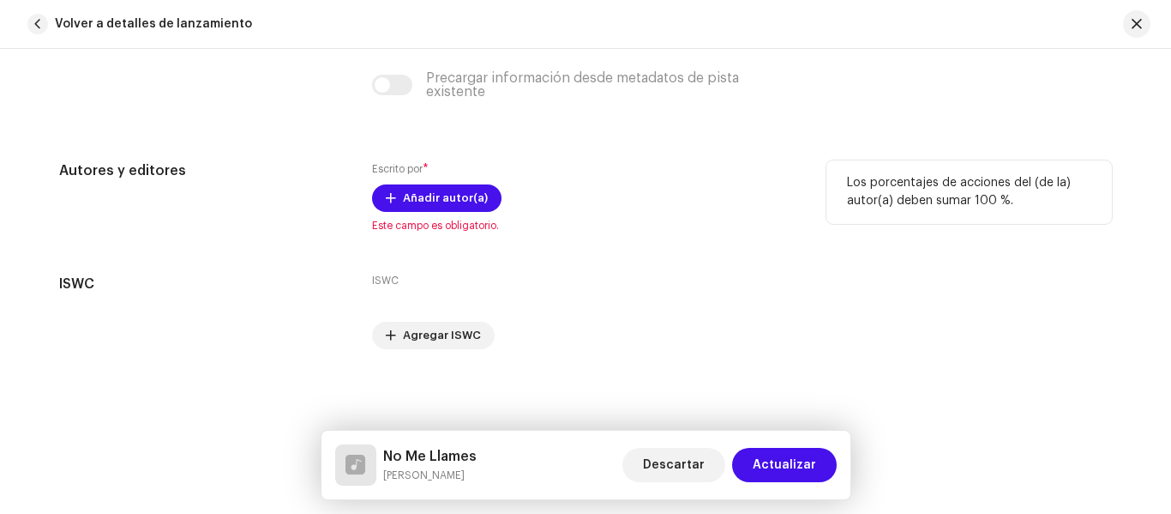
click at [454, 183] on div "Escrito por * Añadir autor(a) Este campo es obligatorio." at bounding box center [585, 196] width 427 height 72
click at [449, 196] on span "Añadir autor(a)" at bounding box center [445, 198] width 85 height 34
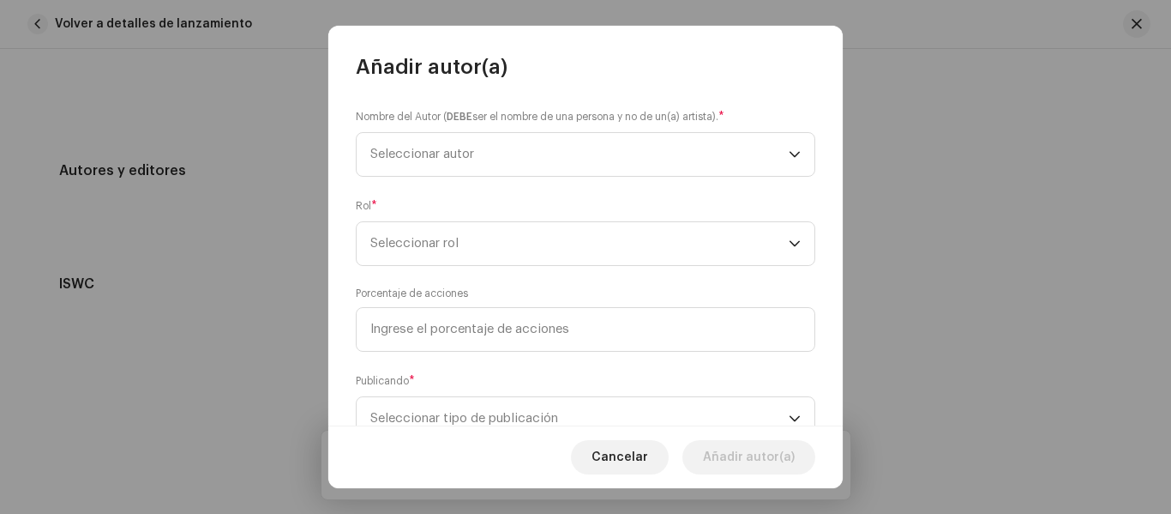
click at [577, 126] on div "Nombre del Autor ( DEBE ser el nombre de una persona y no de un(a) artista). * …" at bounding box center [586, 142] width 460 height 69
click at [574, 152] on span "Seleccionar autor" at bounding box center [579, 154] width 418 height 43
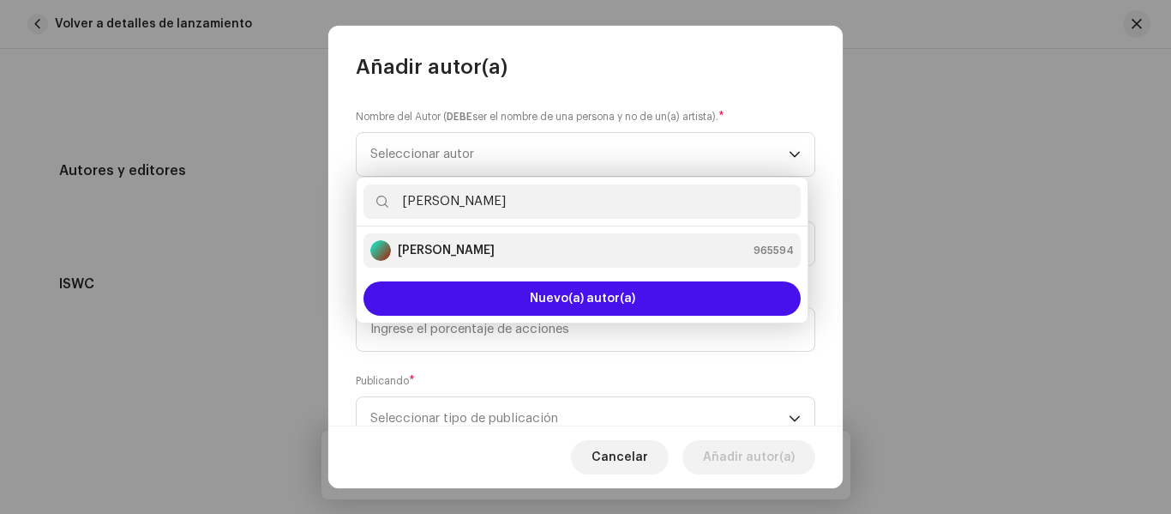
type input "mario"
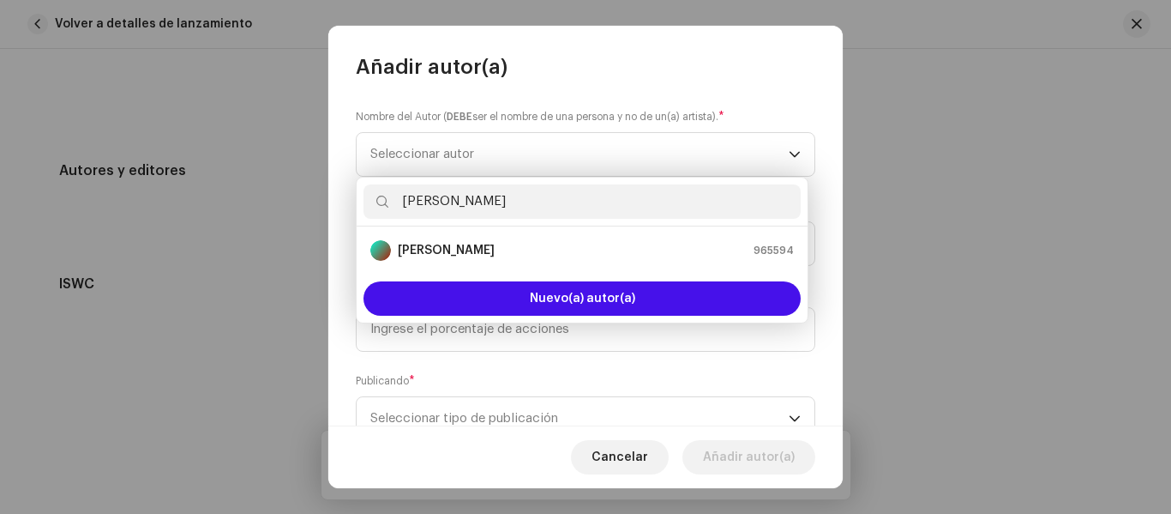
click at [588, 231] on ul "Mario Saúl González Quijas 965594" at bounding box center [582, 250] width 451 height 48
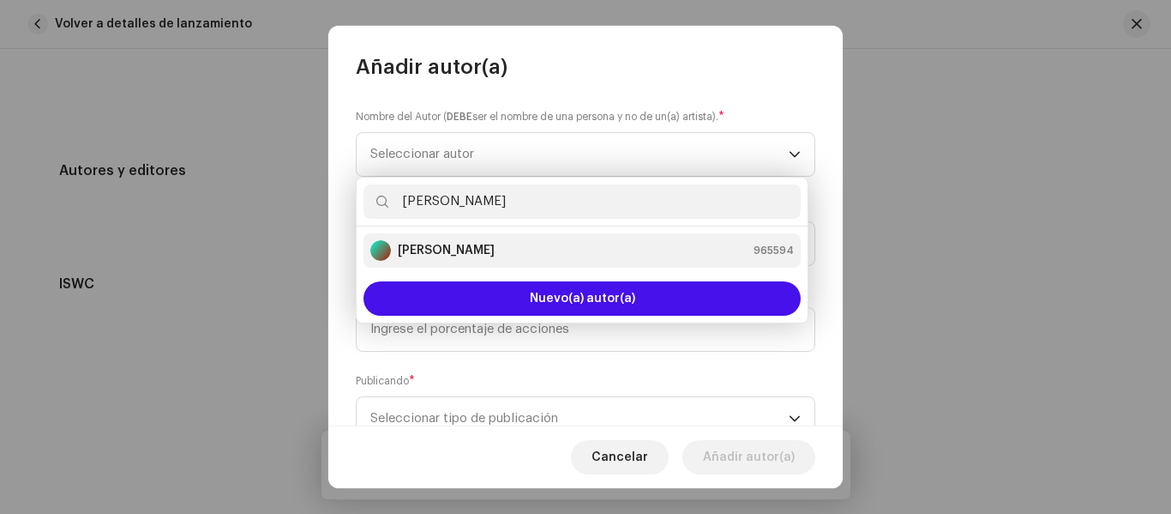
click at [614, 249] on div "Mario Saúl González Quijas 965594" at bounding box center [582, 250] width 424 height 21
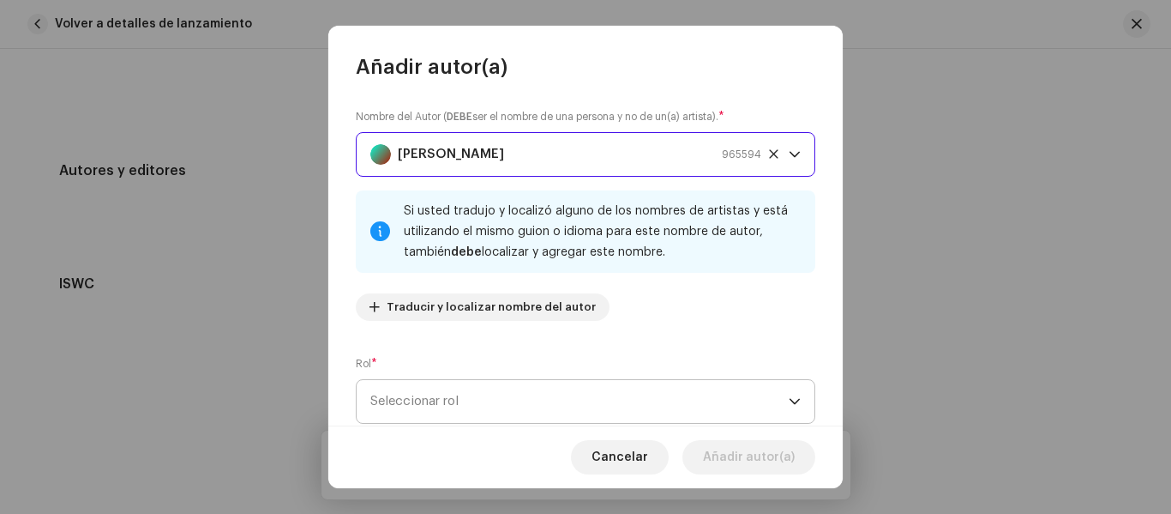
scroll to position [221, 0]
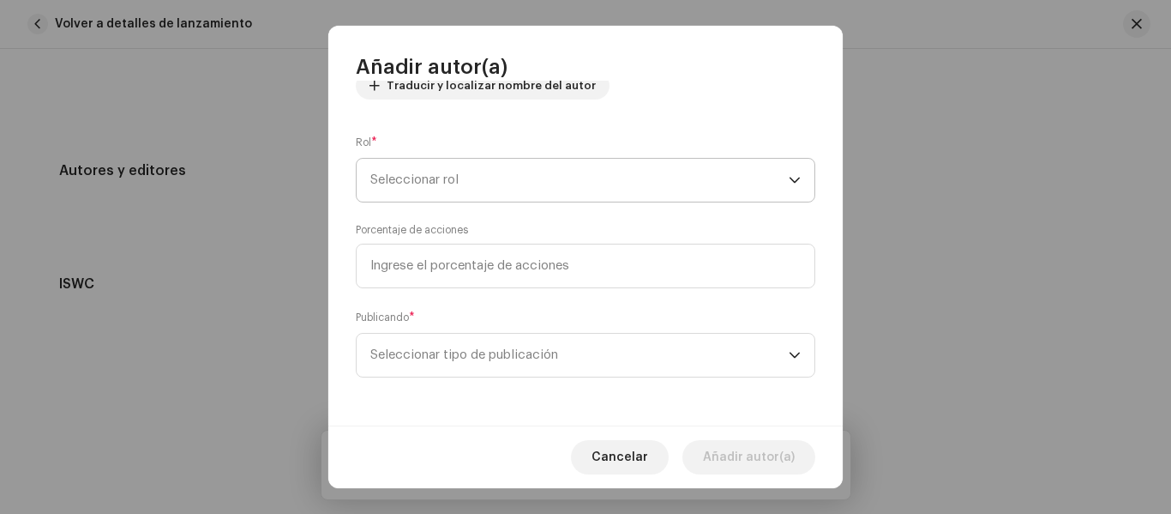
click at [616, 183] on span "Seleccionar rol" at bounding box center [579, 180] width 418 height 43
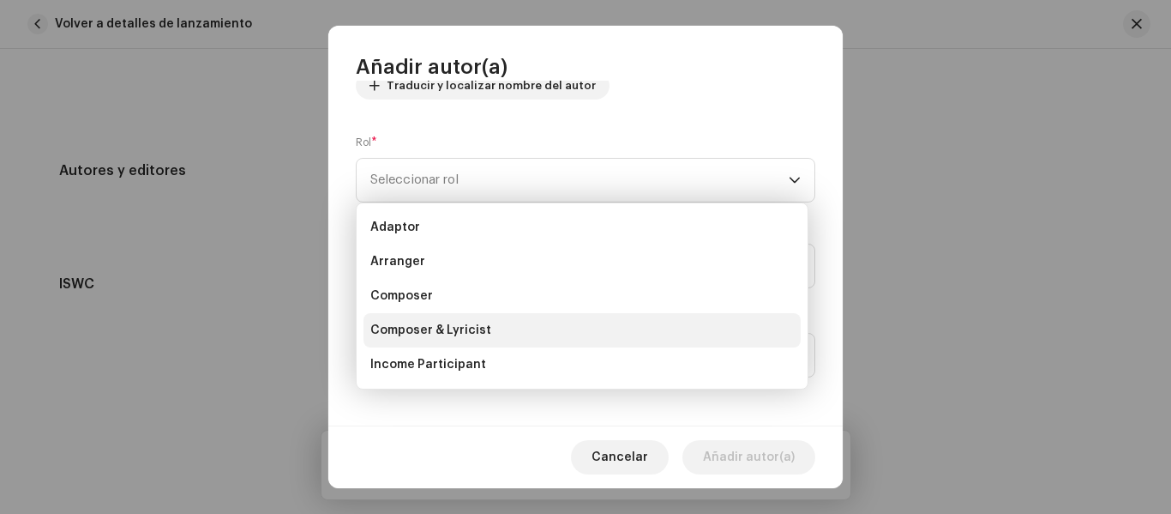
click at [509, 330] on li "Composer & Lyricist" at bounding box center [582, 330] width 437 height 34
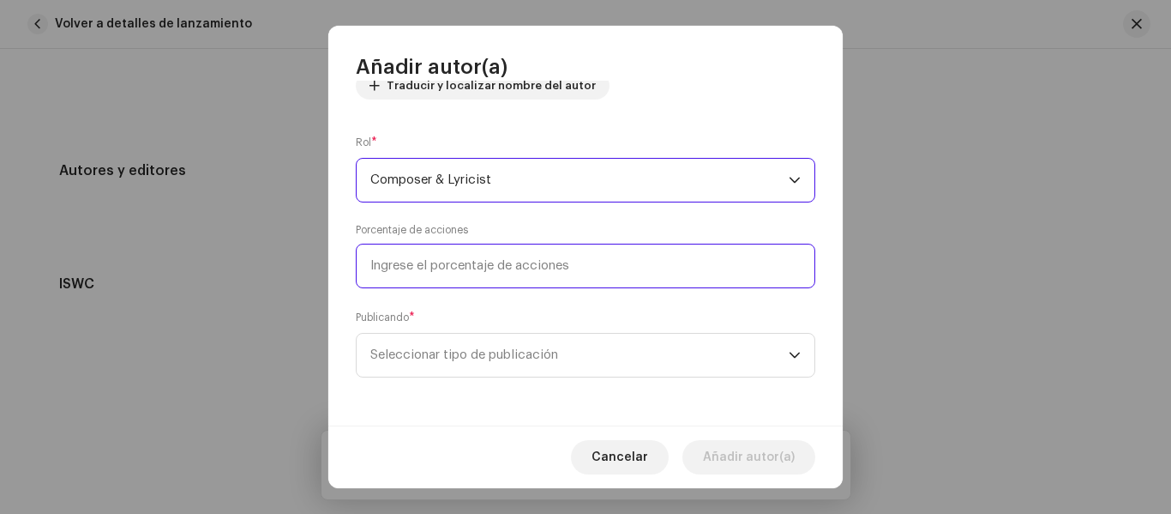
click at [526, 274] on input at bounding box center [586, 265] width 460 height 45
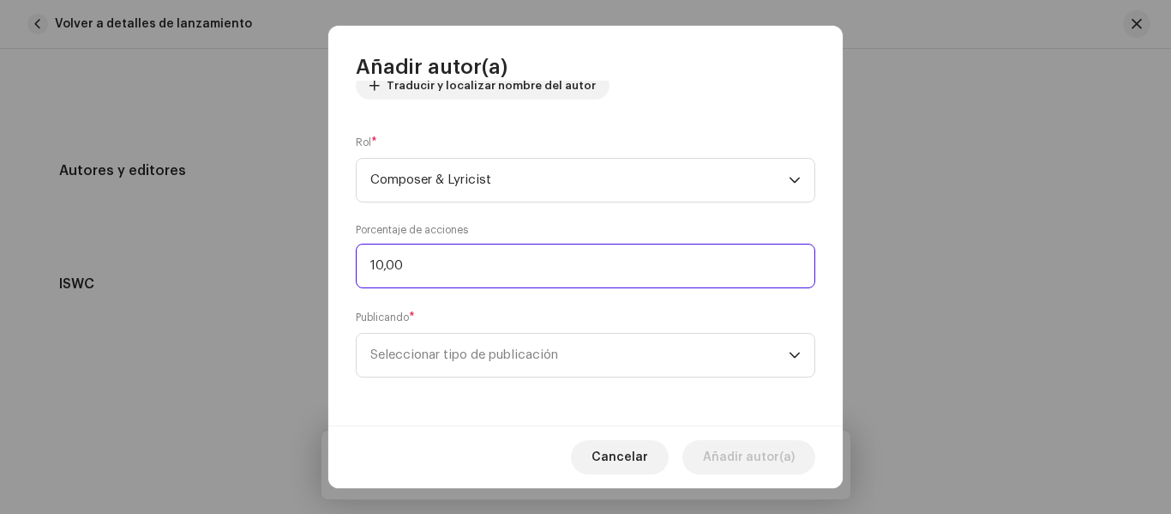
type input "100,00"
click at [573, 312] on div "Publicando * Seleccionar tipo de publicación" at bounding box center [586, 343] width 460 height 69
click at [598, 350] on span "Seleccionar tipo de publicación" at bounding box center [579, 355] width 418 height 43
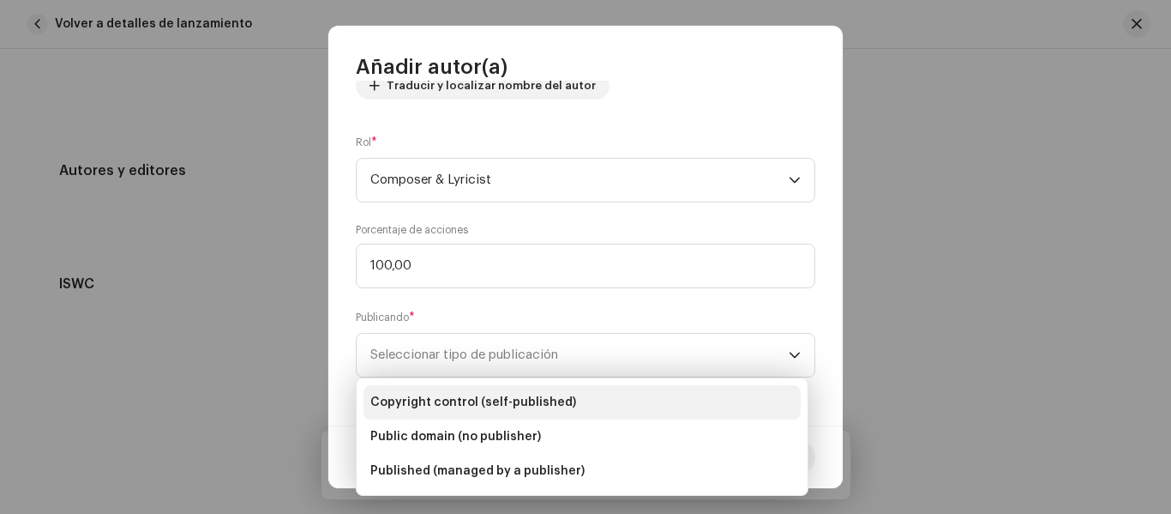
click at [515, 400] on span "Copyright control (self-published)" at bounding box center [473, 402] width 206 height 17
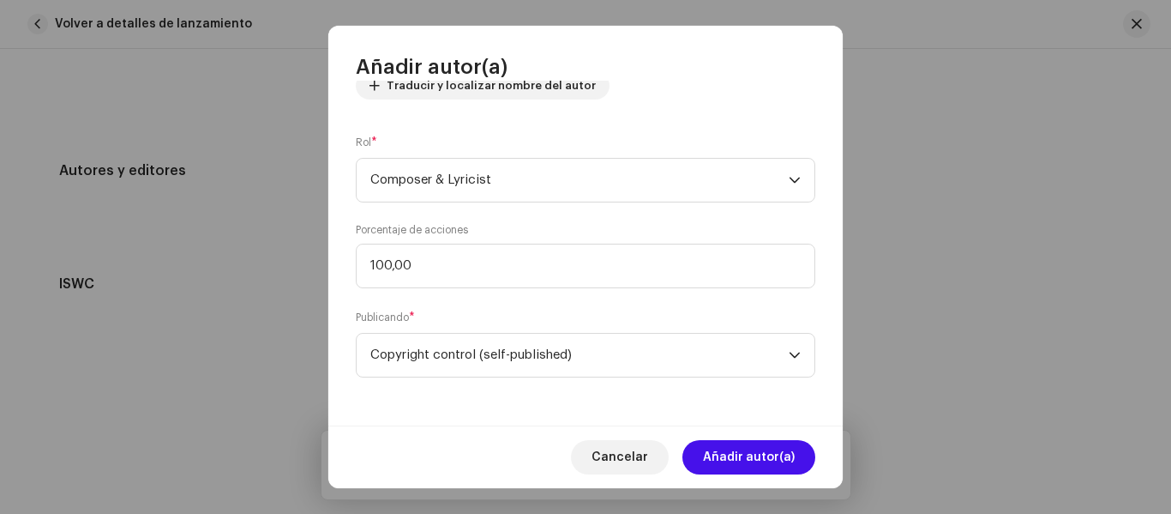
click at [739, 480] on div "Cancelar Añadir autor(a)" at bounding box center [585, 456] width 514 height 63
click at [725, 464] on span "Añadir autor(a)" at bounding box center [749, 457] width 92 height 34
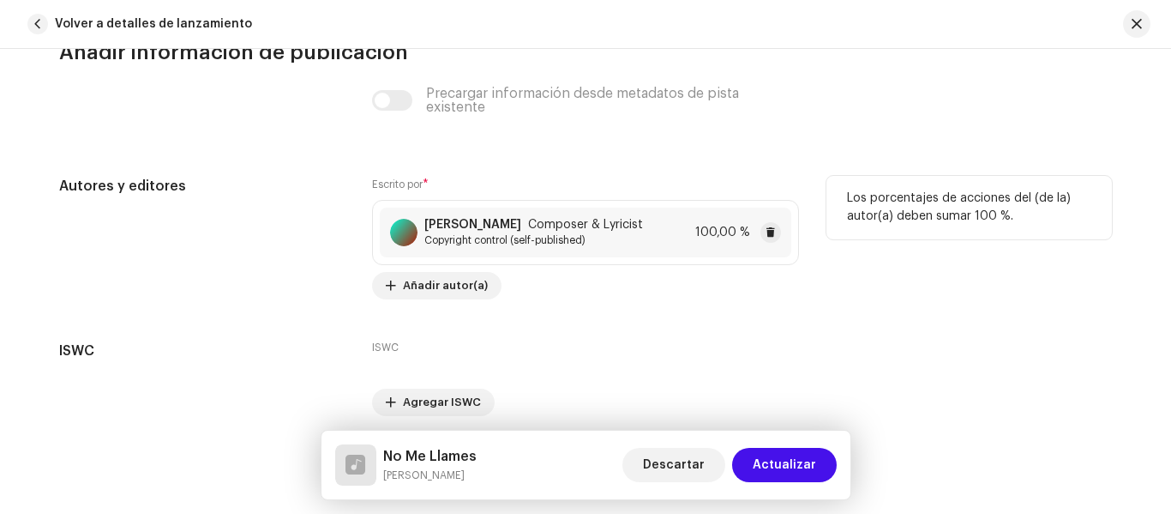
scroll to position [3484, 0]
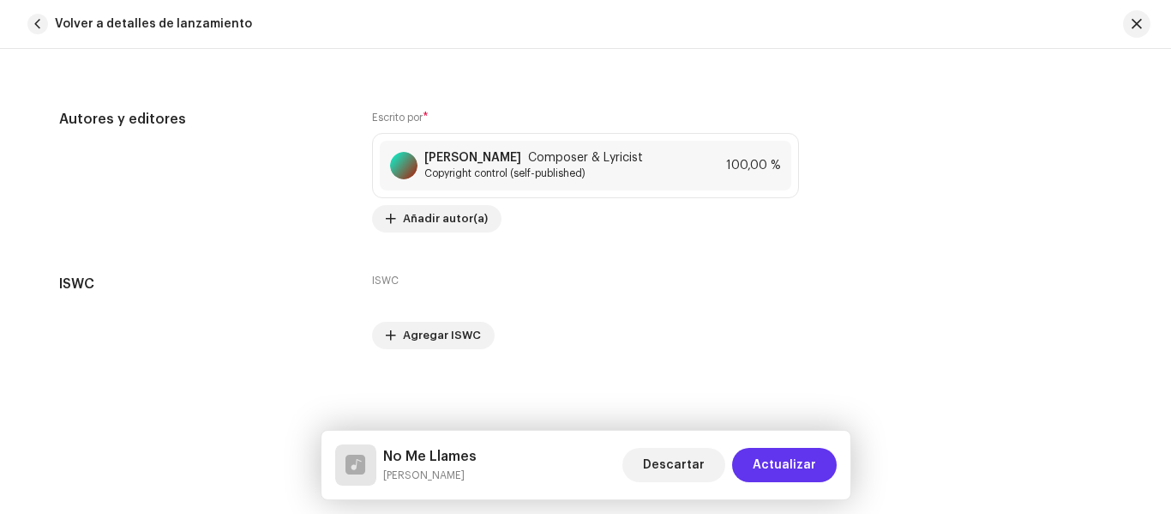
click at [802, 475] on span "Actualizar" at bounding box center [784, 465] width 63 height 34
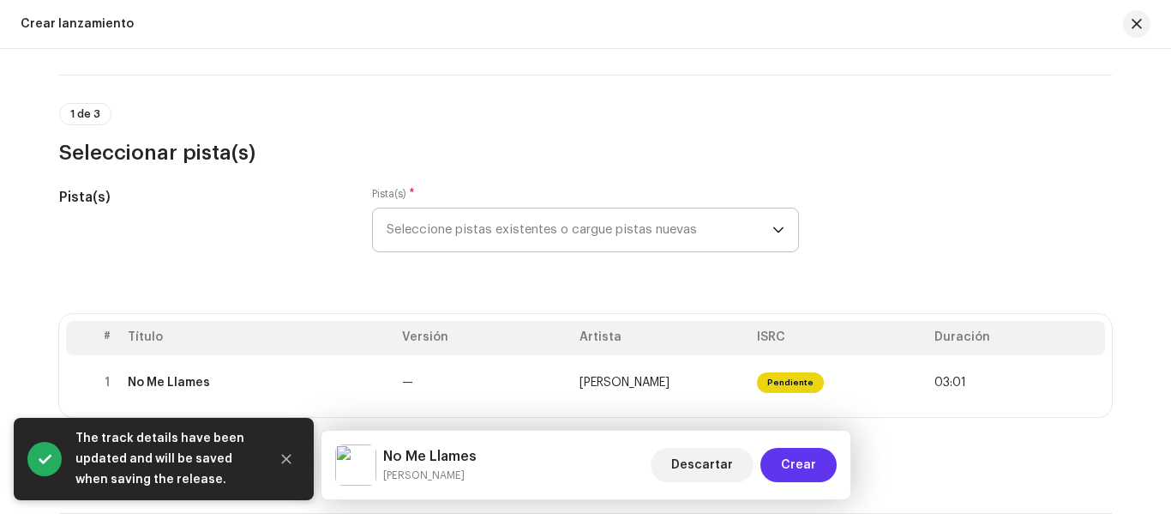
click at [817, 474] on button "Crear" at bounding box center [798, 465] width 76 height 34
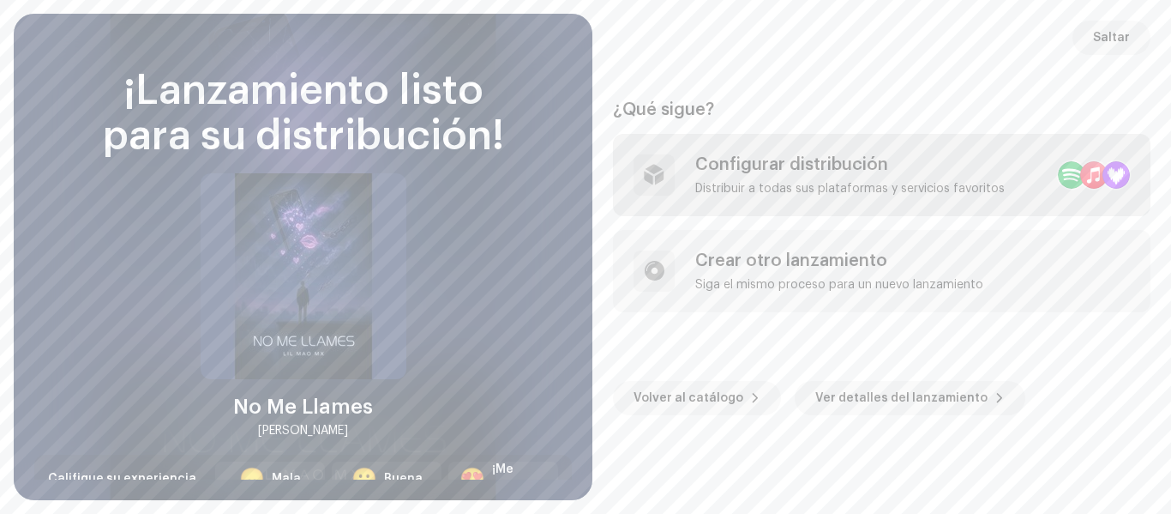
click at [746, 178] on div "Configurar distribución Distribuir a todas sus plataformas y servicios favoritos" at bounding box center [850, 174] width 310 height 41
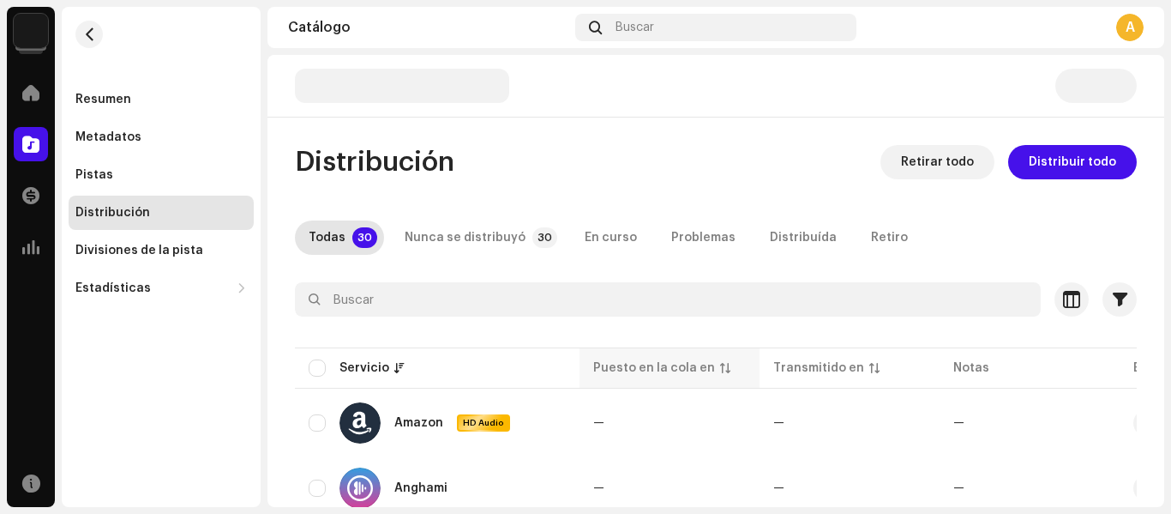
scroll to position [86, 0]
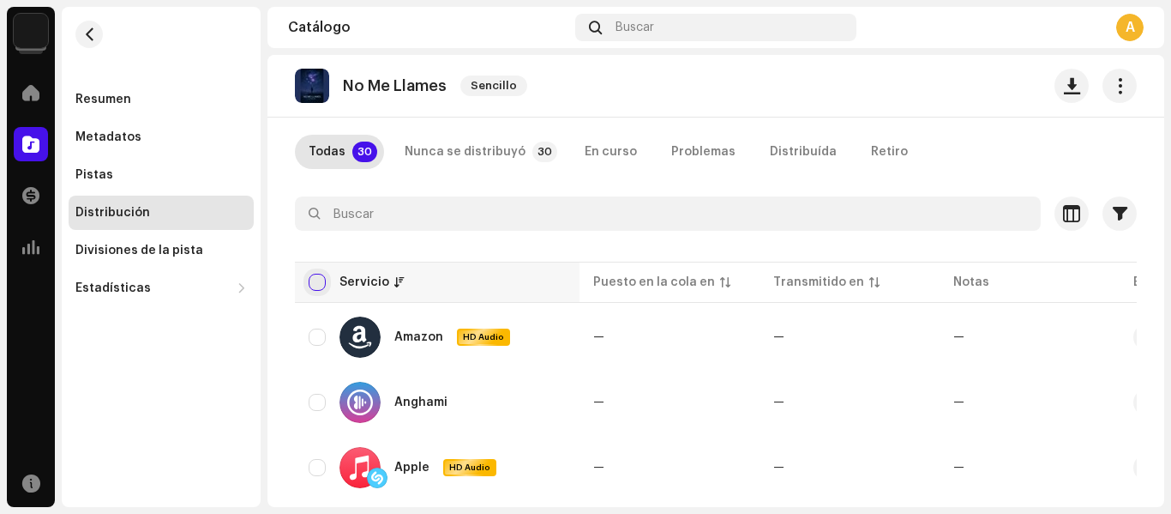
click at [315, 287] on input "checkbox" at bounding box center [317, 281] width 17 height 17
checkbox input "true"
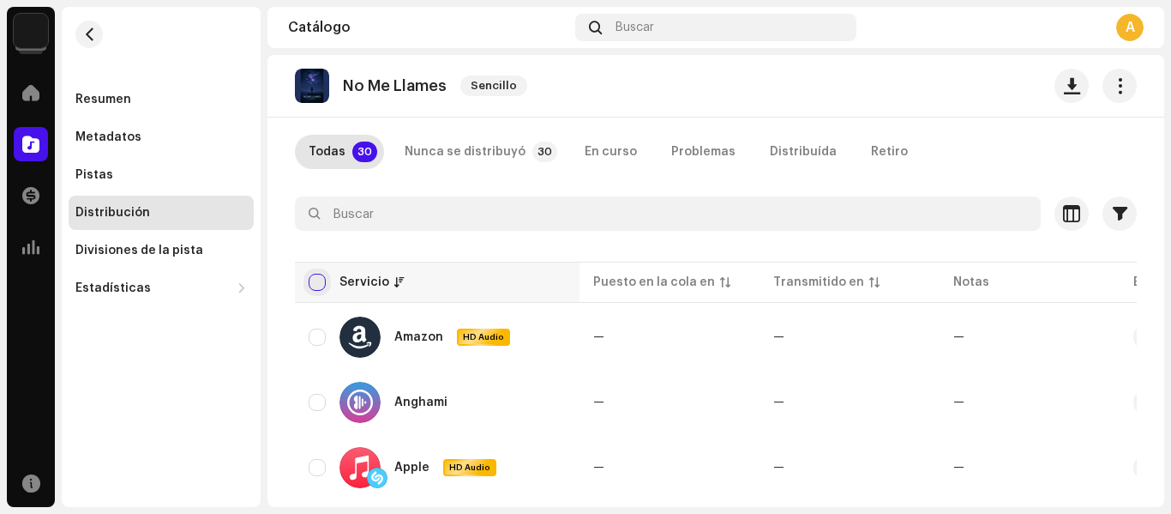
checkbox input "true"
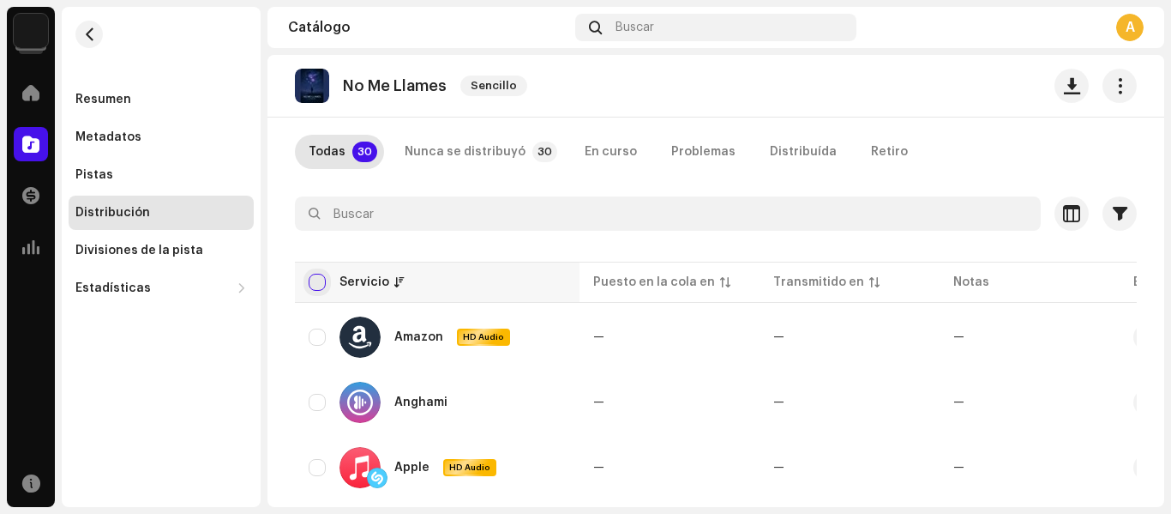
checkbox input "true"
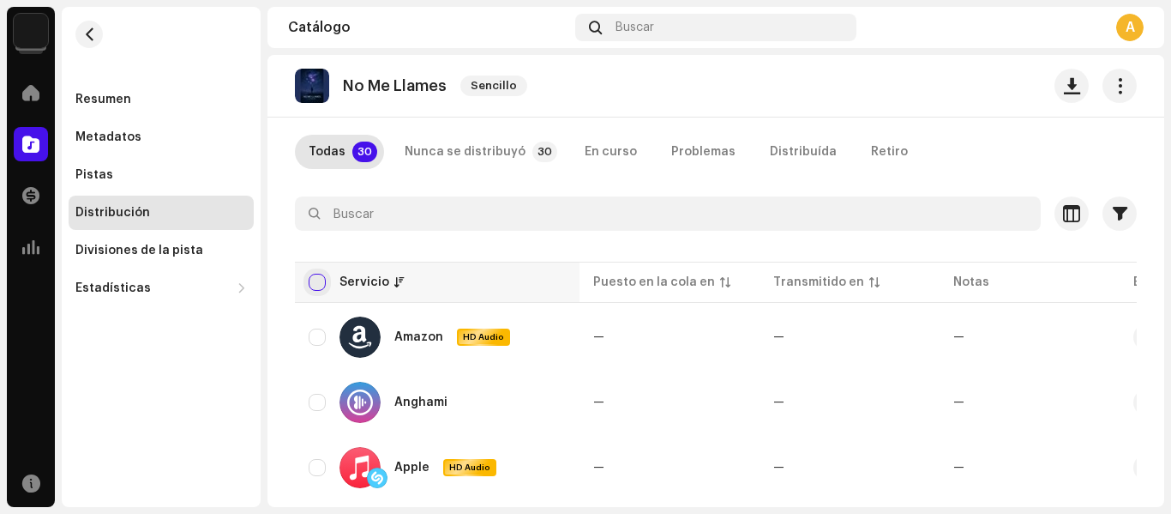
checkbox input "true"
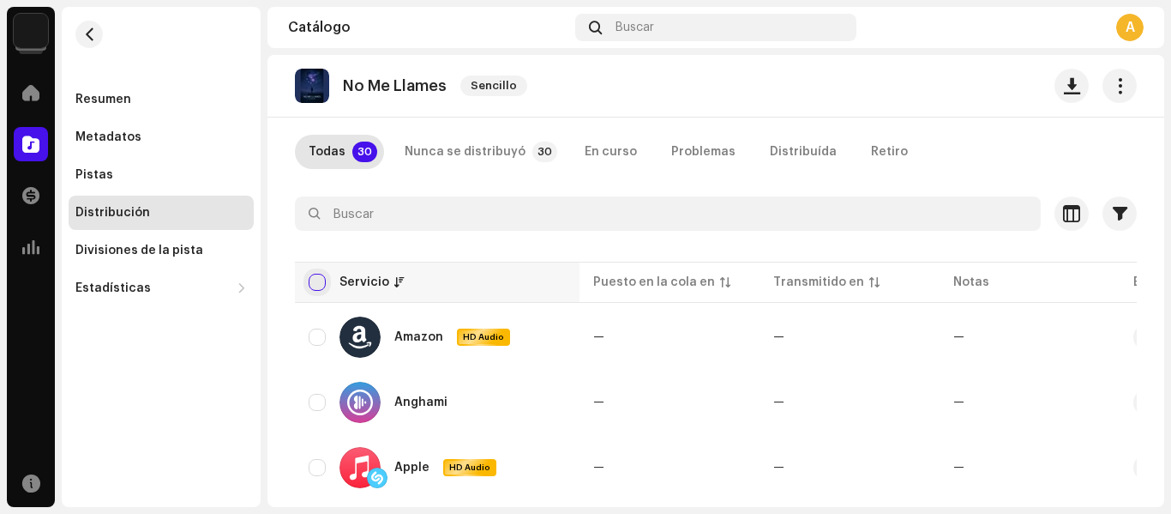
checkbox input "true"
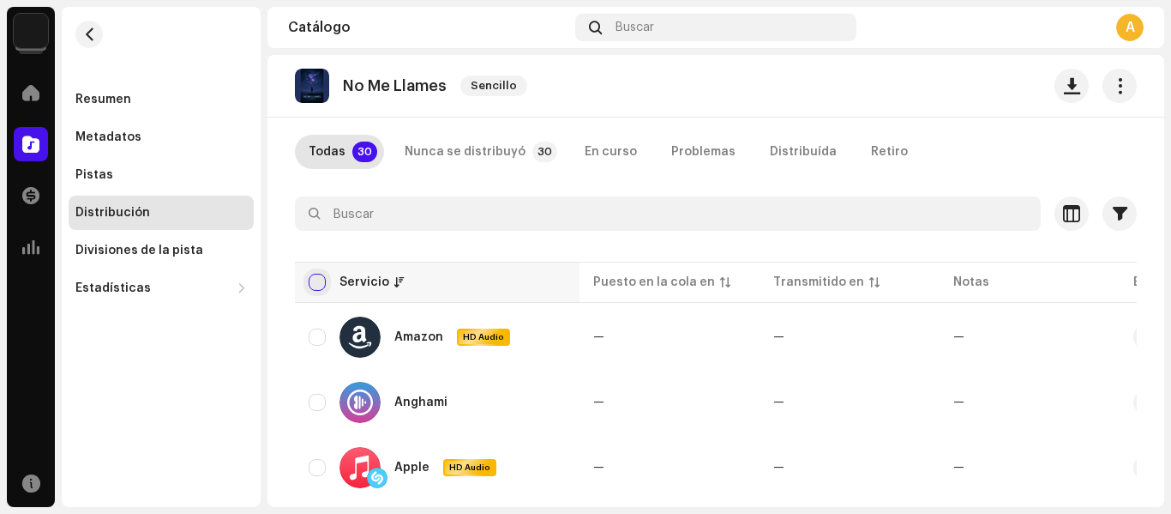
checkbox input "true"
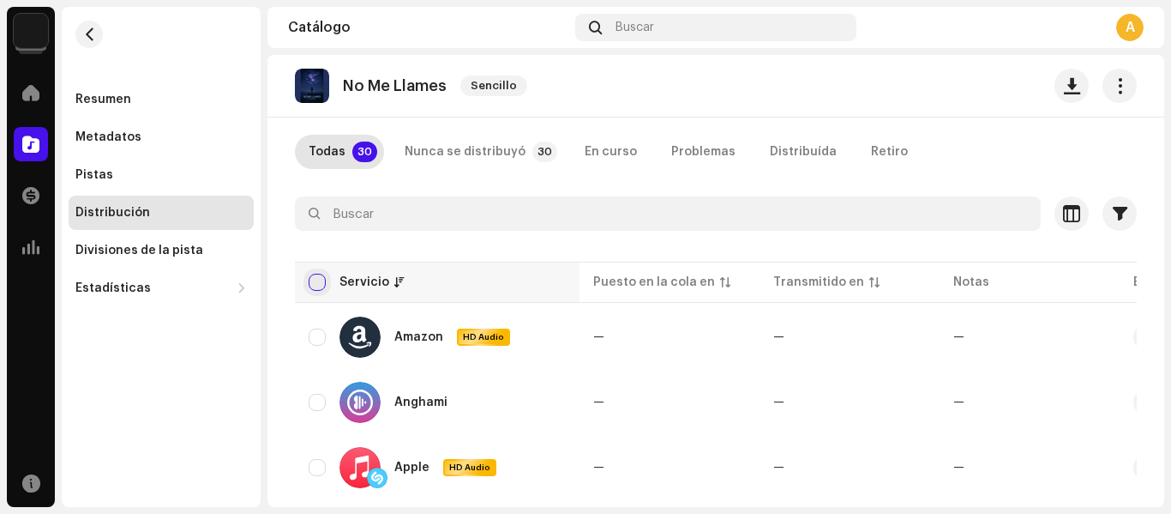
checkbox input "true"
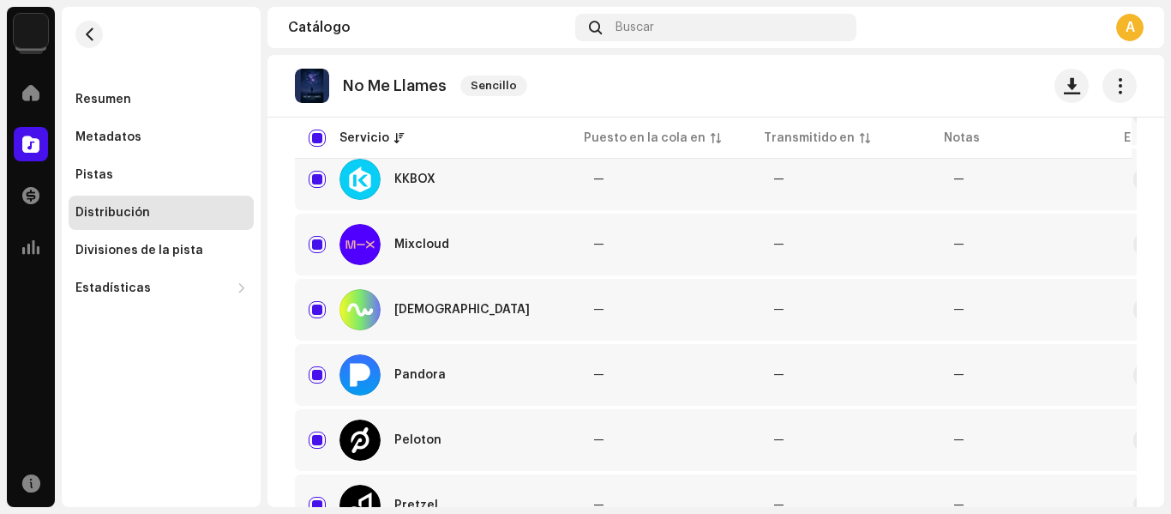
scroll to position [1543, 0]
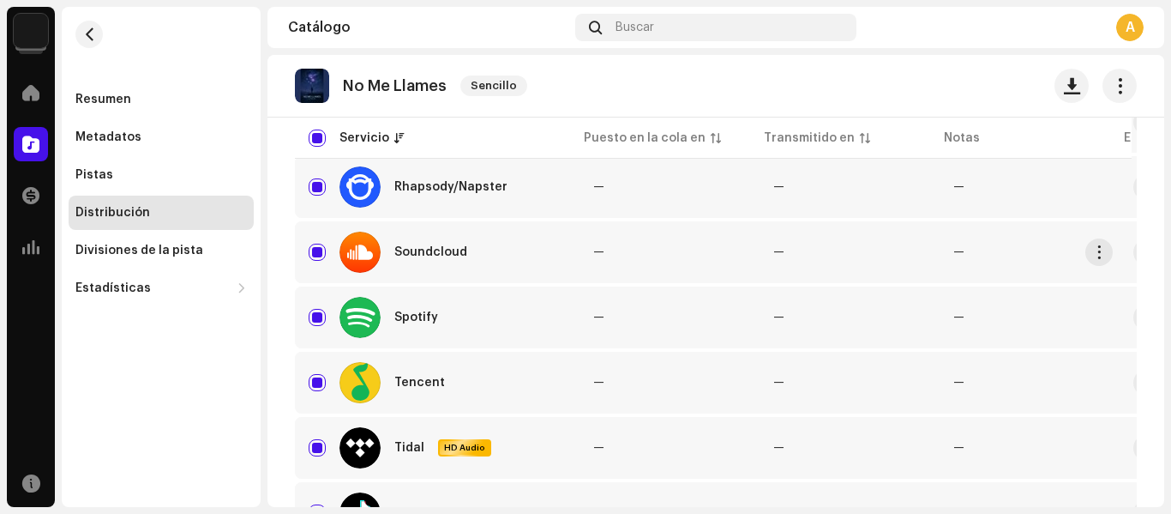
click at [326, 249] on div "Soundcloud" at bounding box center [437, 251] width 257 height 41
click at [319, 254] on input "Row Selected" at bounding box center [317, 251] width 17 height 17
checkbox input "false"
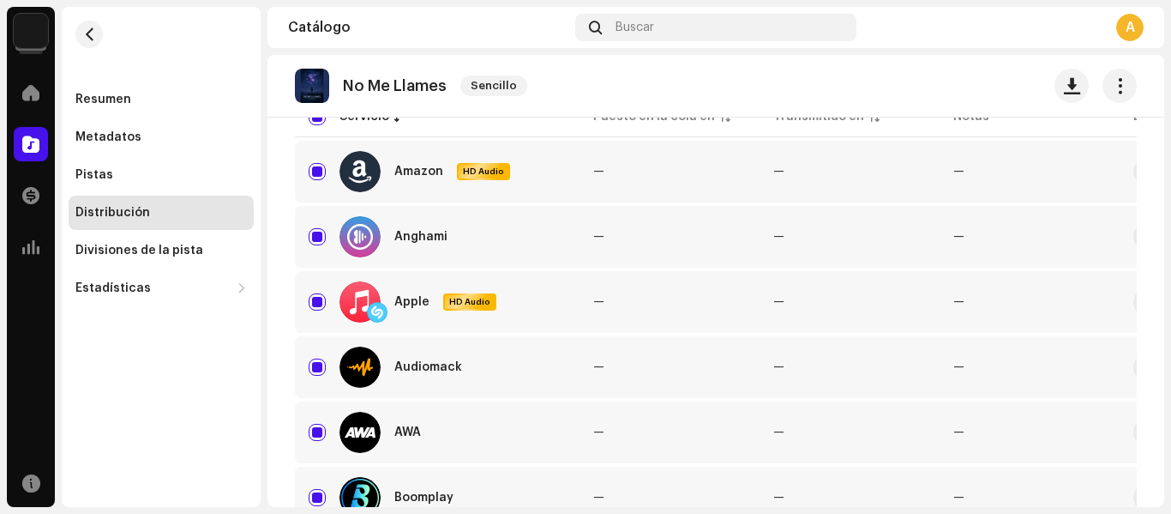
scroll to position [0, 0]
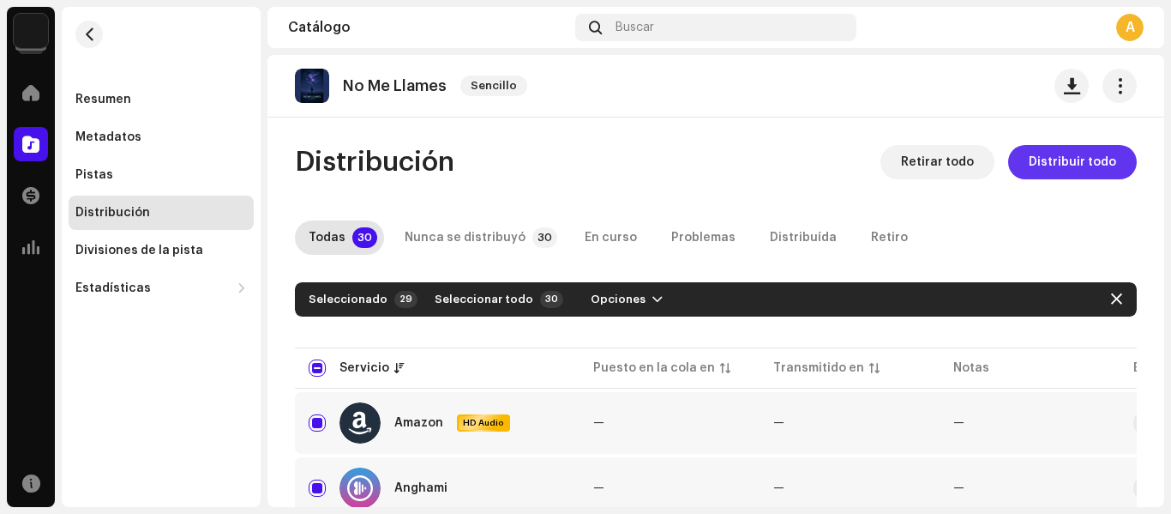
click at [1063, 156] on span "Distribuir todo" at bounding box center [1072, 162] width 87 height 34
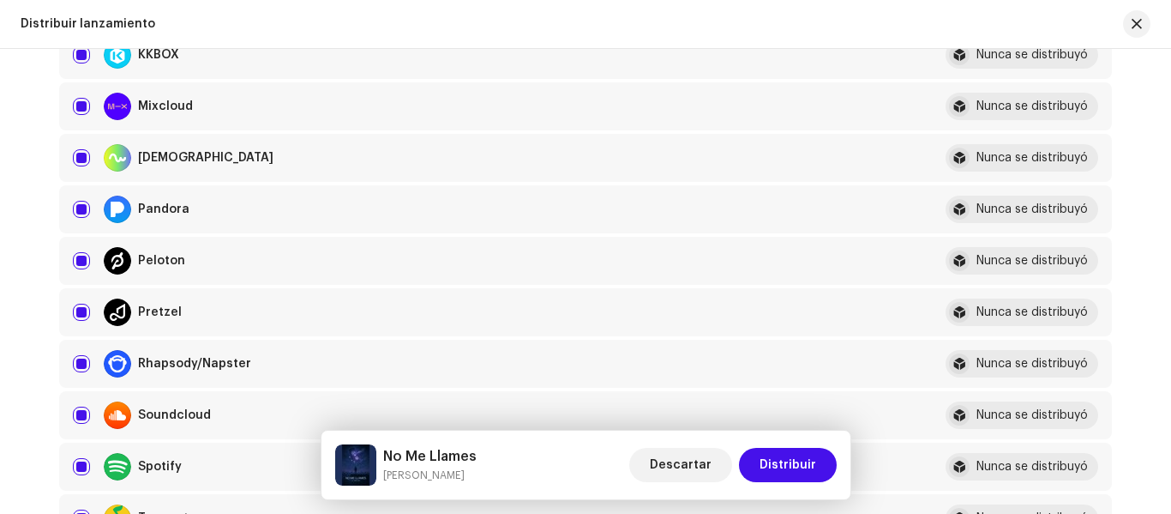
scroll to position [1115, 0]
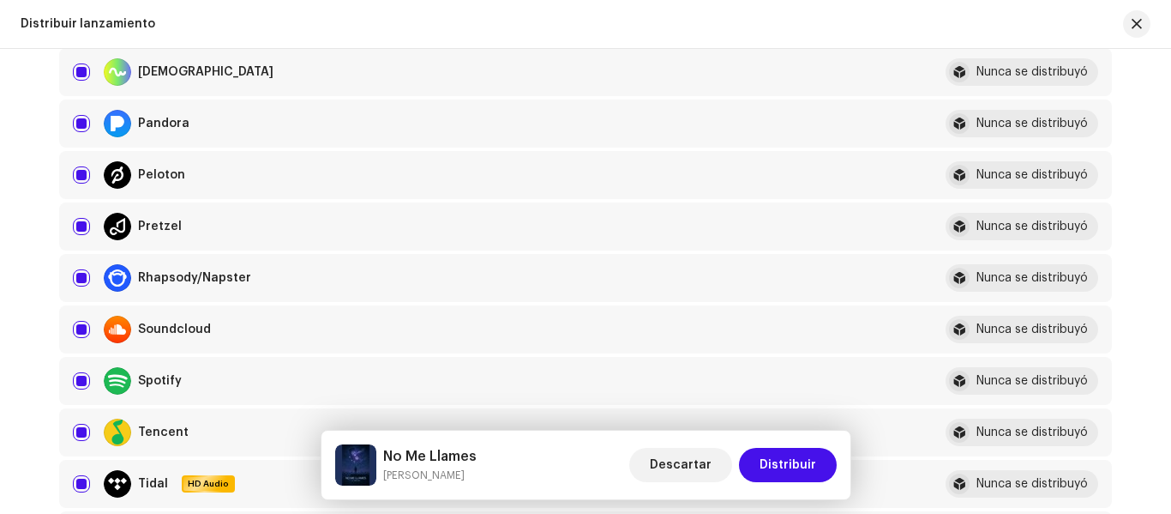
click at [91, 338] on div "Soundcloud" at bounding box center [495, 329] width 845 height 27
click at [79, 331] on input "checkbox" at bounding box center [81, 329] width 17 height 17
checkbox input "false"
click at [79, 331] on input "Row Unselected" at bounding box center [81, 329] width 17 height 17
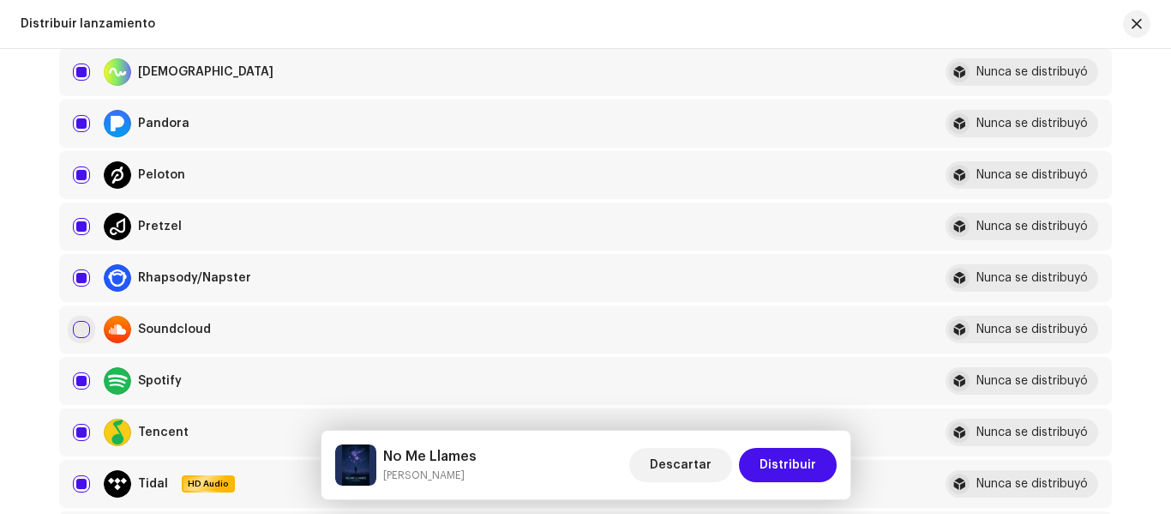
checkbox input "true"
click at [79, 331] on input "Row Selected" at bounding box center [81, 329] width 17 height 17
checkbox input "false"
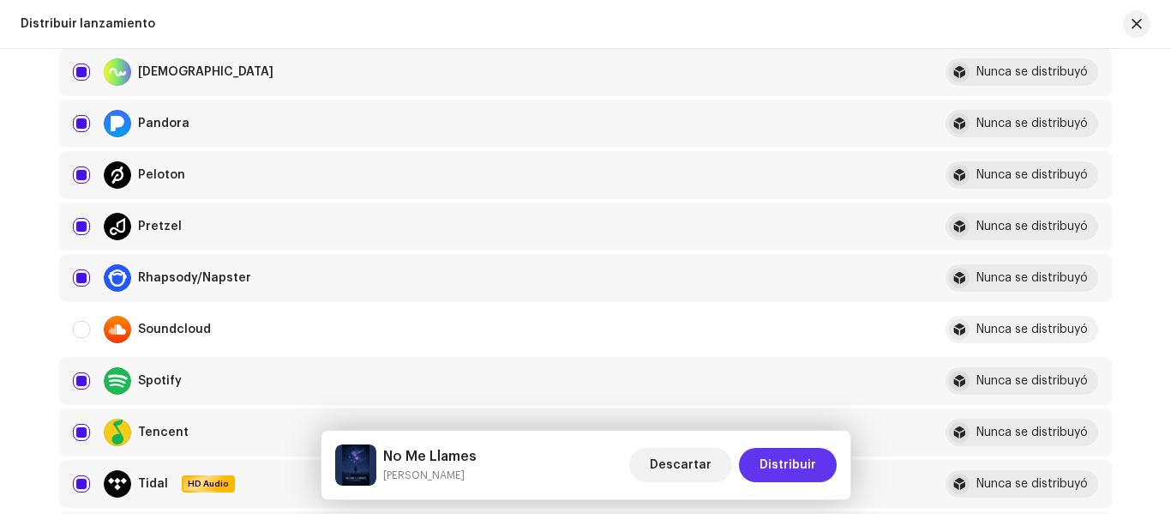
click at [780, 461] on span "Distribuir" at bounding box center [788, 465] width 57 height 34
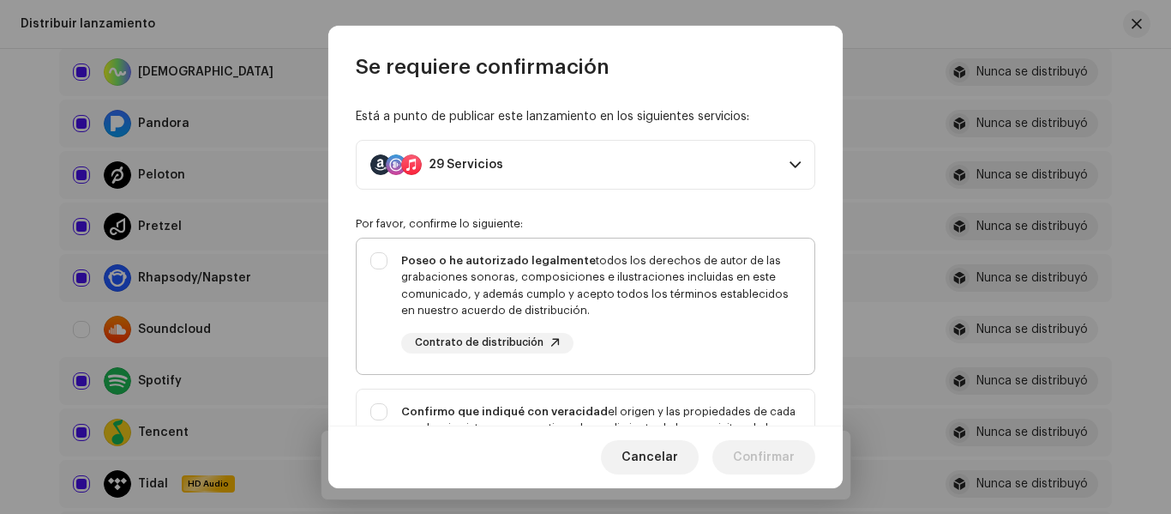
click at [550, 270] on div "Poseo o he autorizado legalmente todos los derechos de autor de las grabaciones…" at bounding box center [601, 285] width 400 height 67
checkbox input "true"
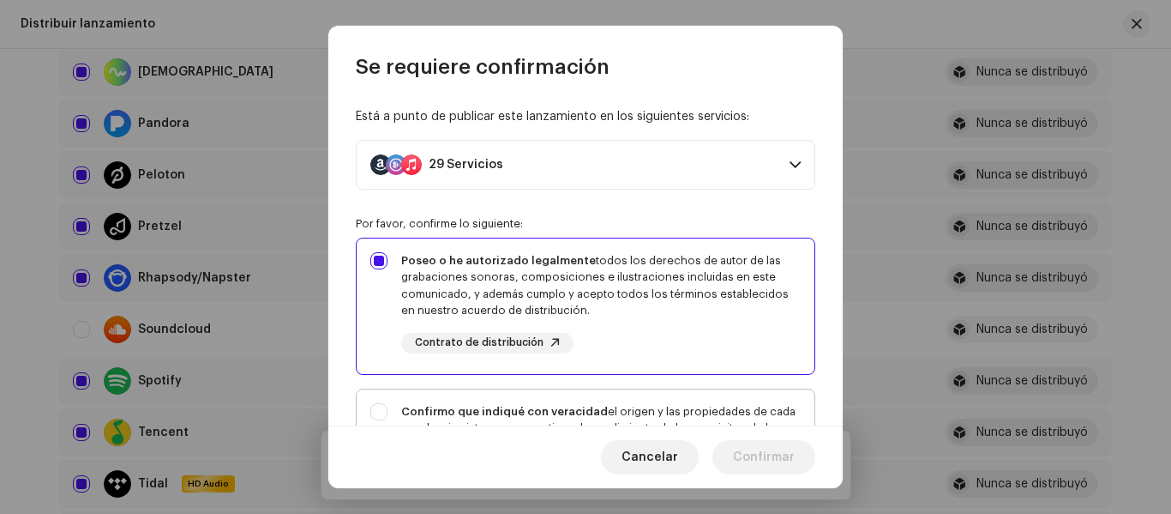
click at [590, 413] on strong "Confirmo que indiqué con veracidad" at bounding box center [504, 411] width 207 height 11
checkbox input "true"
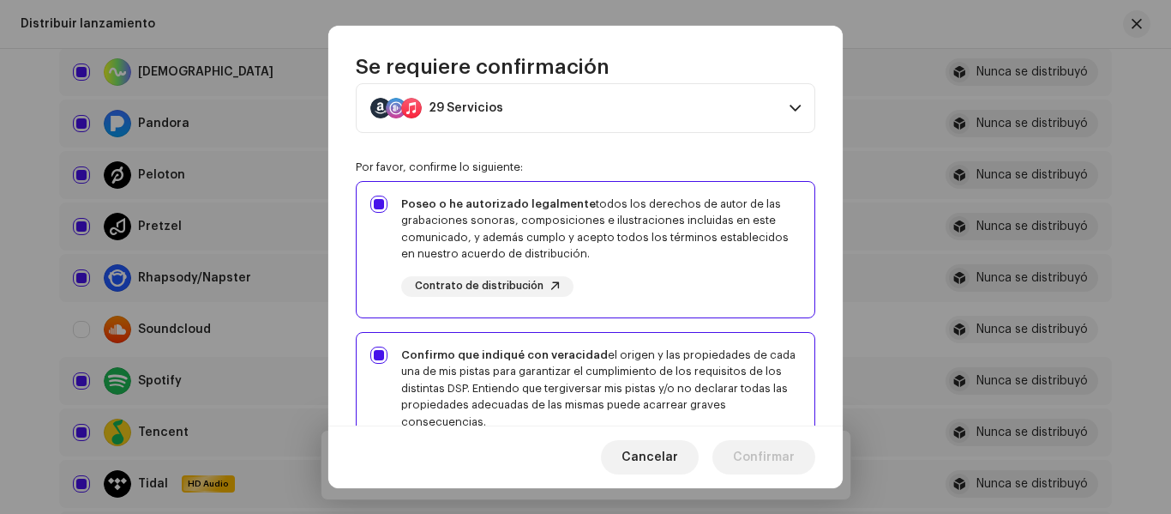
scroll to position [257, 0]
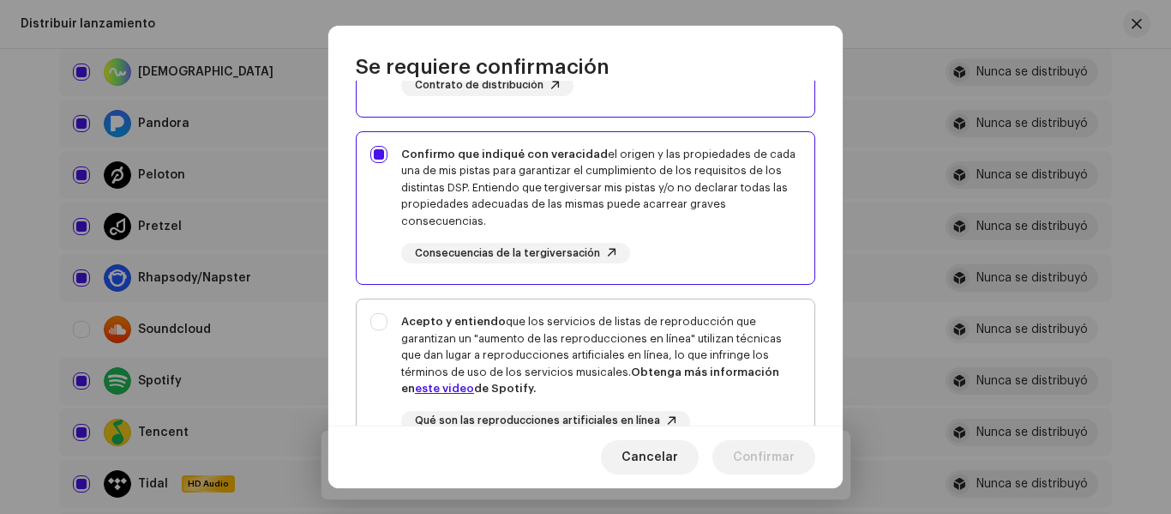
click at [661, 339] on div "Acepto y entiendo que los servicios de listas de reproducción que garantizan un…" at bounding box center [601, 355] width 400 height 84
checkbox input "true"
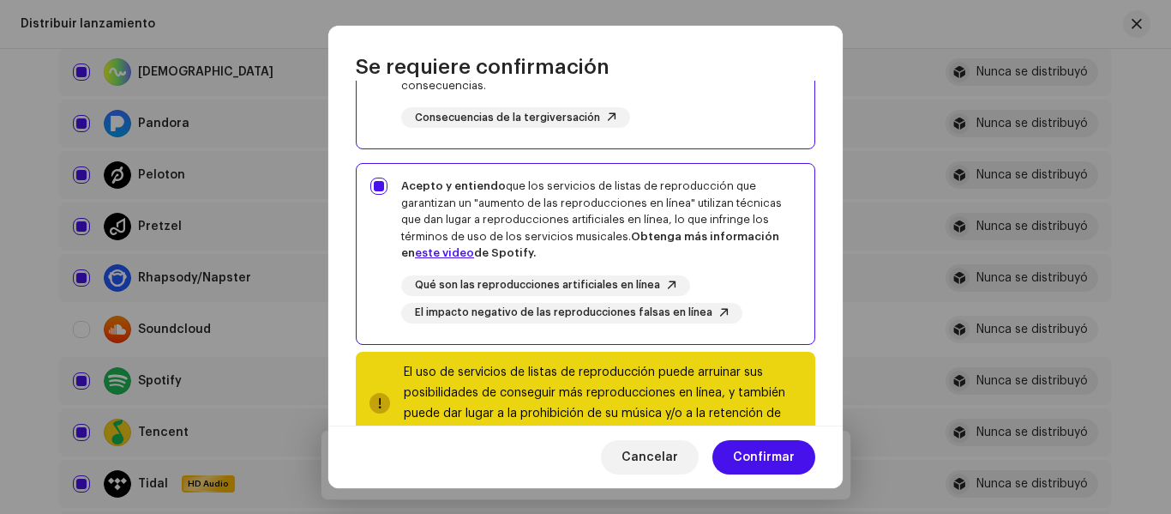
scroll to position [449, 0]
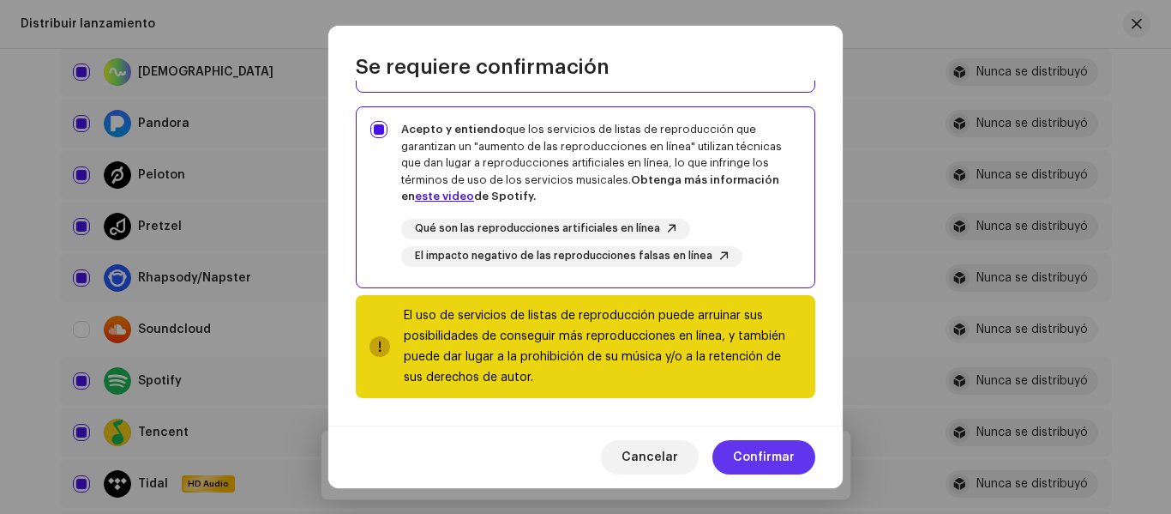
click at [772, 460] on span "Confirmar" at bounding box center [764, 457] width 62 height 34
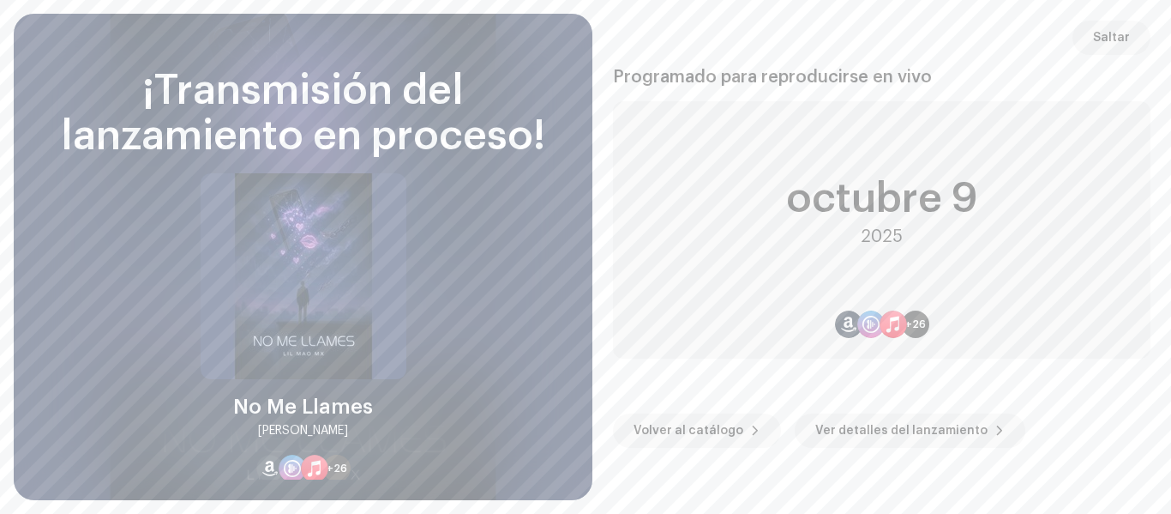
click at [664, 256] on div "octubre 9 2025 +26" at bounding box center [882, 229] width 538 height 257
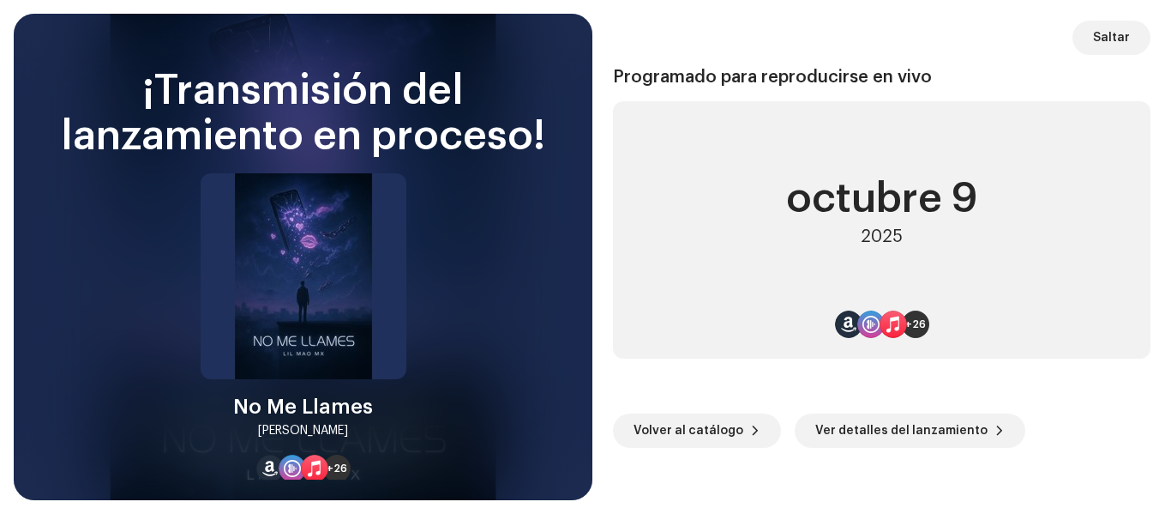
click at [664, 256] on div "octubre 9 2025 +26" at bounding box center [882, 229] width 538 height 257
click at [1102, 33] on span "Saltar" at bounding box center [1111, 38] width 37 height 34
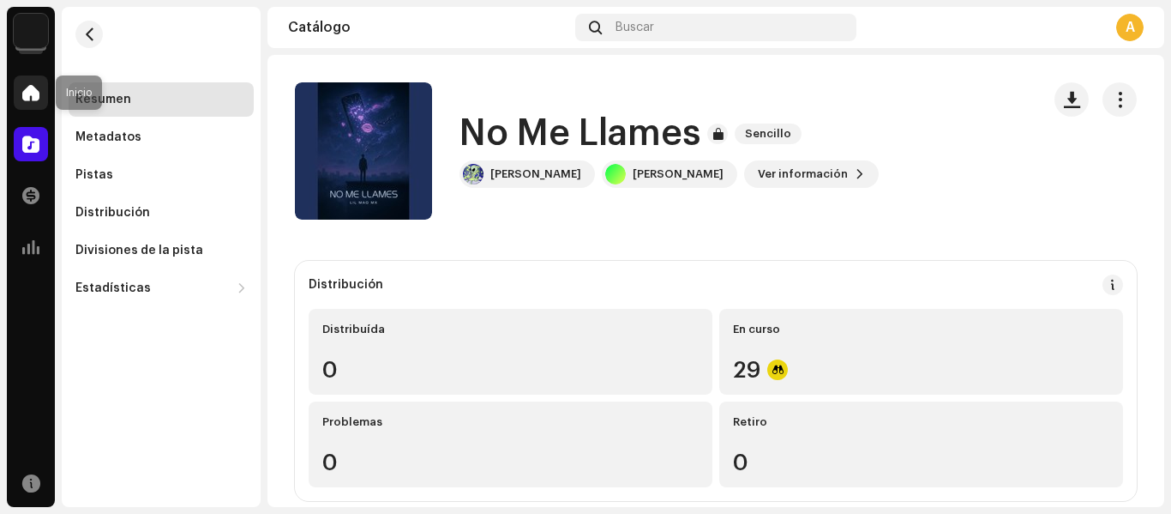
click at [33, 95] on span at bounding box center [30, 93] width 17 height 14
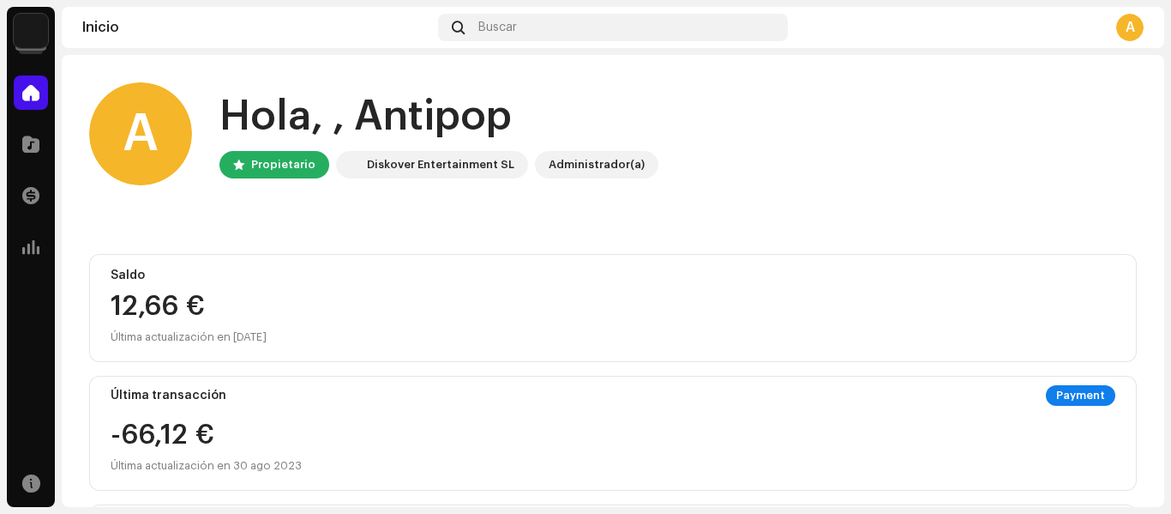
click at [1123, 22] on div "A" at bounding box center [1129, 27] width 27 height 27
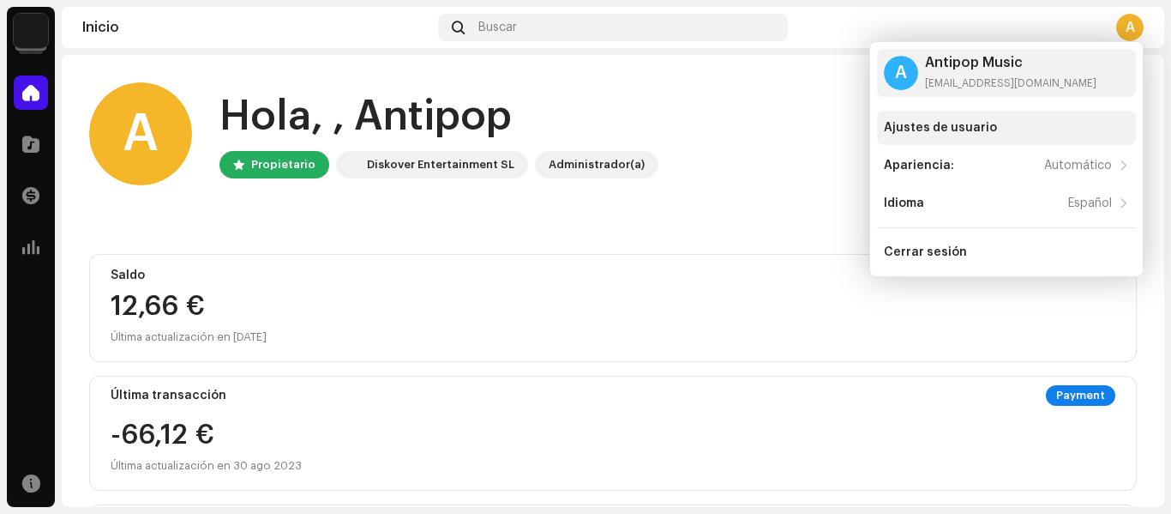
click at [959, 128] on div "Ajustes de usuario" at bounding box center [940, 128] width 113 height 14
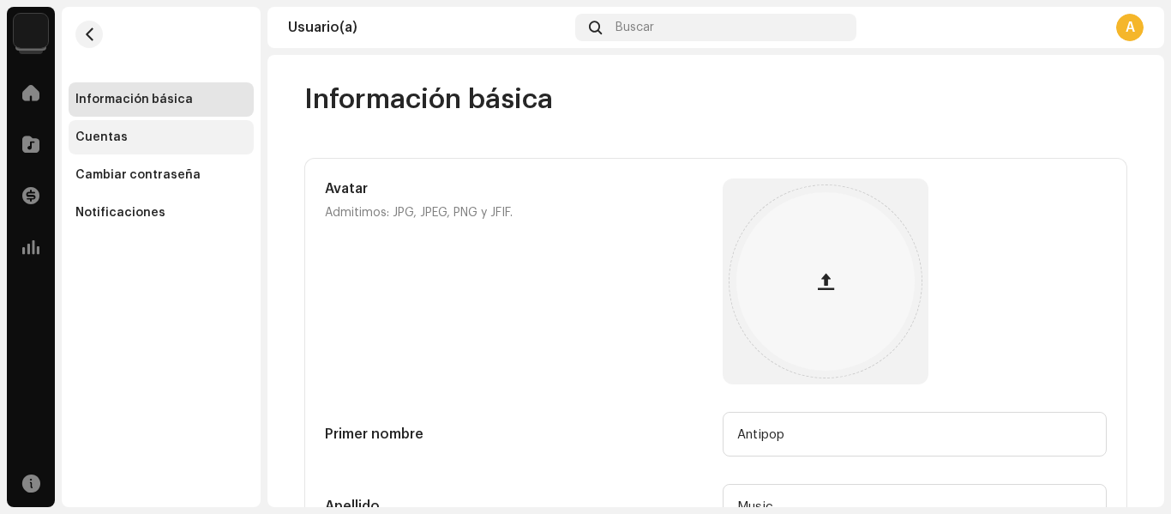
click at [130, 130] on div "Cuentas" at bounding box center [160, 137] width 171 height 14
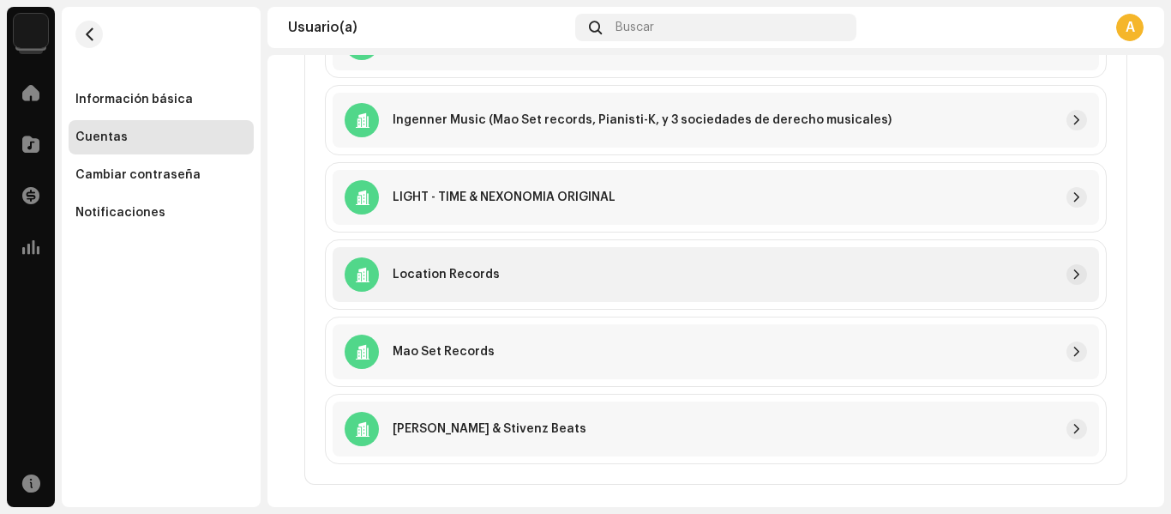
scroll to position [344, 0]
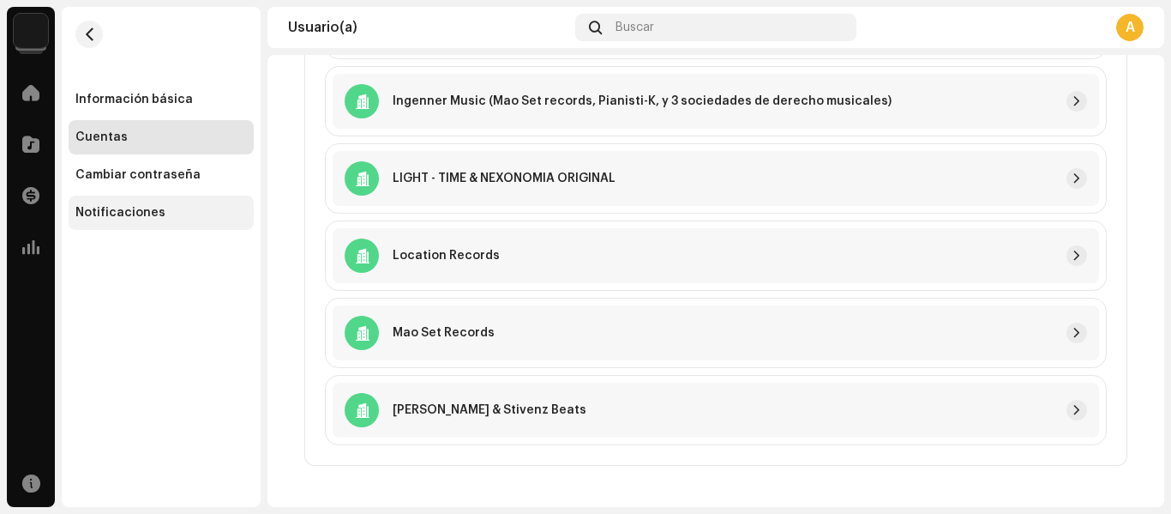
click at [206, 209] on div "Notificaciones" at bounding box center [160, 213] width 171 height 14
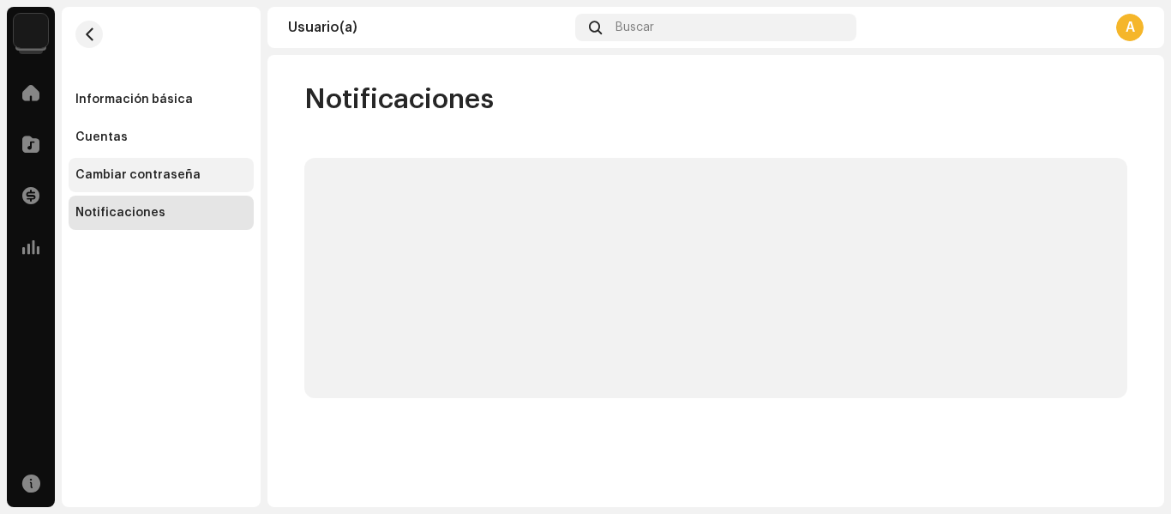
click at [192, 177] on div "Cambiar contraseña" at bounding box center [160, 175] width 171 height 14
